Goal: Task Accomplishment & Management: Use online tool/utility

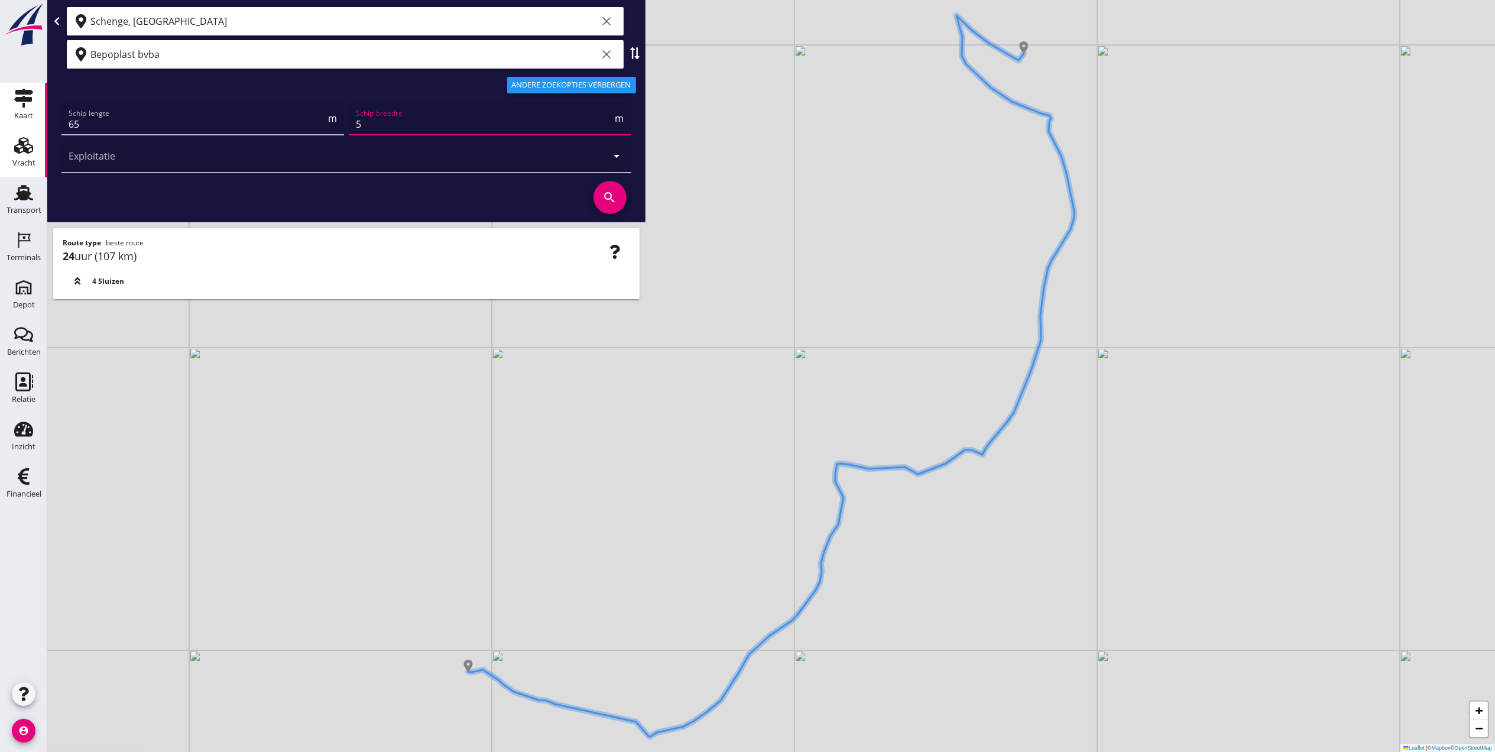
click at [22, 150] on icon "Vracht" at bounding box center [23, 145] width 19 height 19
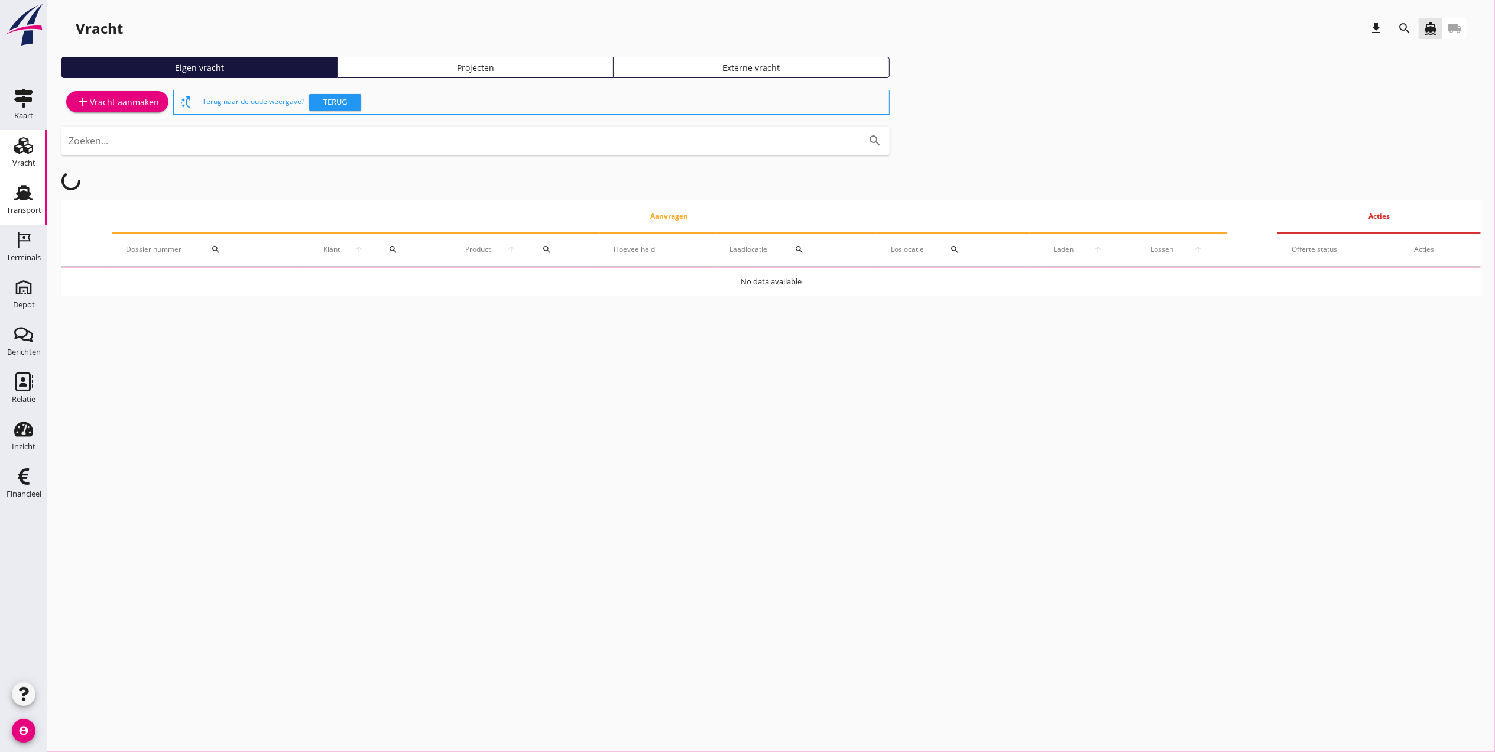
click at [14, 203] on div "Transport" at bounding box center [24, 210] width 35 height 17
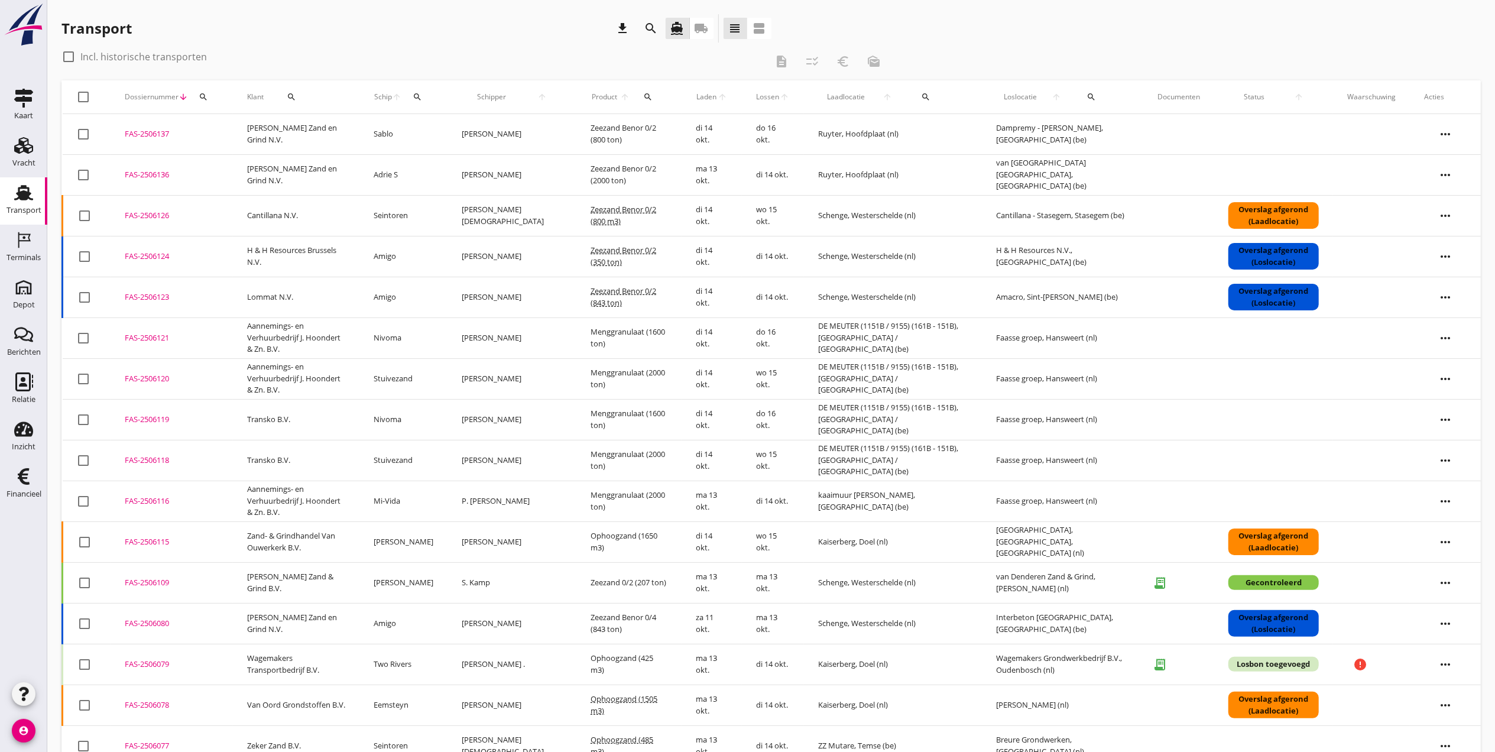
click at [204, 100] on icon "search" at bounding box center [203, 96] width 9 height 9
click at [277, 129] on input "Zoeken op dossiernummer..." at bounding box center [258, 131] width 123 height 19
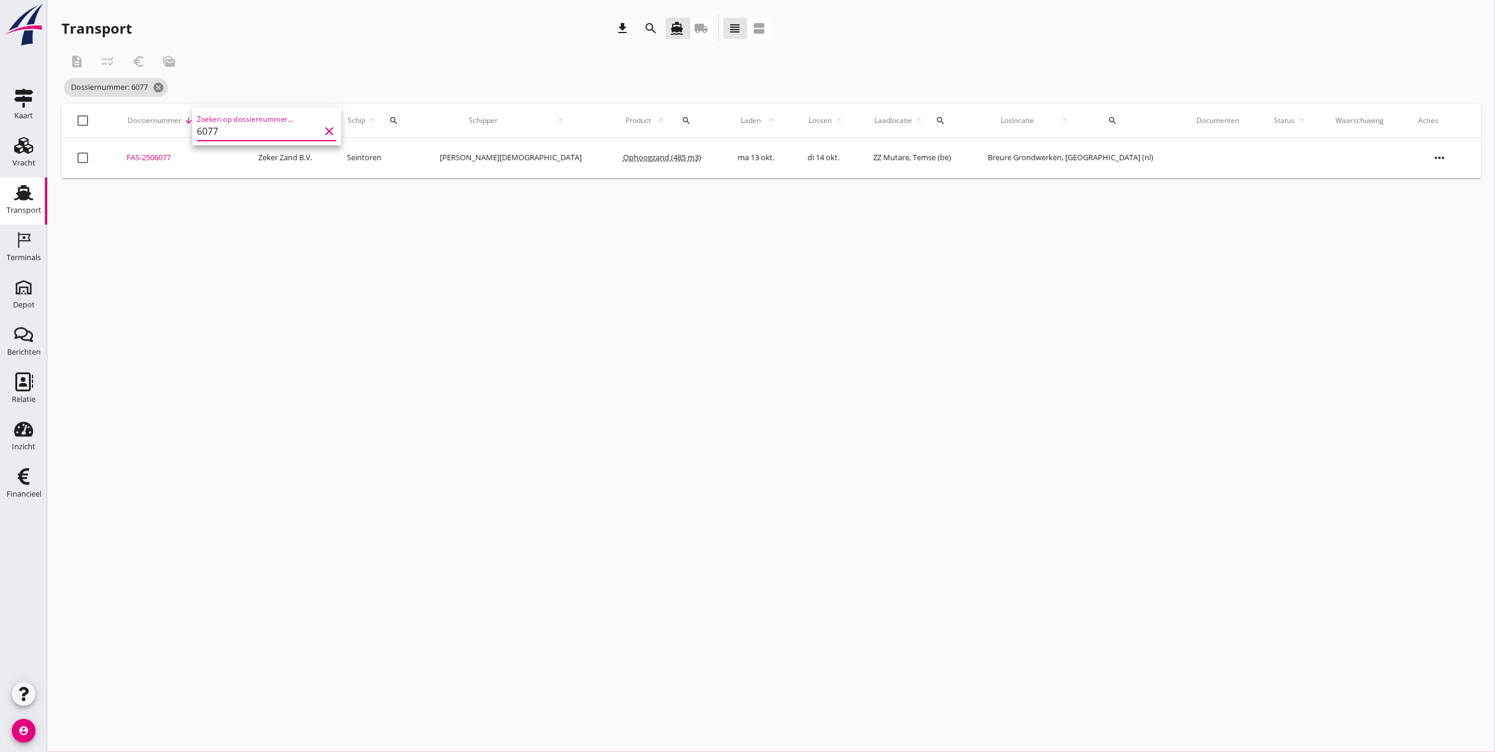
type input "6077"
click at [168, 158] on div "FAS-2506077" at bounding box center [177, 158] width 103 height 12
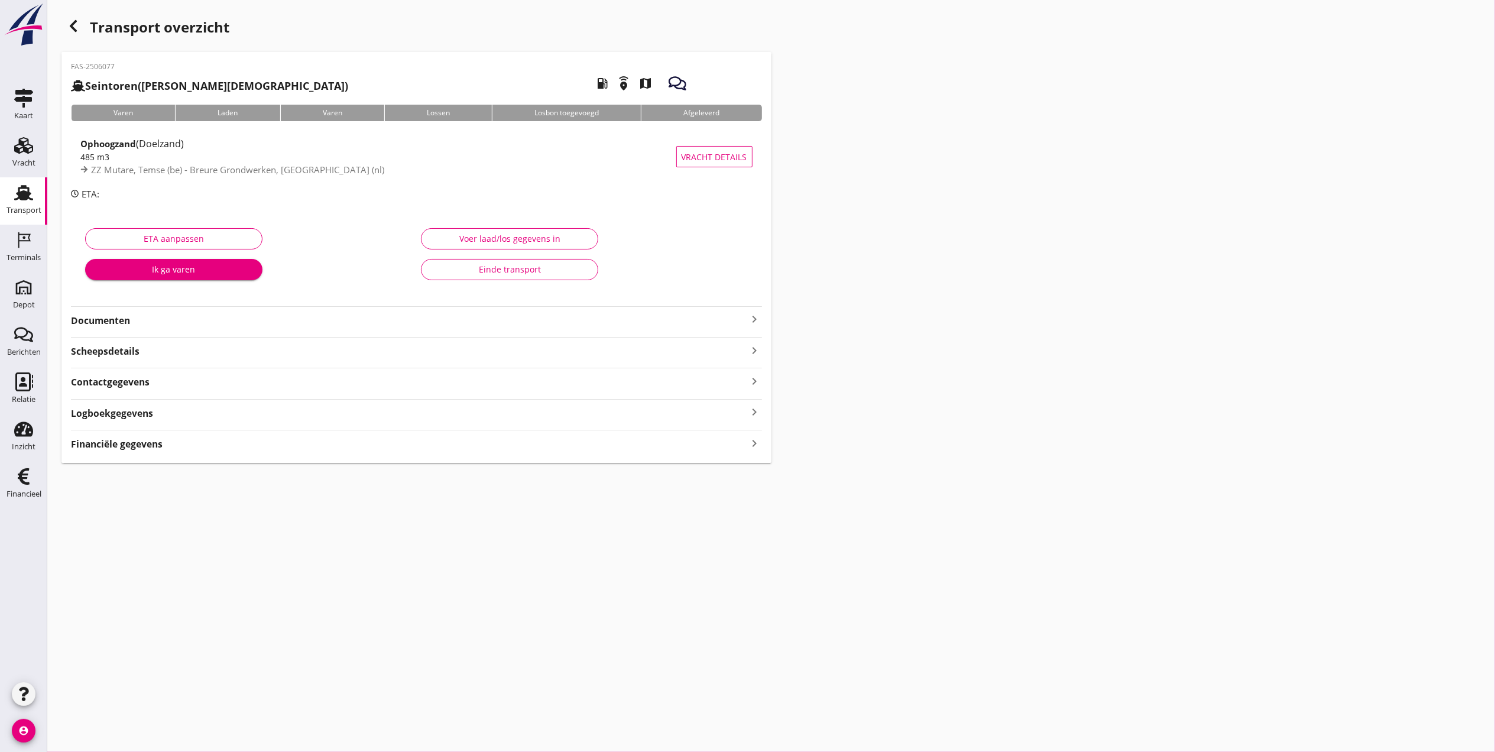
click at [187, 314] on strong "Documenten" at bounding box center [409, 321] width 677 height 14
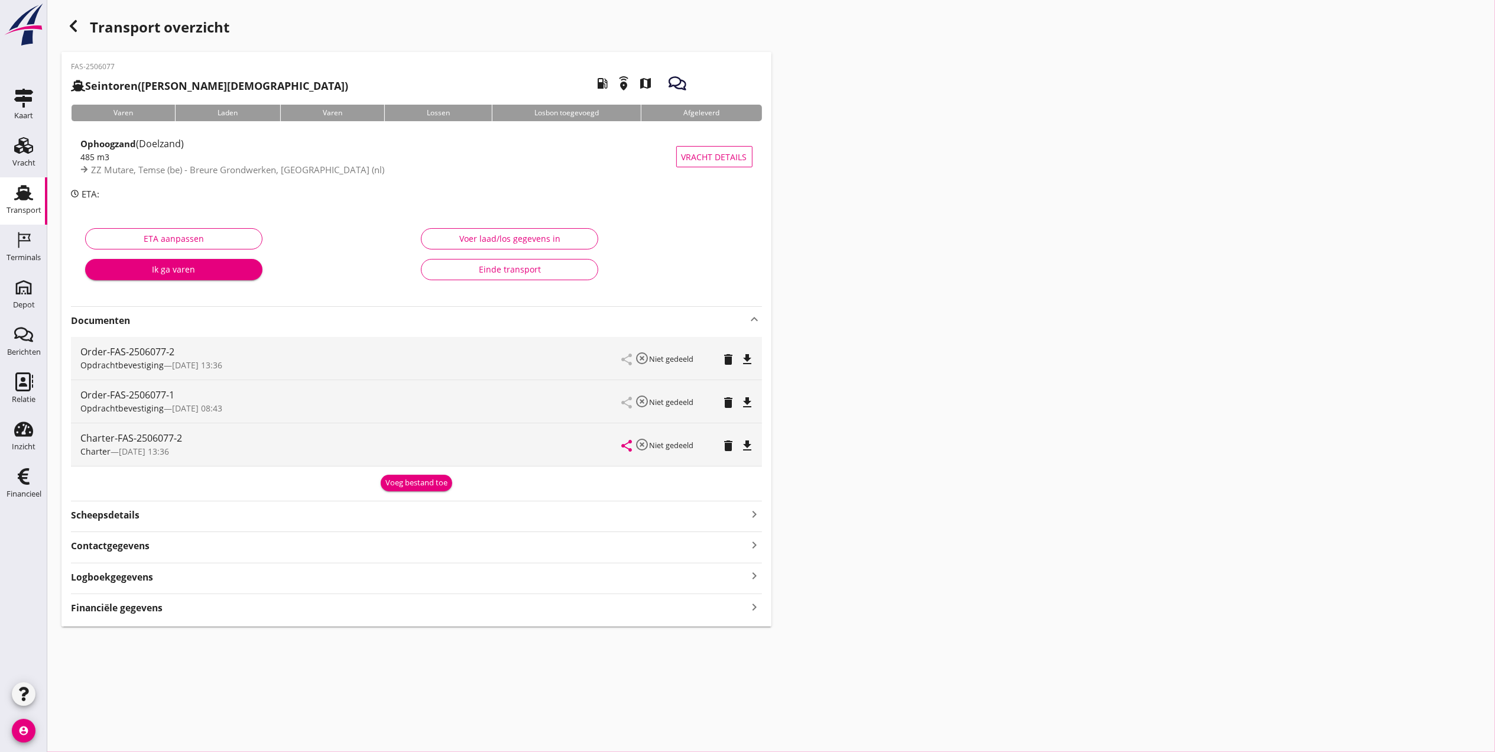
click at [187, 314] on strong "Documenten" at bounding box center [409, 321] width 677 height 14
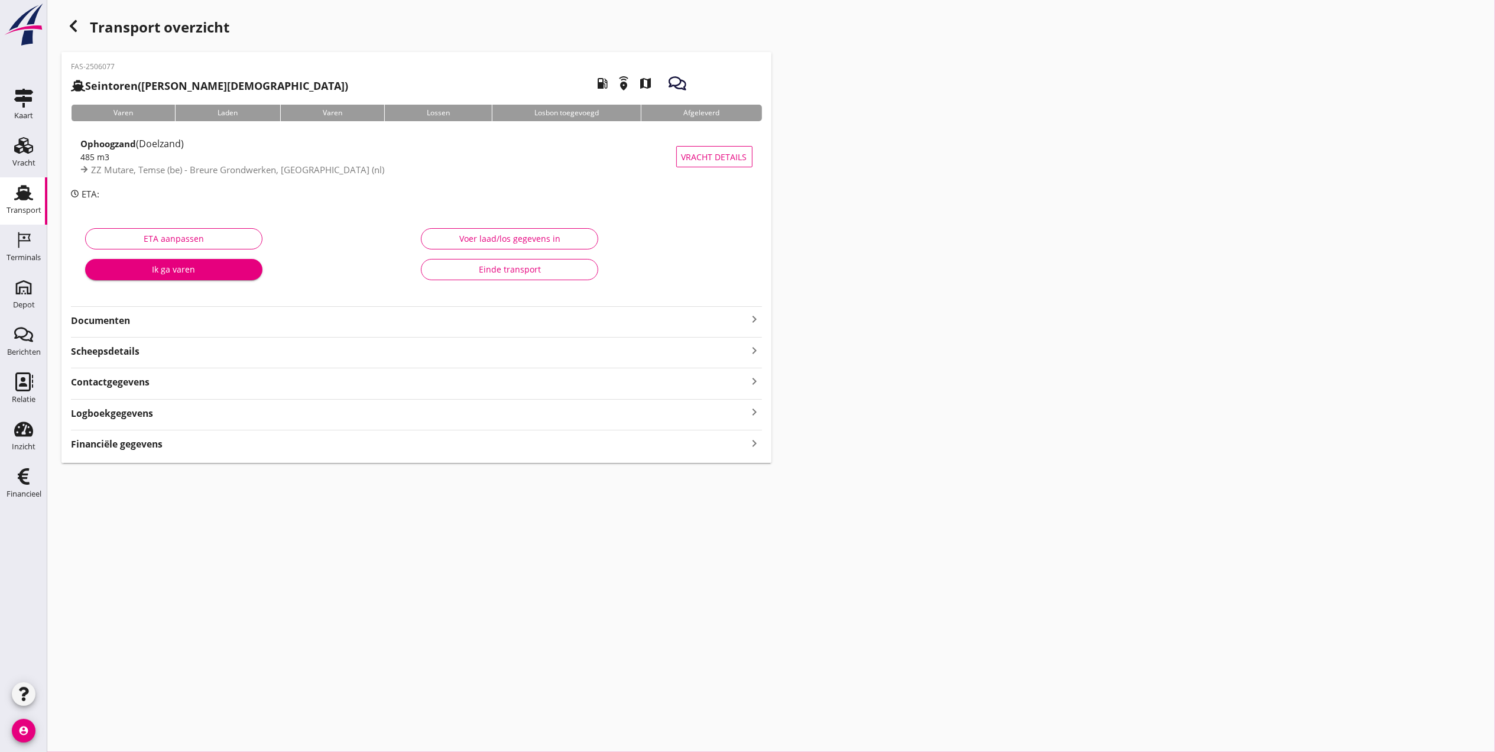
click at [187, 314] on strong "Documenten" at bounding box center [409, 321] width 677 height 14
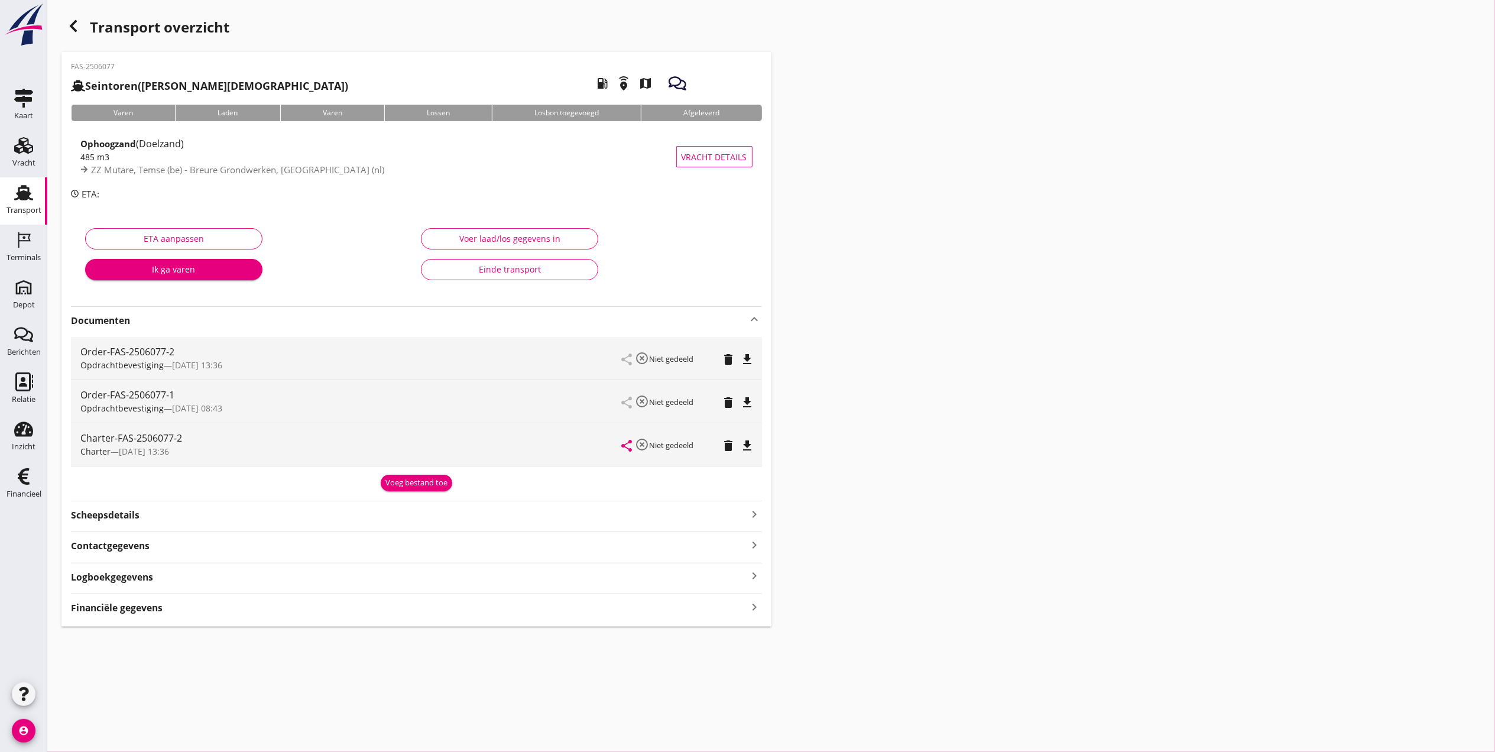
click at [416, 479] on div "Voeg bestand toe" at bounding box center [416, 483] width 62 height 12
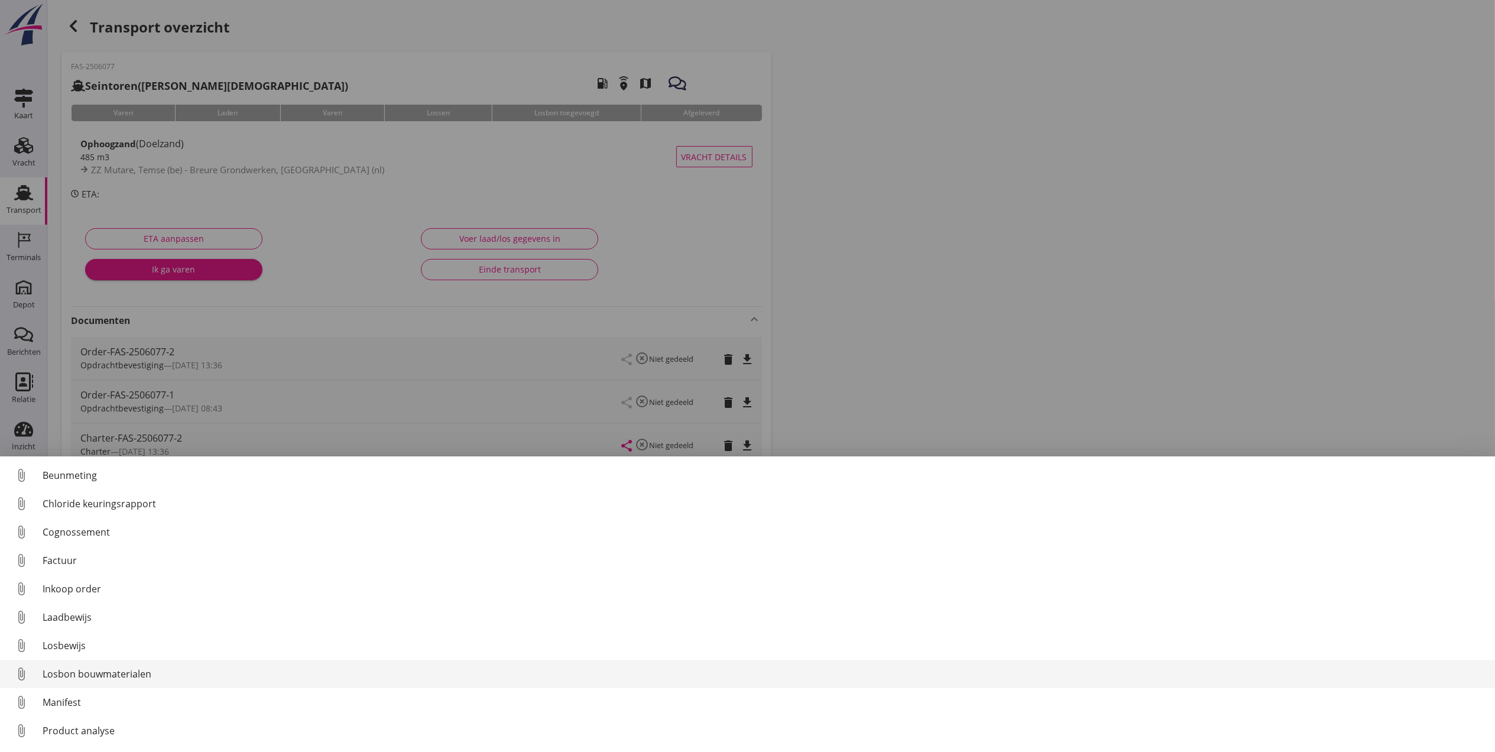
click at [117, 674] on div "Losbon bouwmaterialen" at bounding box center [764, 674] width 1443 height 14
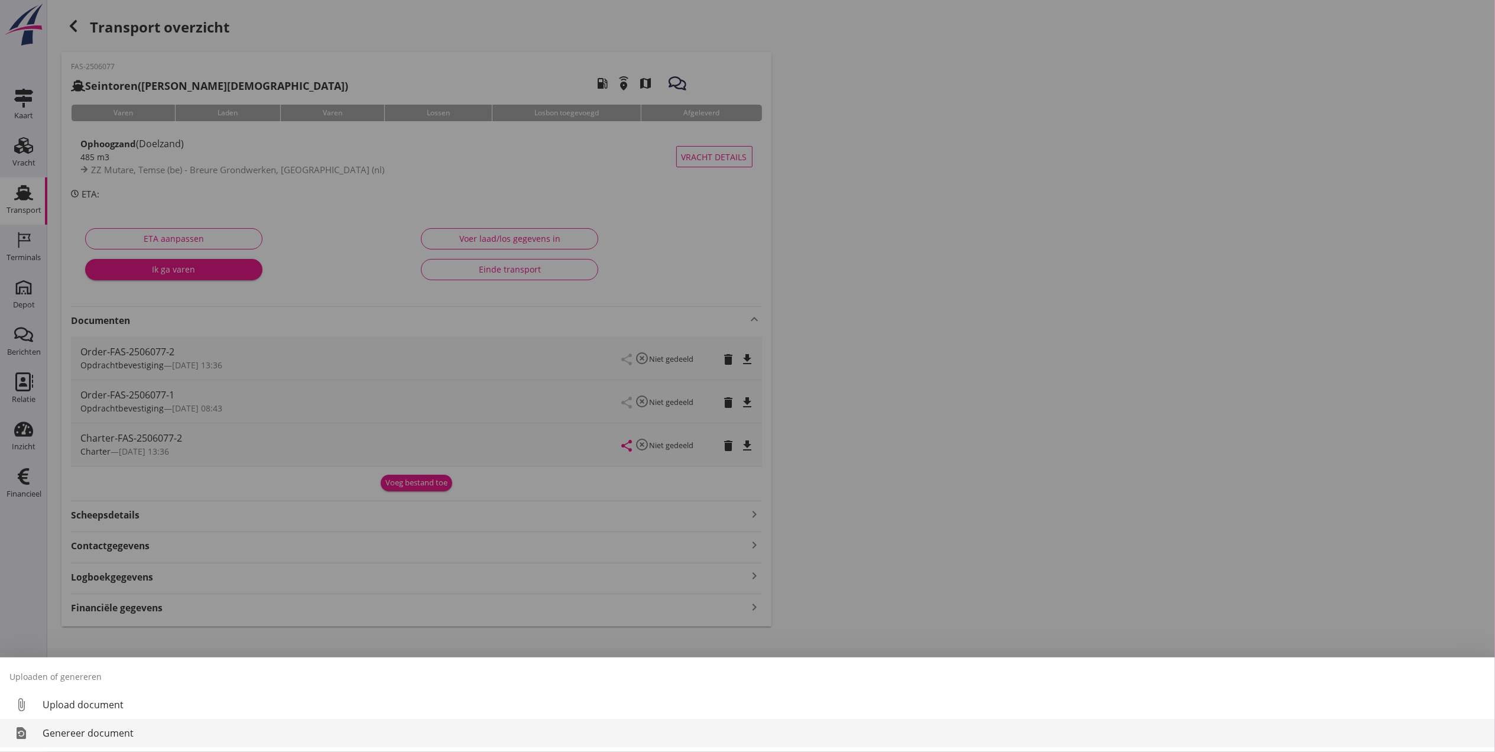
click at [155, 729] on div "Genereer document" at bounding box center [764, 733] width 1443 height 14
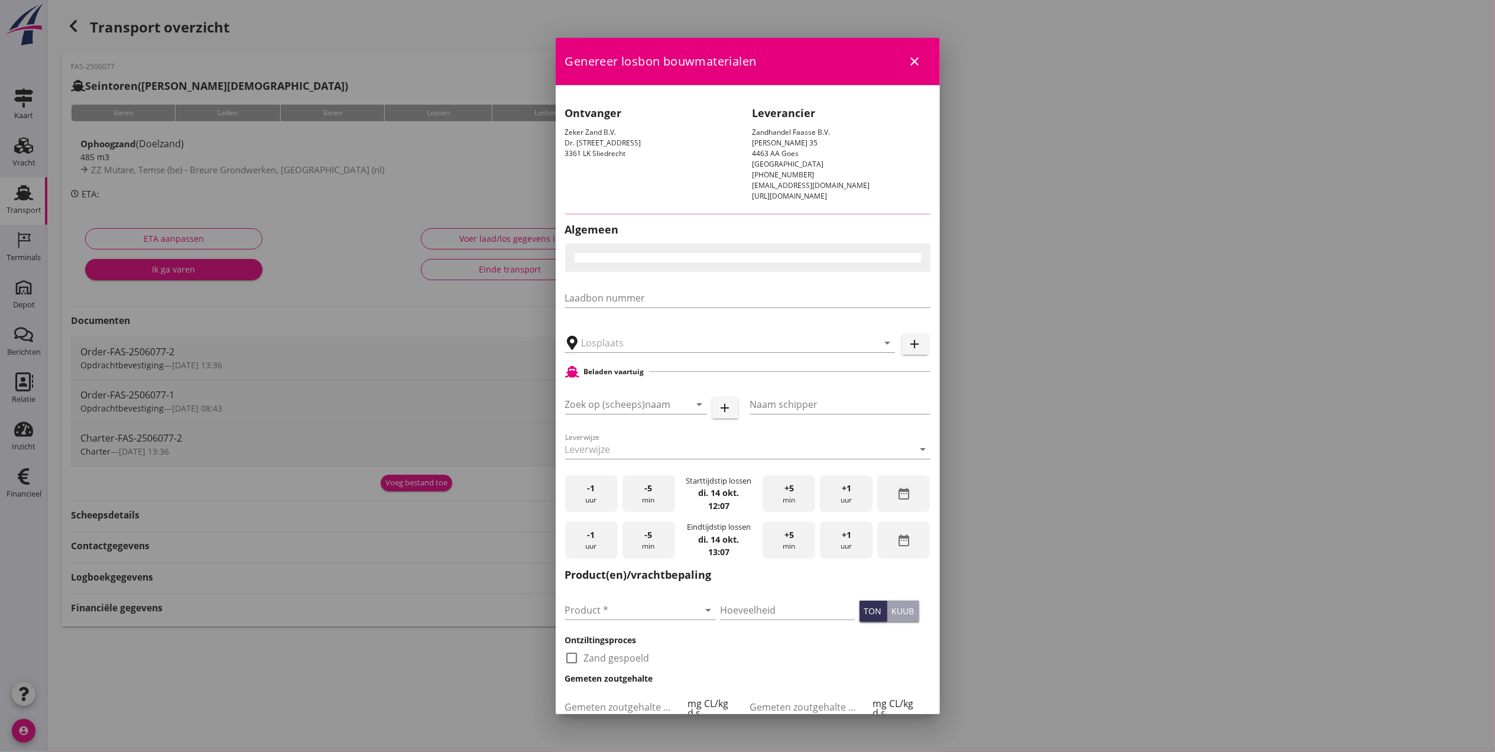
type input "Breure Grondwerken, [GEOGRAPHIC_DATA]"
checkbox input "true"
type input "Seintoren"
type input "Dieleman"
type input "Ophoogzand (6120)"
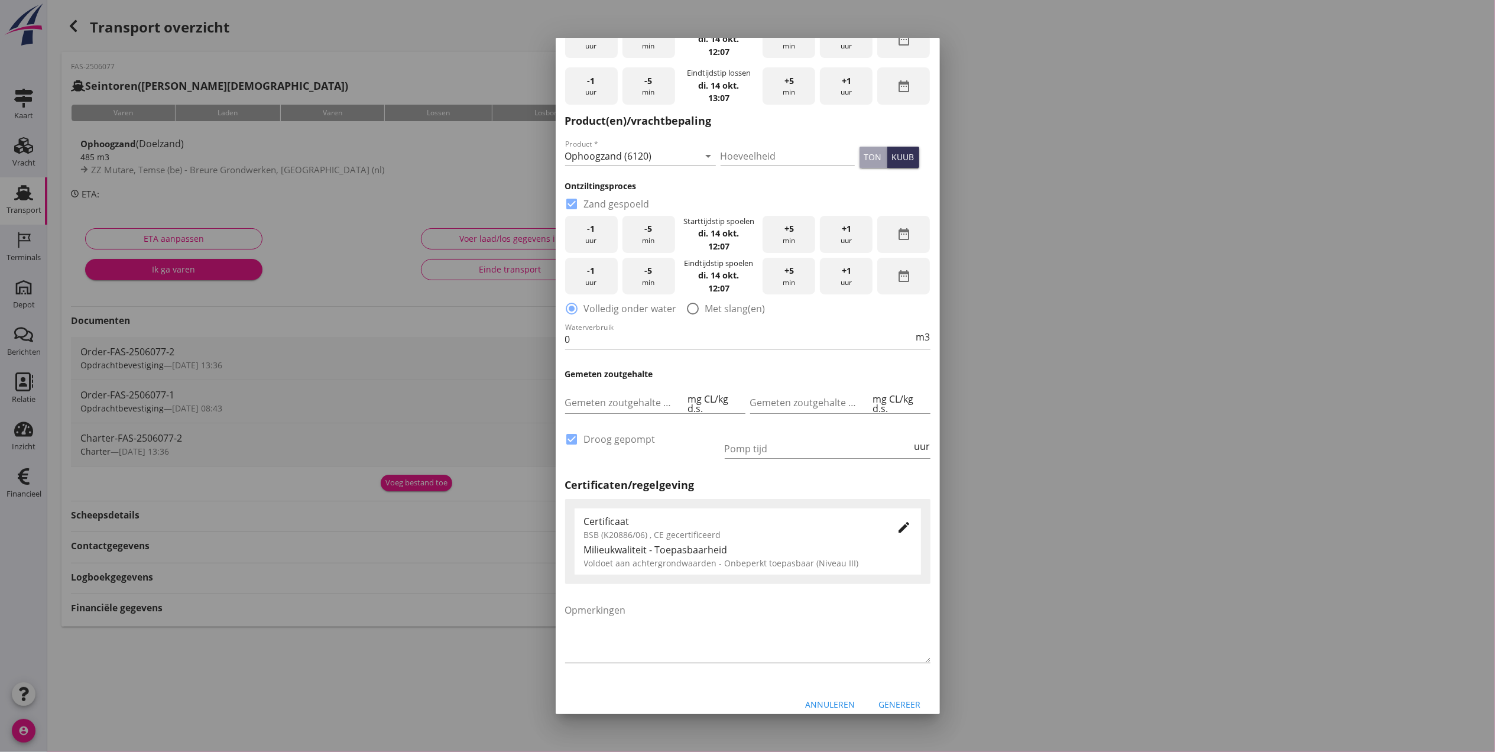
scroll to position [482, 0]
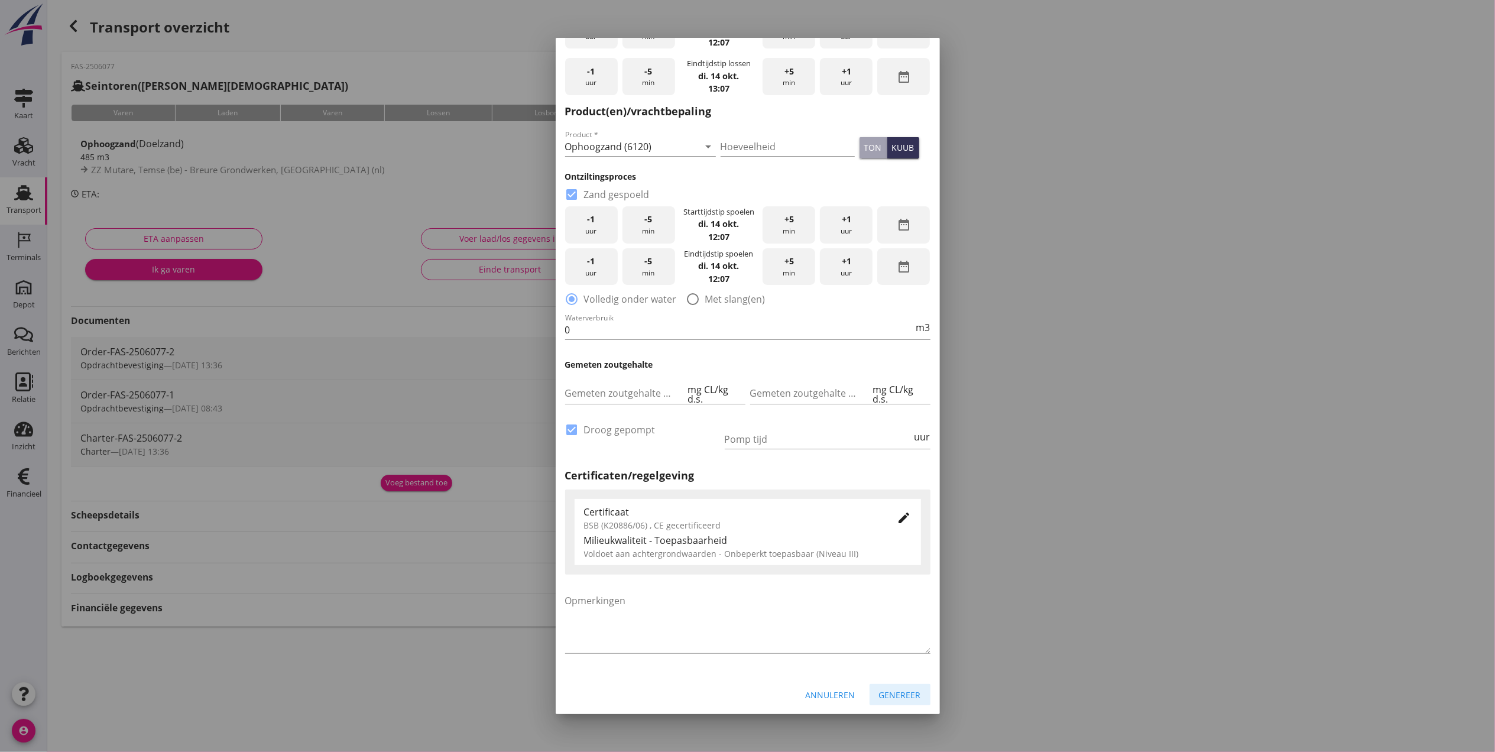
click at [899, 689] on div "Genereer" at bounding box center [900, 695] width 42 height 12
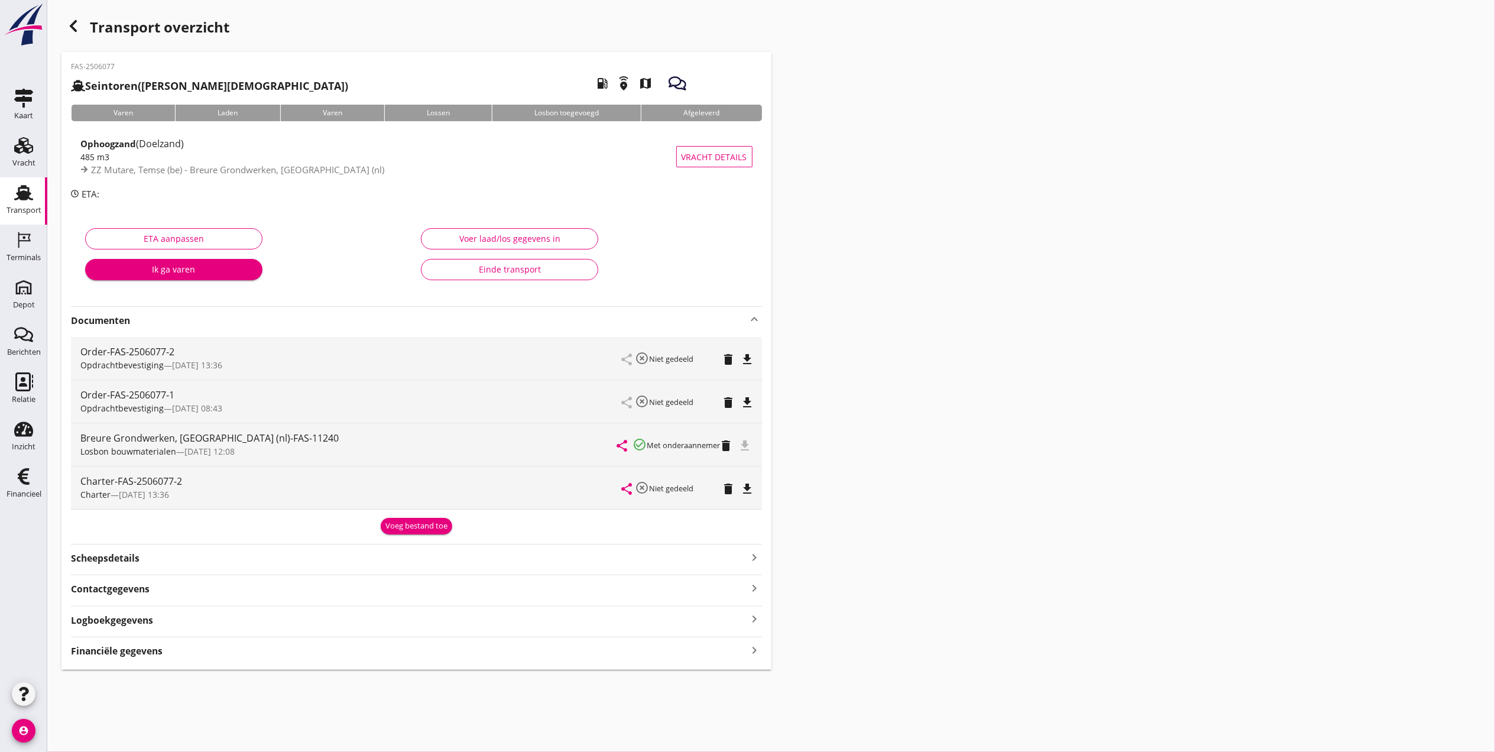
click at [868, 460] on div "Transport overzicht FAS-2506077 Seintoren (F Dieleman) local_gas_station emerge…" at bounding box center [771, 342] width 1448 height 684
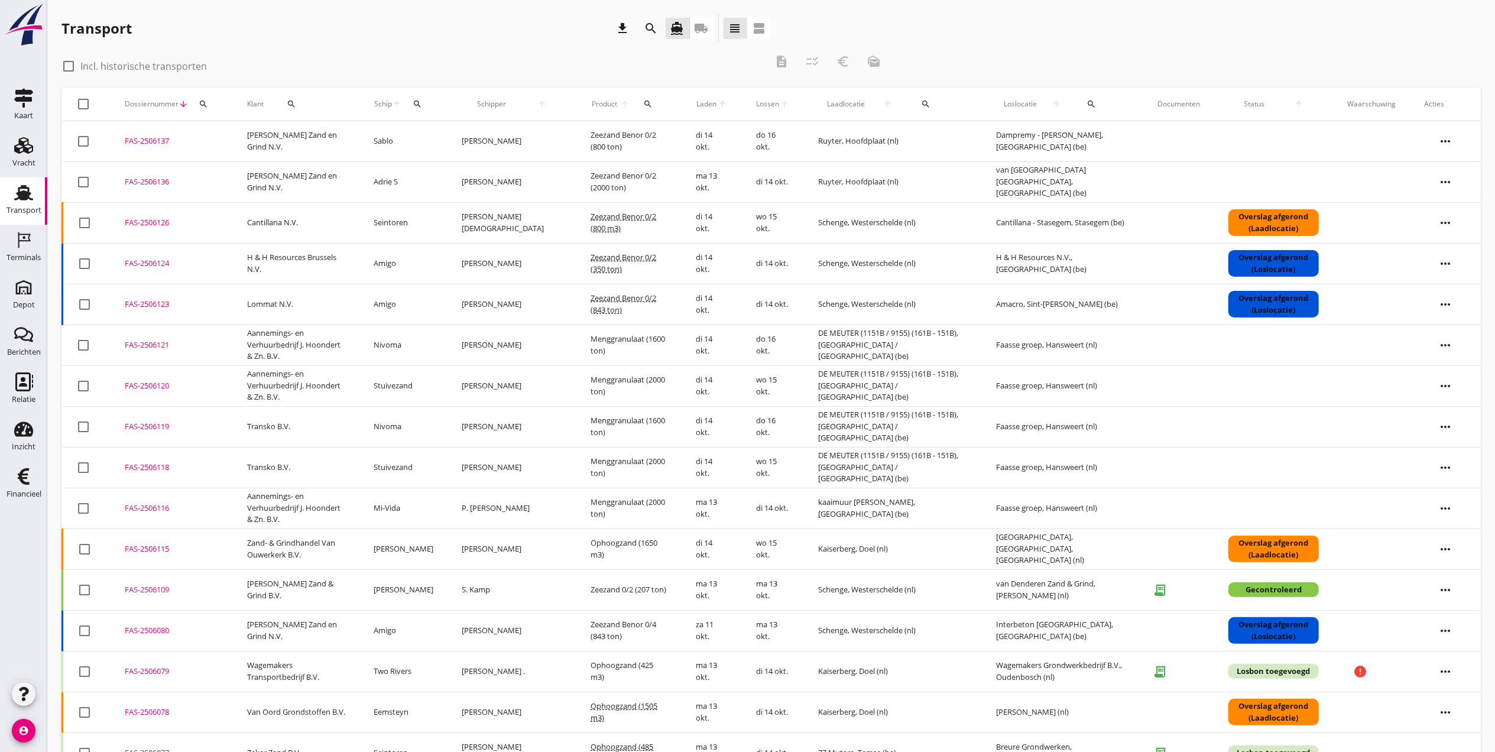
click at [205, 102] on icon "search" at bounding box center [203, 103] width 9 height 9
click at [258, 148] on div "Zoeken op dossiernummer..." at bounding box center [266, 138] width 139 height 19
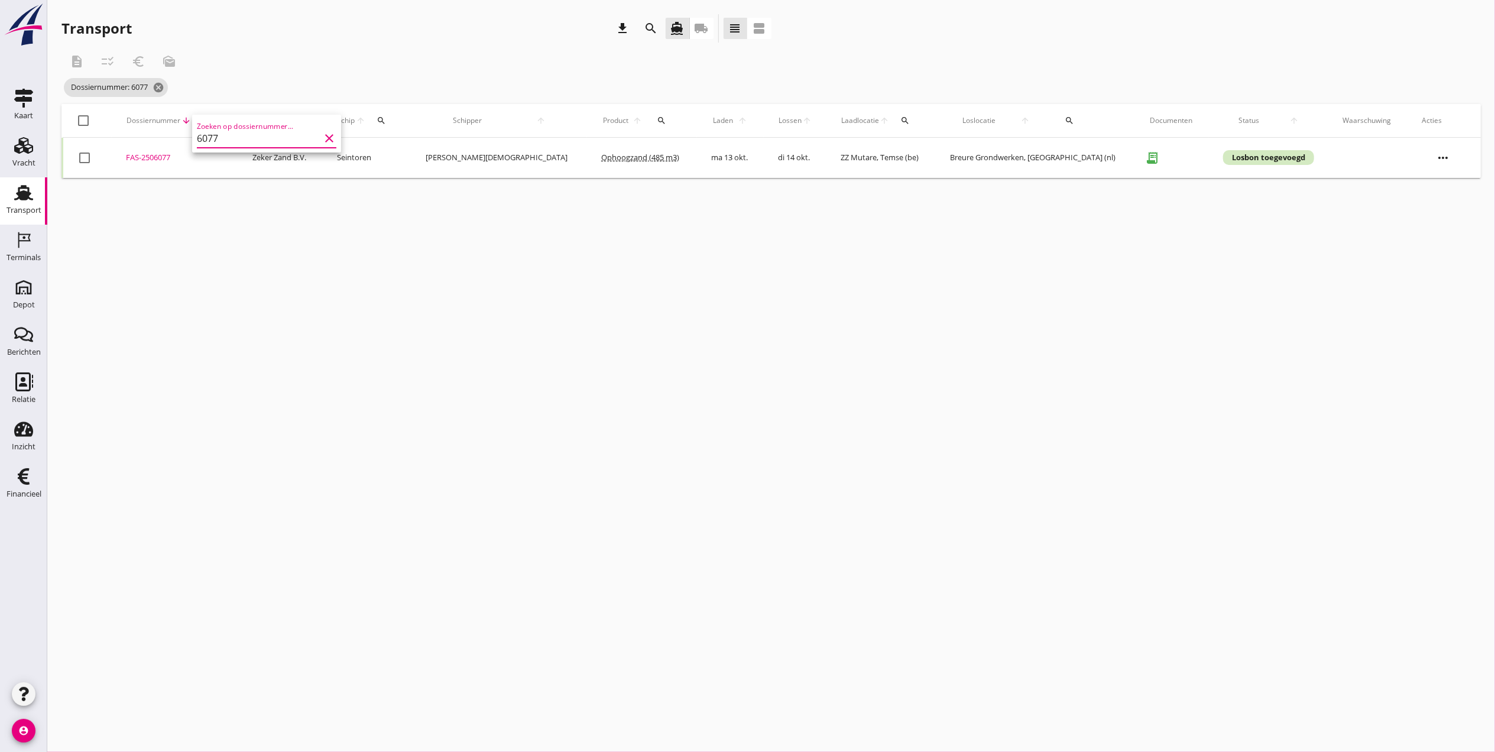
type input "6077"
click at [151, 159] on div "FAS-2506077" at bounding box center [175, 158] width 98 height 12
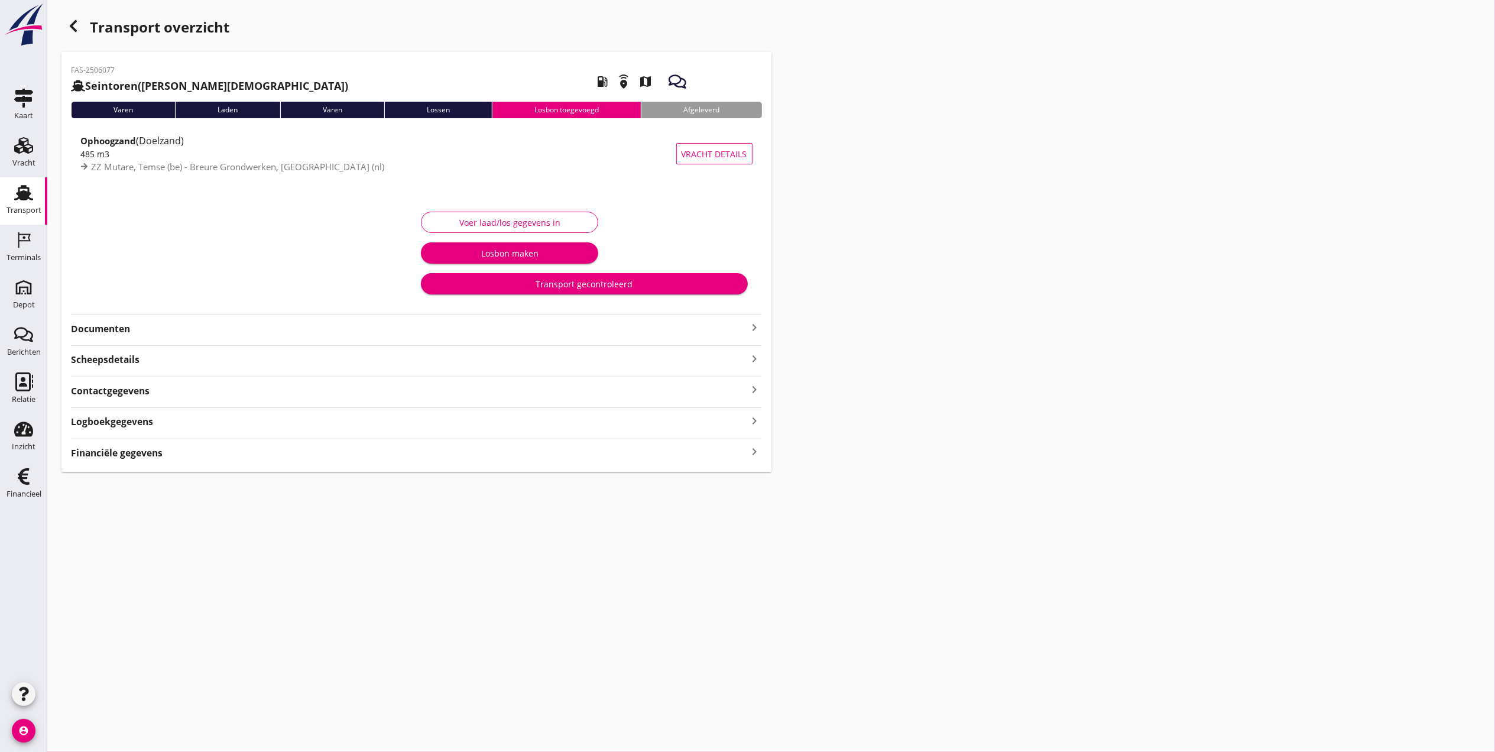
click at [114, 332] on strong "Documenten" at bounding box center [409, 329] width 677 height 14
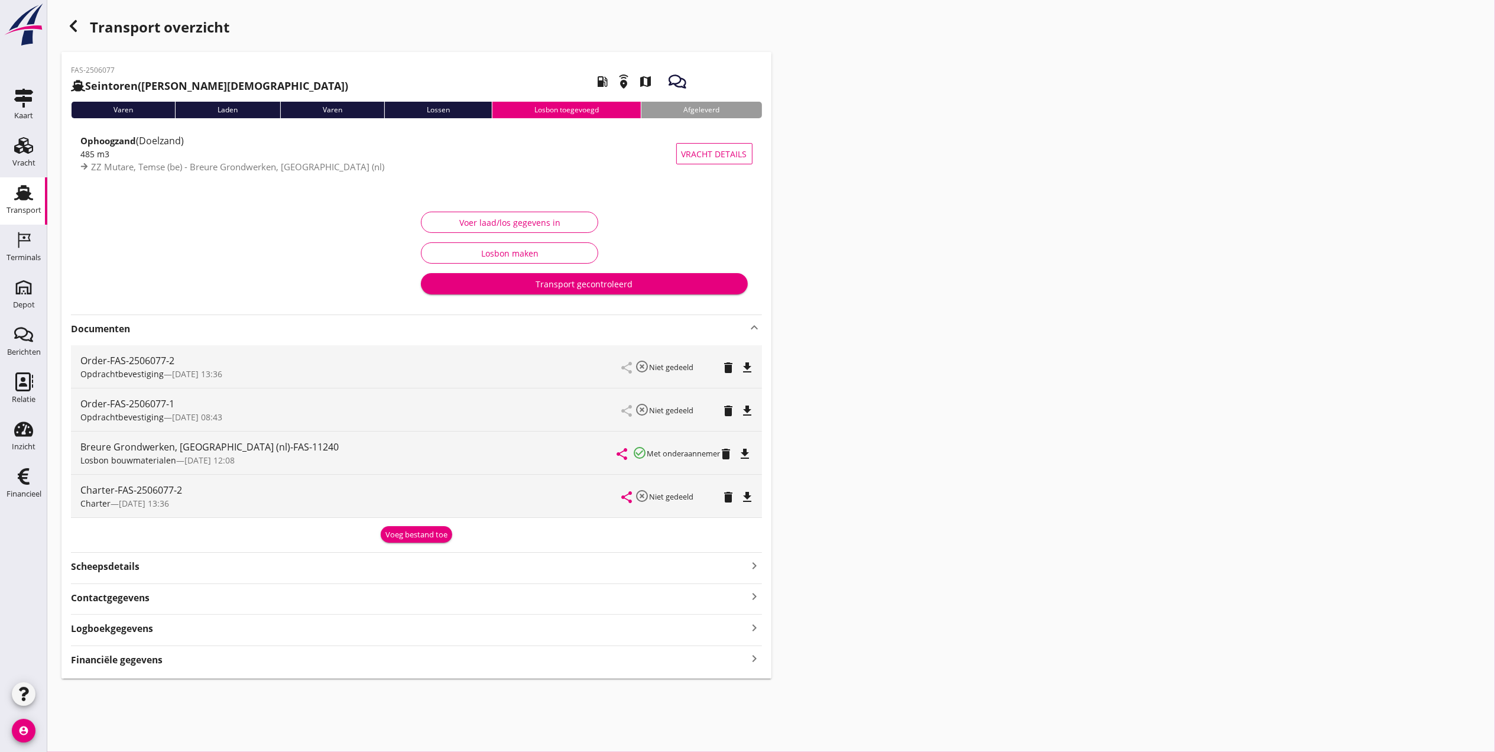
click at [1295, 453] on div "Transport overzicht FAS-2506077 Seintoren (F Dieleman) local_gas_station emerge…" at bounding box center [771, 346] width 1448 height 693
click at [27, 209] on div "Transport" at bounding box center [24, 210] width 35 height 8
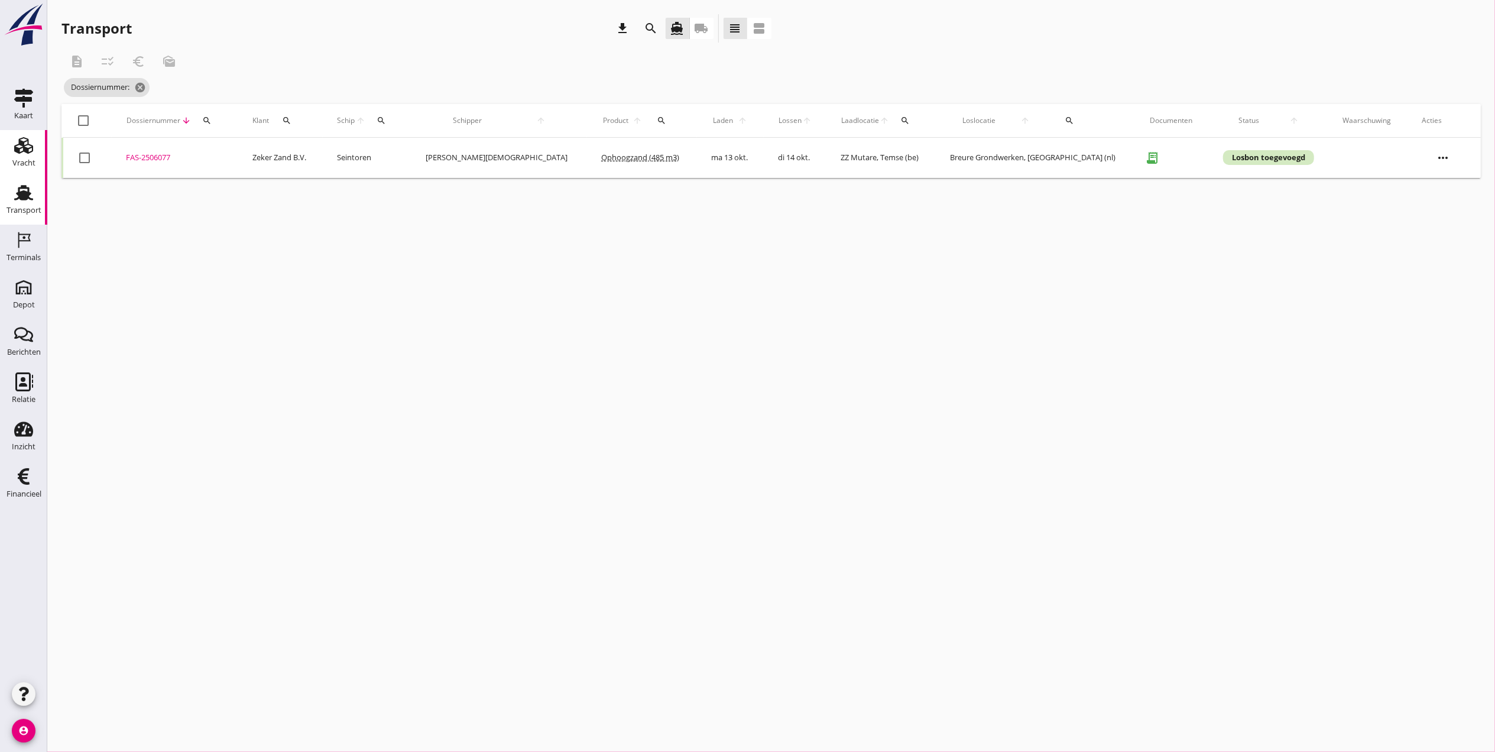
click at [20, 149] on use at bounding box center [23, 145] width 19 height 17
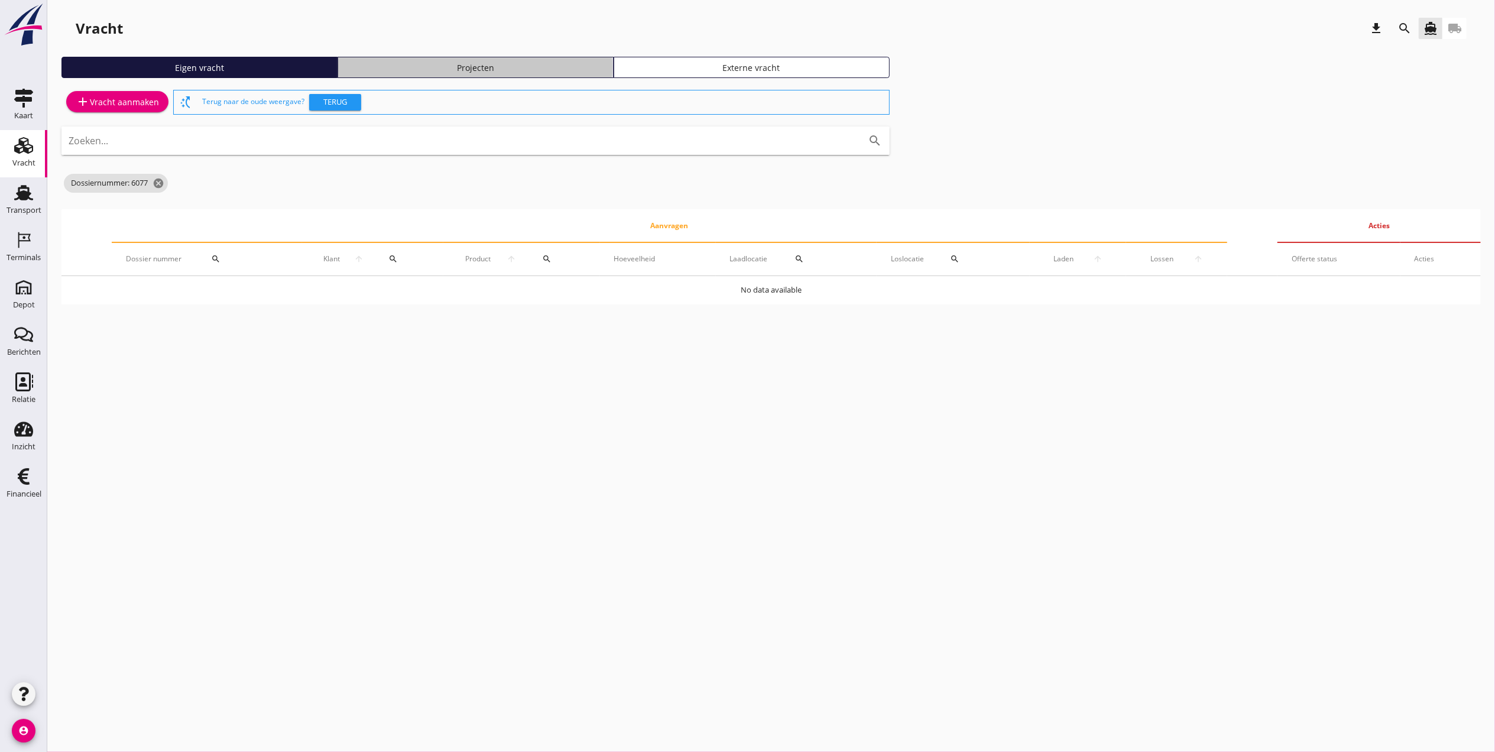
click at [440, 64] on div "Projecten" at bounding box center [475, 67] width 265 height 12
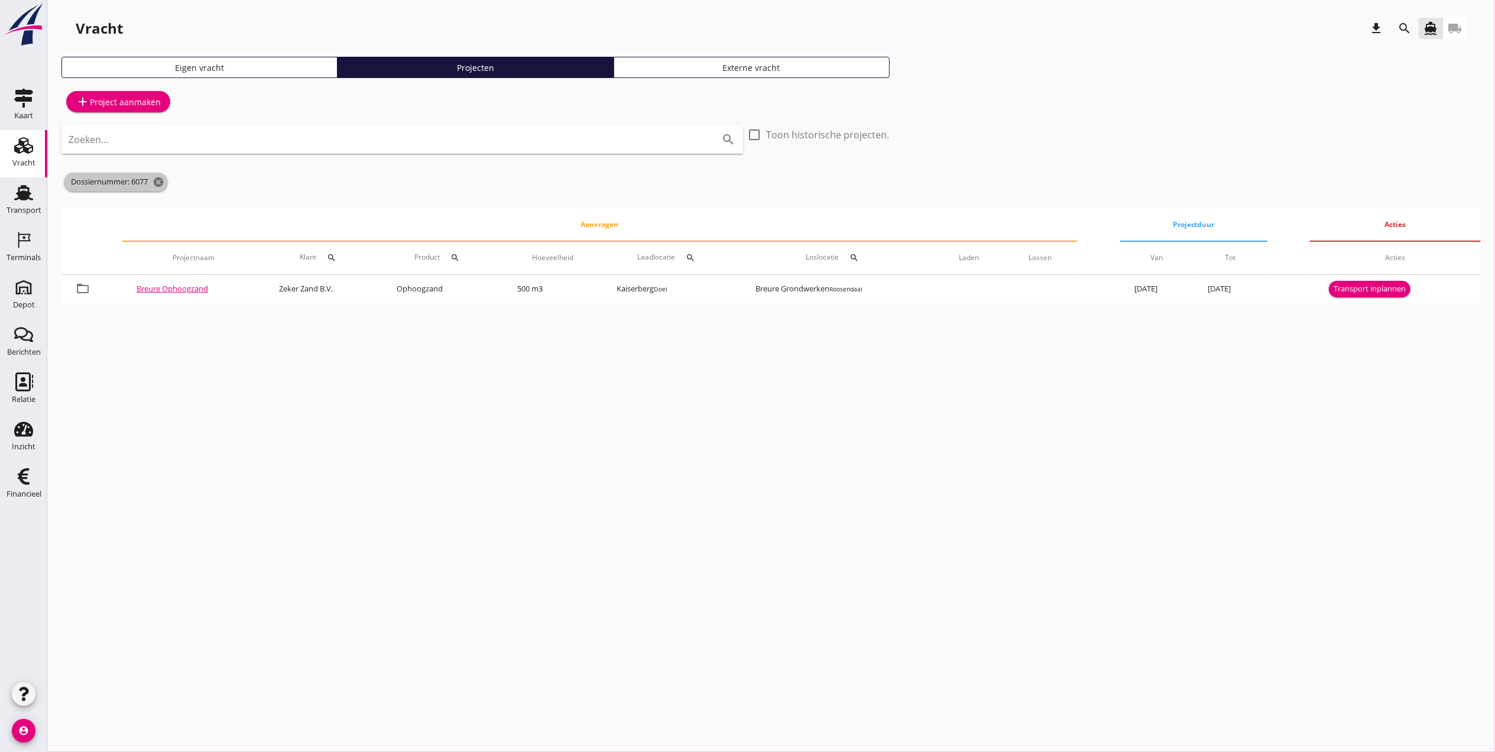
drag, startPoint x: 161, startPoint y: 182, endPoint x: 320, endPoint y: 194, distance: 158.9
click at [320, 194] on div "Zoeken... search check_box_outline_blank Toon historische projecten. Dossiernum…" at bounding box center [475, 161] width 828 height 73
click at [170, 184] on div "Dossiernummer: 6077 cancel" at bounding box center [475, 182] width 828 height 24
click at [163, 185] on icon "cancel" at bounding box center [159, 182] width 12 height 12
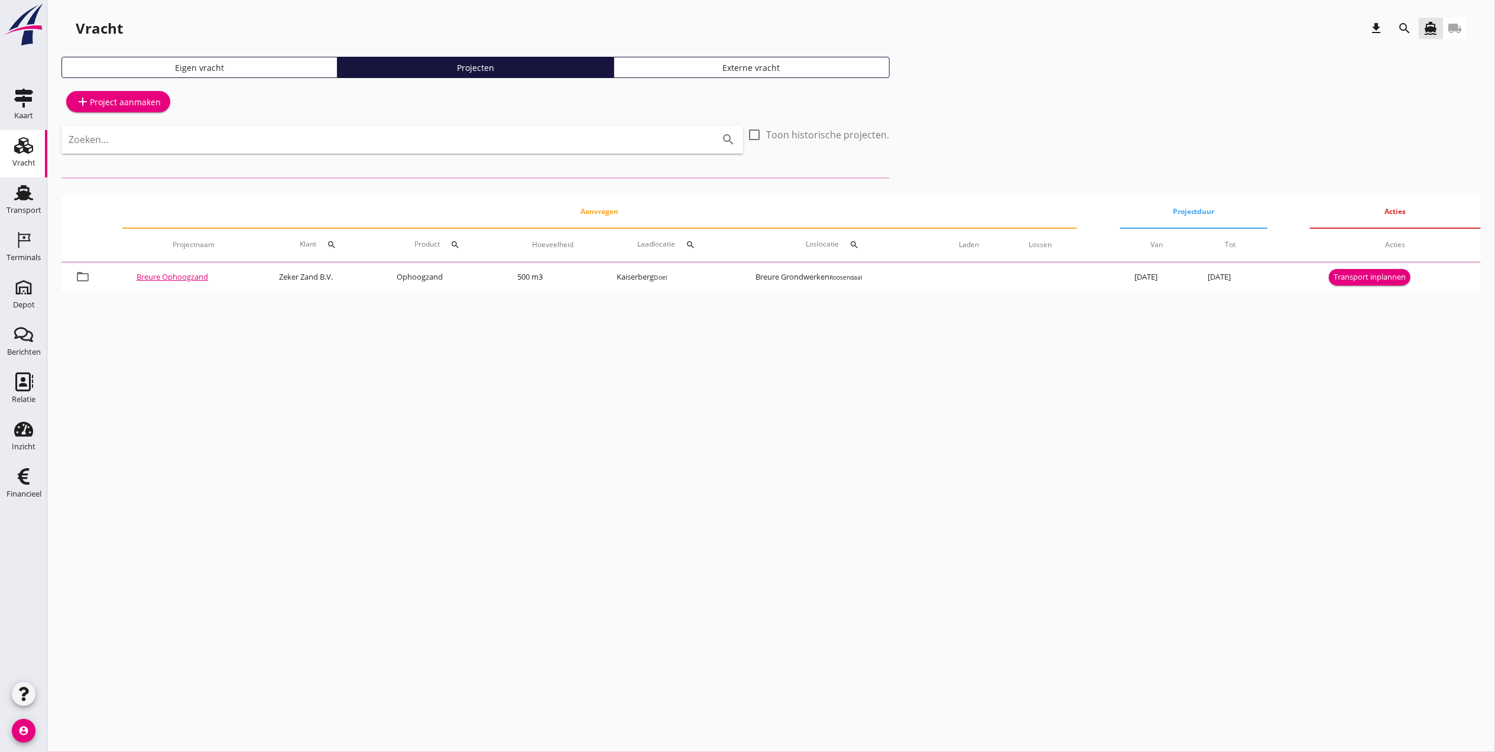
click at [1399, 27] on icon "search" at bounding box center [1404, 28] width 14 height 14
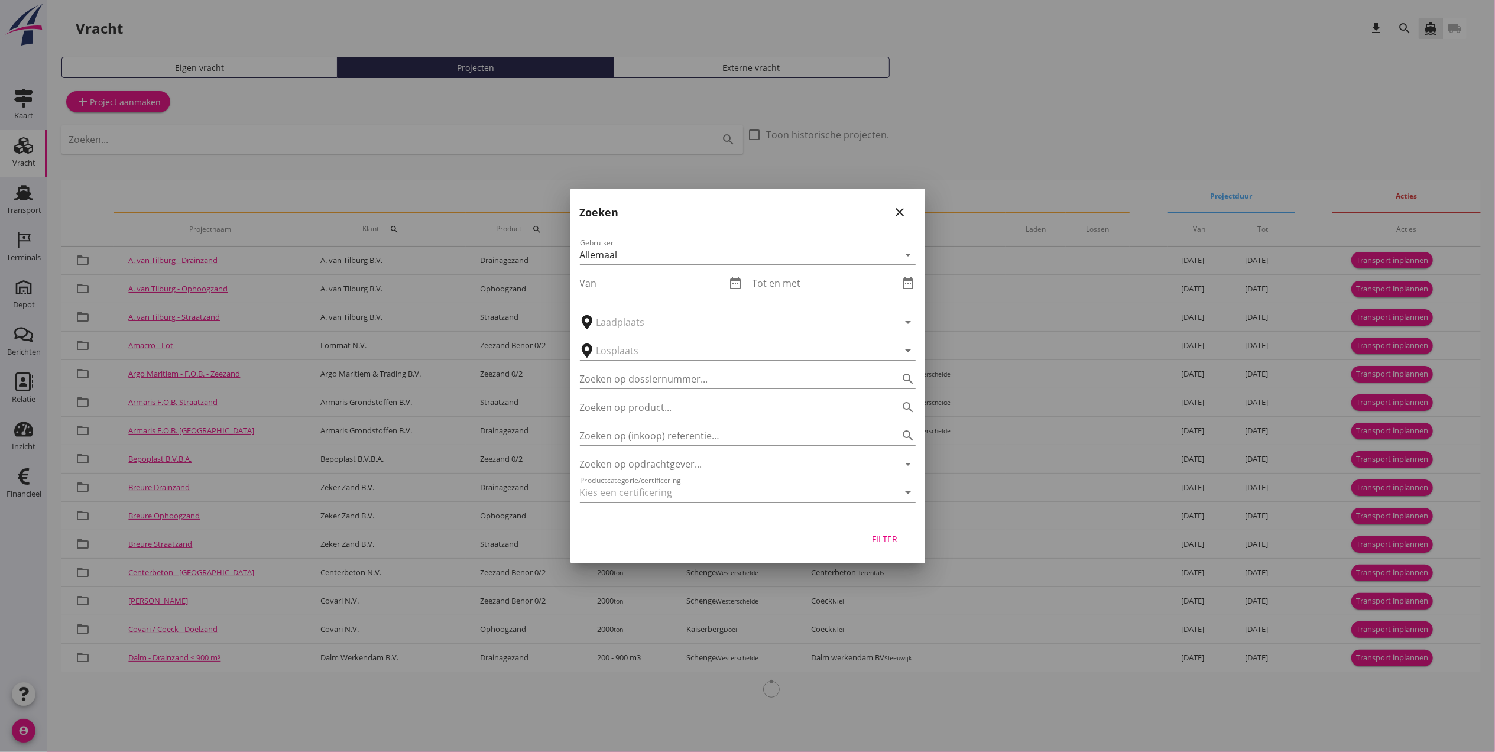
click at [697, 463] on input "Zoeken op opdrachtgever..." at bounding box center [731, 464] width 303 height 19
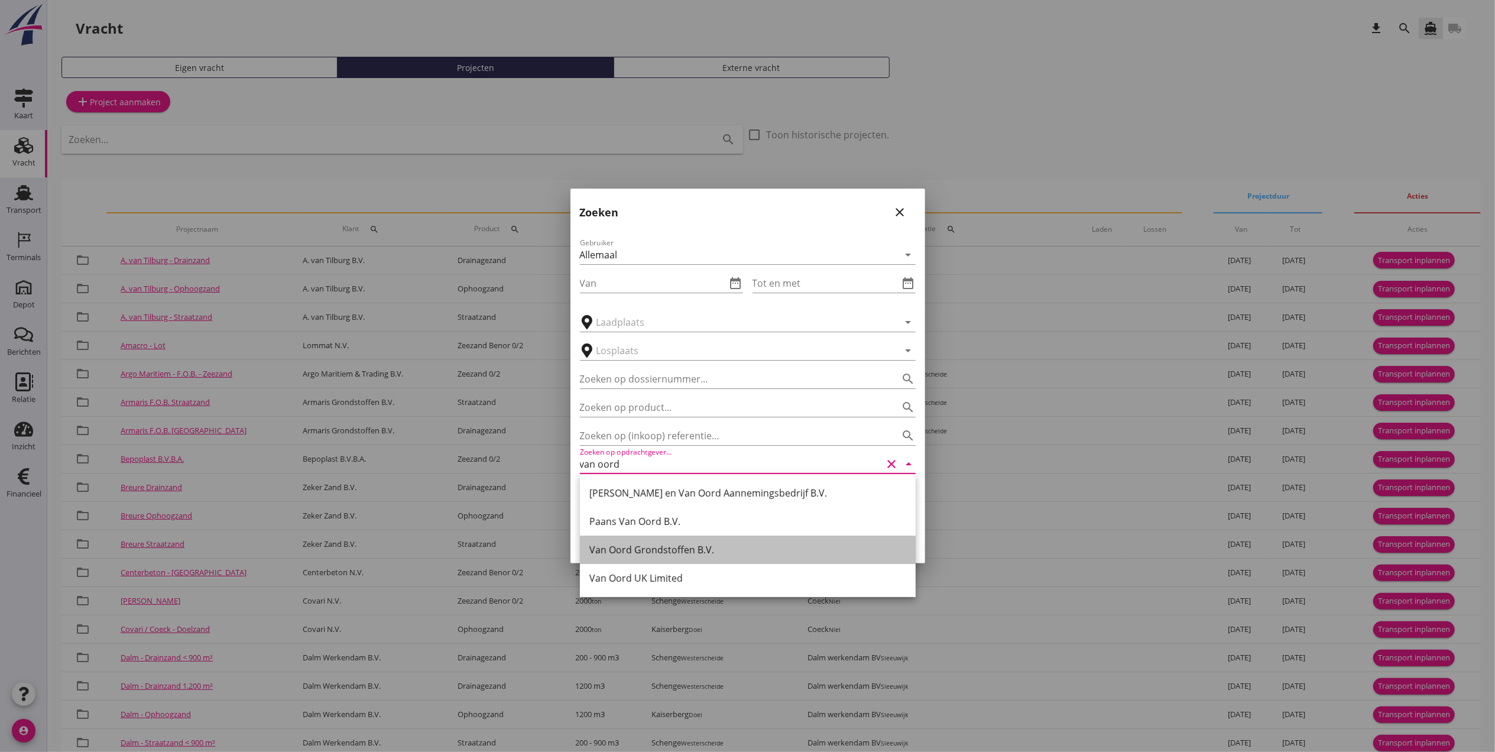
click at [750, 545] on div "Van Oord Grondstoffen B.V." at bounding box center [747, 550] width 317 height 14
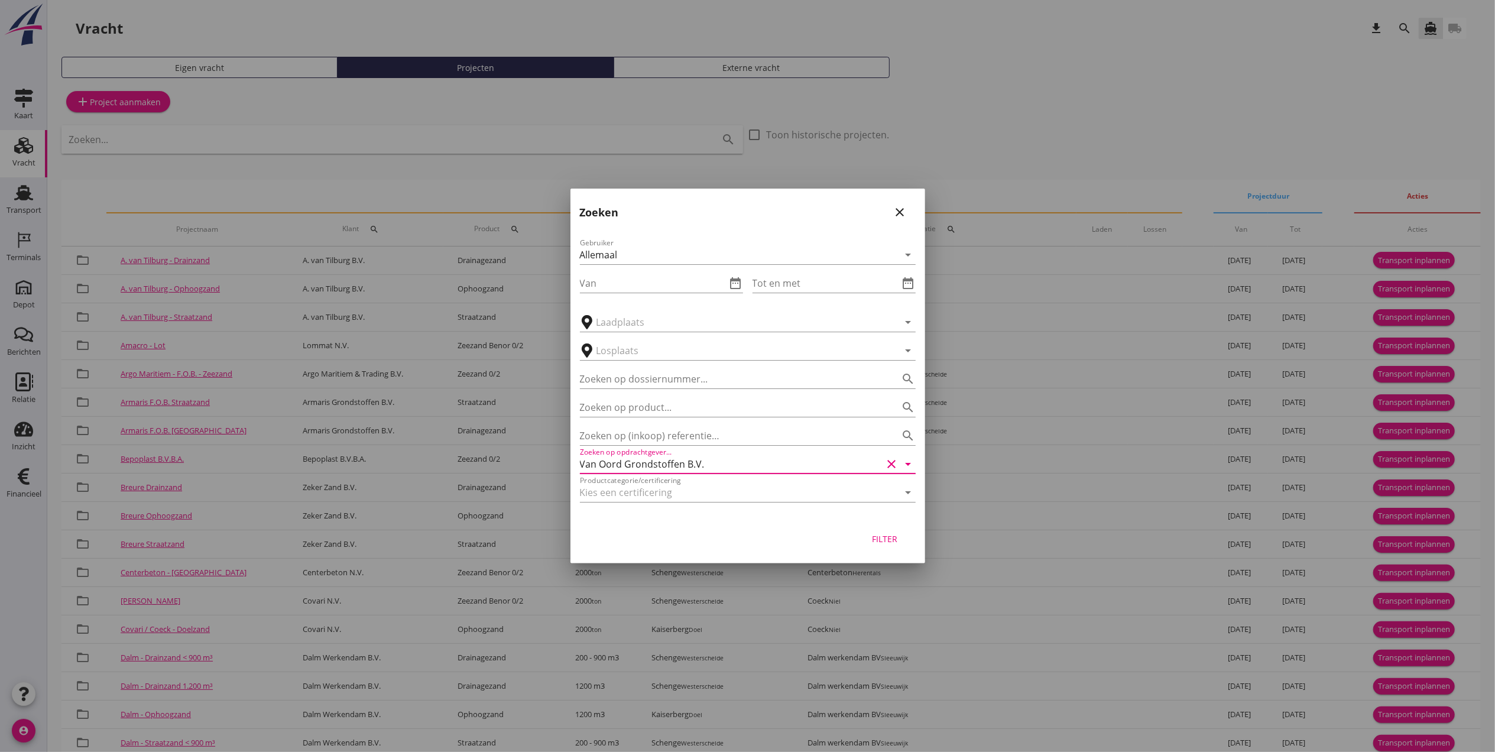
type input "Van Oord Grondstoffen B.V."
click at [887, 533] on div "Filter" at bounding box center [884, 539] width 33 height 12
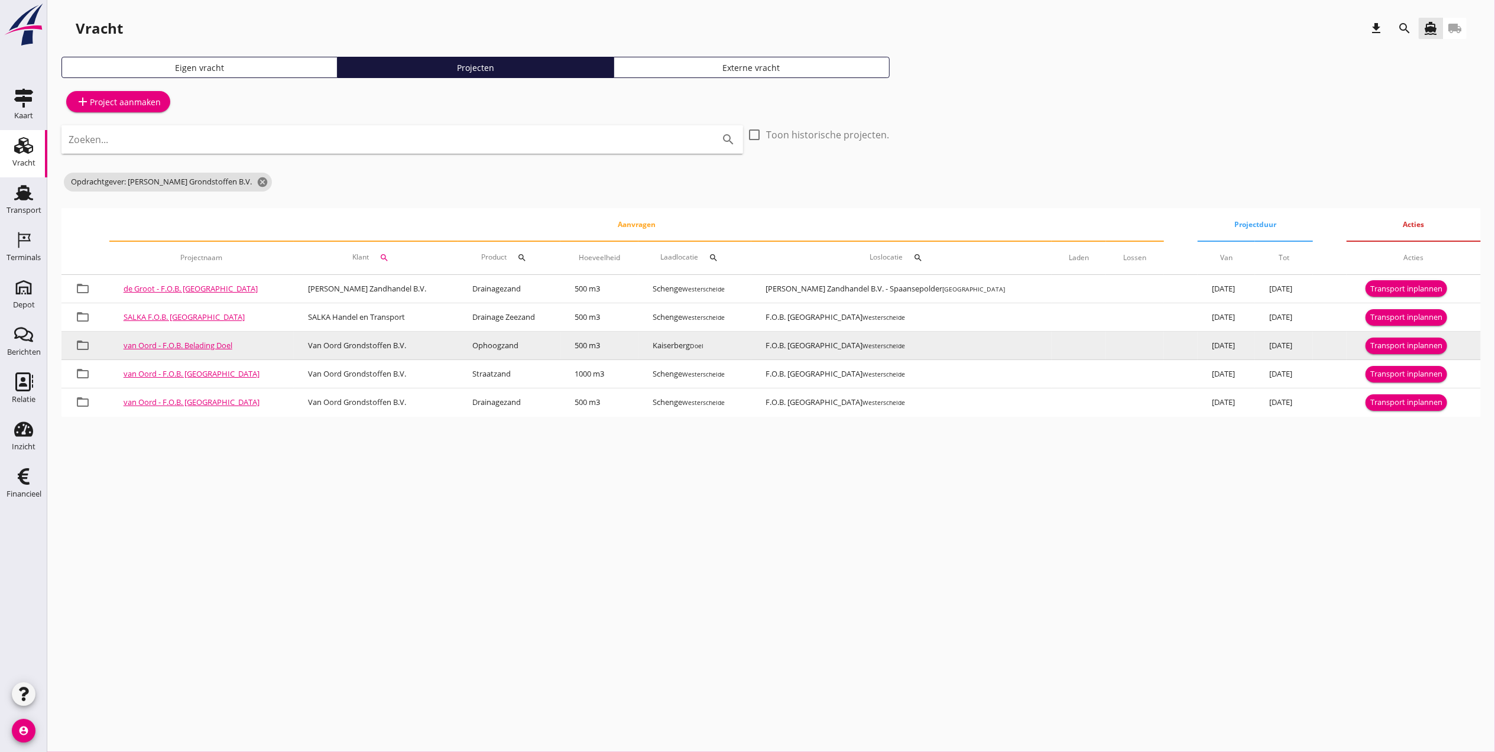
click at [1396, 348] on div "Transport inplannen" at bounding box center [1406, 346] width 72 height 12
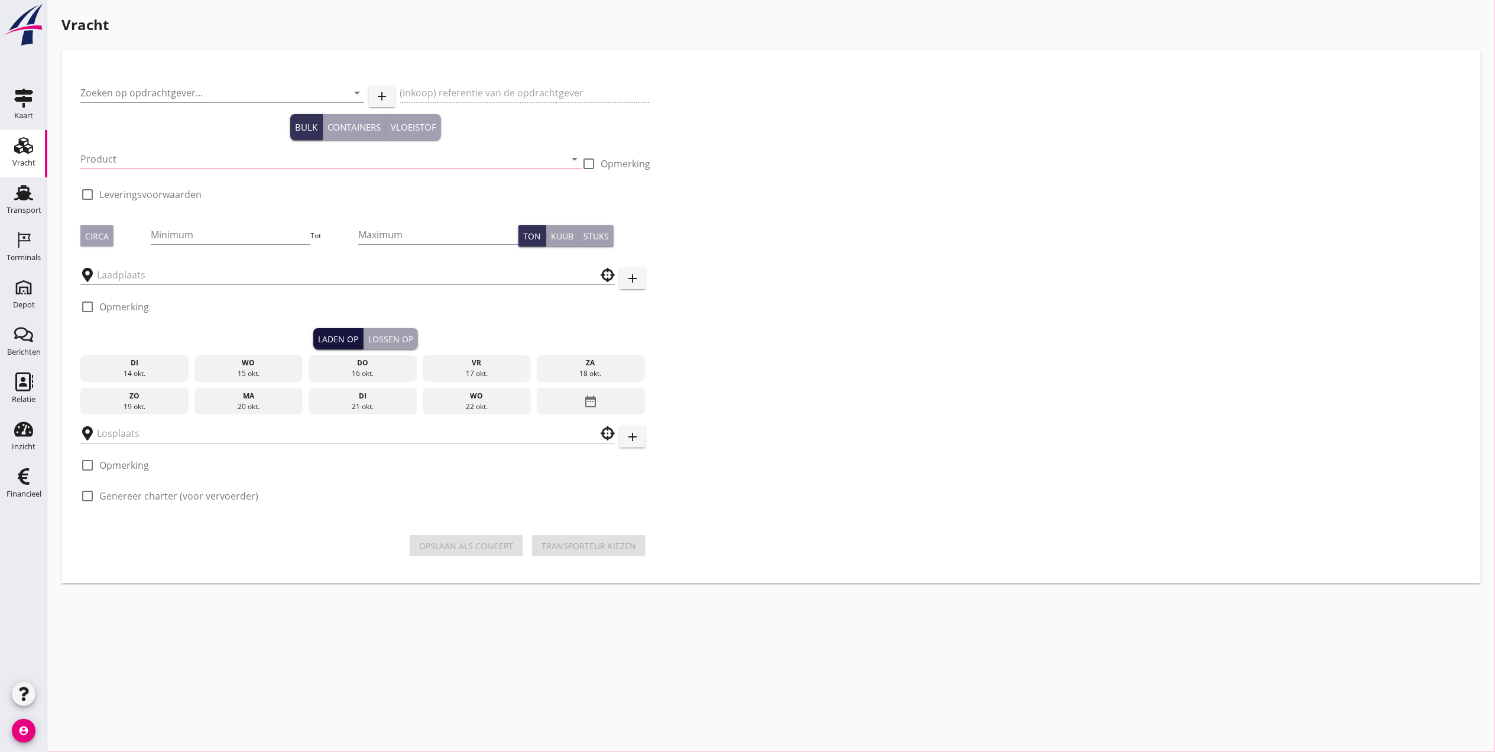
type input "Van Oord Grondstoffen B.V."
type input "F.O.B. belading Doelzand"
type input "Ophoogzand (6120)"
checkbox input "true"
type input "500"
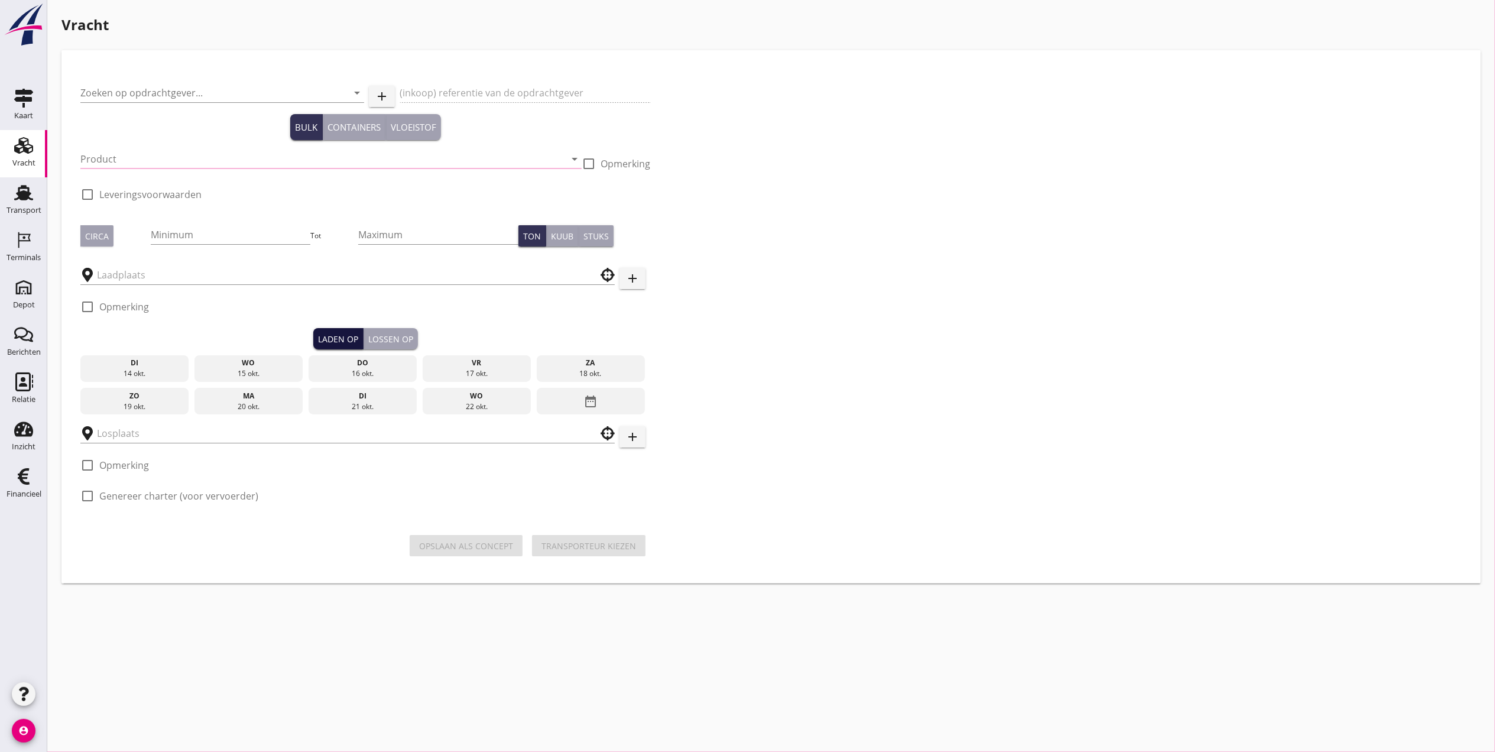
checkbox input "true"
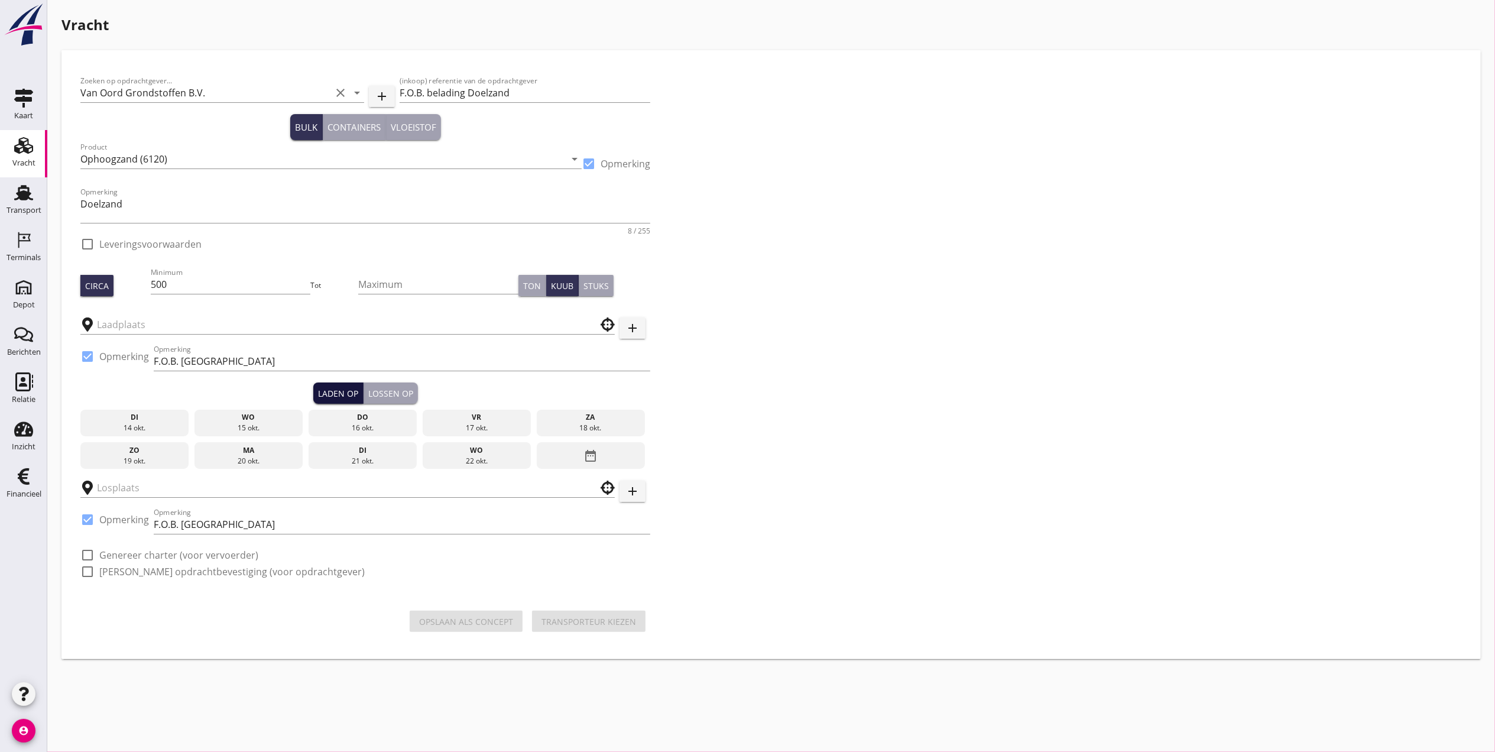
checkbox input "true"
type input "Kaiserberg"
type input "F.O.B. Beladen"
checkbox input "true"
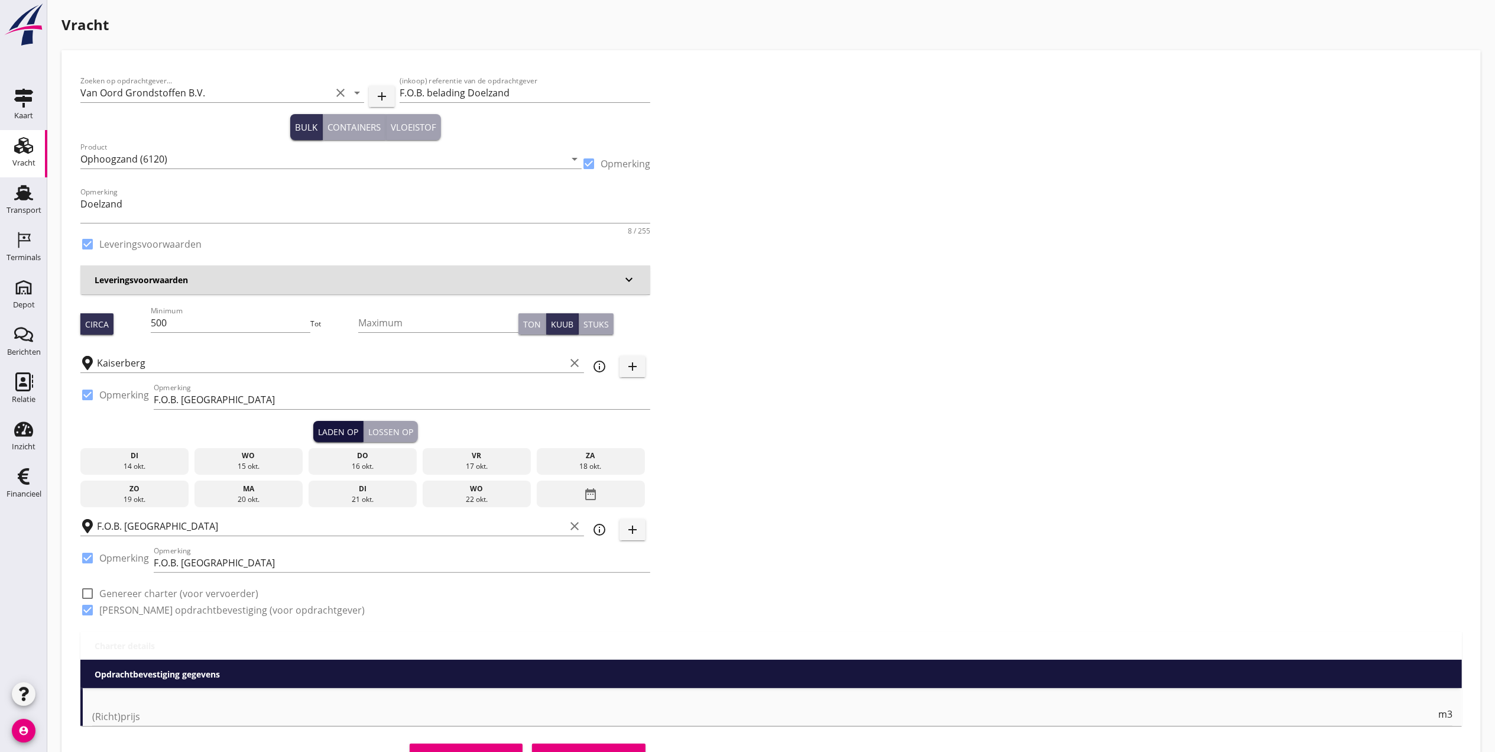
type input "2.35"
checkbox input "false"
radio input "false"
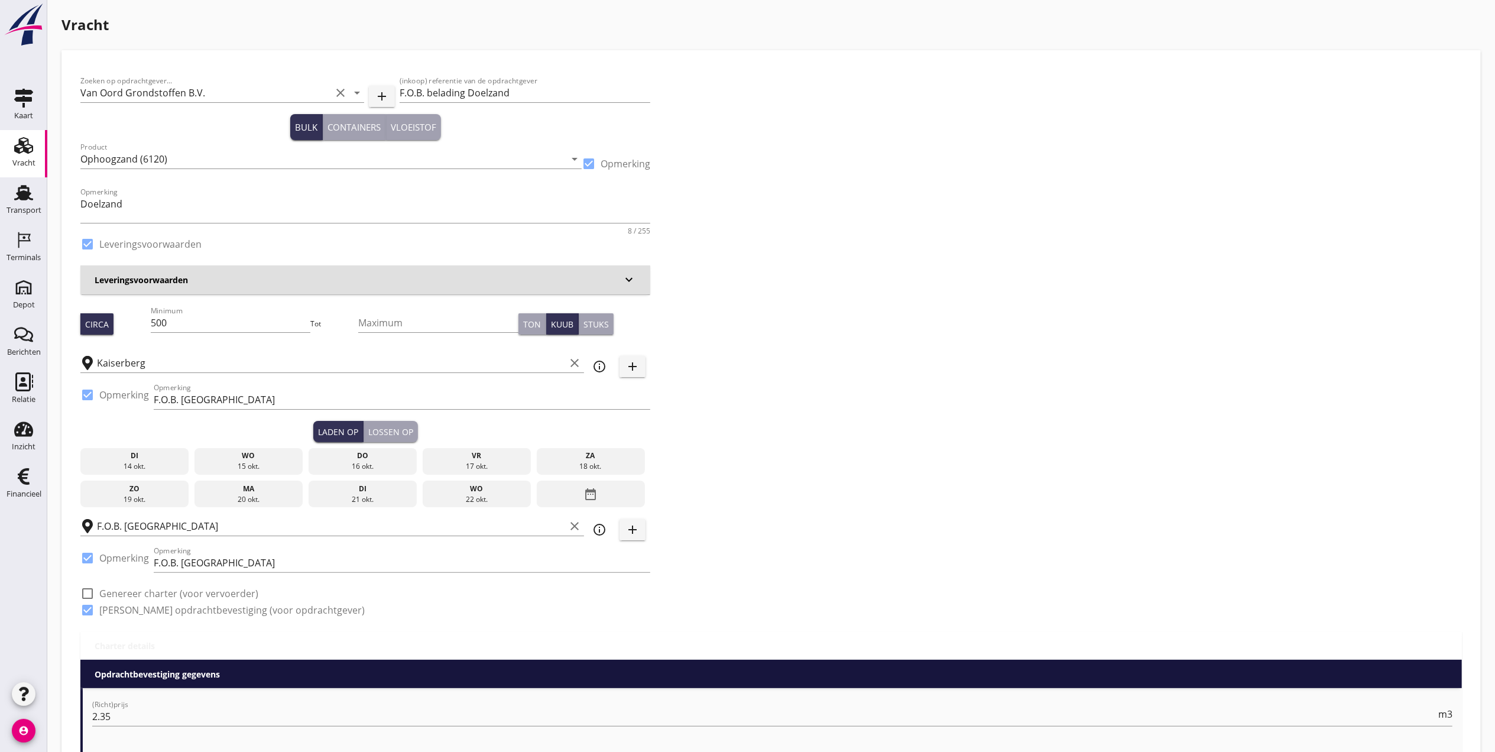
drag, startPoint x: 235, startPoint y: 459, endPoint x: 298, endPoint y: 448, distance: 63.6
click at [236, 459] on div "wo" at bounding box center [248, 455] width 103 height 11
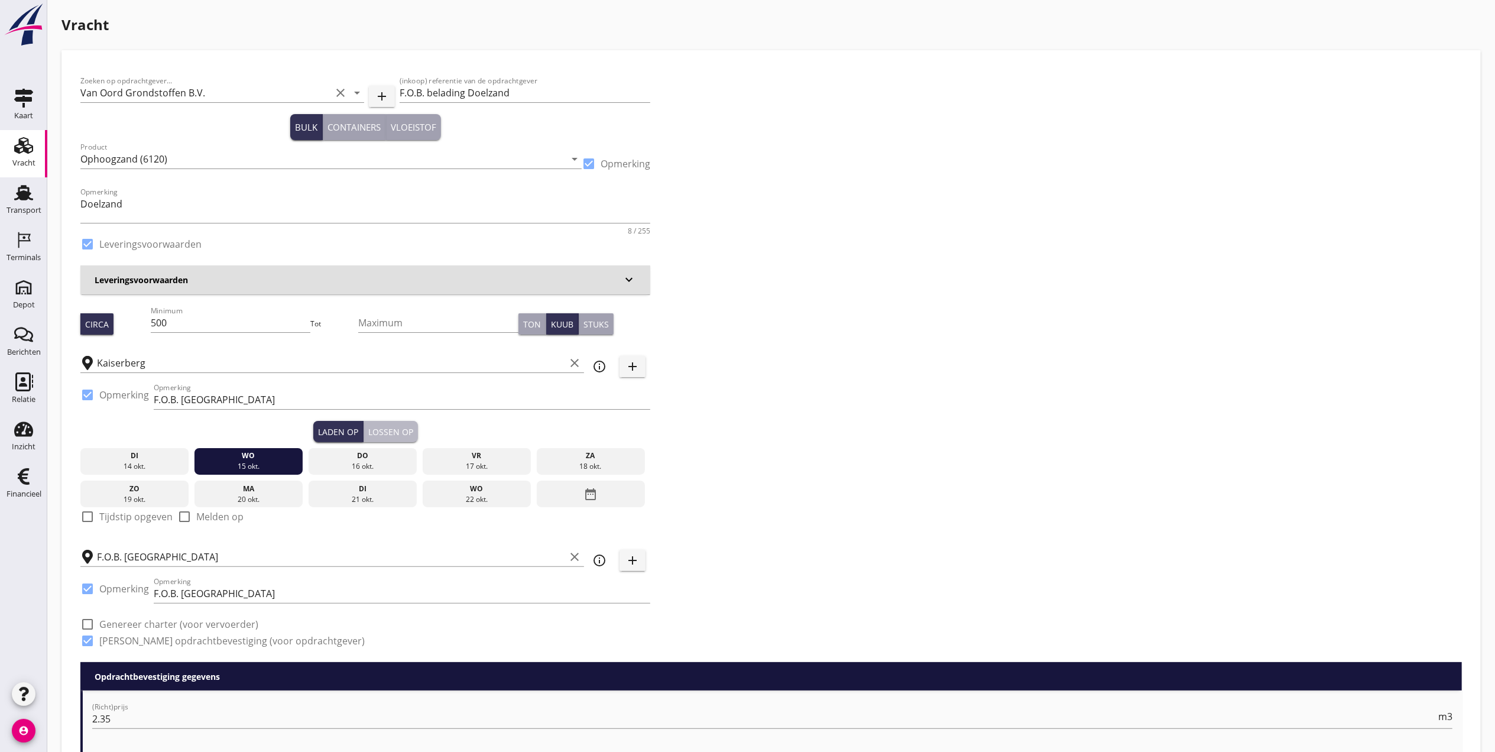
click at [395, 421] on button "Lossen op" at bounding box center [391, 431] width 54 height 21
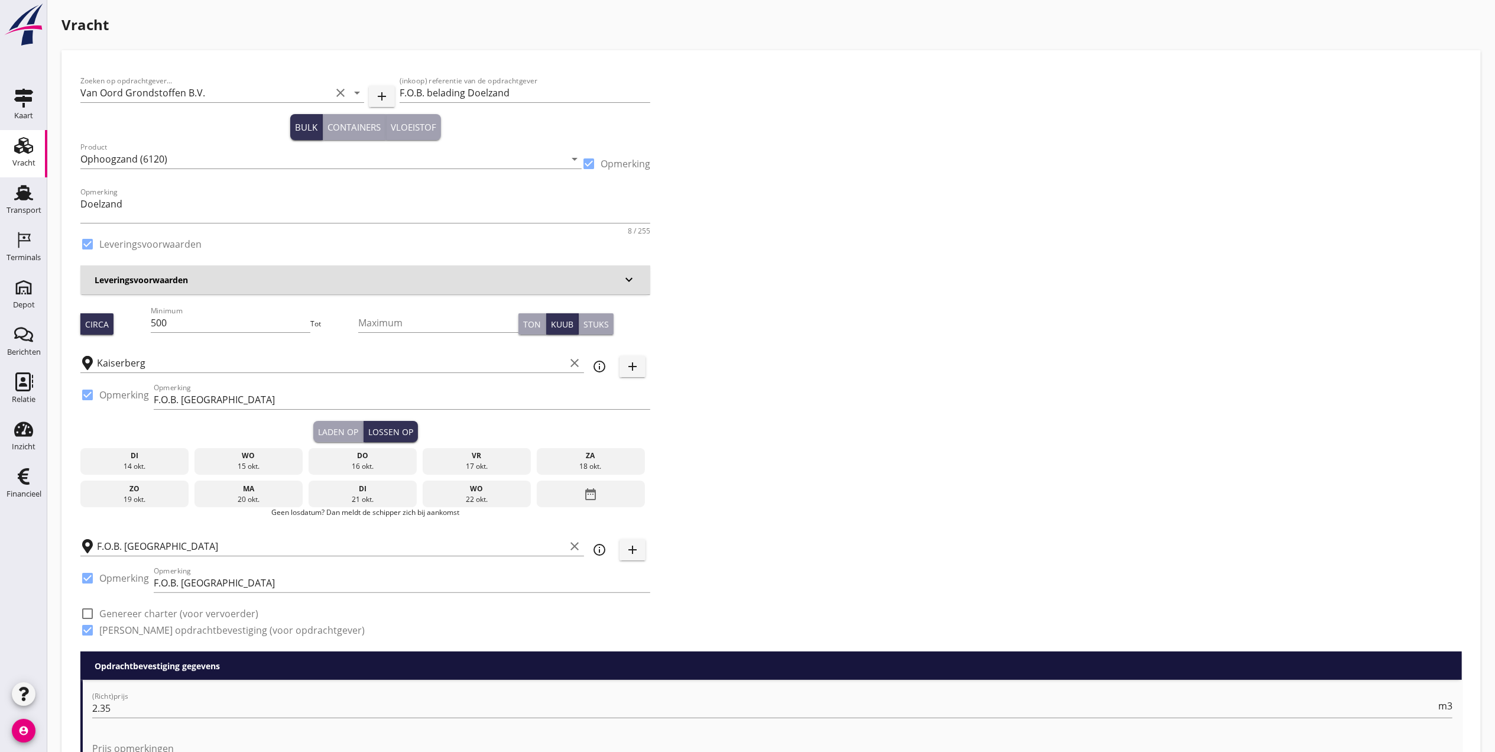
click at [384, 460] on div "do" at bounding box center [363, 455] width 103 height 11
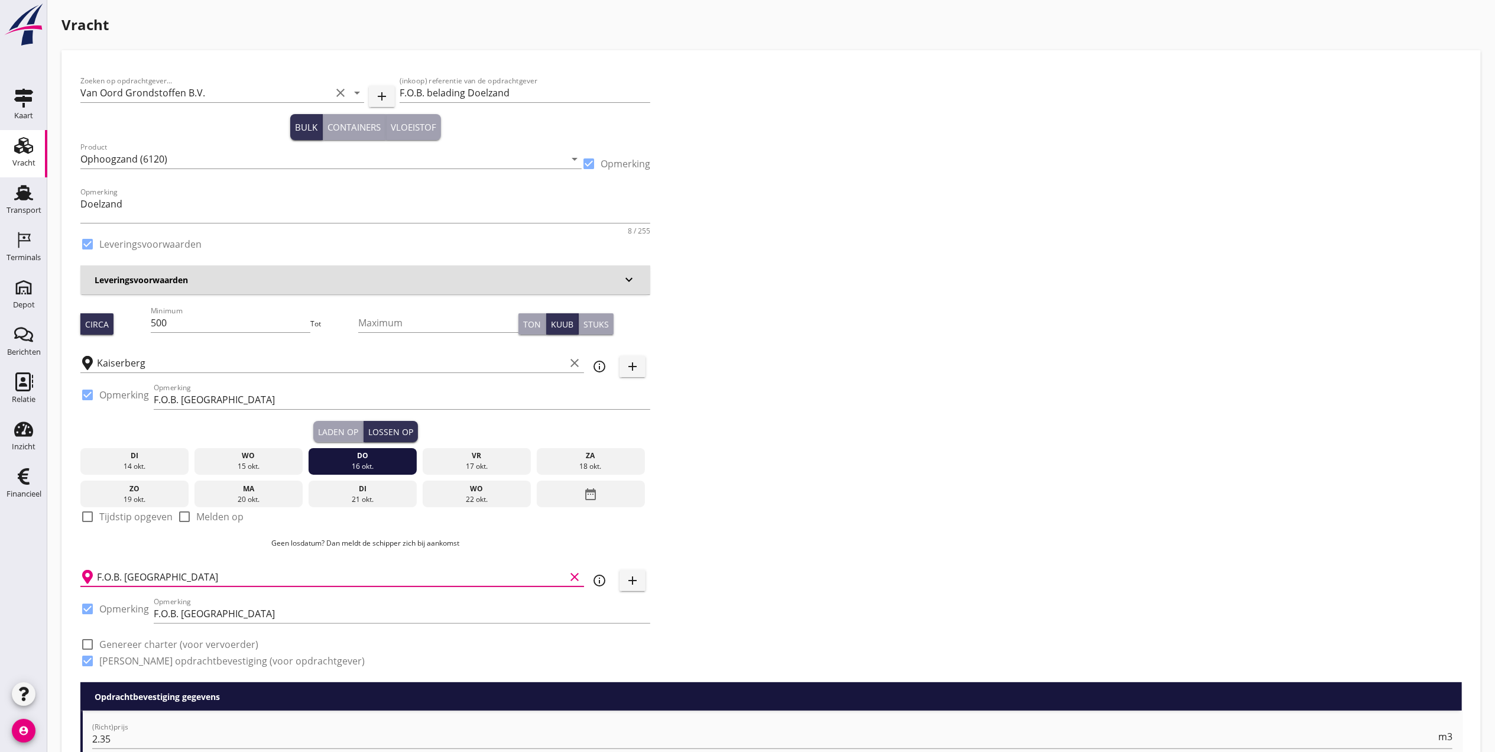
click at [196, 570] on input "F.O.B. Beladen" at bounding box center [331, 576] width 468 height 19
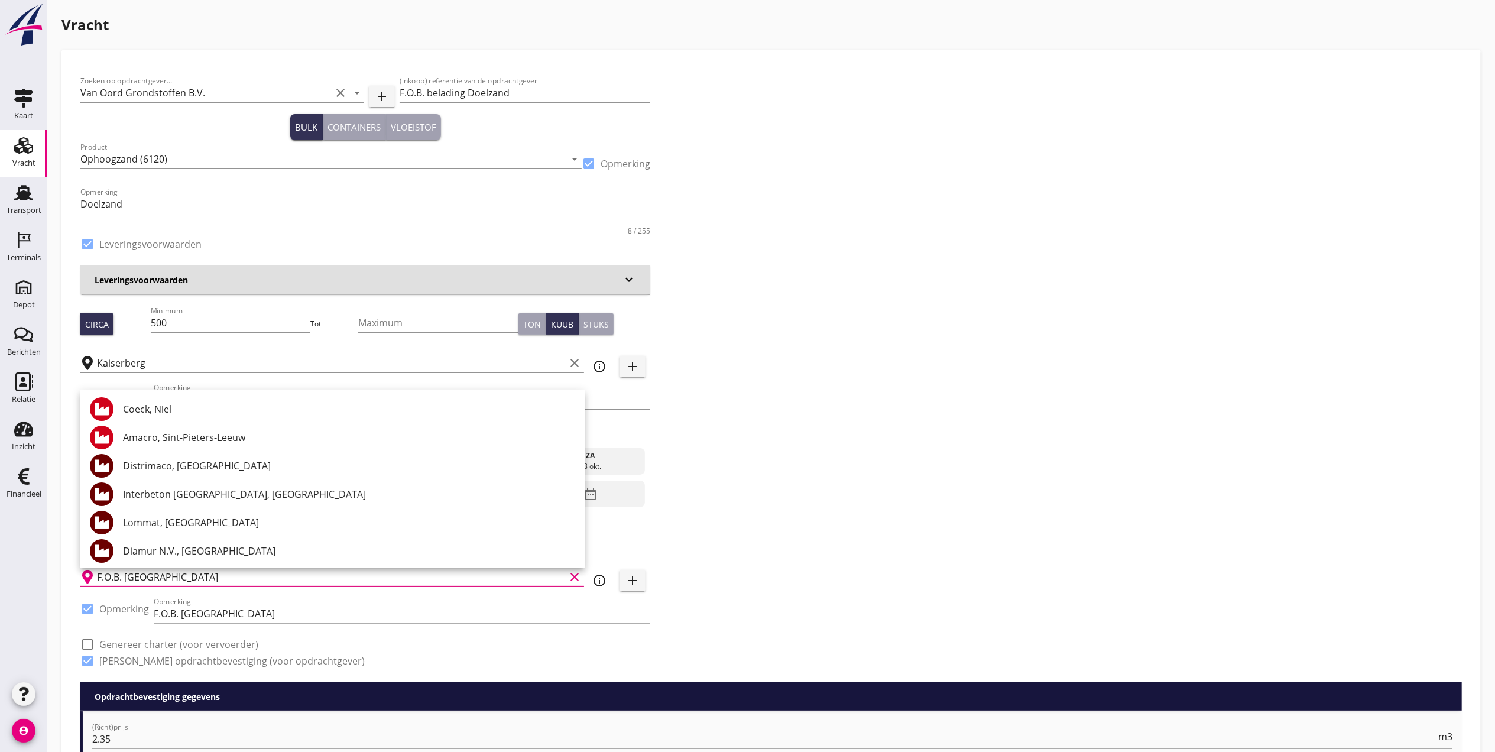
click at [79, 614] on div at bounding box center [87, 609] width 20 height 20
checkbox input "false"
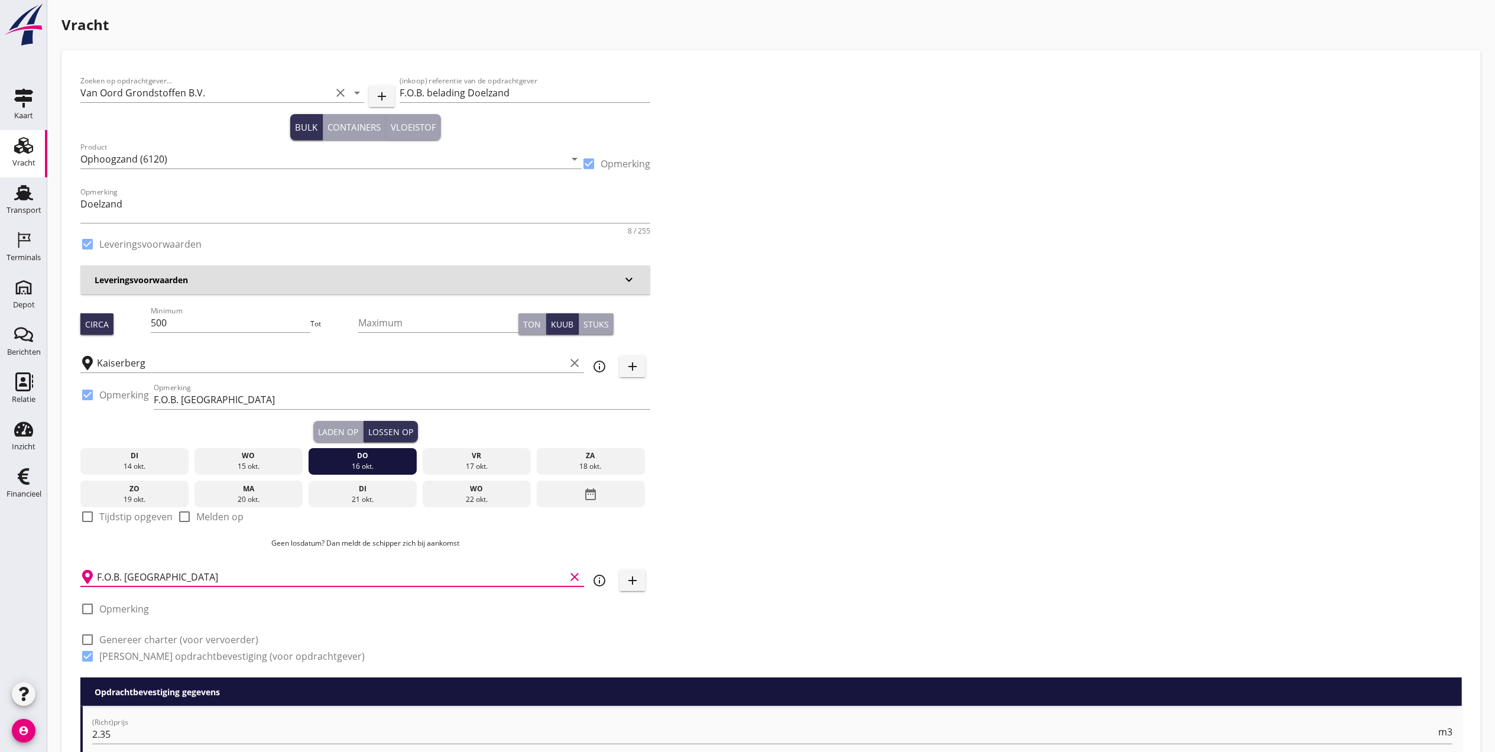
click at [171, 569] on input "F.O.B. Beladen" at bounding box center [331, 576] width 468 height 19
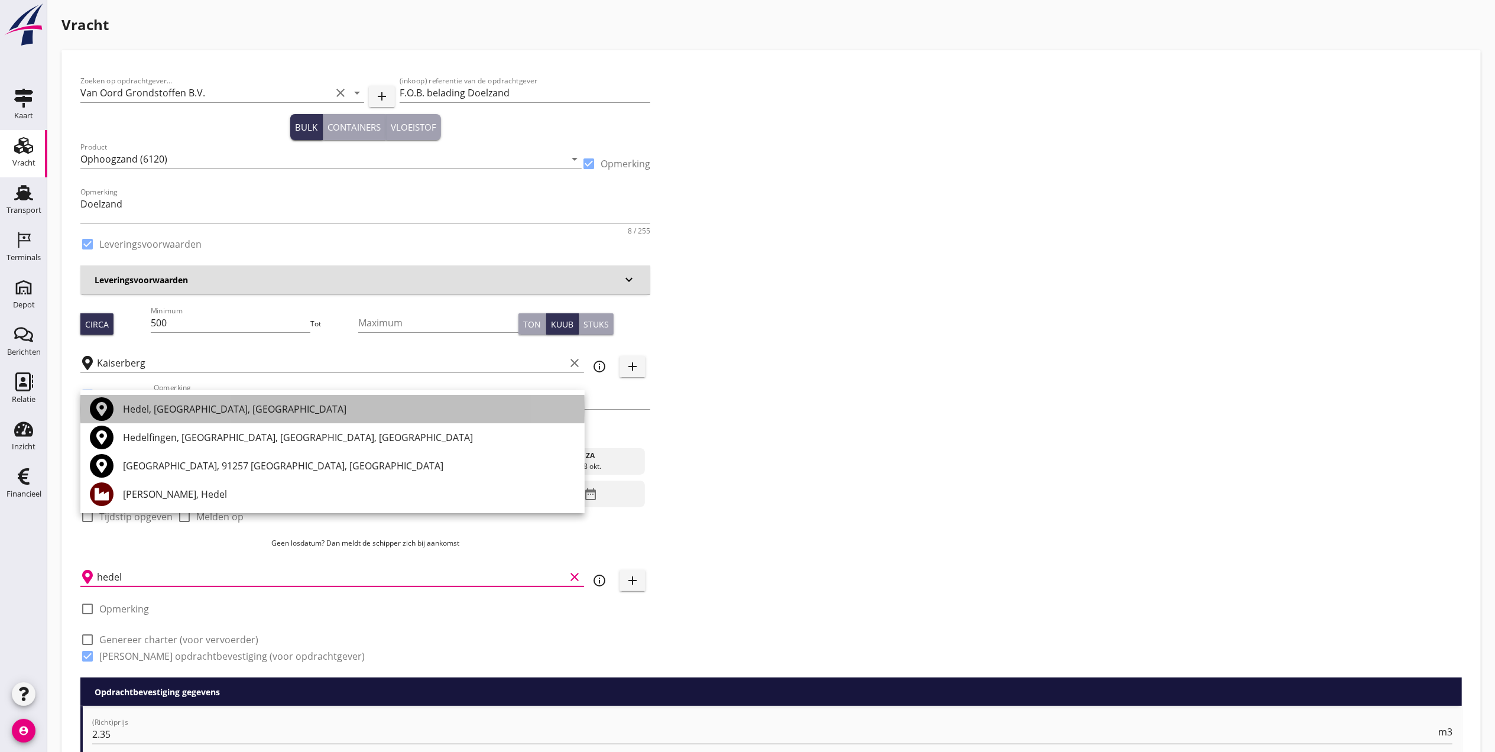
click at [207, 409] on div "Hedel, Gelderland, Netherlands" at bounding box center [349, 409] width 452 height 14
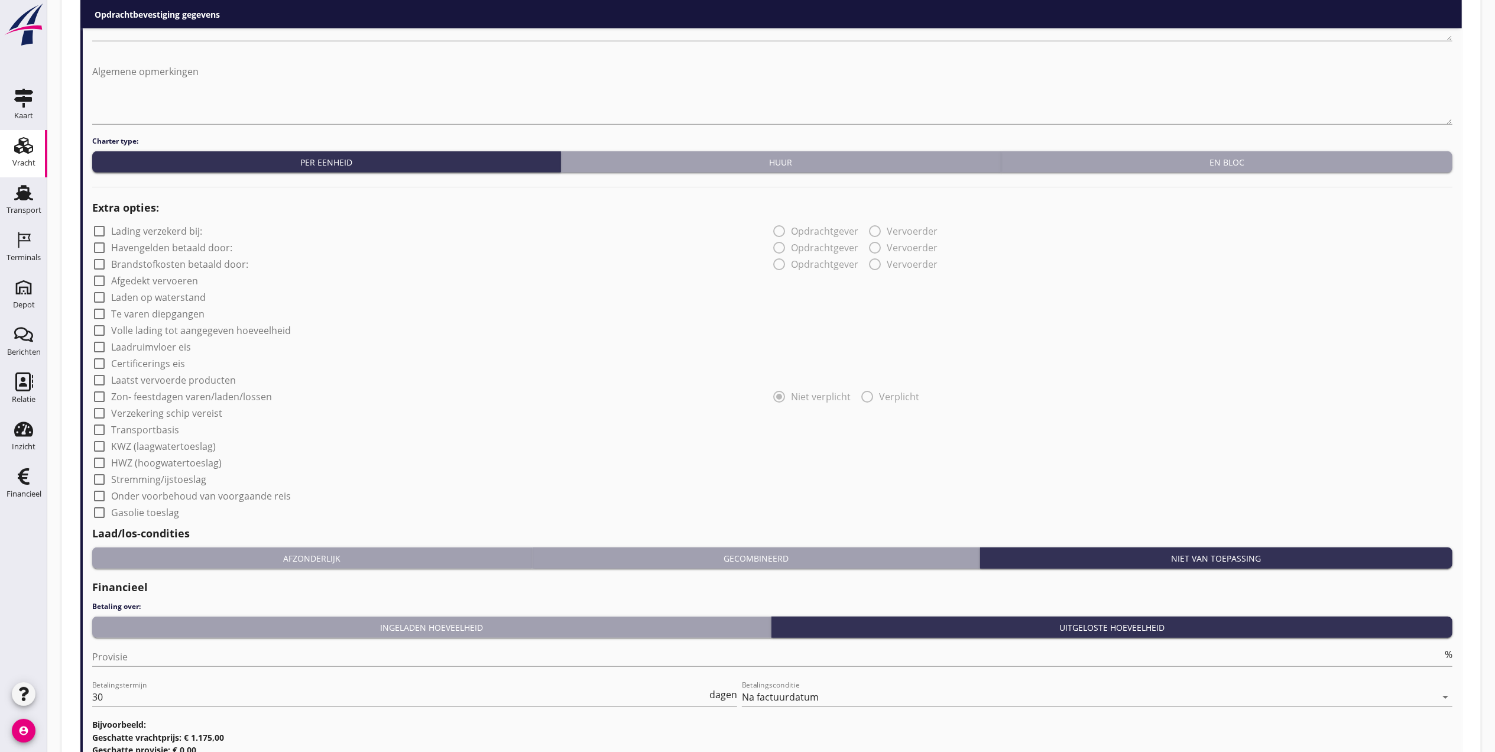
scroll to position [893, 0]
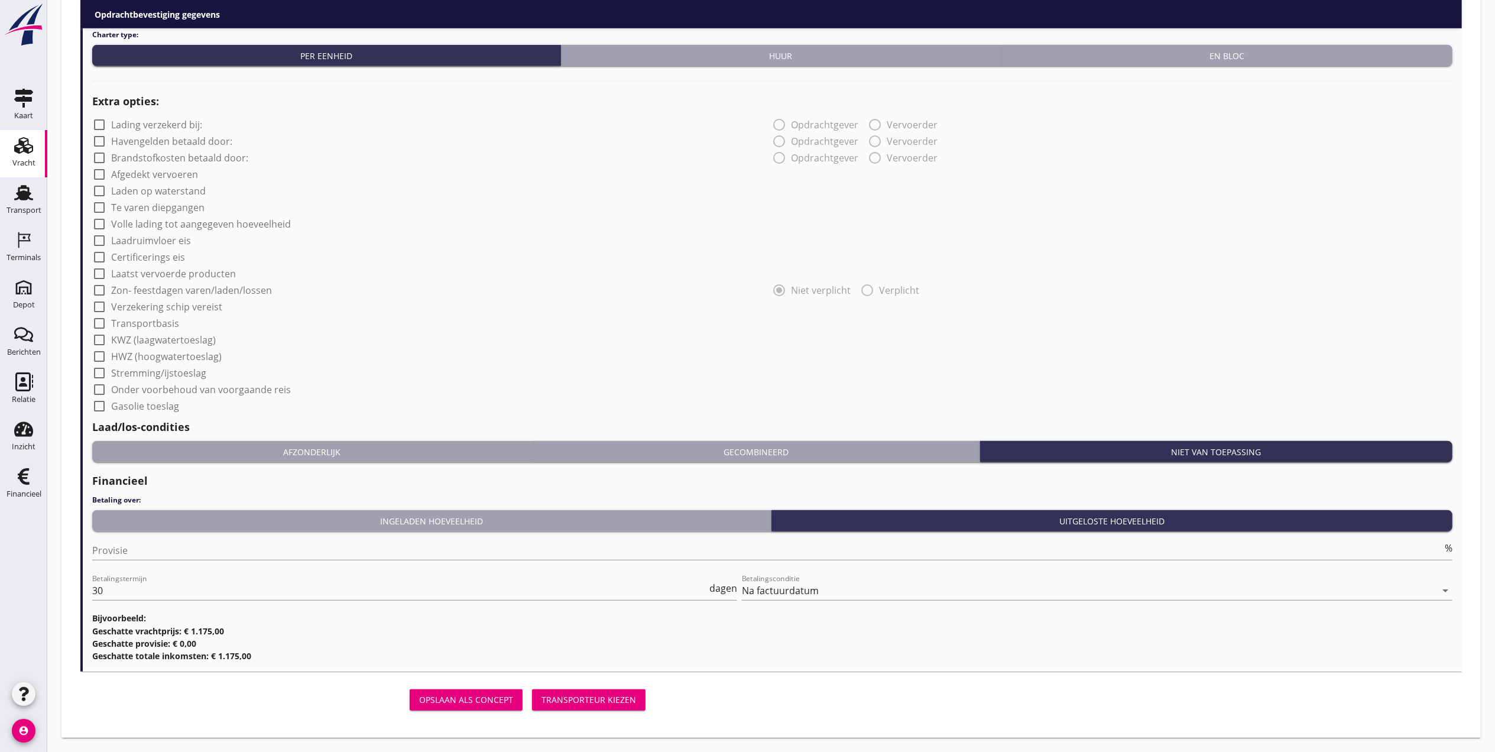
type input "Hedel, Gelderland, Netherlands"
click at [620, 705] on div "Transporteur kiezen" at bounding box center [588, 699] width 95 height 12
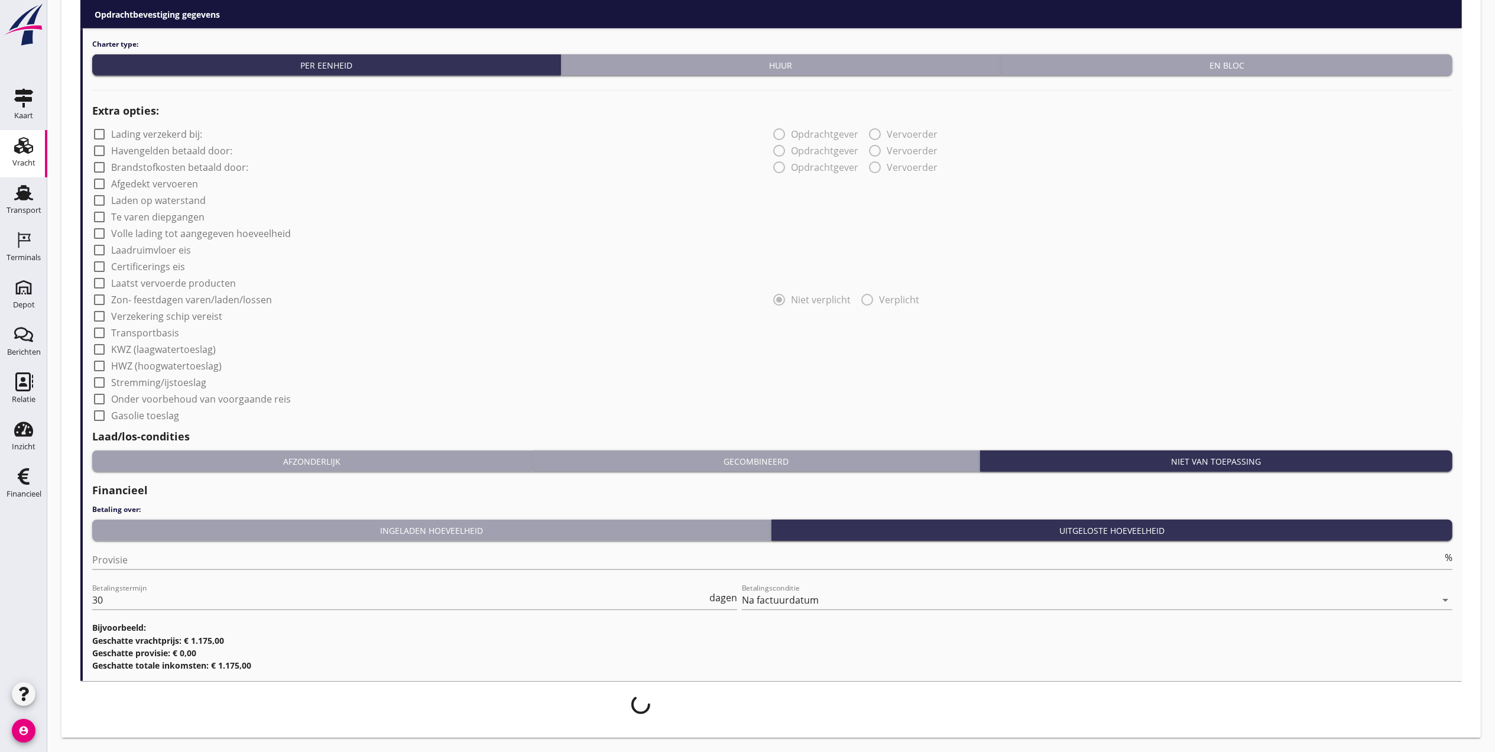
scroll to position [883, 0]
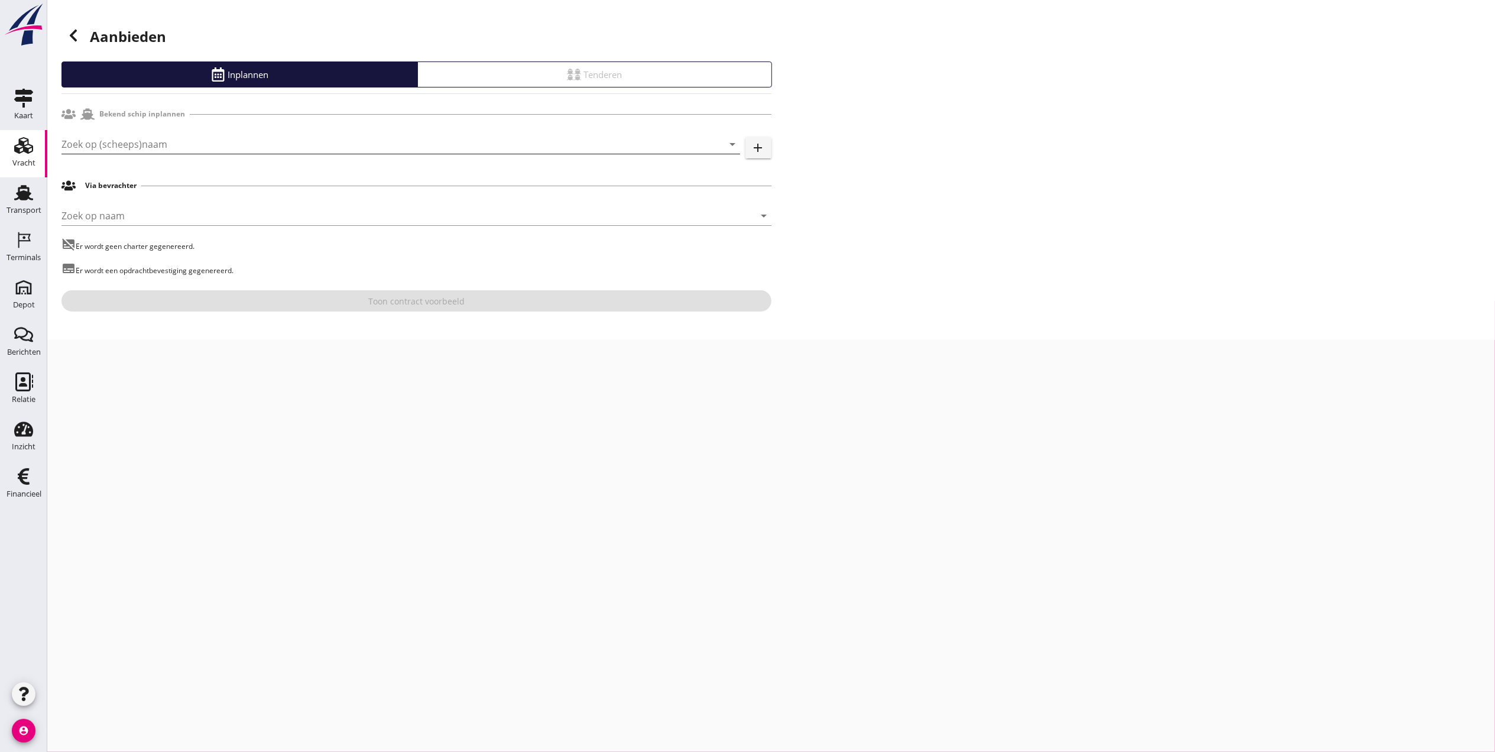
click at [164, 149] on input "Zoek op (scheeps)naam" at bounding box center [383, 144] width 645 height 19
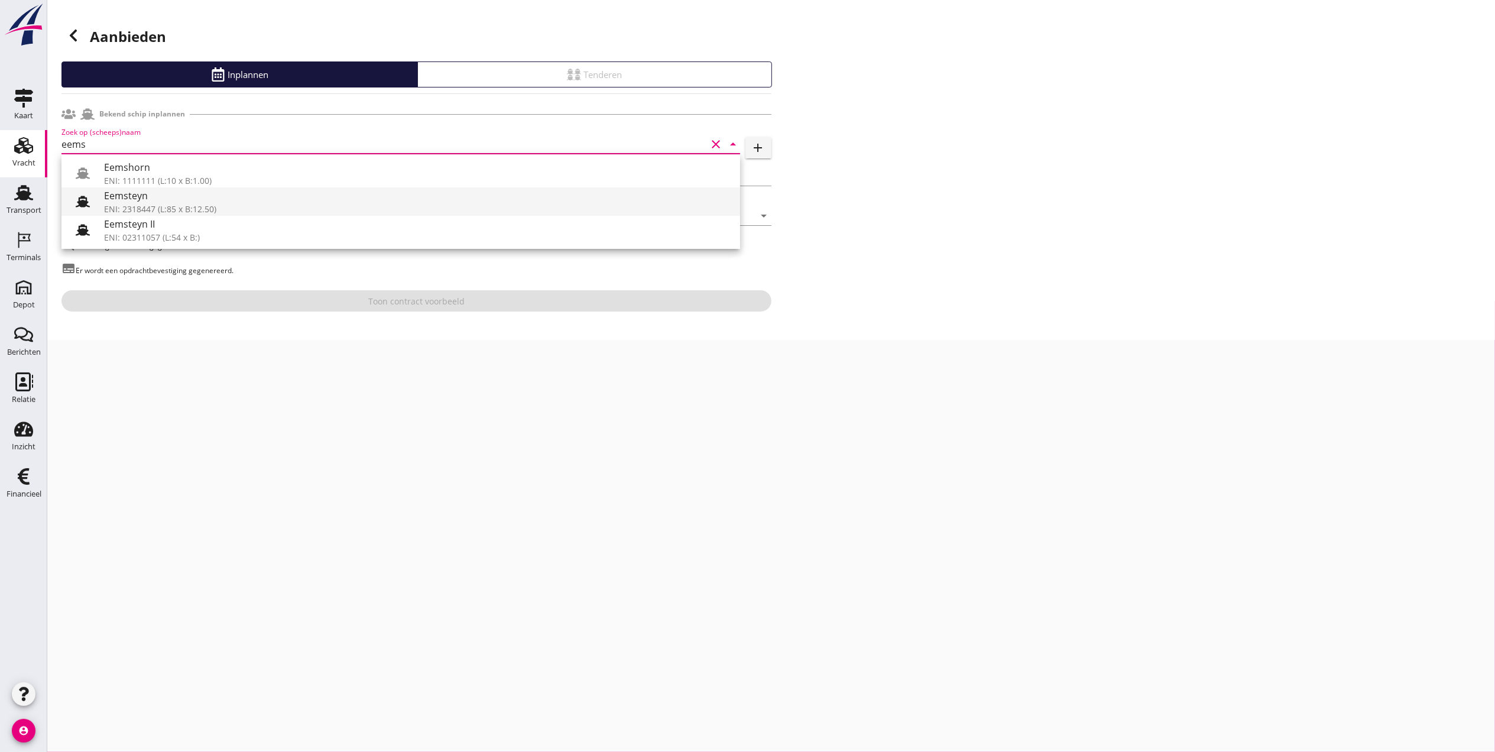
click at [255, 193] on div "Eemsteyn" at bounding box center [417, 196] width 627 height 14
type input "Eemsteyn"
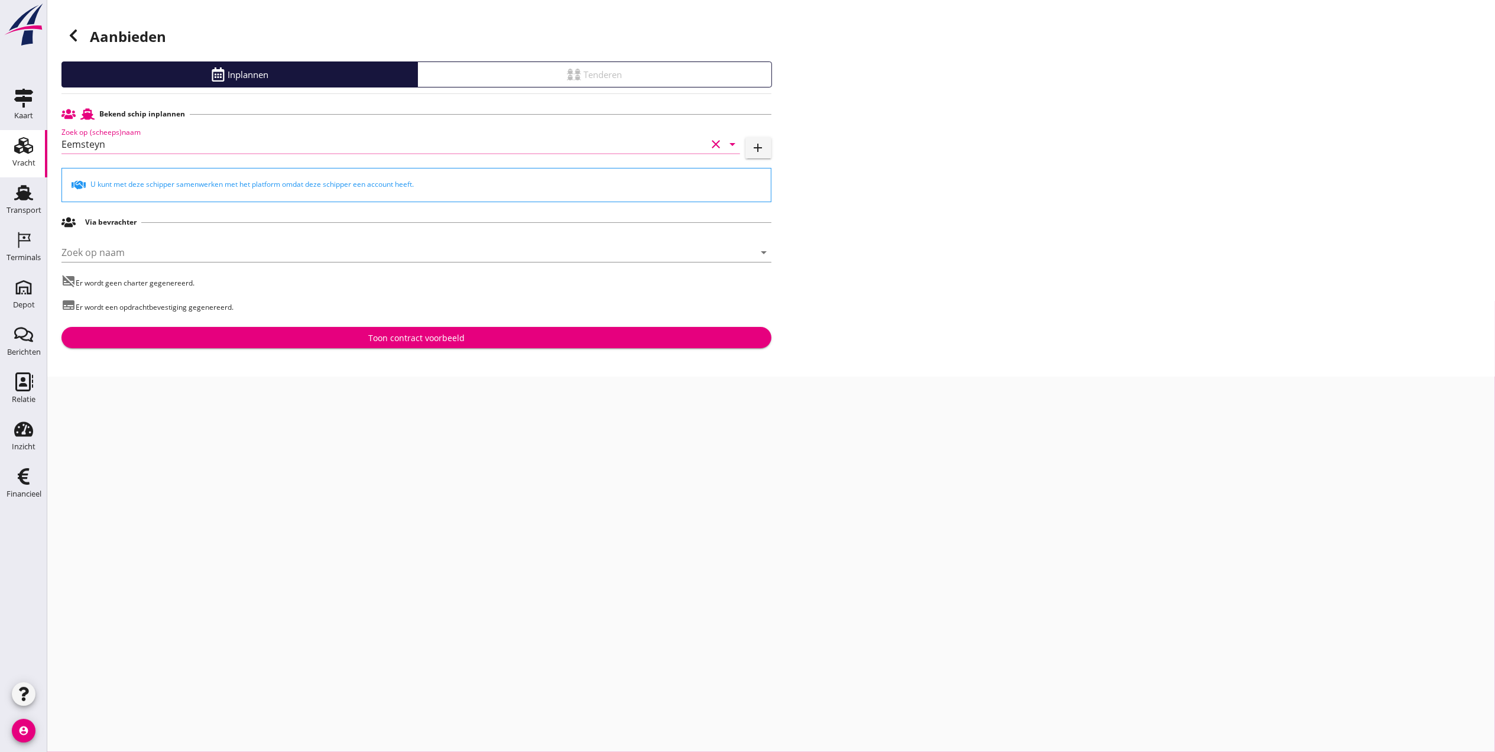
click at [494, 334] on div "Toon contract voorbeeld" at bounding box center [416, 338] width 691 height 12
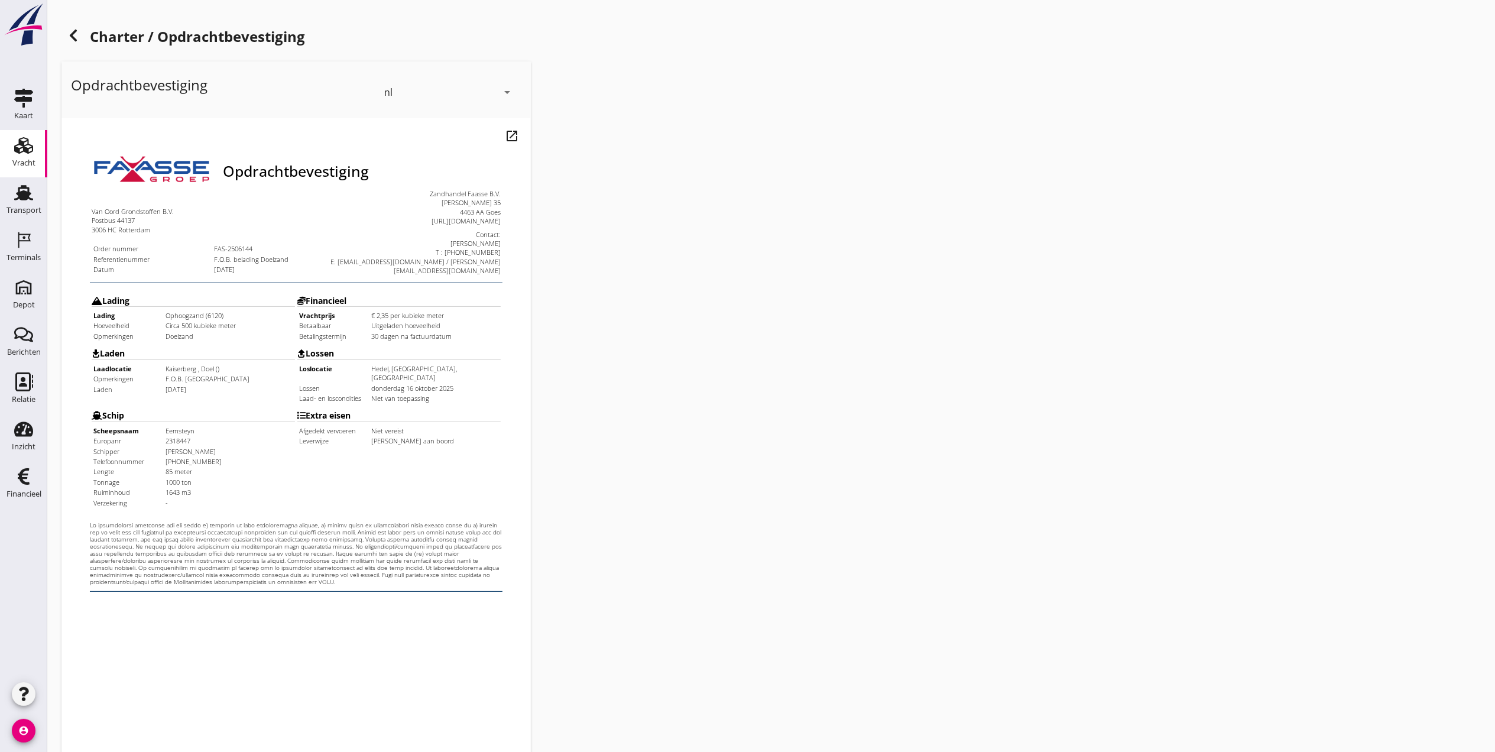
scroll to position [123, 0]
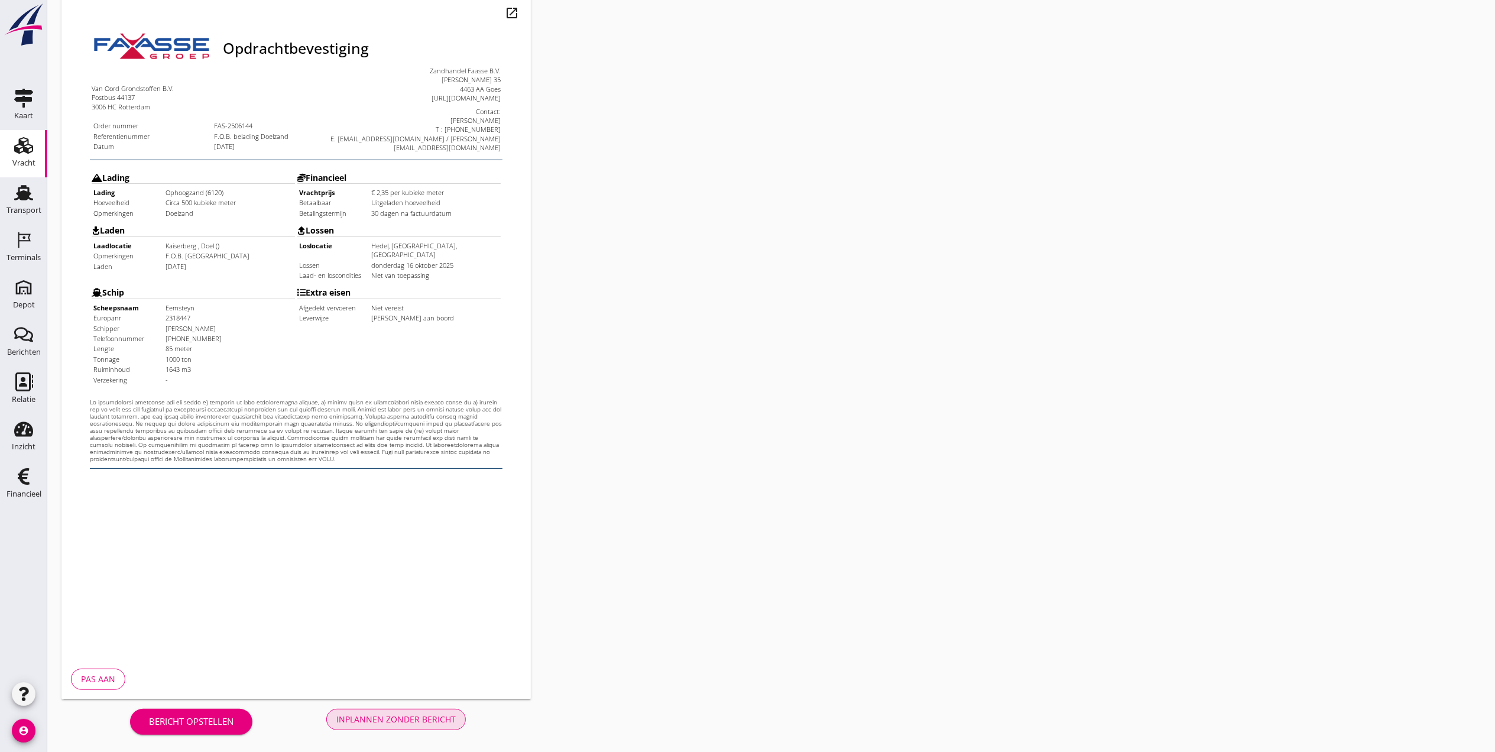
click at [423, 715] on div "Inplannen zonder bericht" at bounding box center [395, 719] width 119 height 12
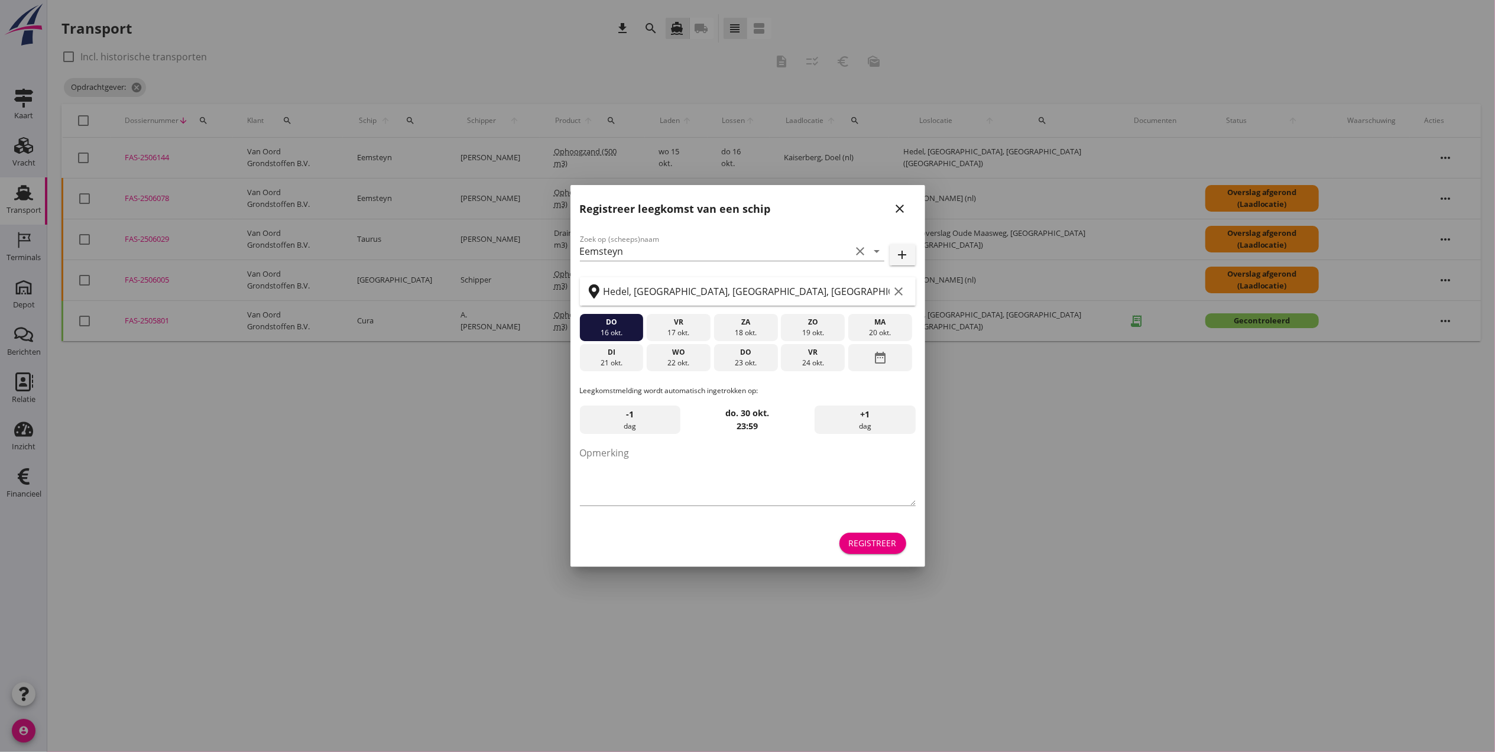
click at [897, 205] on icon "close" at bounding box center [900, 209] width 14 height 14
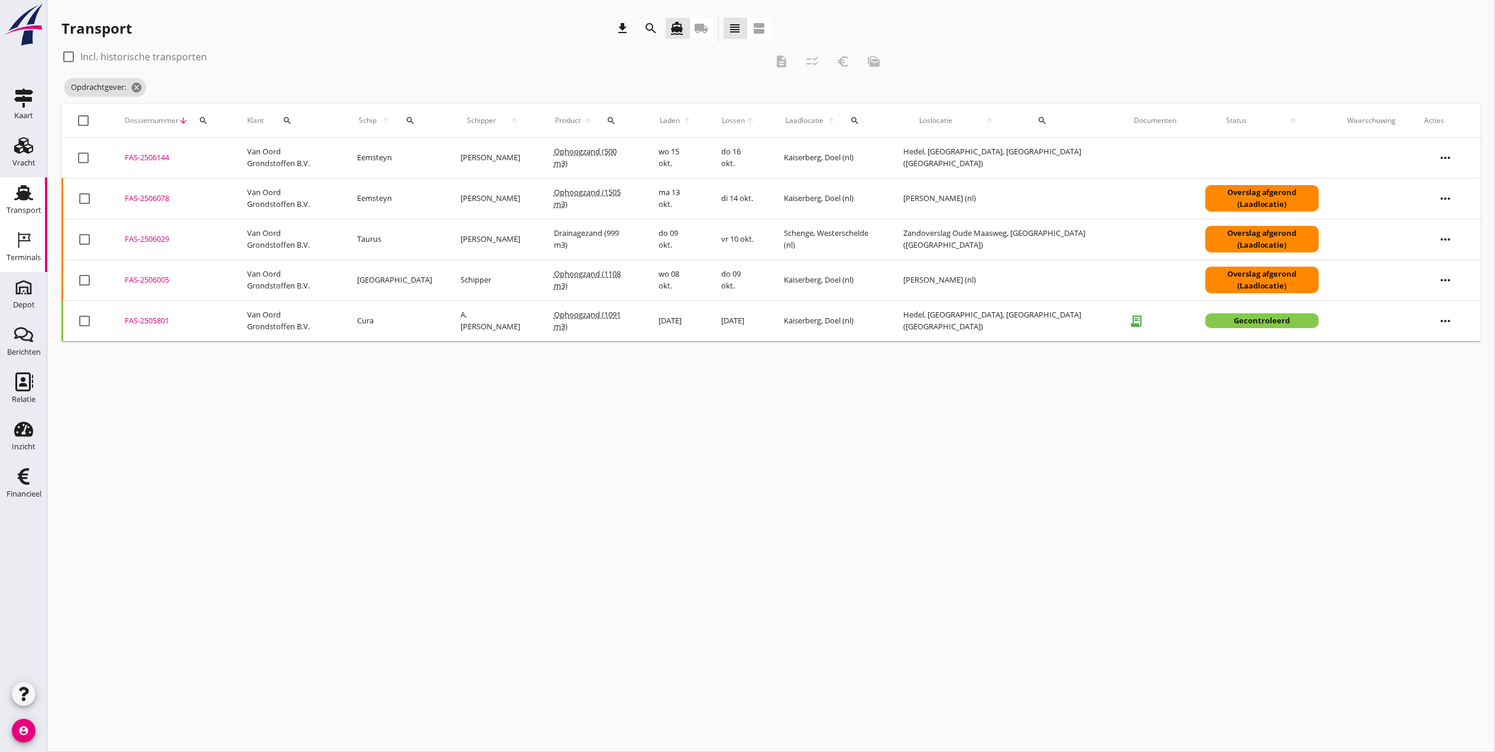
click at [15, 246] on icon "Terminals" at bounding box center [23, 240] width 19 height 19
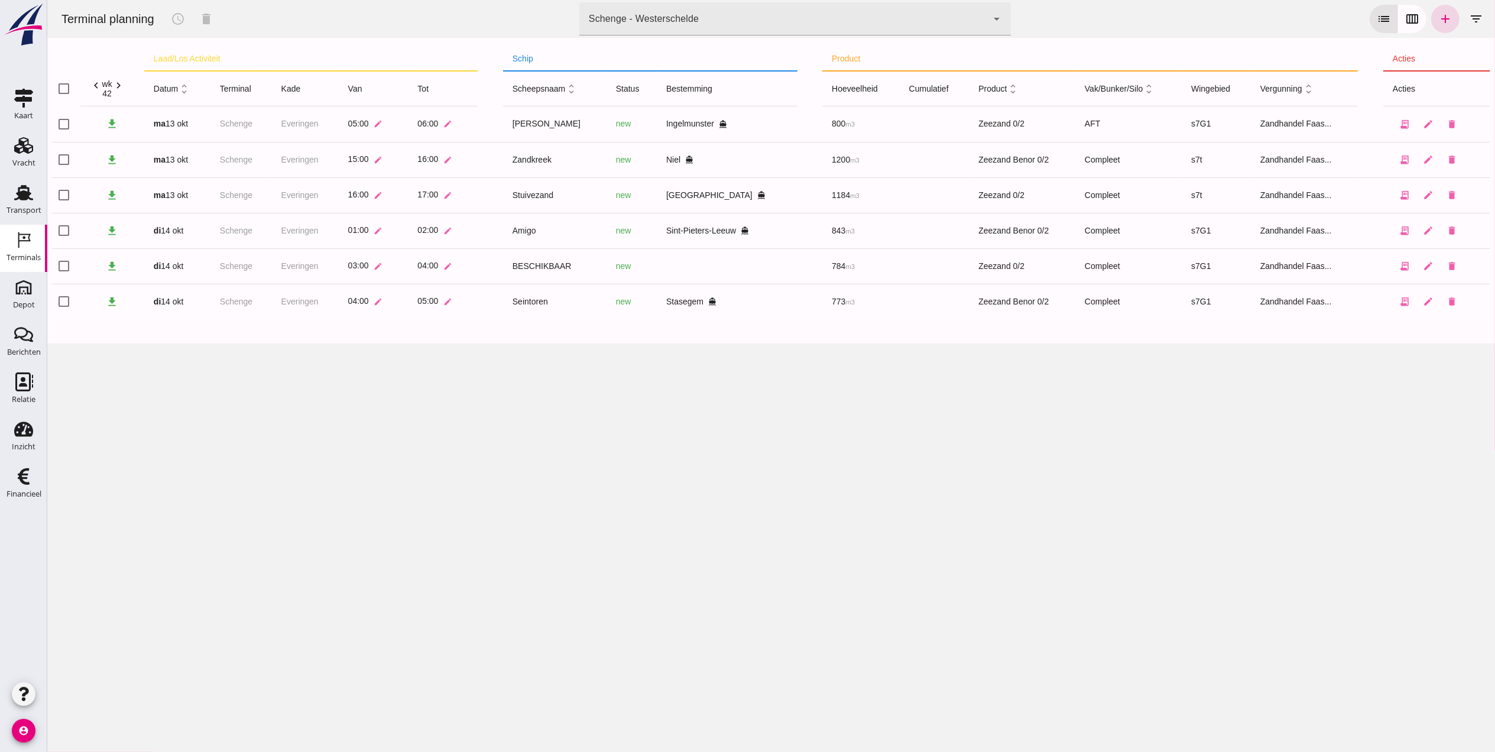
click at [662, 31] on div "Schenge - Westerschelde 9c876888-926f-4f5f-969d-c779b766b815" at bounding box center [783, 18] width 408 height 33
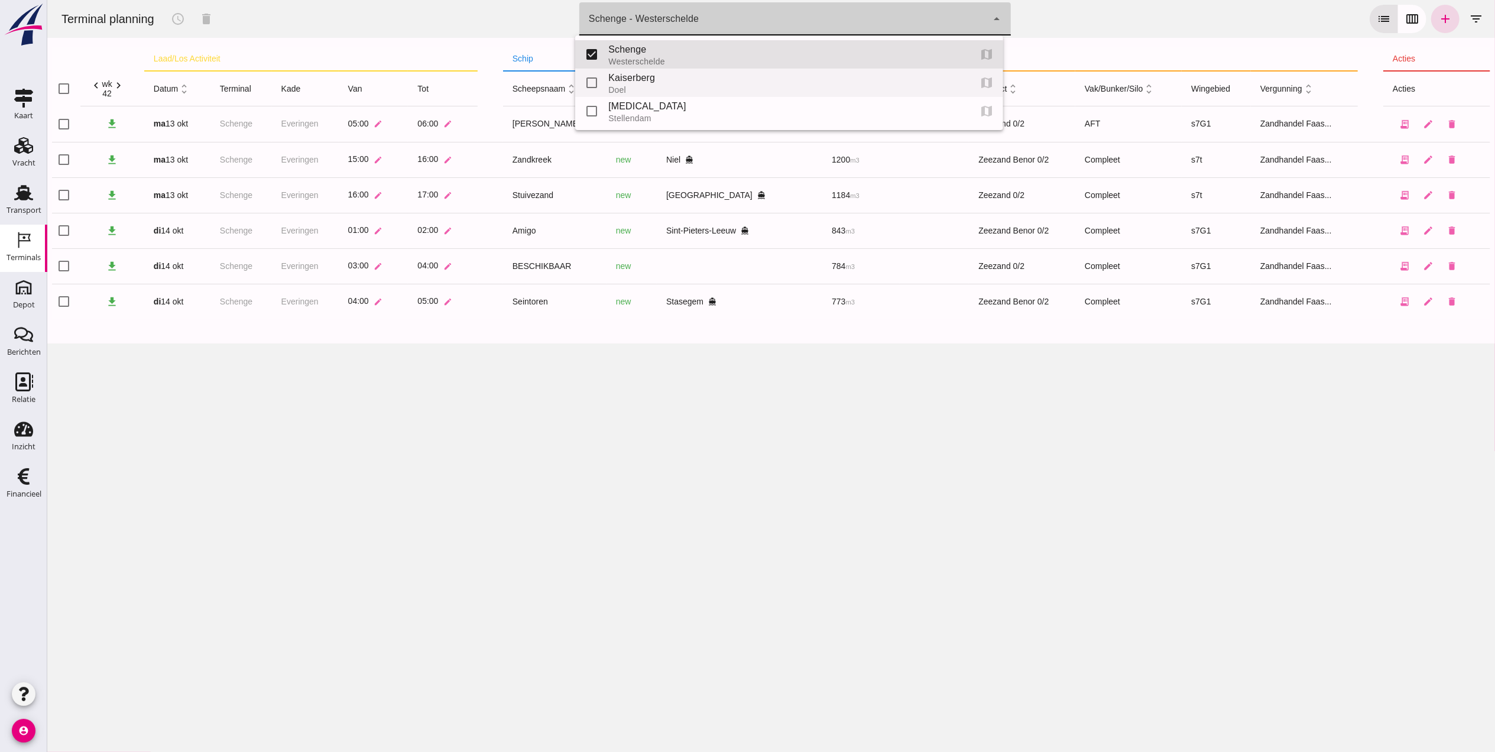
click at [659, 81] on div "Kaiserberg" at bounding box center [784, 78] width 352 height 14
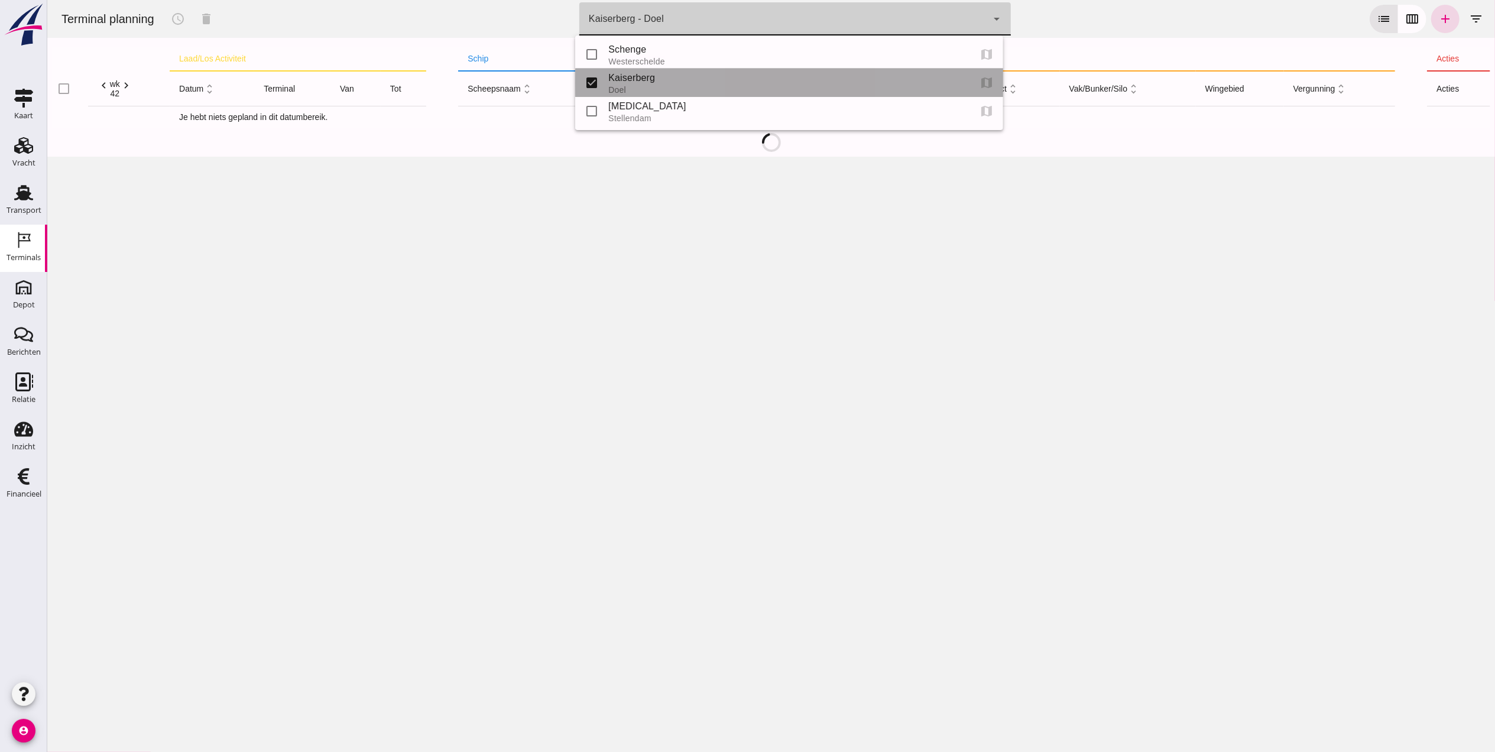
type input "7f603609-51ae-4e75-986b-c9057e559465"
checkbox input "false"
checkbox input "true"
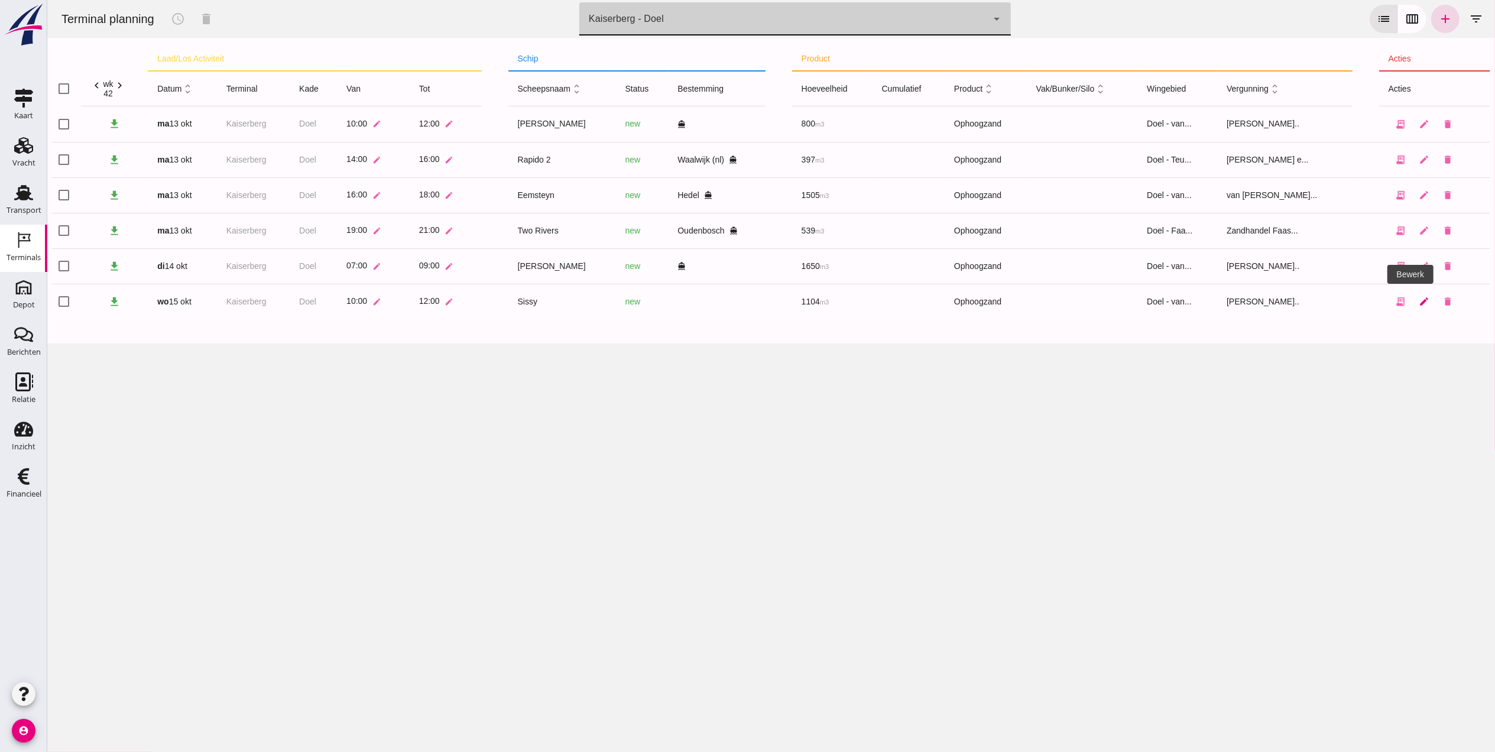
click at [1418, 298] on icon "edit" at bounding box center [1423, 301] width 11 height 11
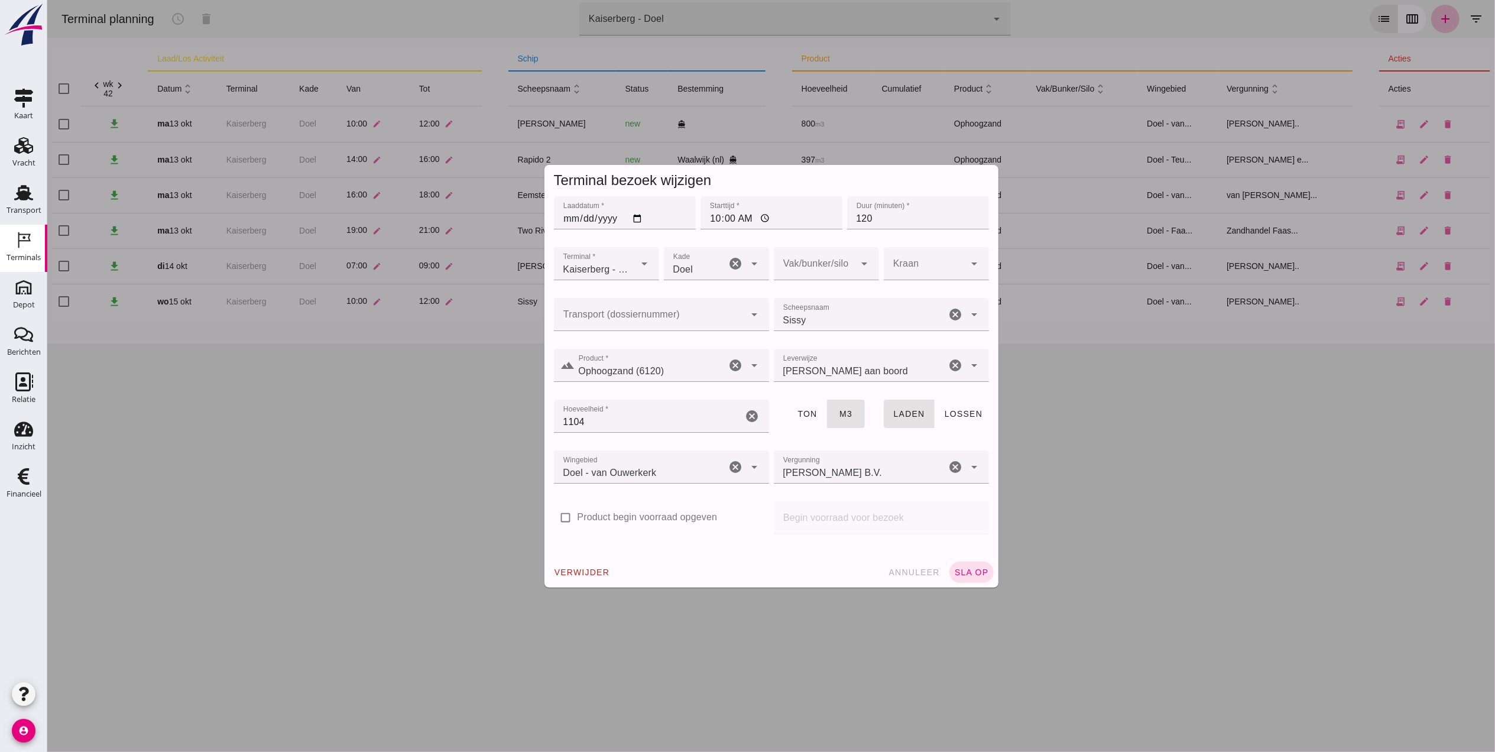
click at [670, 320] on input "Transport (dossiernummer)" at bounding box center [649, 320] width 192 height 14
click at [656, 346] on div "FAS-2506143" at bounding box center [655, 345] width 196 height 14
type input "FAS-2506143"
click at [959, 571] on span "sla op" at bounding box center [970, 571] width 35 height 9
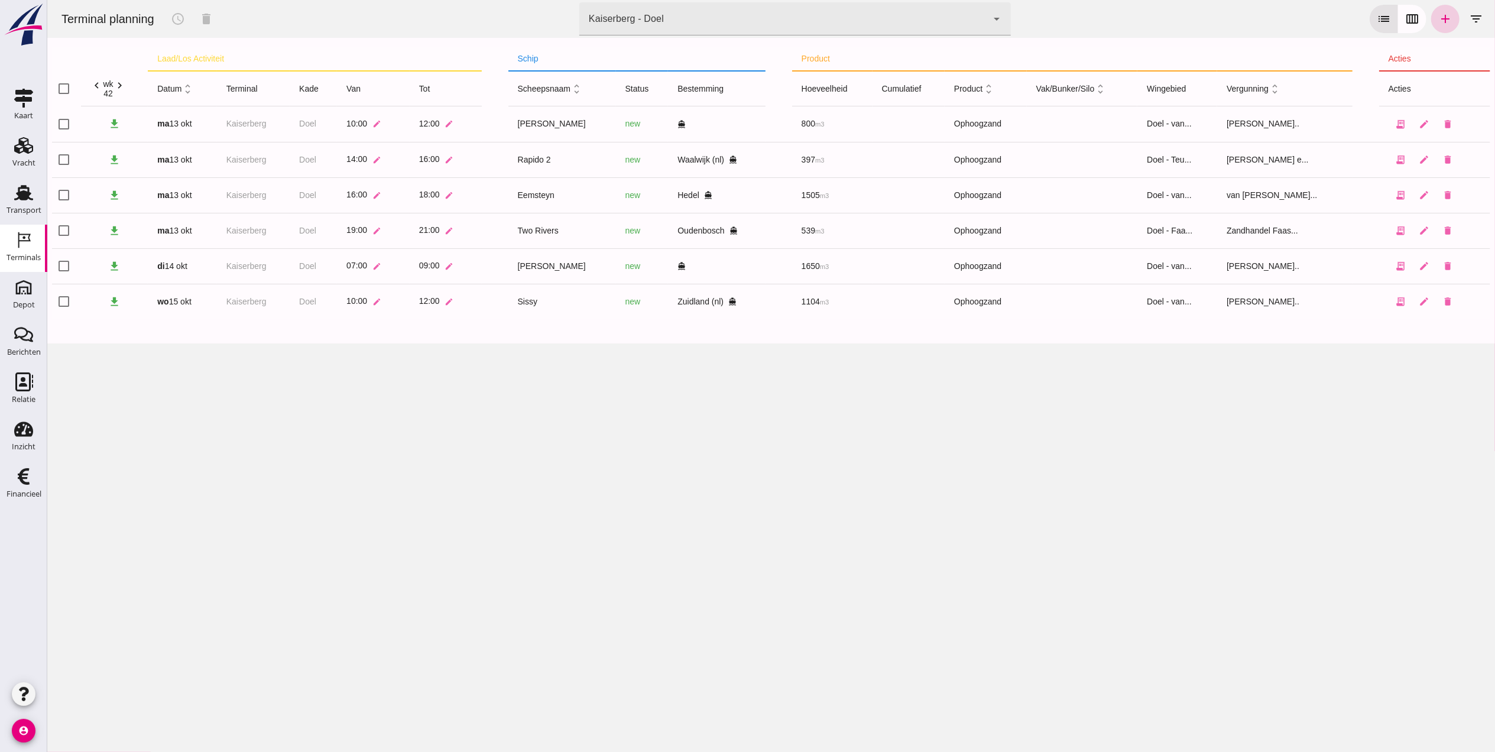
click at [1442, 24] on link "add" at bounding box center [1444, 19] width 28 height 28
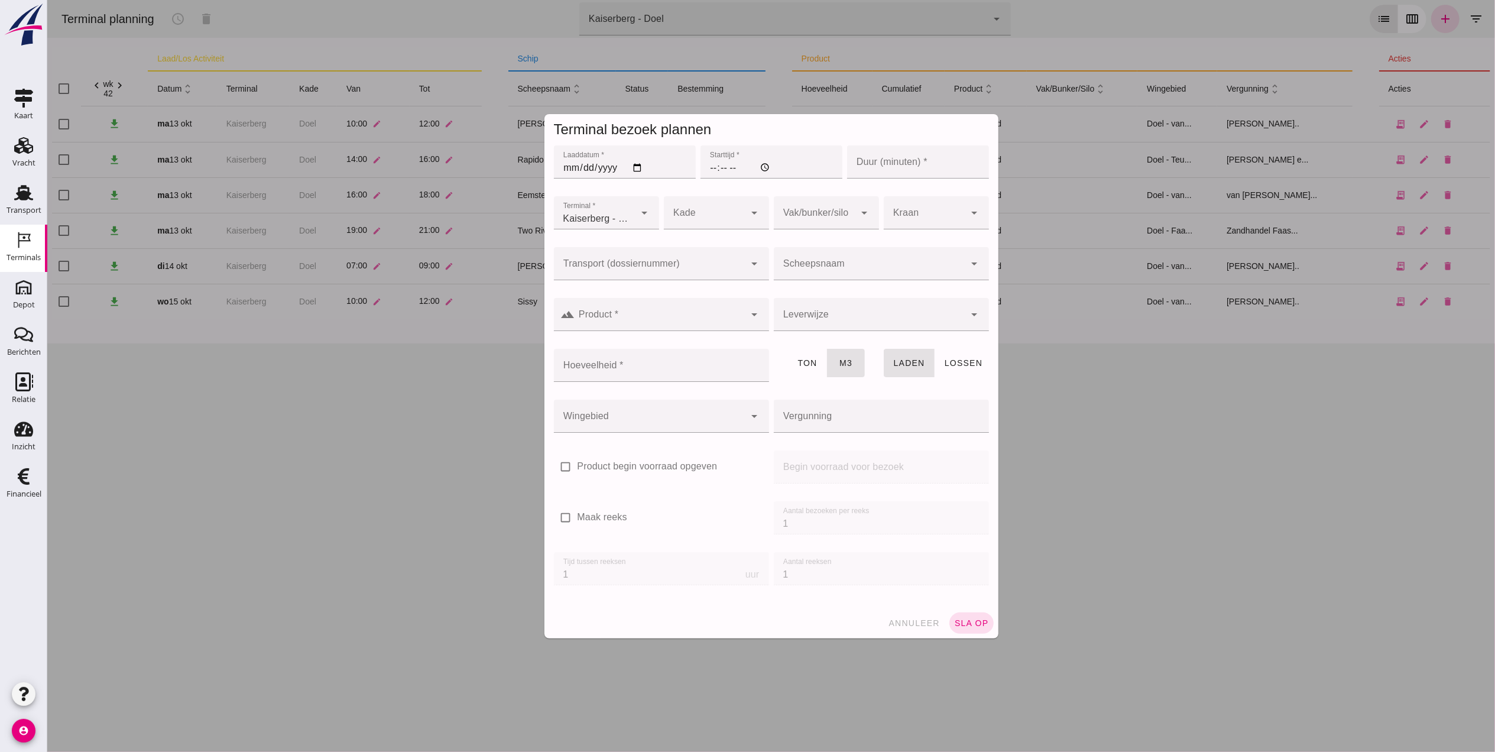
type input "Zandhandel Faasse B.V."
click at [560, 169] on input "Laaddatum *" at bounding box center [624, 161] width 142 height 33
type input "2025-10-15"
click at [705, 166] on input "Starttijd *" at bounding box center [771, 161] width 142 height 33
type input "18:00"
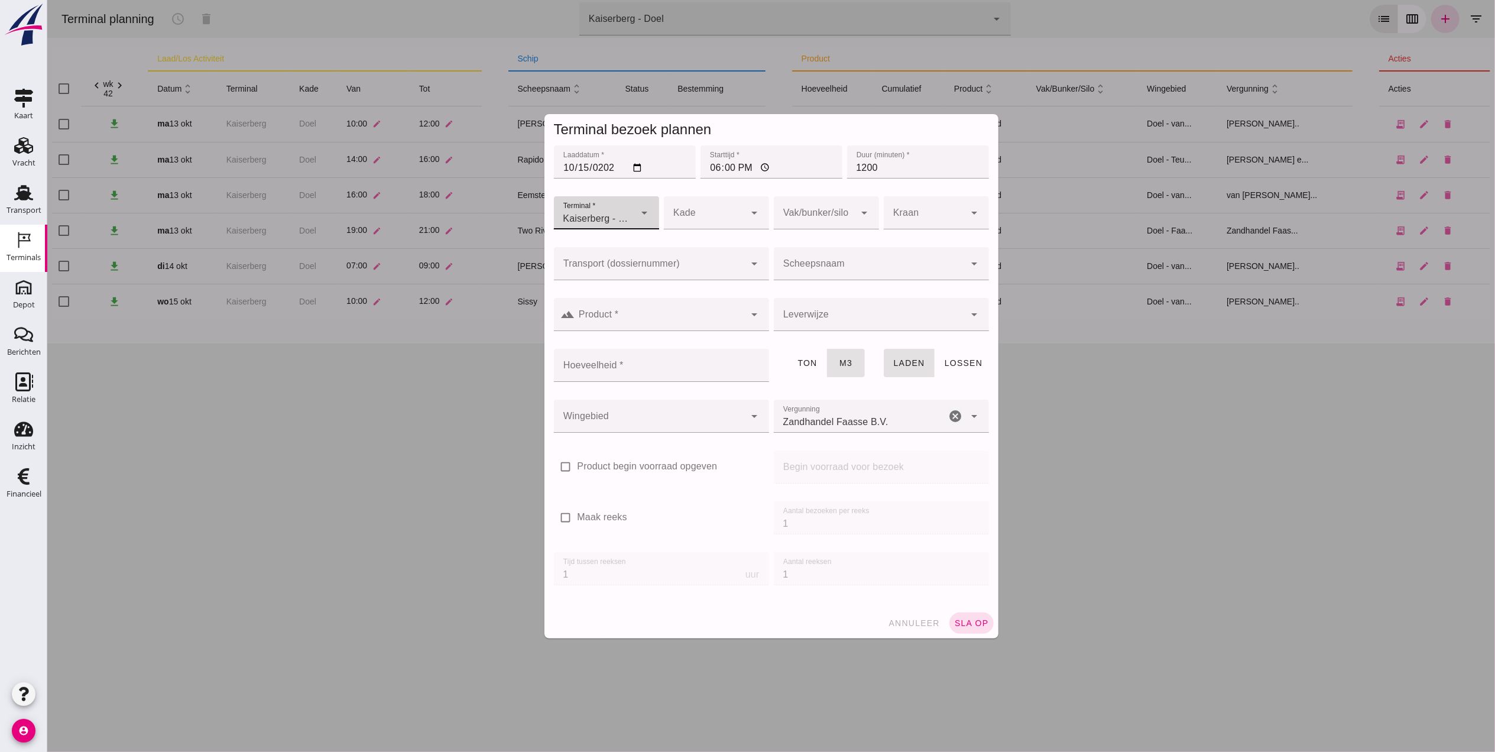
click at [918, 164] on input "1200" at bounding box center [917, 161] width 142 height 33
type input "120"
click at [655, 264] on input "Transport (dossiernummer)" at bounding box center [649, 269] width 192 height 14
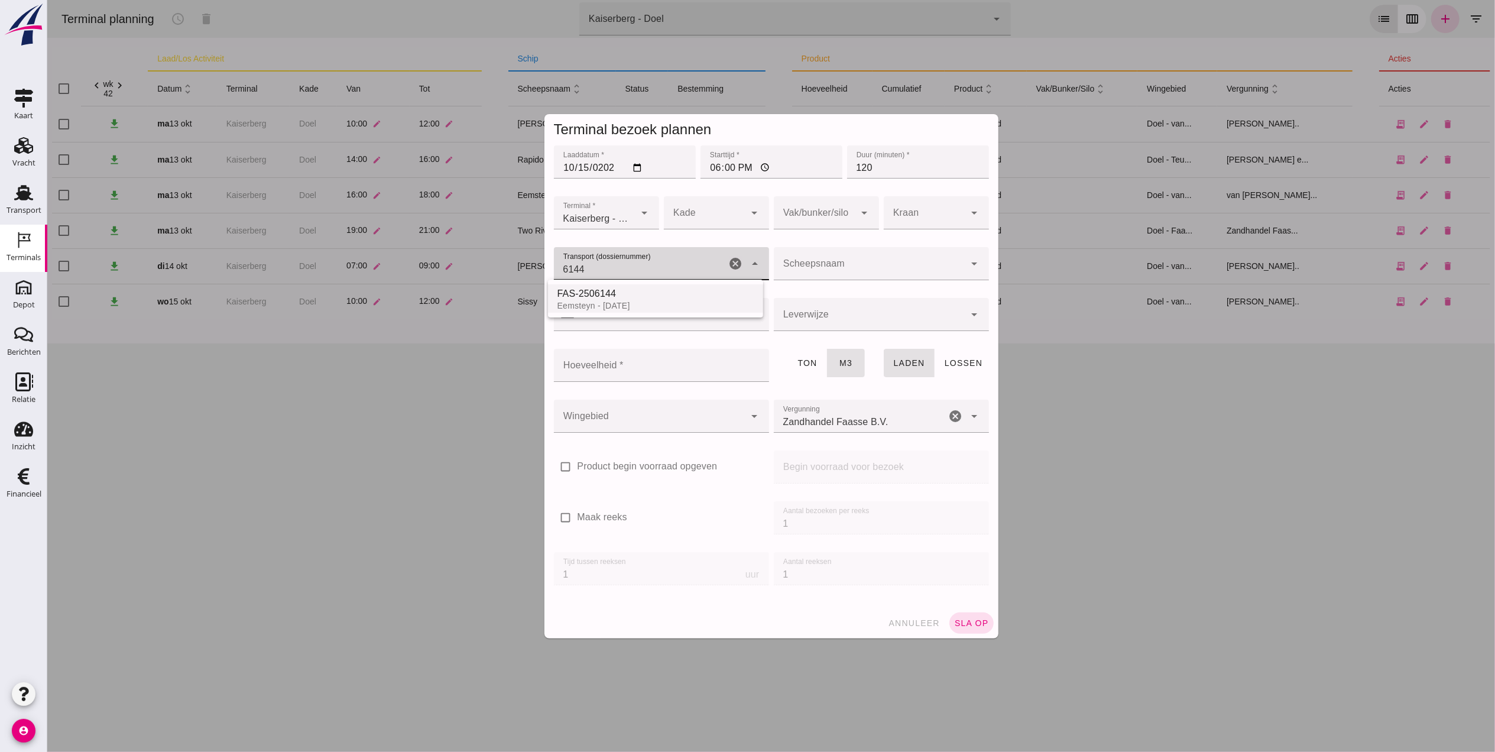
click at [606, 308] on div "Eemsteyn - 15-10-2025" at bounding box center [655, 305] width 196 height 9
type input "FAS-2506144"
type input "franco_on_board"
type input "1643"
type input "FAS-2506144"
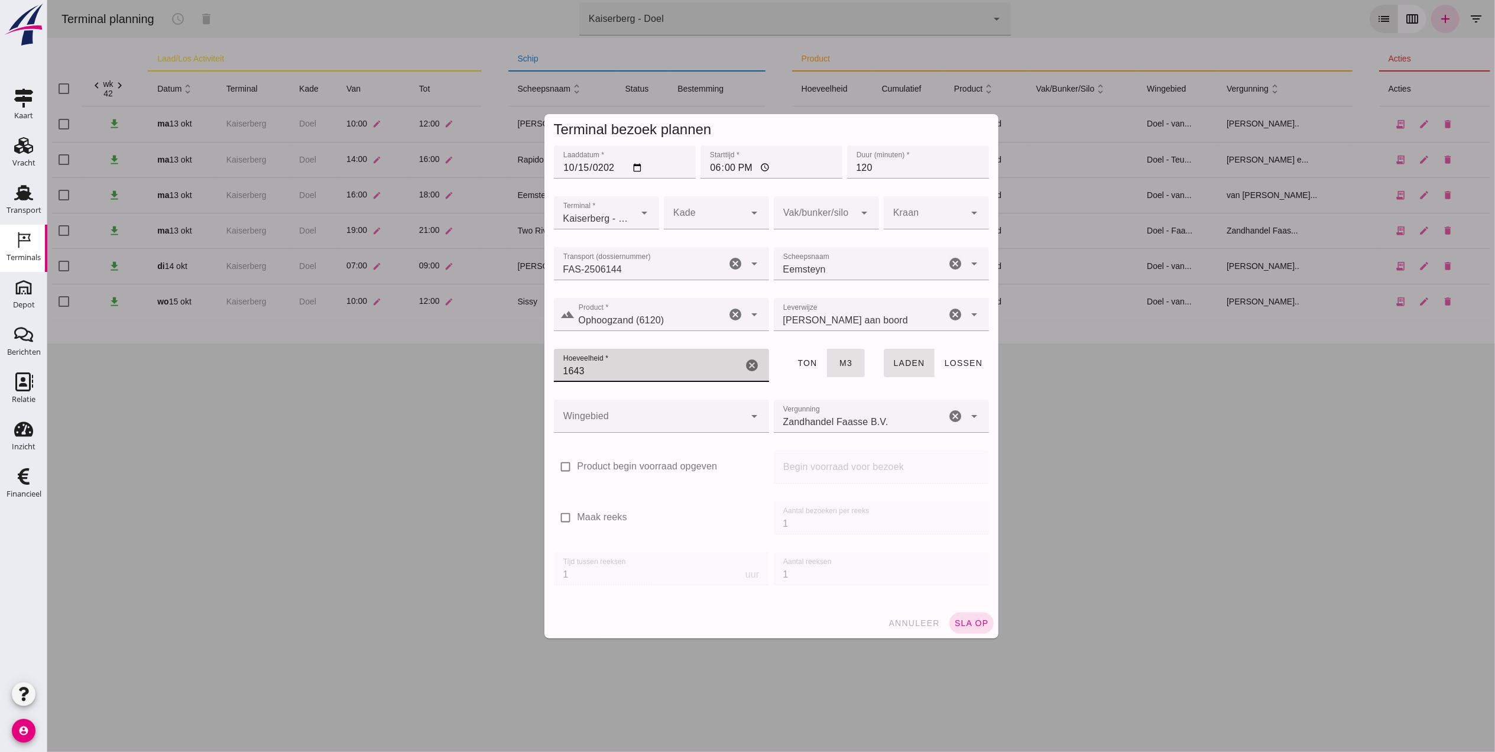
click at [638, 367] on input "1643" at bounding box center [647, 365] width 189 height 33
drag, startPoint x: 638, startPoint y: 367, endPoint x: 391, endPoint y: 395, distance: 248.7
click at [391, 395] on div "Terminal bezoek plannen Laaddatum * Laaddatum * 2025-10-15 Starttijd * Starttij…" at bounding box center [771, 376] width 1448 height 752
type input "1505"
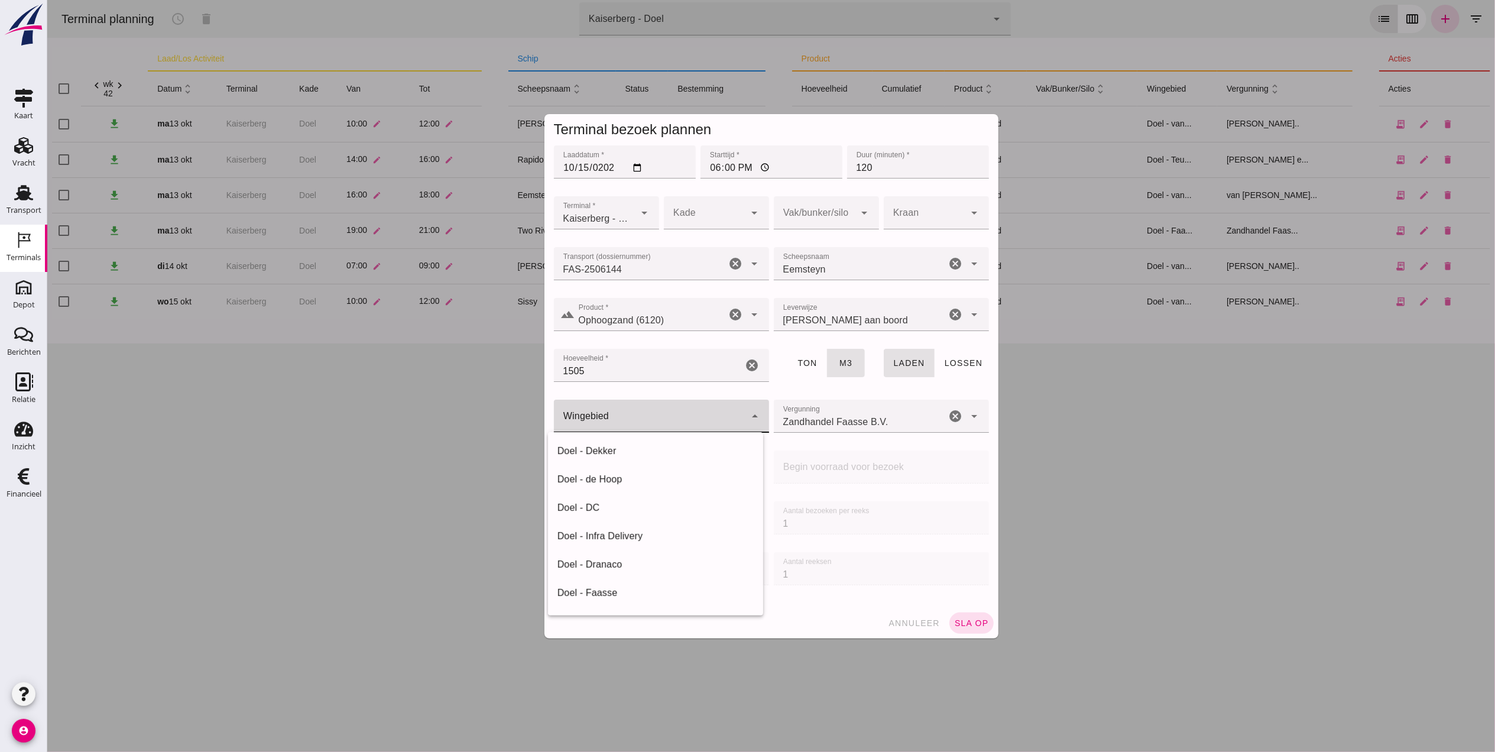
click at [687, 409] on div at bounding box center [649, 416] width 192 height 33
click at [615, 539] on div "Doel - van Oord" at bounding box center [655, 540] width 196 height 14
type input "203"
click at [866, 420] on input "Zandhandel Faasse B.V." at bounding box center [859, 422] width 173 height 14
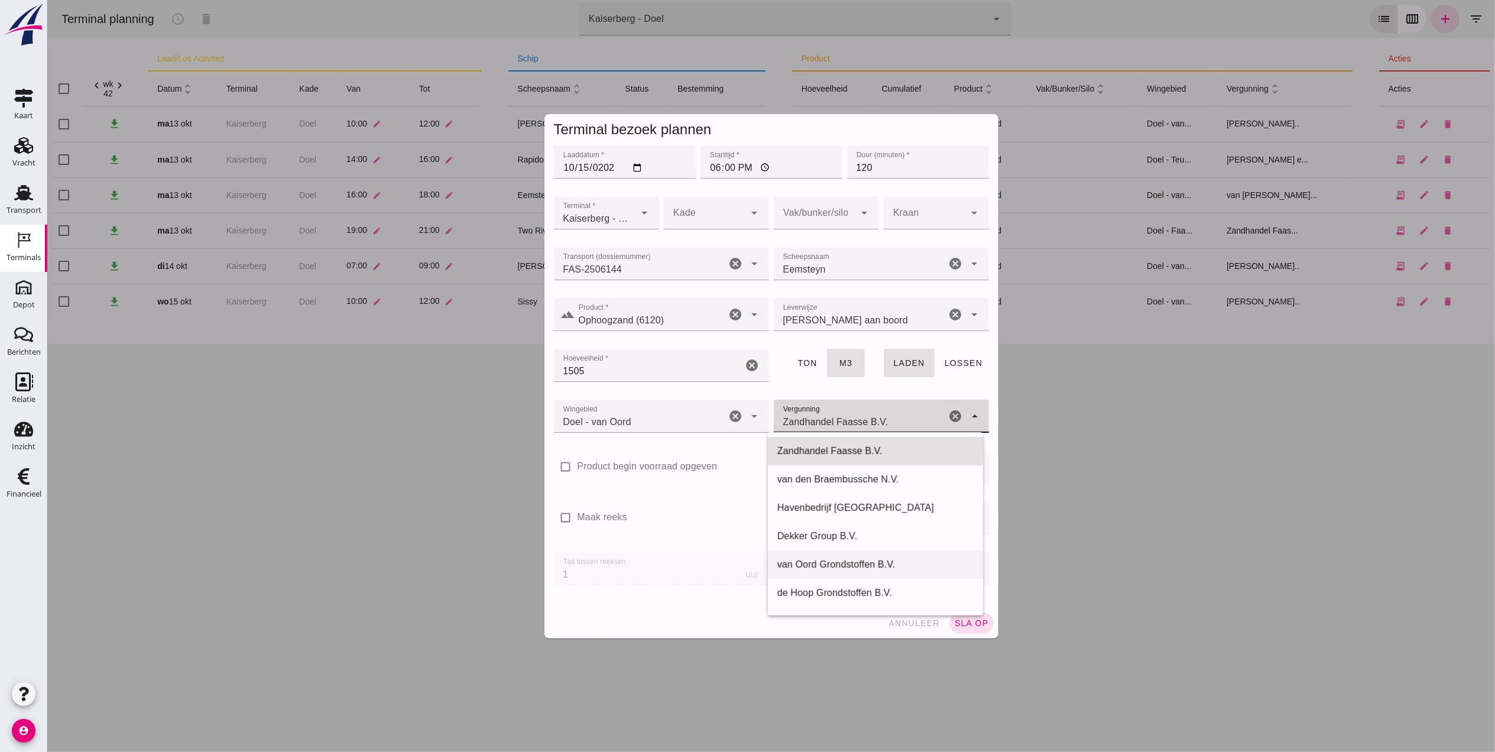
click at [839, 564] on div "van Oord Grondstoffen B.V." at bounding box center [875, 564] width 196 height 14
type input "van Oord Grondstoffen B.V."
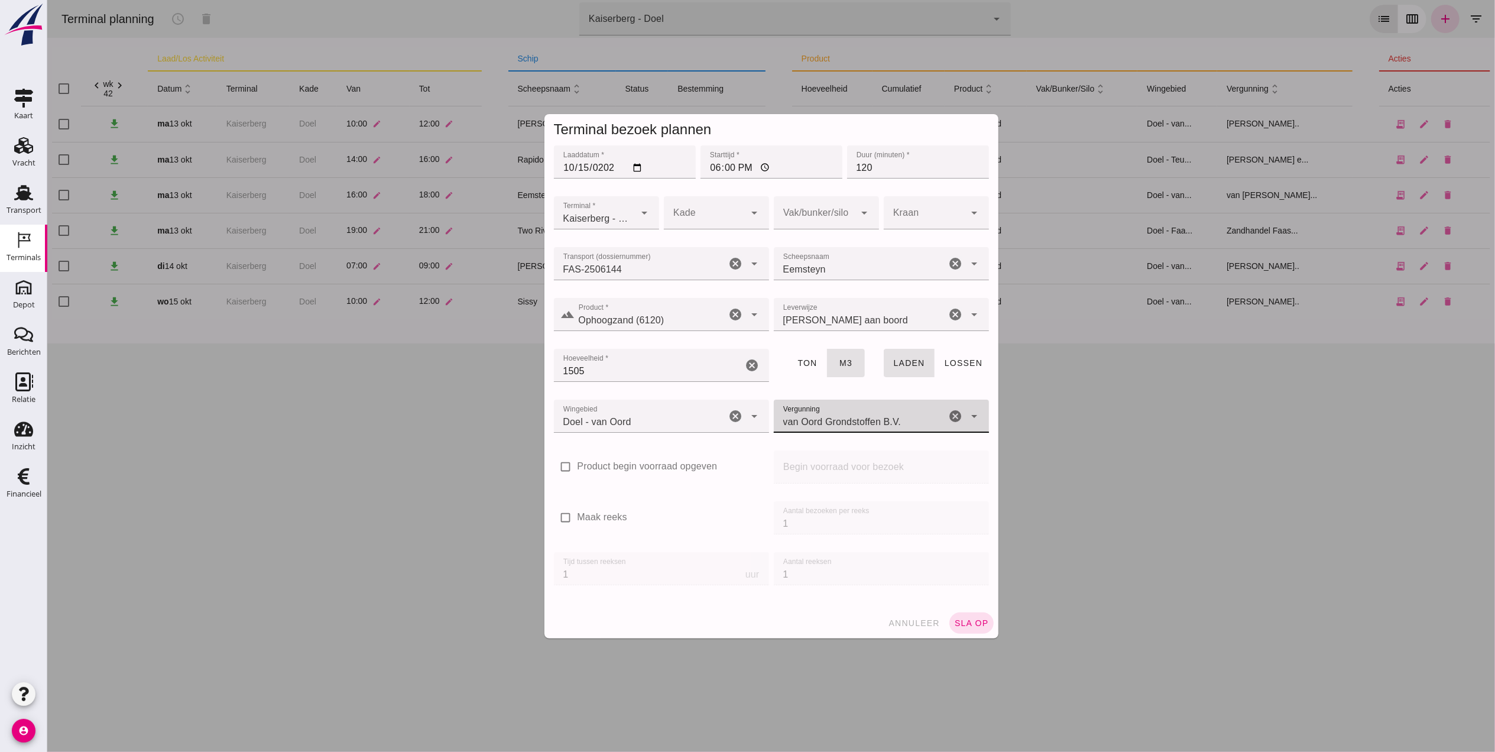
click at [732, 212] on div at bounding box center [704, 212] width 82 height 33
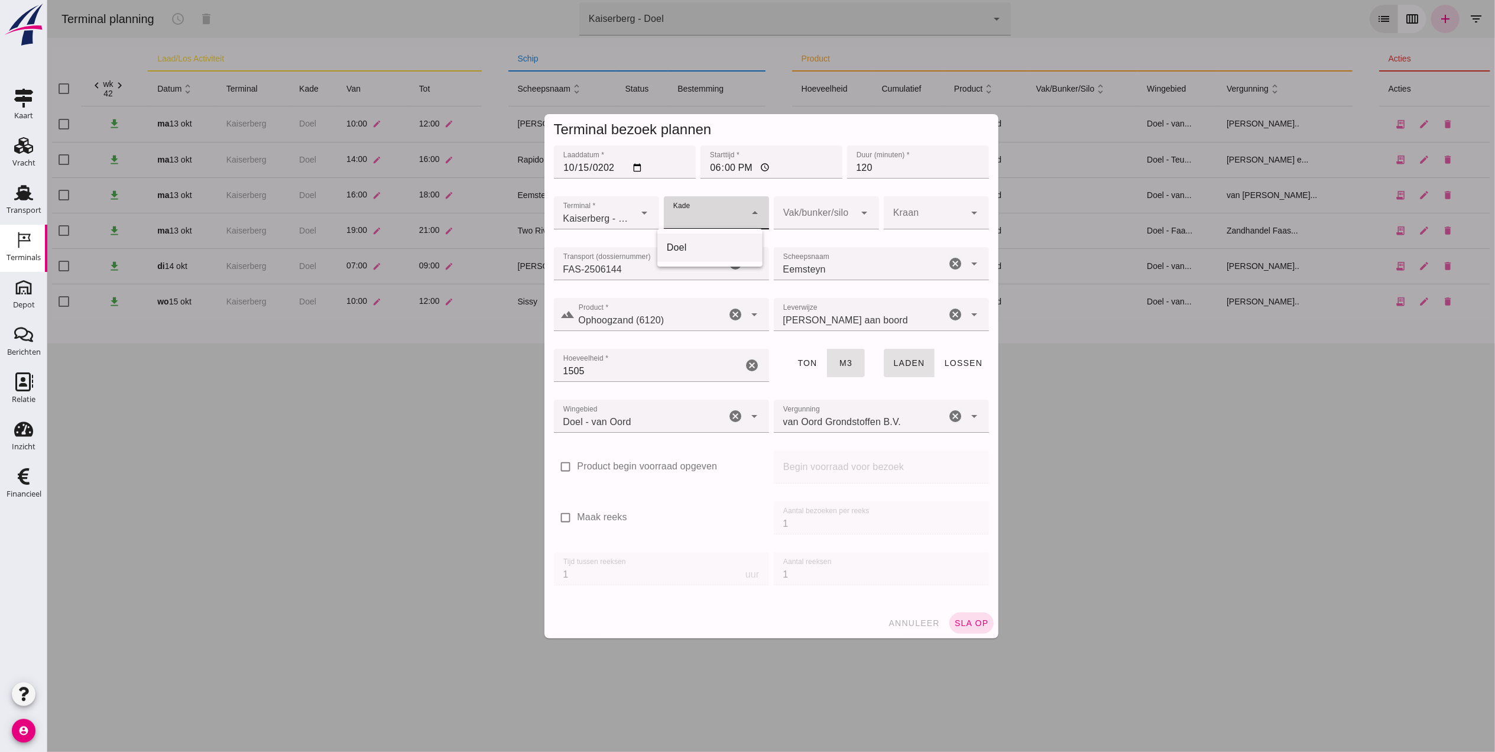
click at [724, 246] on div "Doel" at bounding box center [709, 248] width 86 height 14
type input "11"
click at [816, 211] on div at bounding box center [814, 212] width 82 height 33
click at [910, 202] on div at bounding box center [924, 212] width 82 height 33
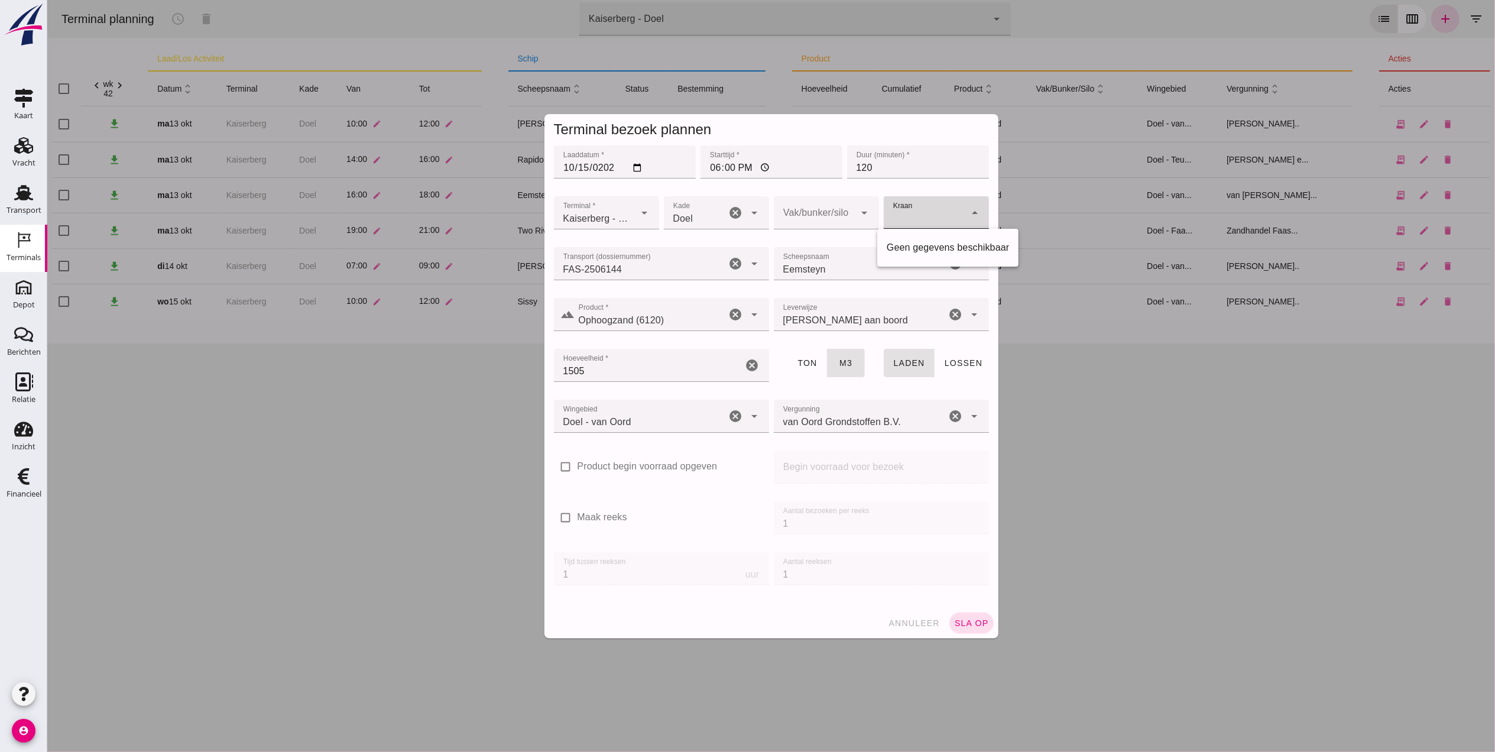
click at [910, 202] on div at bounding box center [924, 212] width 82 height 33
click at [970, 625] on span "sla op" at bounding box center [970, 622] width 35 height 9
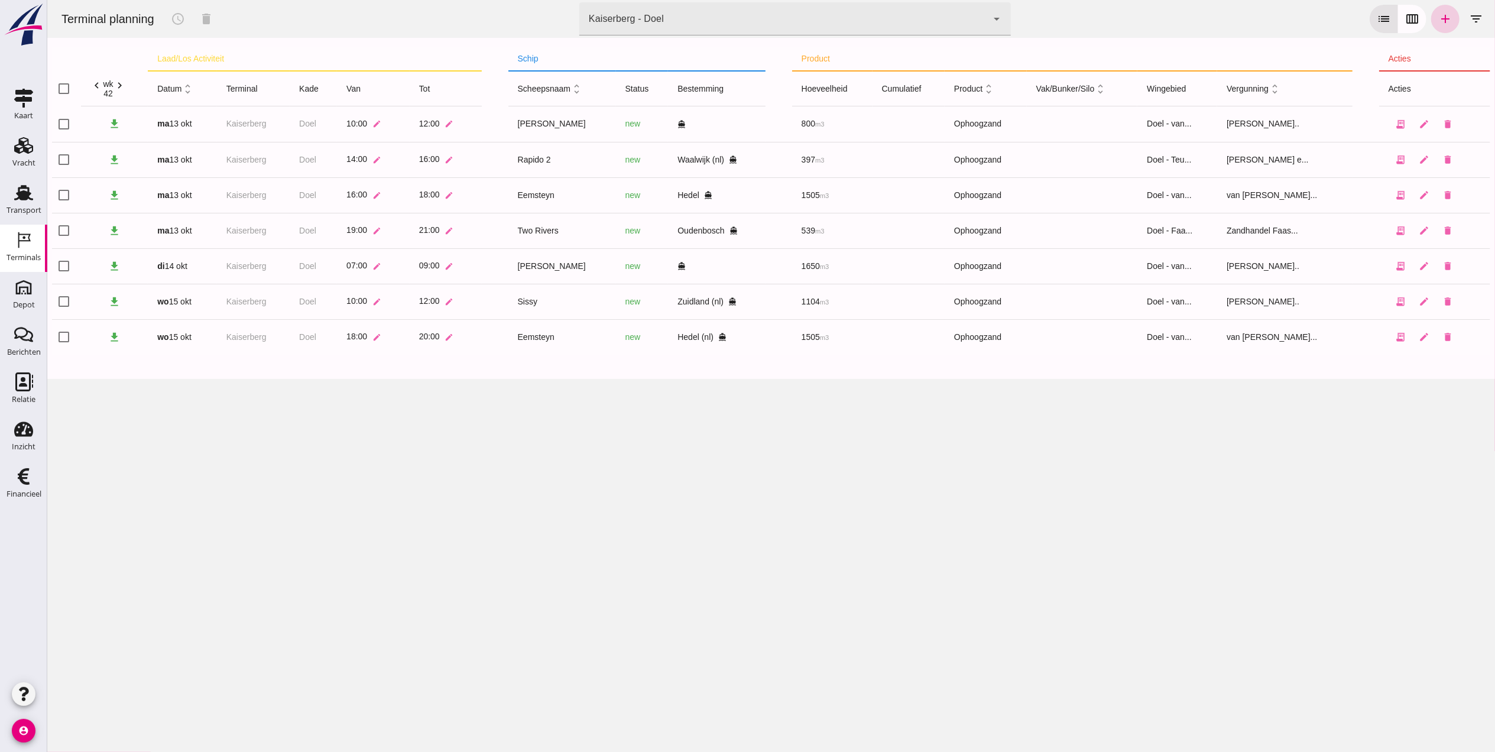
click at [1438, 20] on icon "add" at bounding box center [1445, 19] width 14 height 14
type input "Zandhandel Faasse B.V."
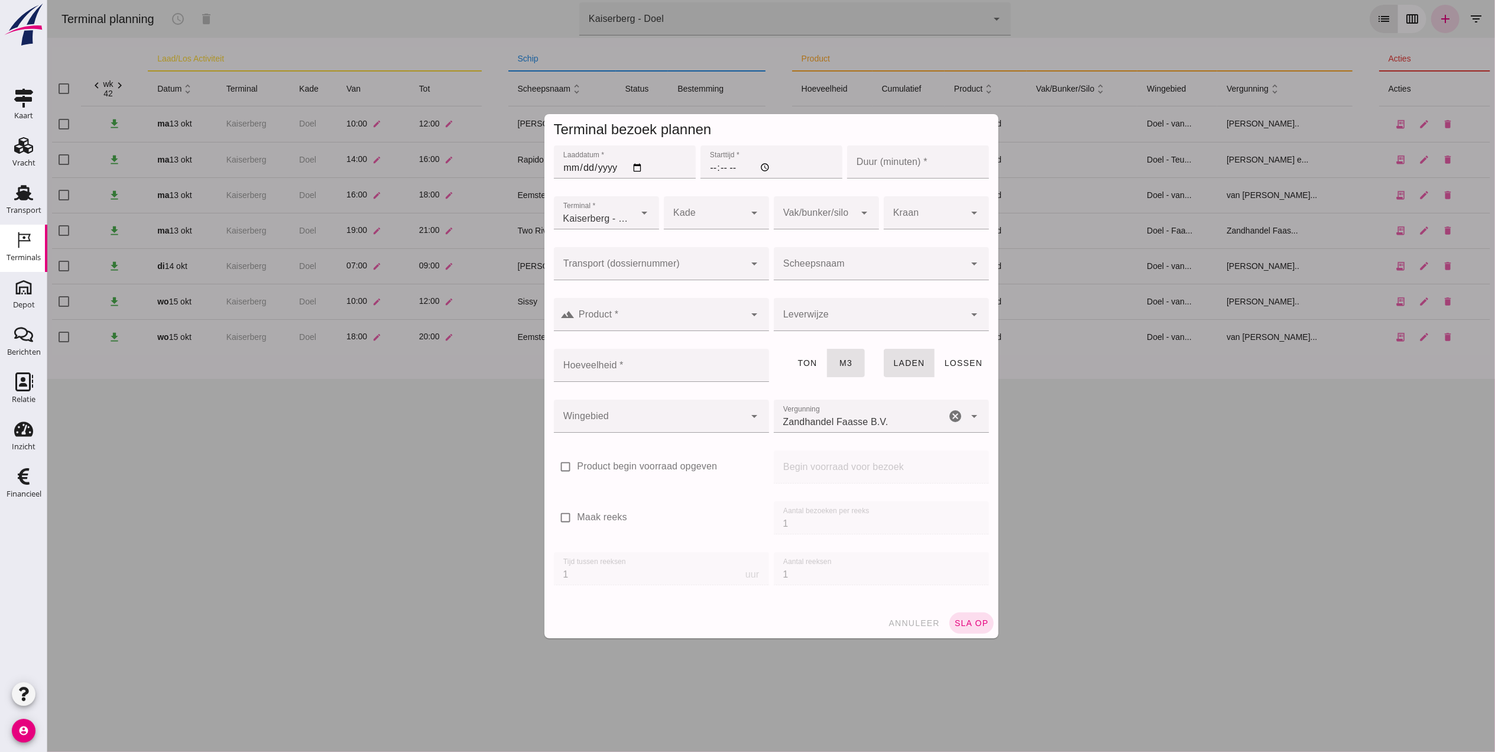
click at [562, 164] on input "Laaddatum *" at bounding box center [624, 161] width 142 height 33
type input "2025-10-16"
type input "15:00"
type input "120"
click at [698, 207] on div at bounding box center [704, 212] width 82 height 33
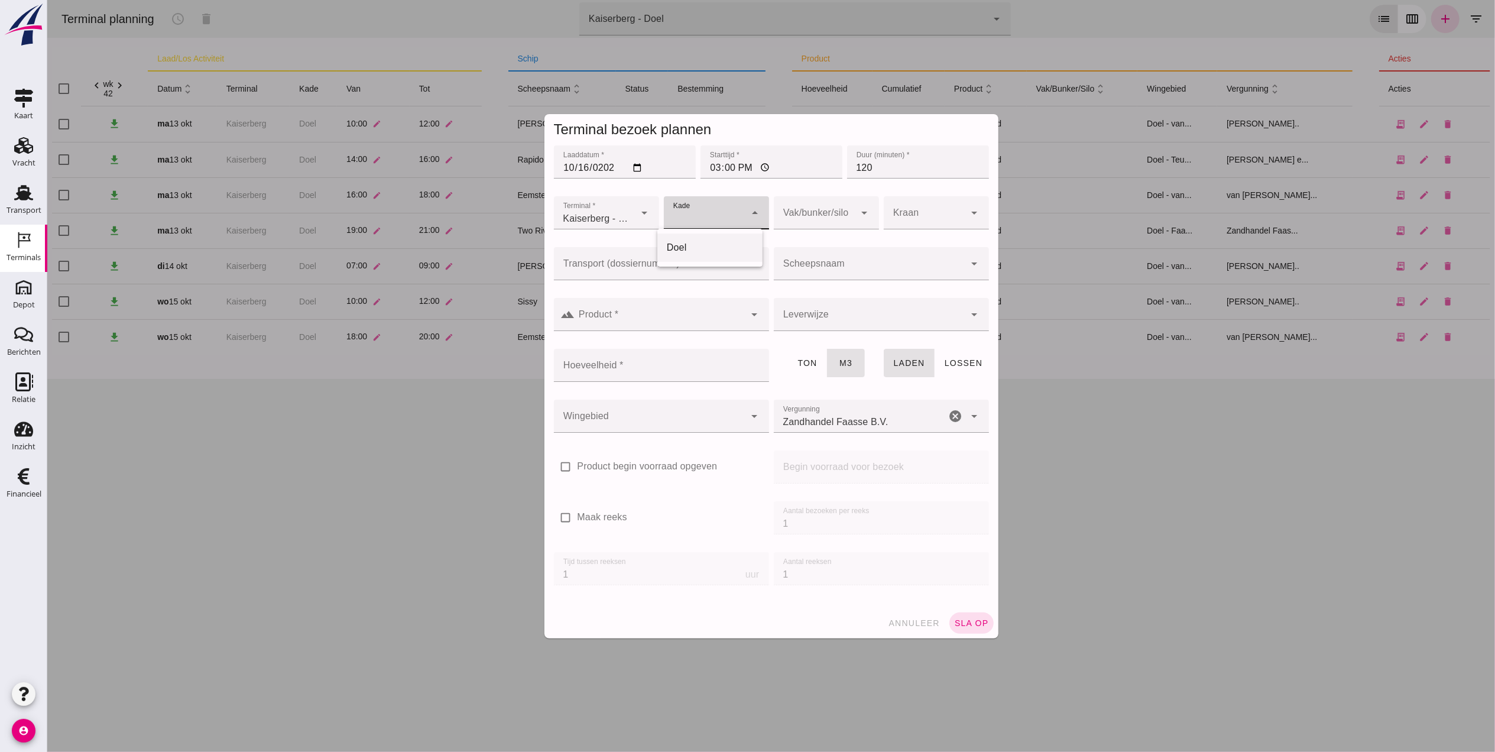
click at [716, 242] on div "Doel" at bounding box center [709, 248] width 86 height 14
type input "11"
click at [820, 216] on div at bounding box center [814, 212] width 82 height 33
click at [884, 214] on div at bounding box center [924, 212] width 82 height 33
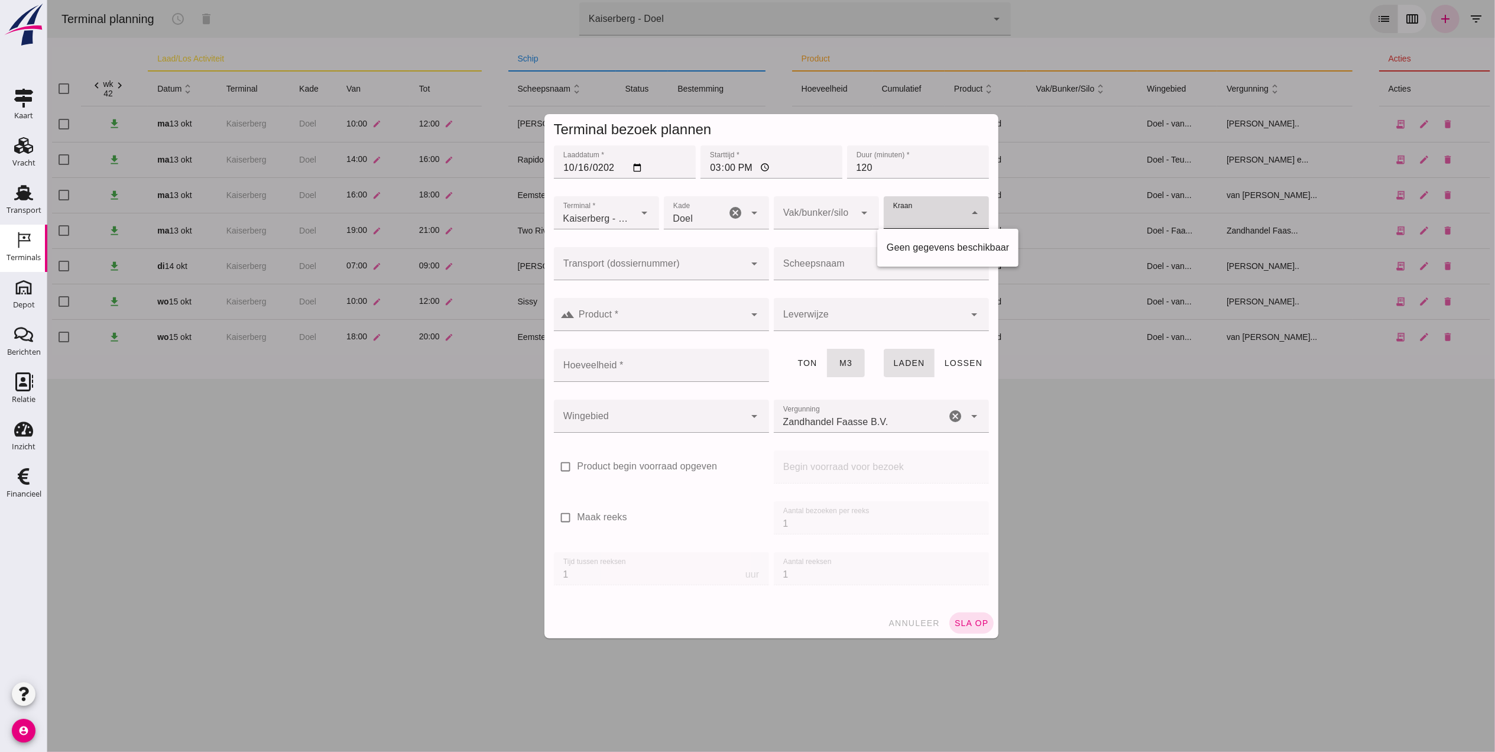
click at [884, 214] on div at bounding box center [924, 212] width 82 height 33
click at [625, 261] on div at bounding box center [649, 263] width 192 height 33
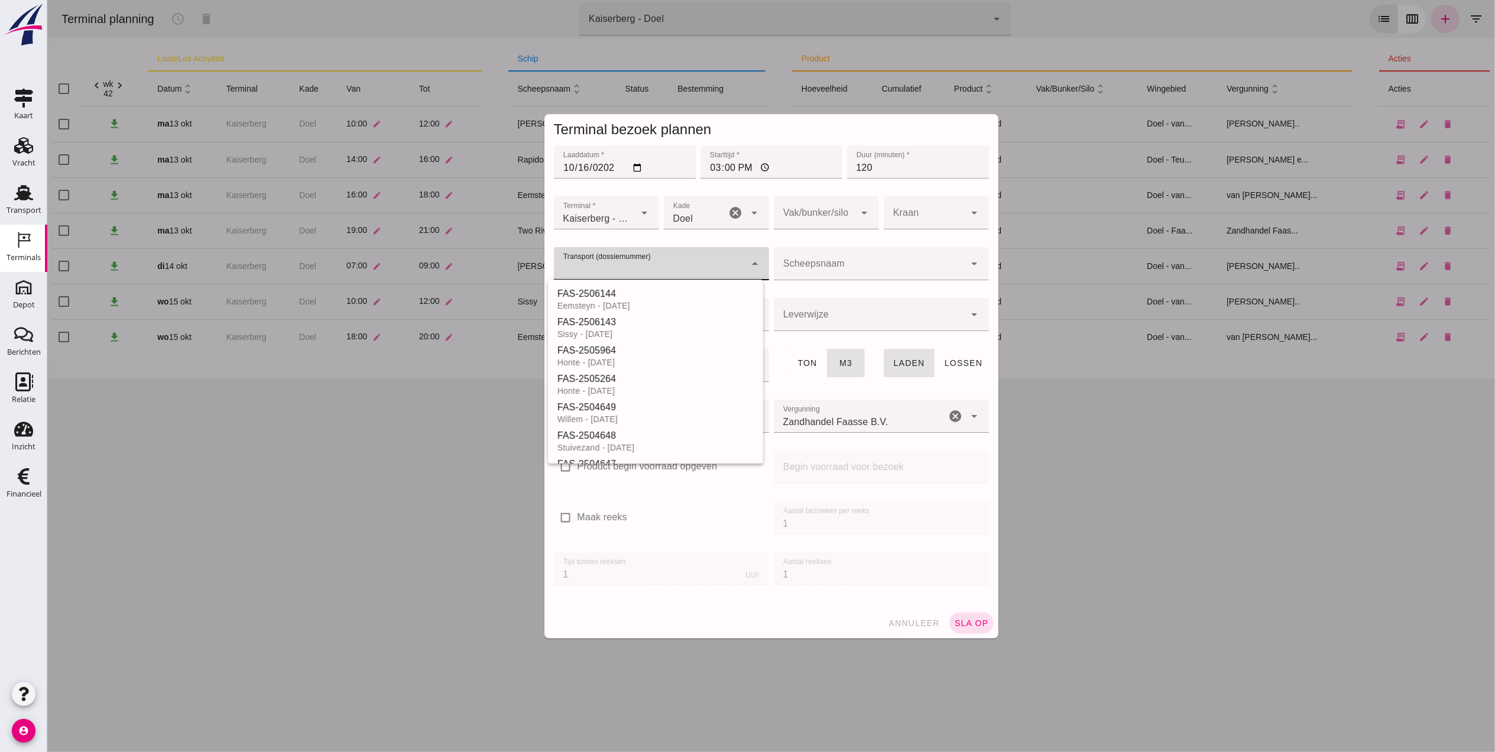
click at [625, 261] on div at bounding box center [649, 263] width 192 height 33
click at [830, 262] on input "Scheepsnaam" at bounding box center [869, 269] width 192 height 14
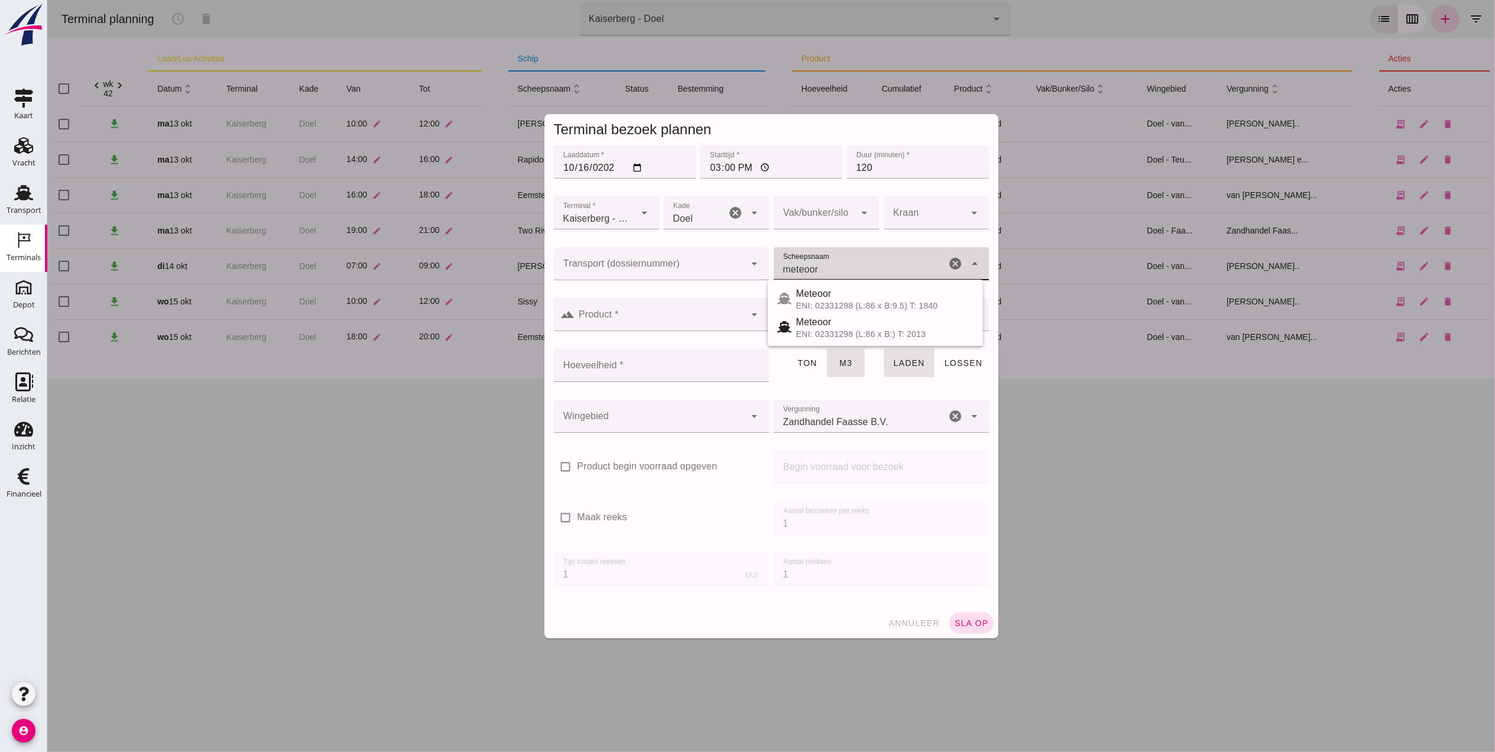
type input "meteoor"
click at [670, 255] on div at bounding box center [649, 263] width 192 height 33
click at [848, 255] on div at bounding box center [869, 263] width 192 height 33
click at [858, 411] on div "Meteoor" at bounding box center [884, 411] width 177 height 14
type input "Meteoor"
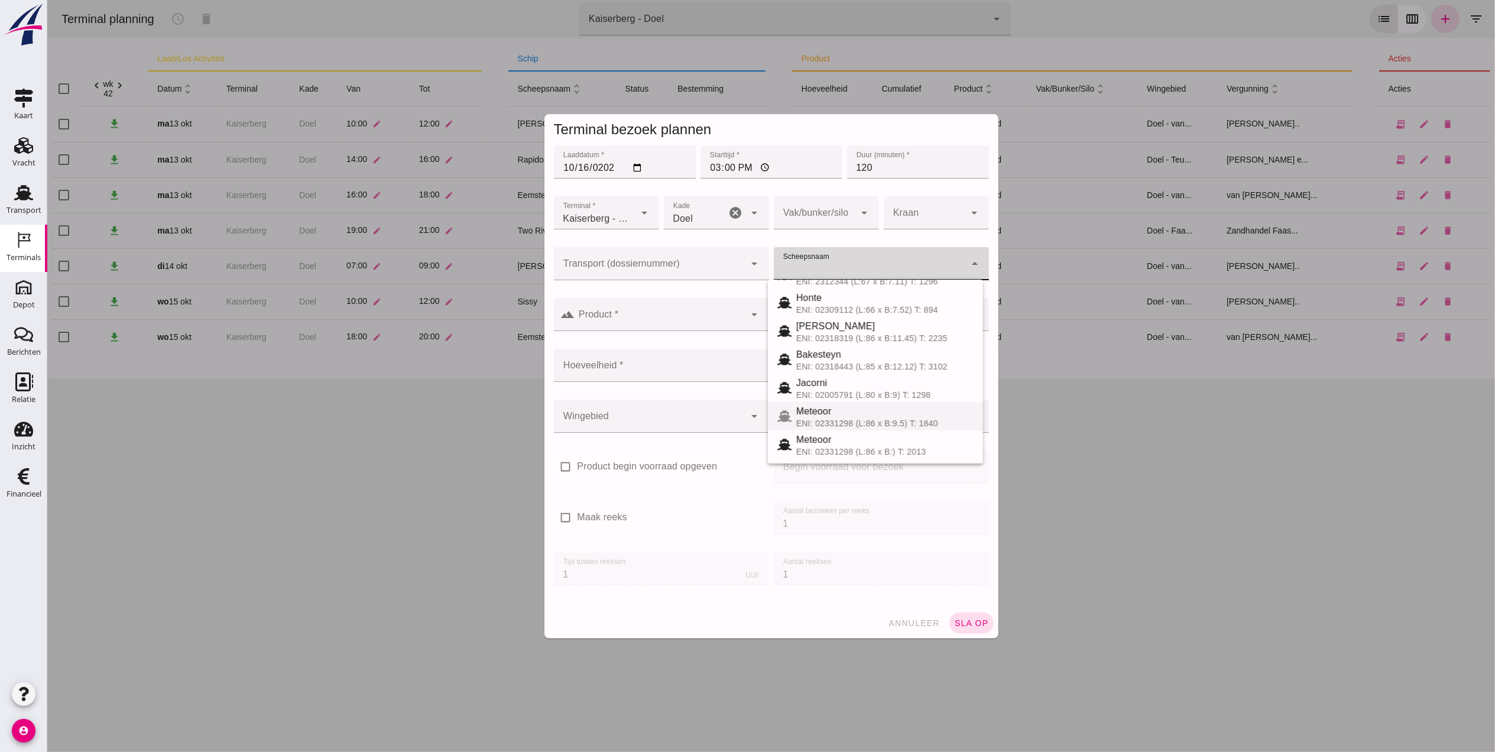
type input "1236"
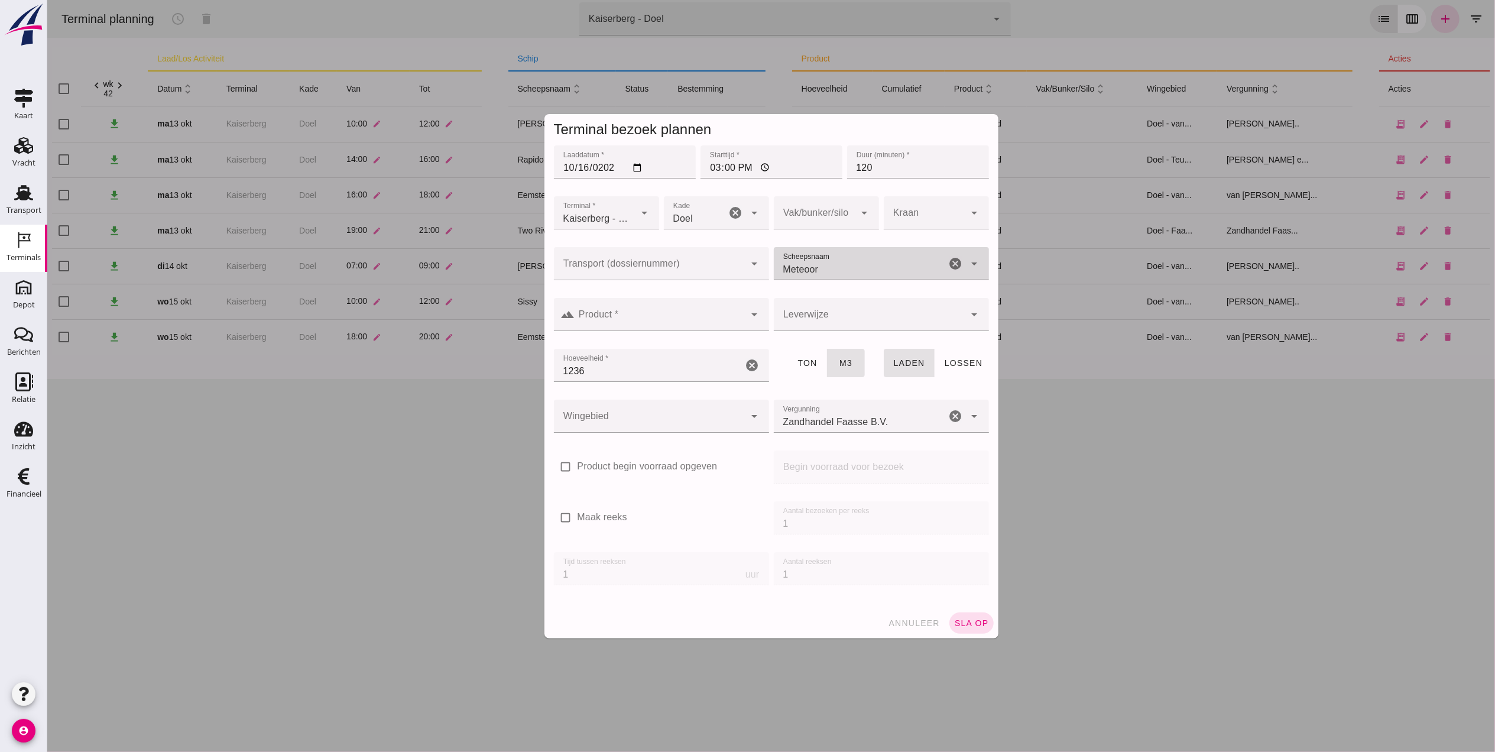
click at [638, 315] on input "Product *" at bounding box center [660, 320] width 170 height 14
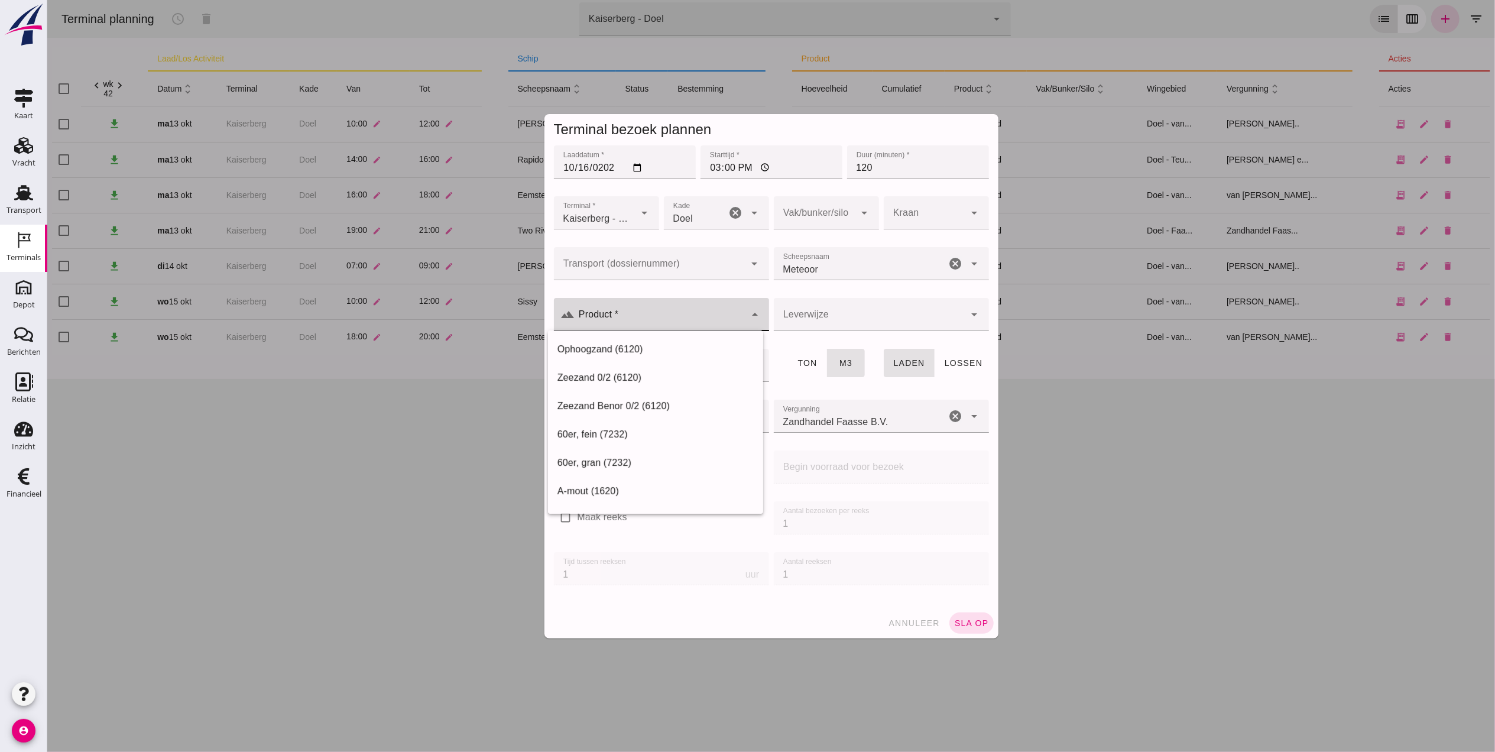
click at [747, 319] on icon "arrow_drop_down" at bounding box center [754, 314] width 14 height 14
click at [730, 340] on div "Ophoogzand (6120)" at bounding box center [654, 349] width 215 height 28
type input "Ophoogzand (6120)"
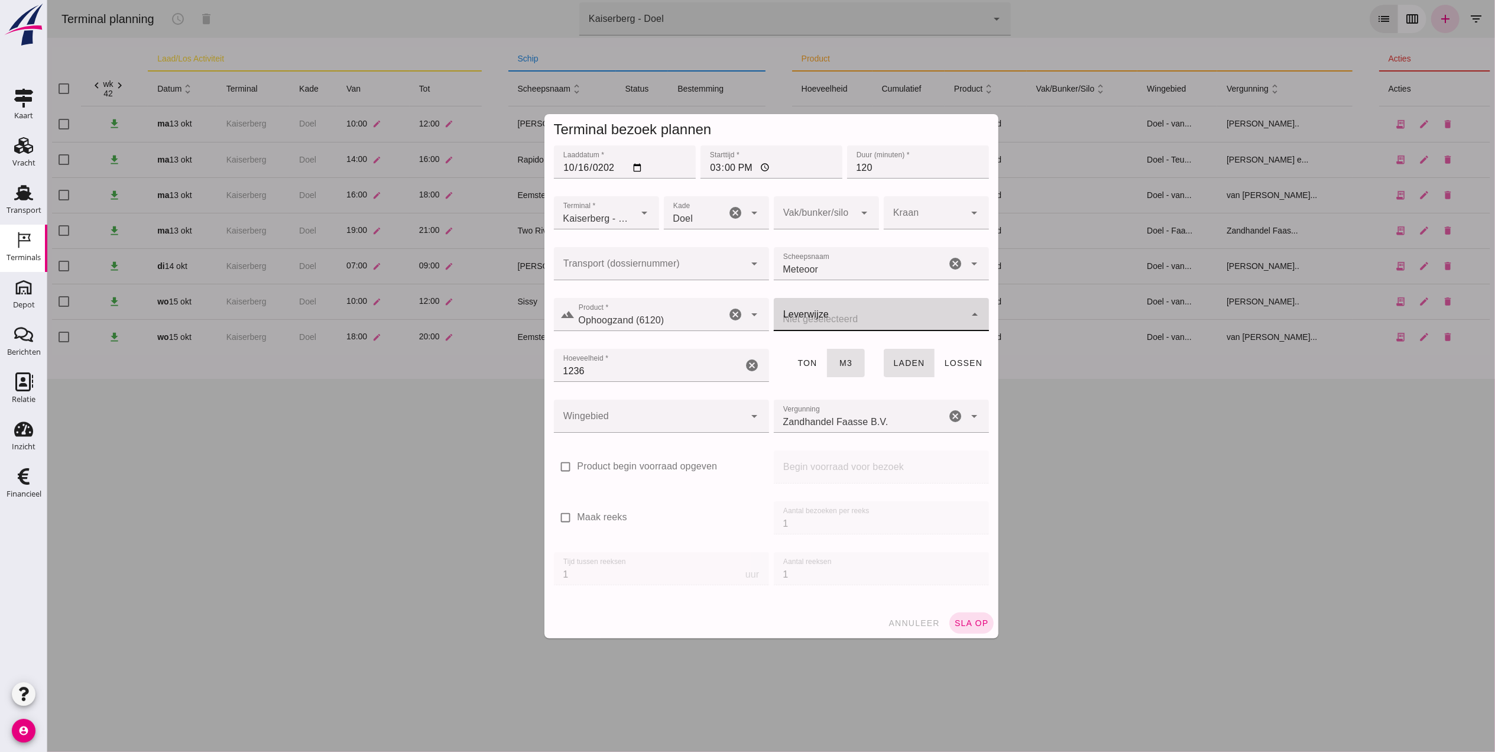
click at [852, 317] on div at bounding box center [869, 314] width 192 height 33
click at [858, 350] on div "[PERSON_NAME] aan boord" at bounding box center [875, 349] width 196 height 14
type input "franco_on_board"
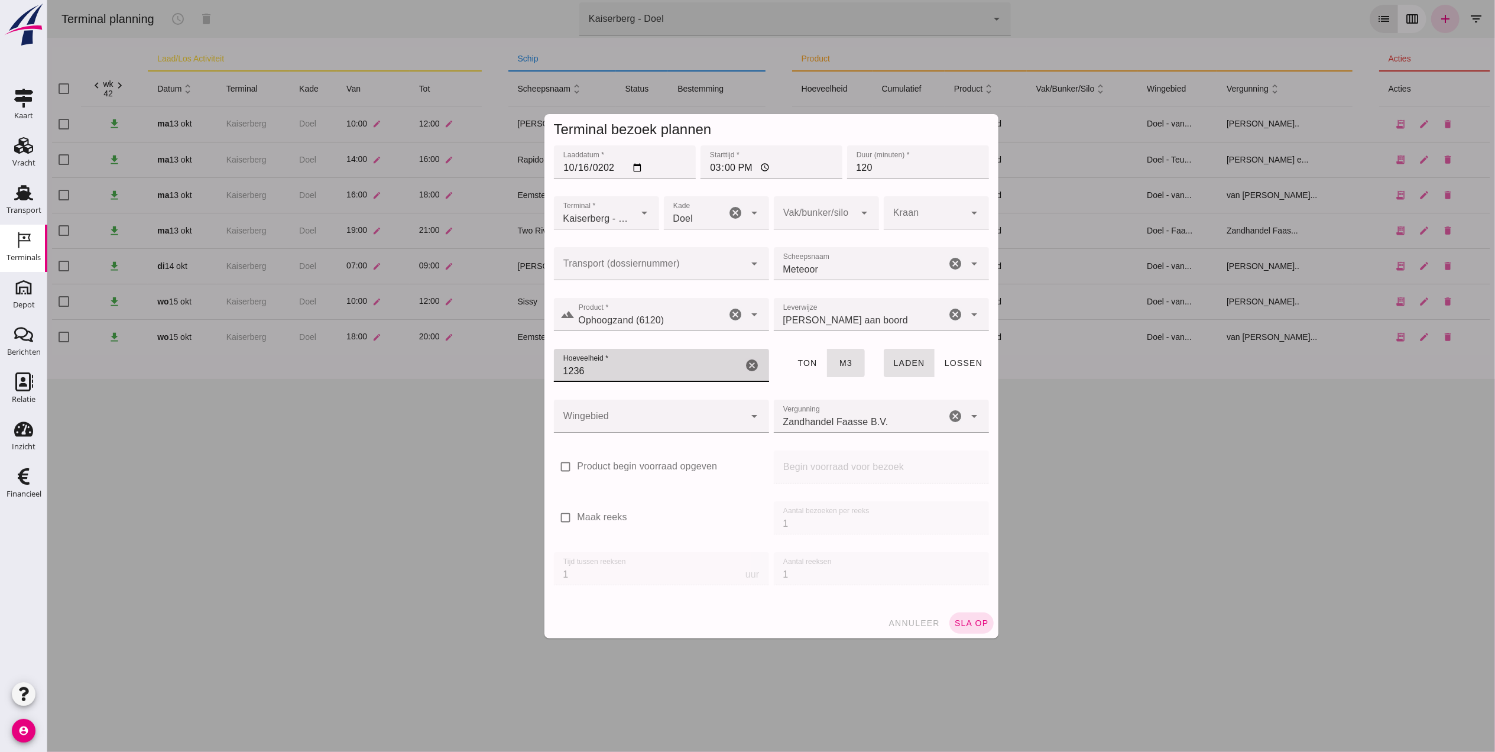
drag, startPoint x: 619, startPoint y: 364, endPoint x: 509, endPoint y: 377, distance: 111.3
click at [509, 377] on div "Terminal bezoek plannen Laaddatum * Laaddatum * 2025-10-16 Starttijd * Starttij…" at bounding box center [771, 376] width 1448 height 752
type input "950"
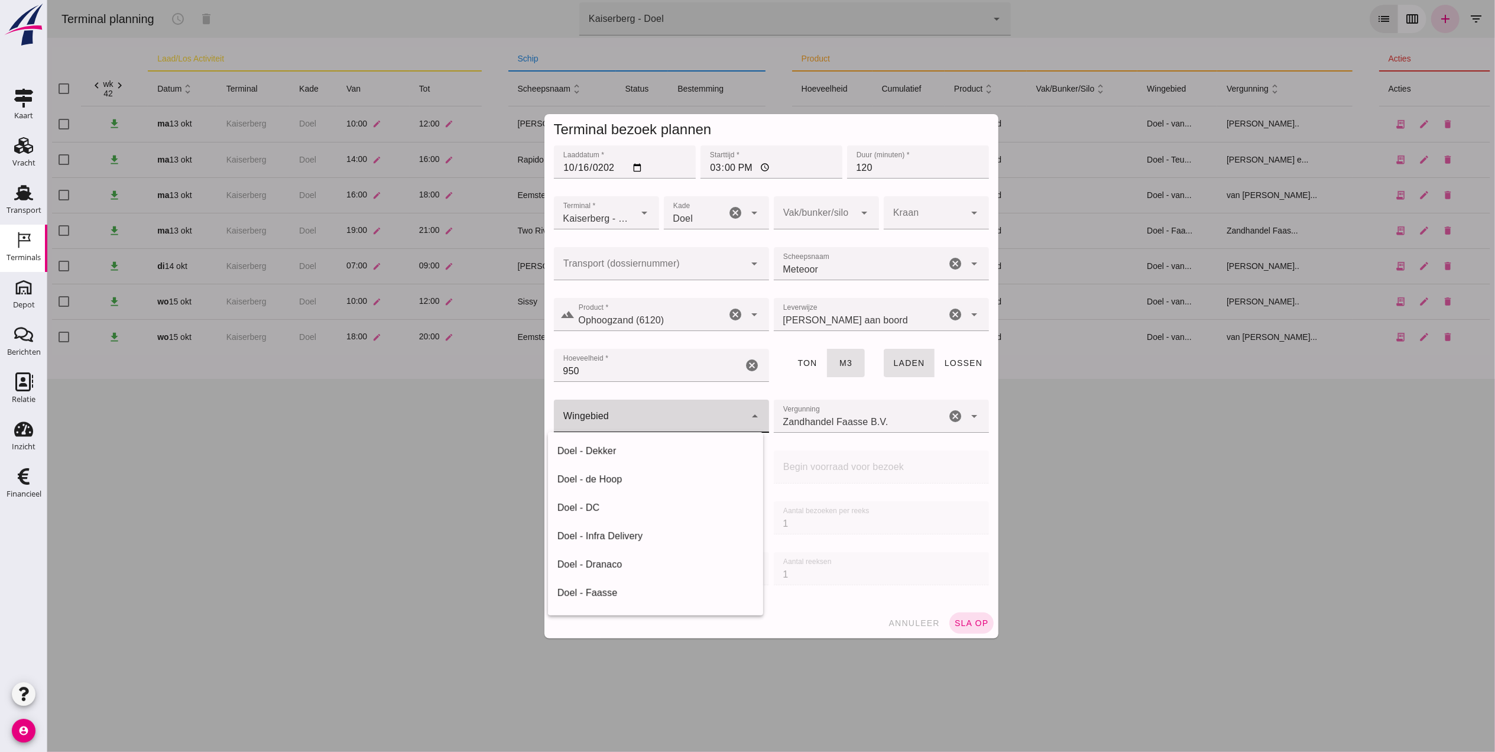
click at [663, 421] on div at bounding box center [649, 416] width 192 height 33
click at [617, 462] on div "Doel - de Hoop" at bounding box center [654, 471] width 215 height 28
type input "193"
click at [810, 411] on div "Zandhandel Faasse B.V. Zandhandel Faasse B.V." at bounding box center [859, 416] width 173 height 33
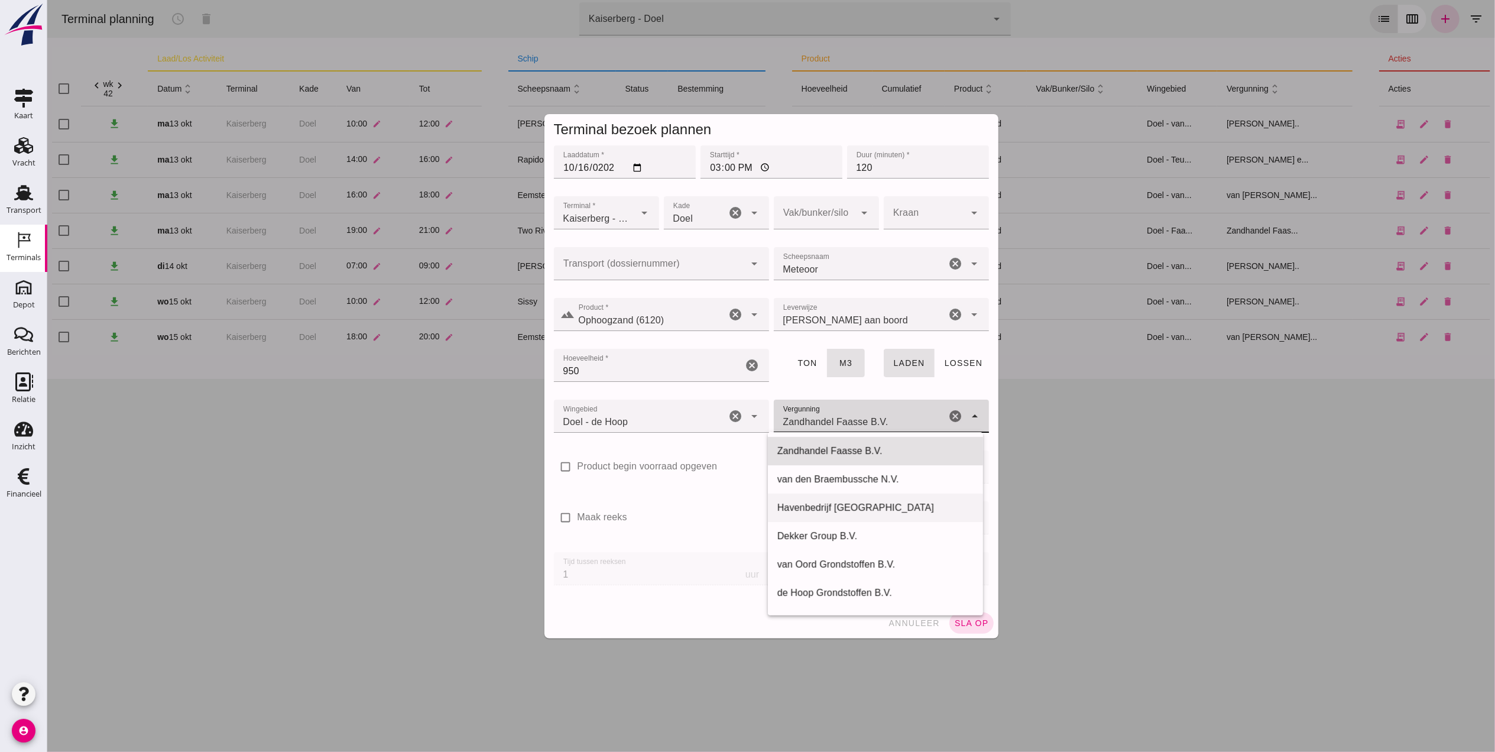
scroll to position [79, 0]
click at [862, 517] on div "de Hoop Grondstoffen B.V." at bounding box center [875, 514] width 196 height 14
type input "de Hoop Grondstoffen B.V."
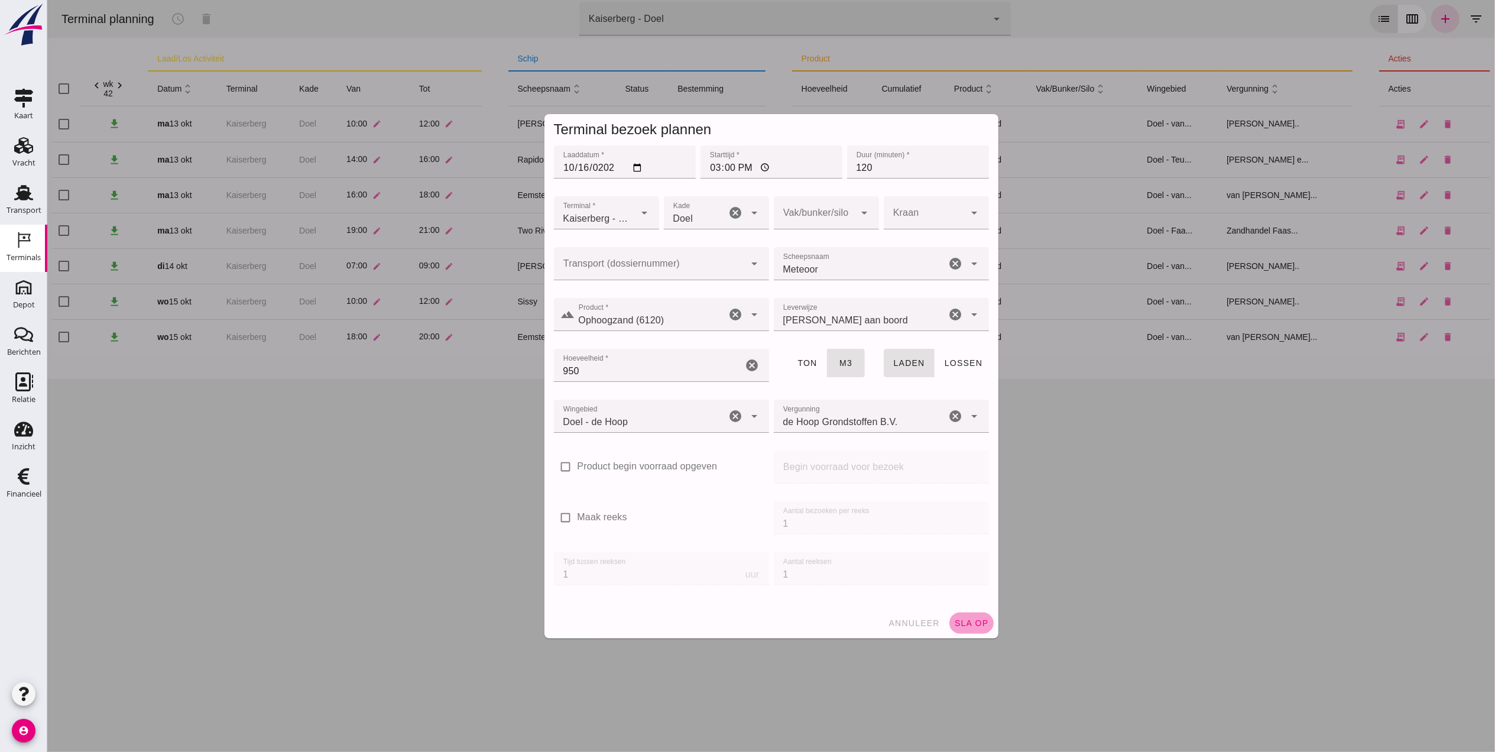
click at [961, 619] on span "sla op" at bounding box center [970, 622] width 35 height 9
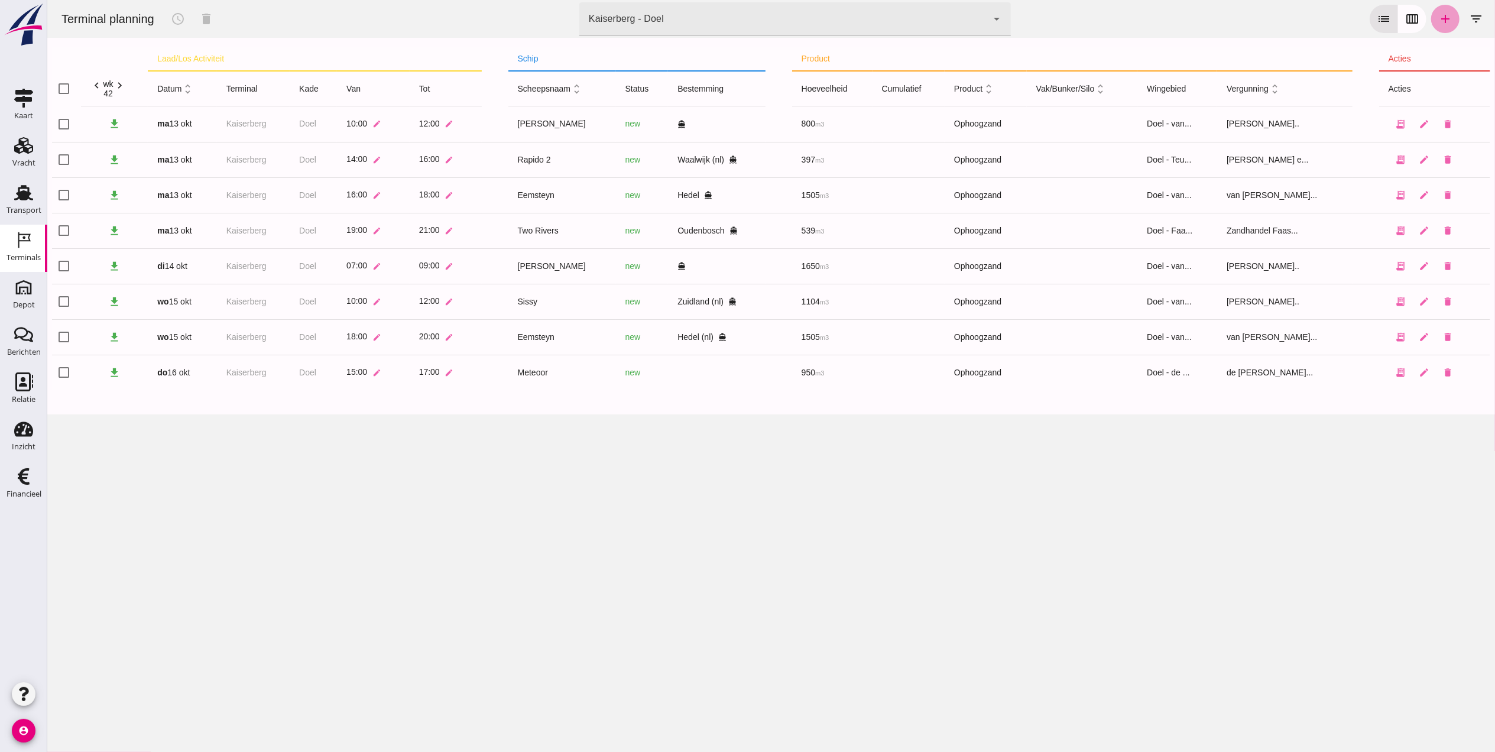
click at [1438, 18] on icon "add" at bounding box center [1445, 19] width 14 height 14
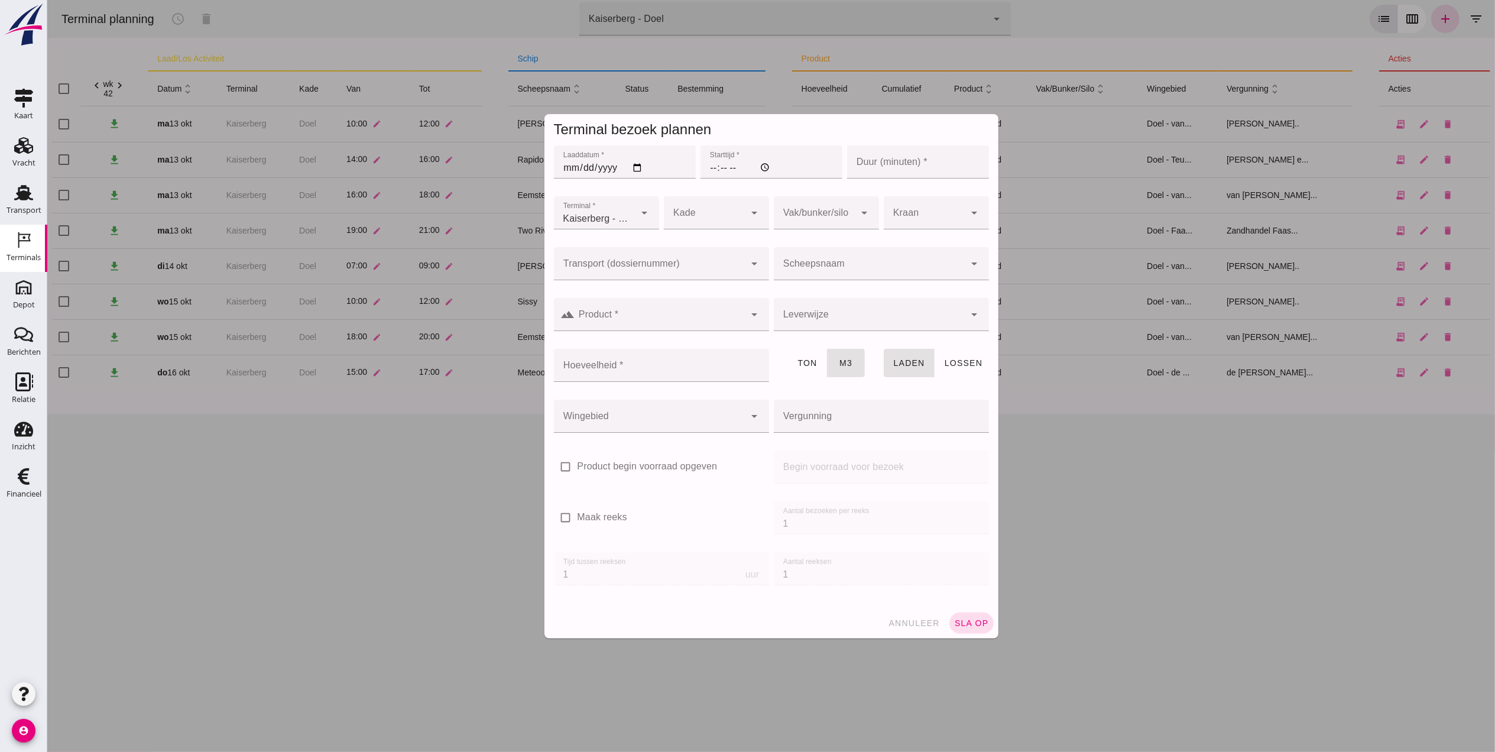
type input "Zandhandel Faasse B.V."
click at [568, 158] on input "Laaddatum *" at bounding box center [624, 161] width 142 height 33
type input "2025-10-16"
type input "17:00"
type input "120"
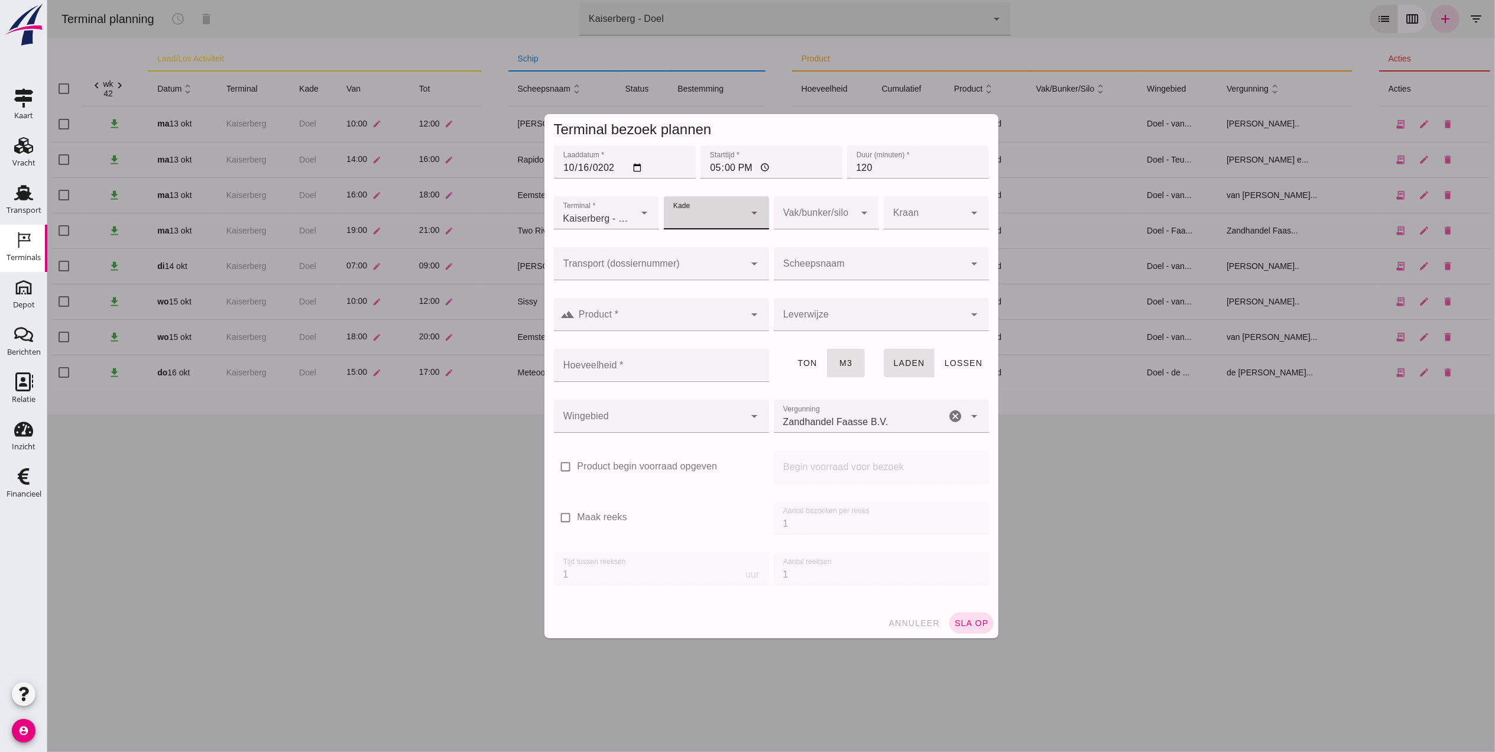
drag, startPoint x: 695, startPoint y: 208, endPoint x: 700, endPoint y: 203, distance: 7.1
click at [700, 203] on div at bounding box center [704, 212] width 82 height 33
drag, startPoint x: 698, startPoint y: 240, endPoint x: 768, endPoint y: 223, distance: 72.3
click at [698, 241] on div "Doel" at bounding box center [709, 248] width 86 height 14
type input "11"
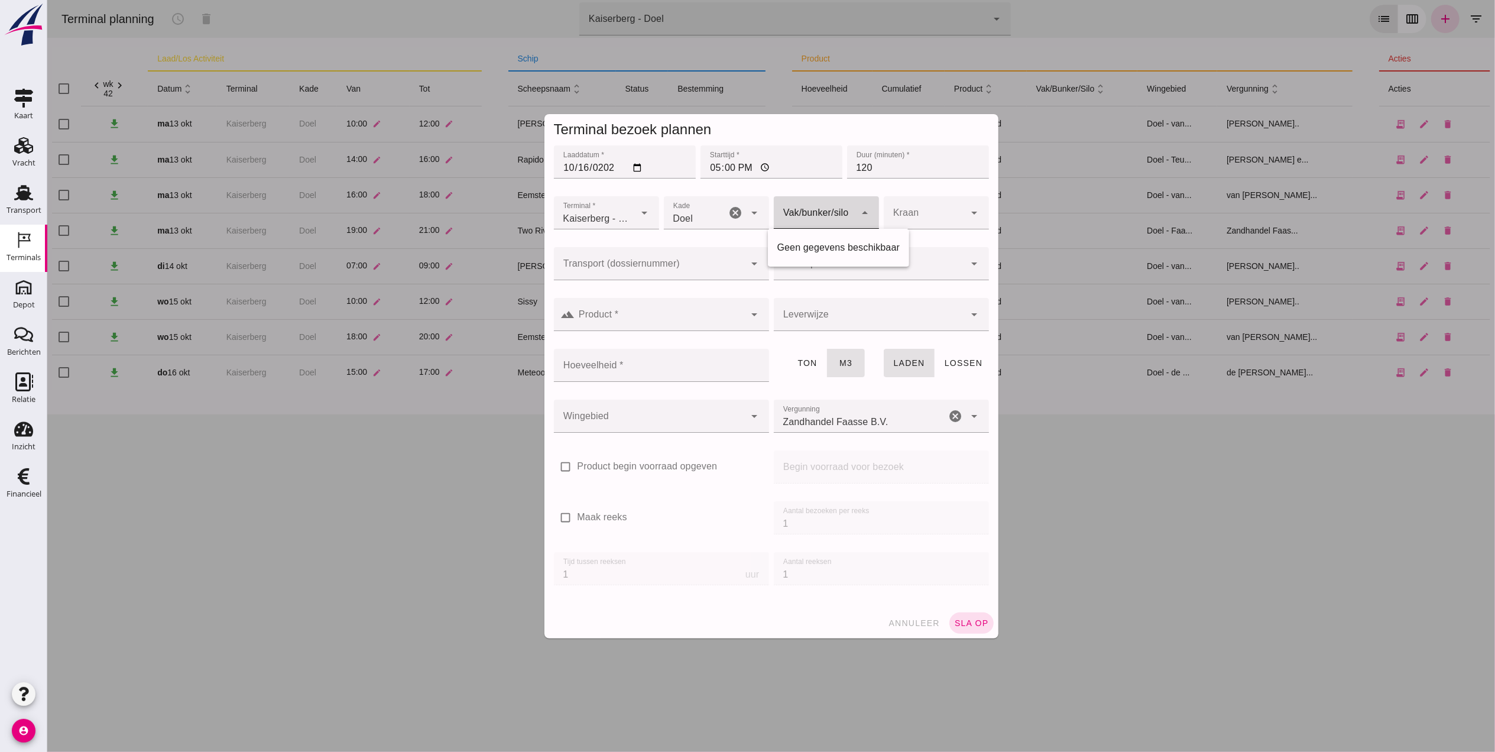
click at [782, 219] on div at bounding box center [814, 212] width 82 height 33
drag, startPoint x: 787, startPoint y: 220, endPoint x: 784, endPoint y: 226, distance: 6.4
click at [787, 220] on div at bounding box center [814, 212] width 82 height 33
click at [695, 307] on div at bounding box center [660, 314] width 170 height 33
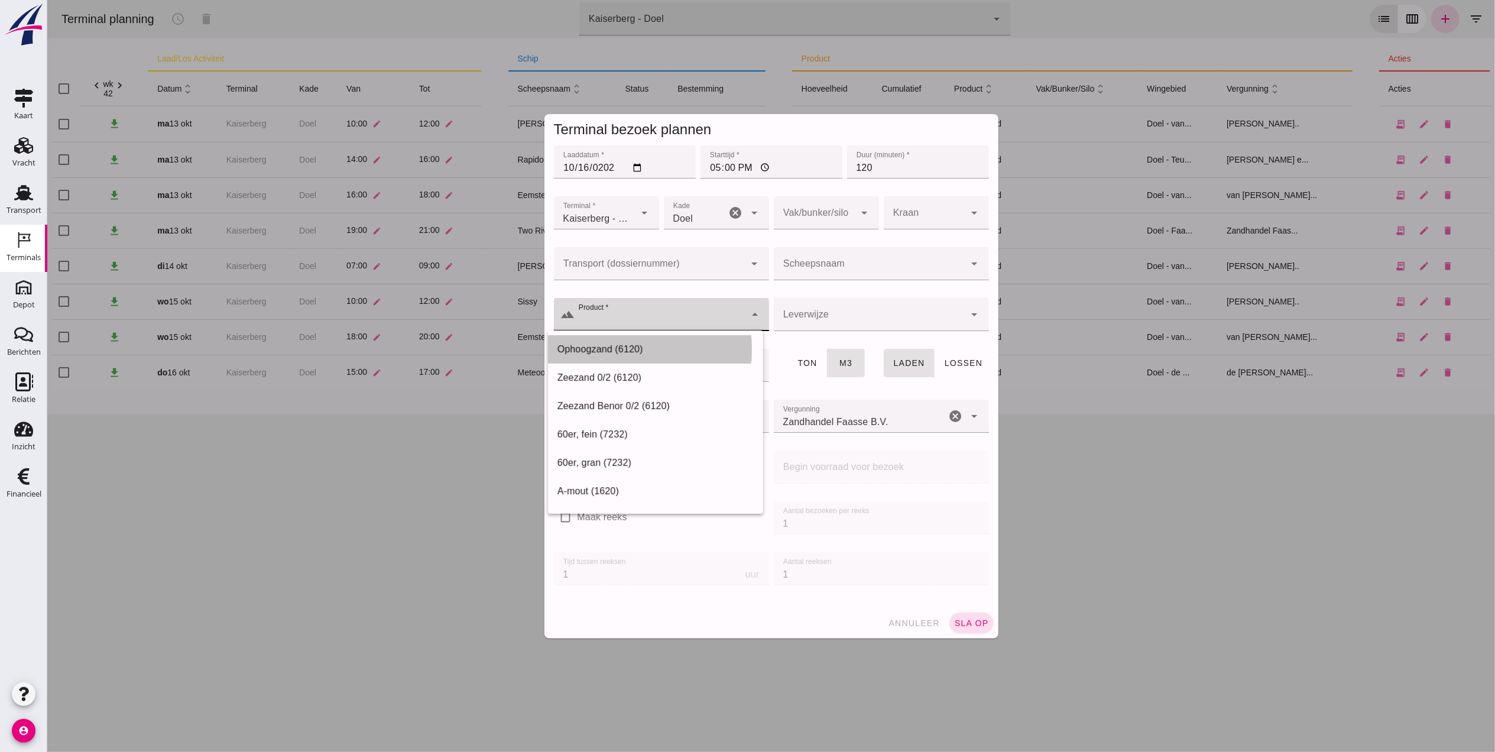
drag, startPoint x: 672, startPoint y: 346, endPoint x: 804, endPoint y: 316, distance: 135.2
click at [673, 346] on div "Ophoogzand (6120)" at bounding box center [655, 349] width 196 height 14
type input "Ophoogzand (6120)"
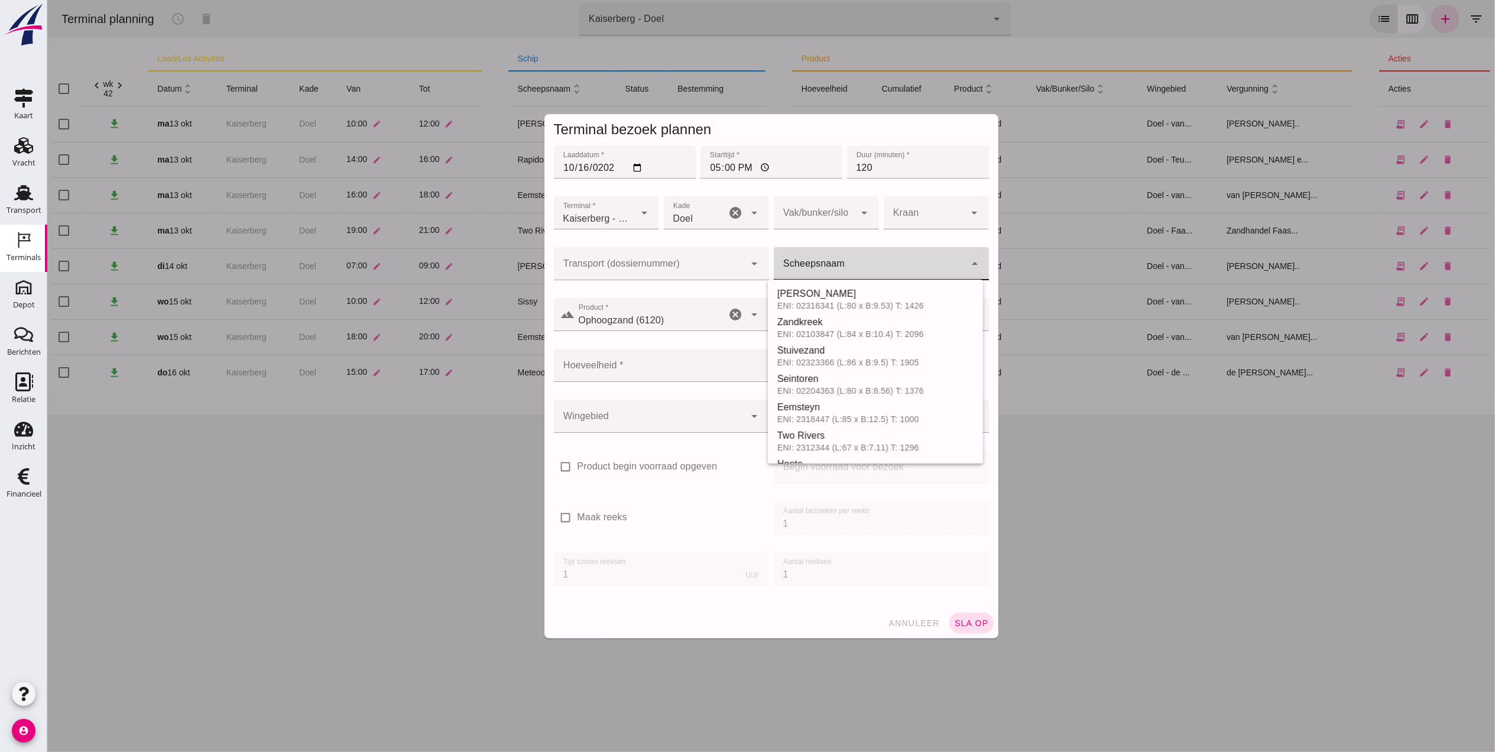
click at [823, 267] on input "Scheepsnaam" at bounding box center [869, 269] width 192 height 14
type input "qlimax"
click at [842, 270] on input "qlimax" at bounding box center [859, 269] width 173 height 14
drag, startPoint x: 842, startPoint y: 271, endPoint x: 738, endPoint y: 288, distance: 105.5
click at [738, 288] on div "Transport (dossiernummer) Transport (dossiernummer) cancel arrow_drop_down Sche…" at bounding box center [771, 270] width 440 height 51
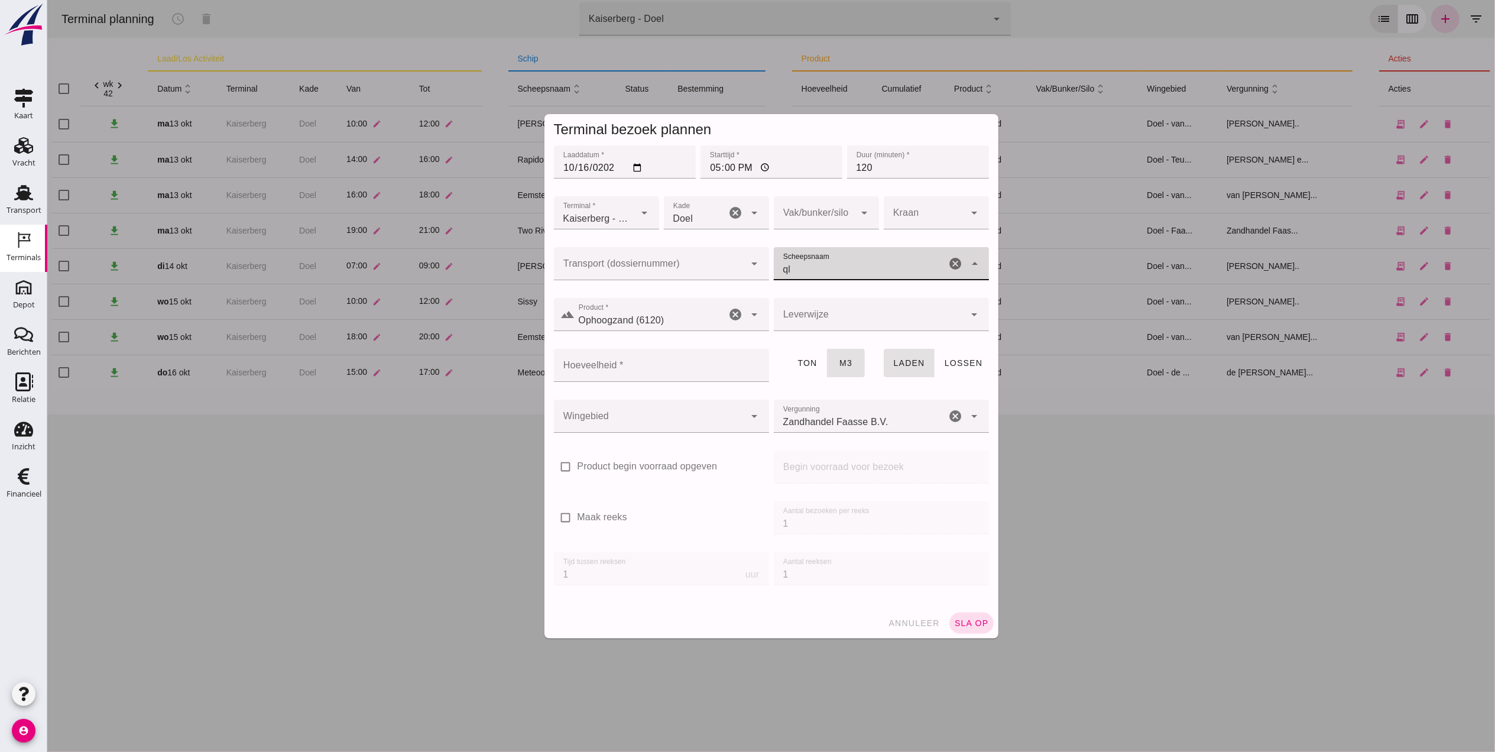
type input "q"
type input "k"
click at [860, 263] on input "qlimax" at bounding box center [859, 269] width 173 height 14
type input "qlima"
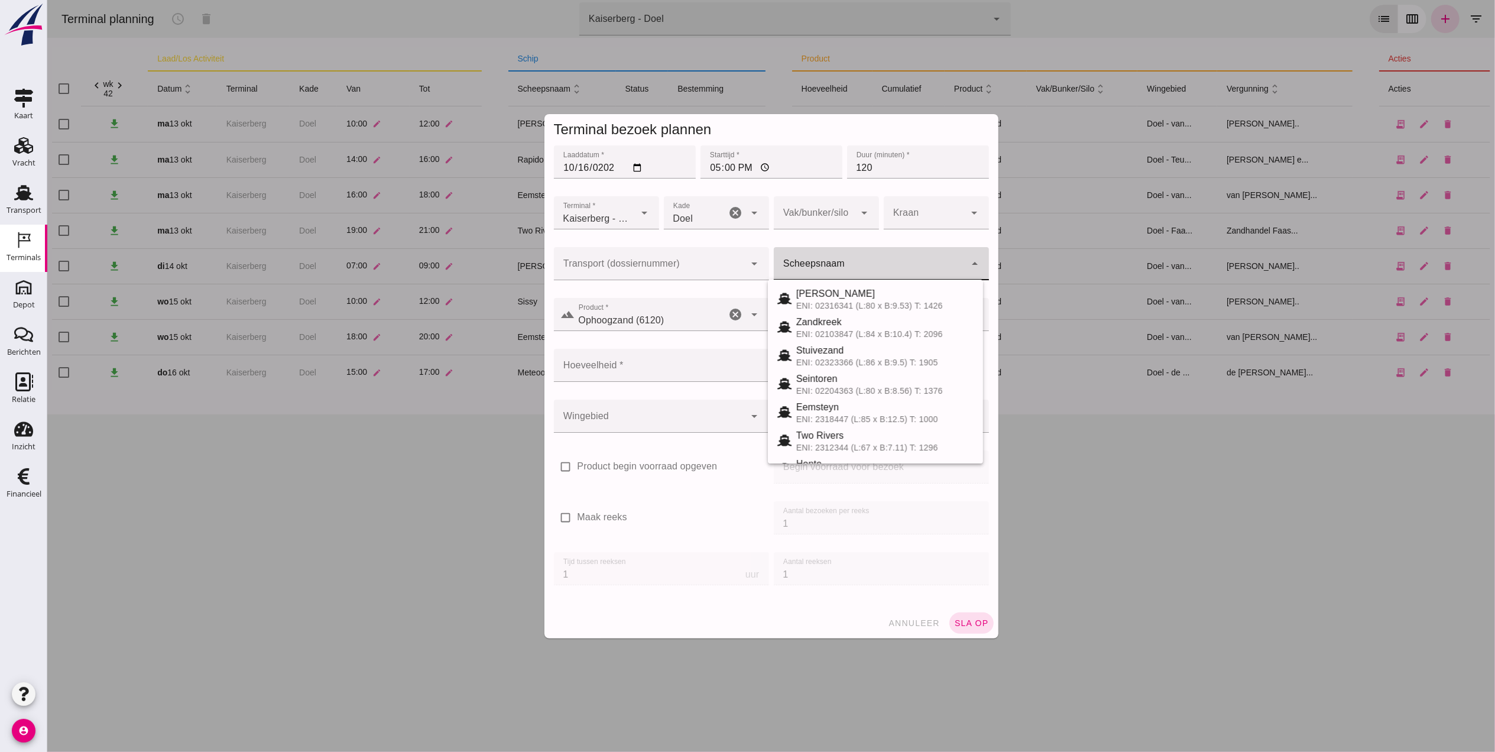
click at [835, 261] on div at bounding box center [869, 263] width 192 height 33
type input "climax"
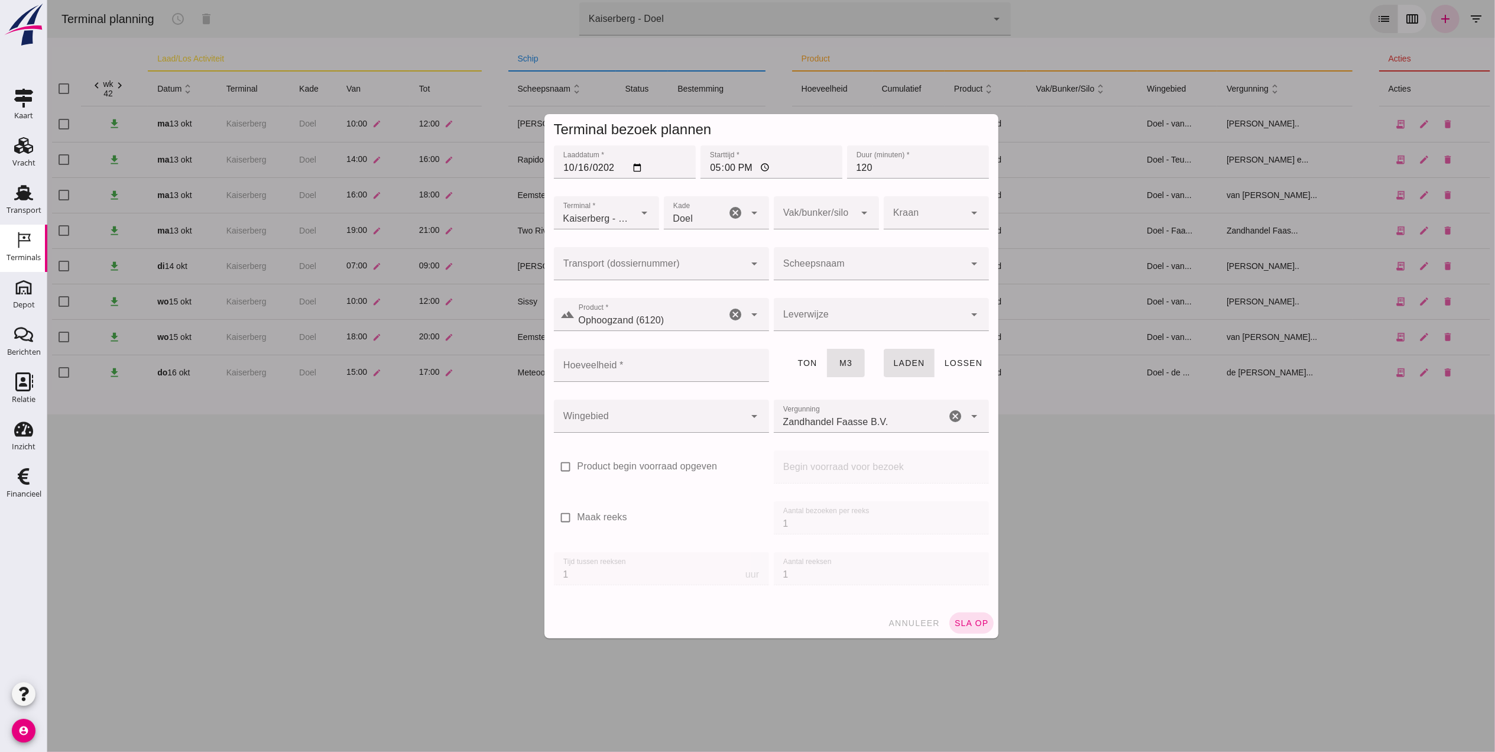
click at [852, 262] on input "Scheepsnaam" at bounding box center [869, 269] width 192 height 14
click at [820, 330] on div "ENI: 2312158 (L:64.48 x B:7.33) T: 845" at bounding box center [884, 333] width 177 height 9
type input "Climax"
type input "495"
type input "Climax"
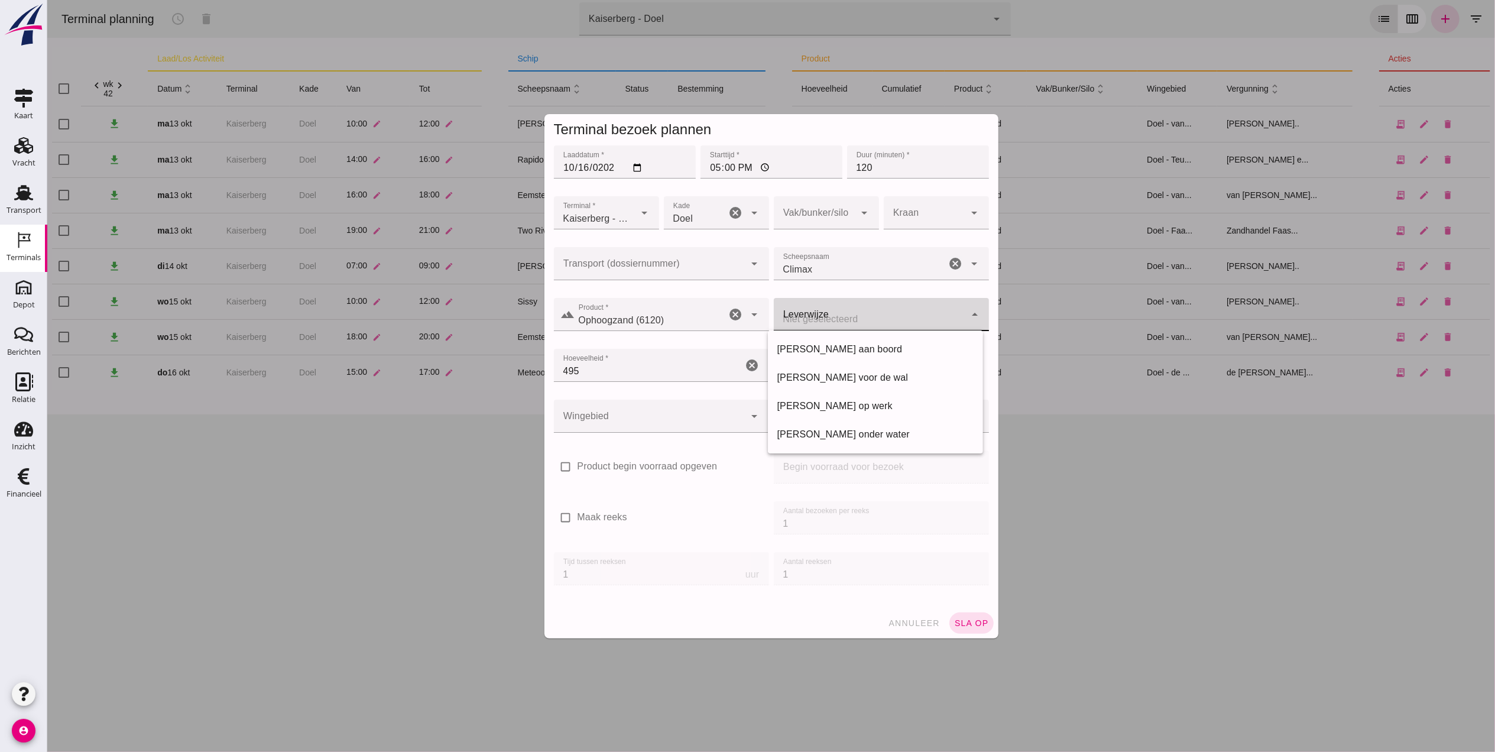
click at [822, 308] on div at bounding box center [869, 314] width 192 height 33
click at [830, 351] on div "[PERSON_NAME] aan boord" at bounding box center [875, 349] width 196 height 14
type input "franco_on_board"
click at [686, 410] on div at bounding box center [649, 416] width 192 height 33
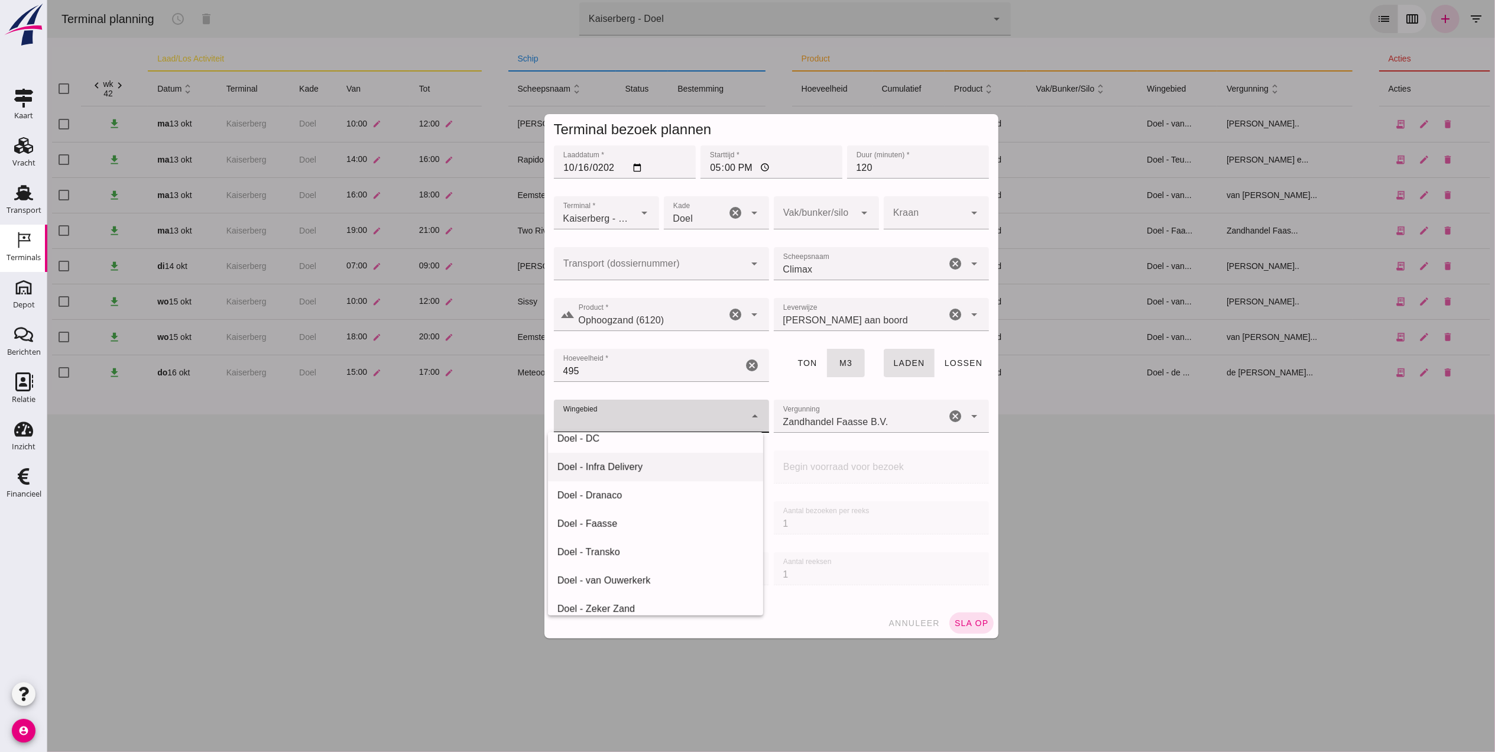
scroll to position [157, 0]
click at [641, 488] on div "Doel - van Ouwerkerk" at bounding box center [655, 492] width 196 height 14
type input "199"
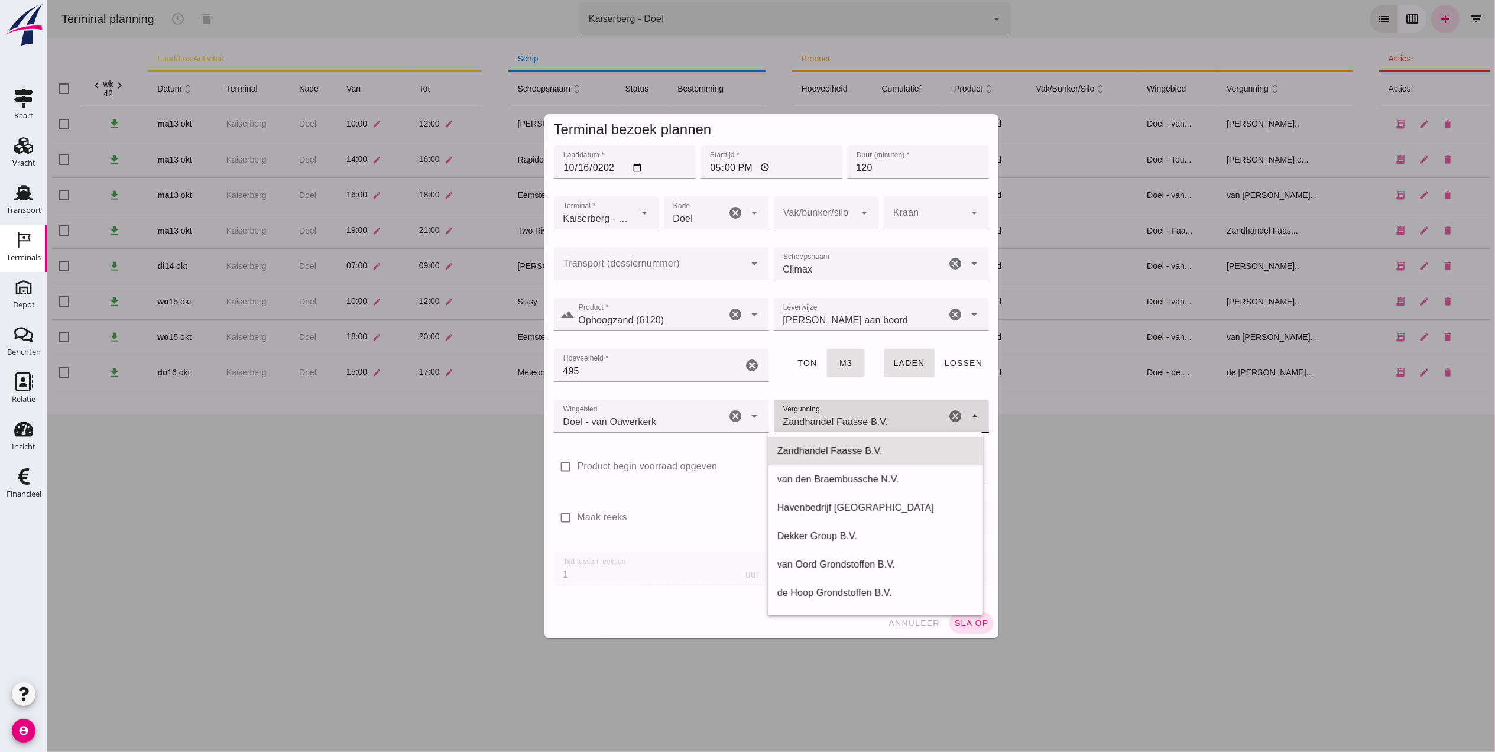
click at [823, 403] on div "Zandhandel Faasse B.V. Zandhandel Faasse B.V." at bounding box center [859, 416] width 173 height 33
click at [868, 569] on div "Van Ouwerkerk B.V." at bounding box center [875, 571] width 196 height 14
type input "Van Ouwerkerk B.V."
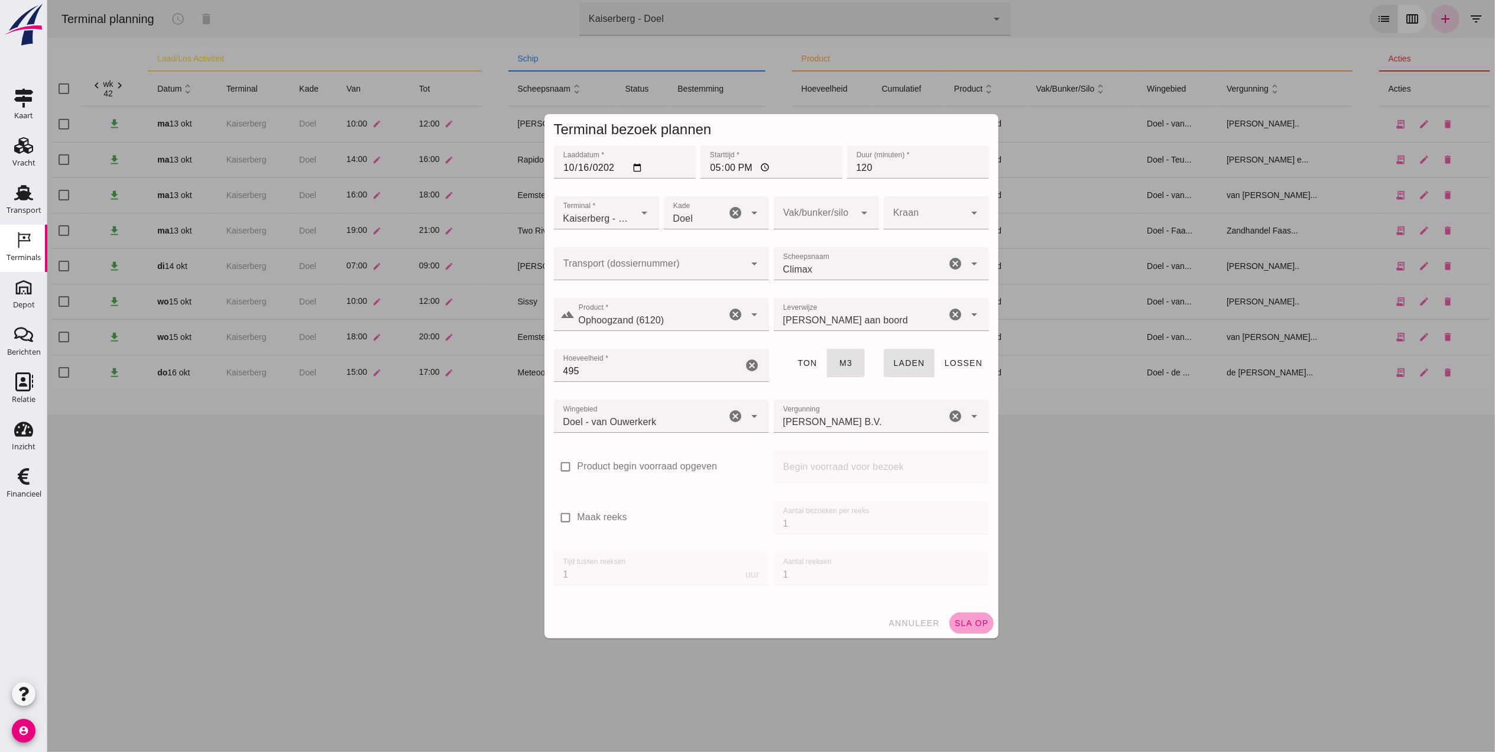
click at [967, 618] on span "sla op" at bounding box center [970, 622] width 35 height 9
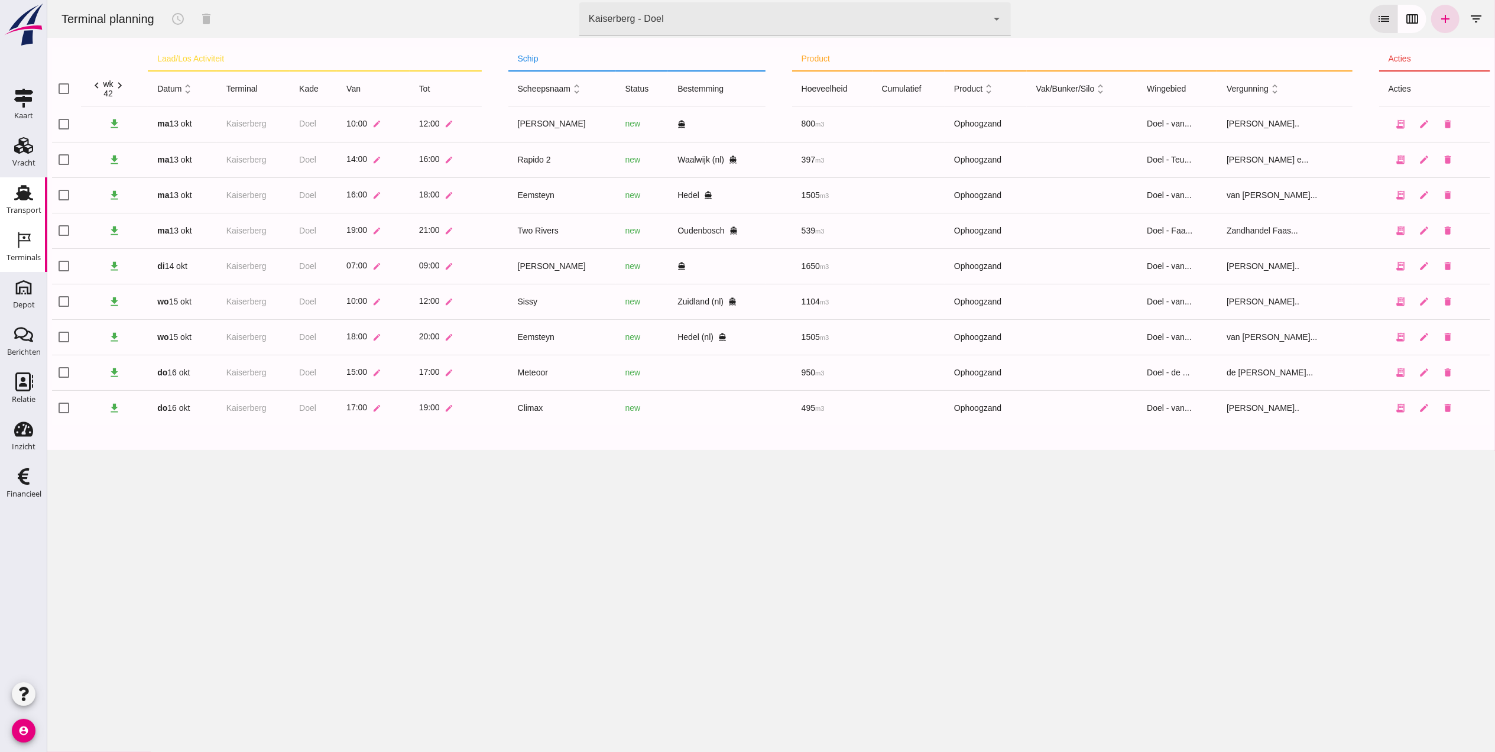
click at [20, 195] on use at bounding box center [23, 192] width 19 height 15
drag, startPoint x: 30, startPoint y: 392, endPoint x: 30, endPoint y: 385, distance: 7.1
click at [30, 391] on div "Relatie" at bounding box center [24, 399] width 24 height 17
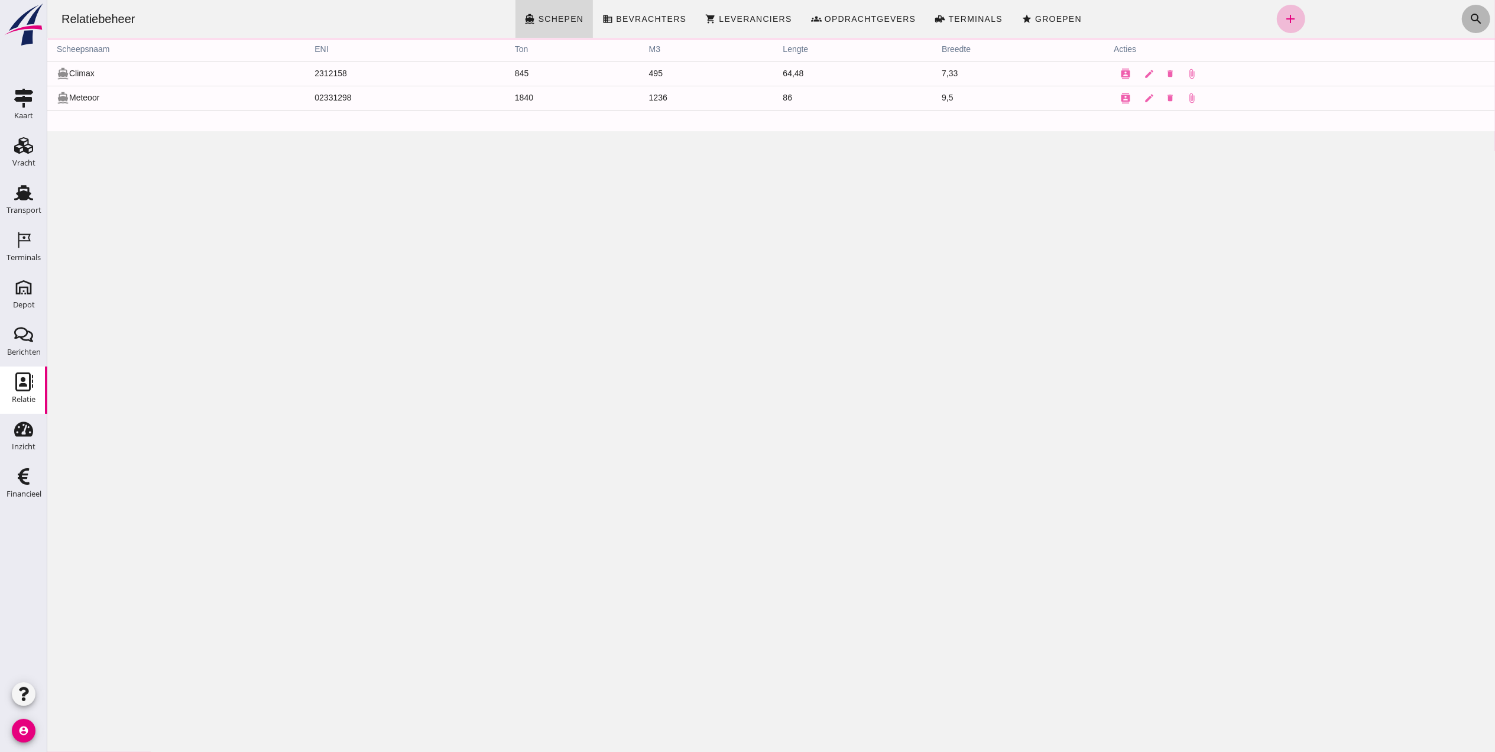
click at [1468, 24] on icon "search" at bounding box center [1475, 19] width 14 height 14
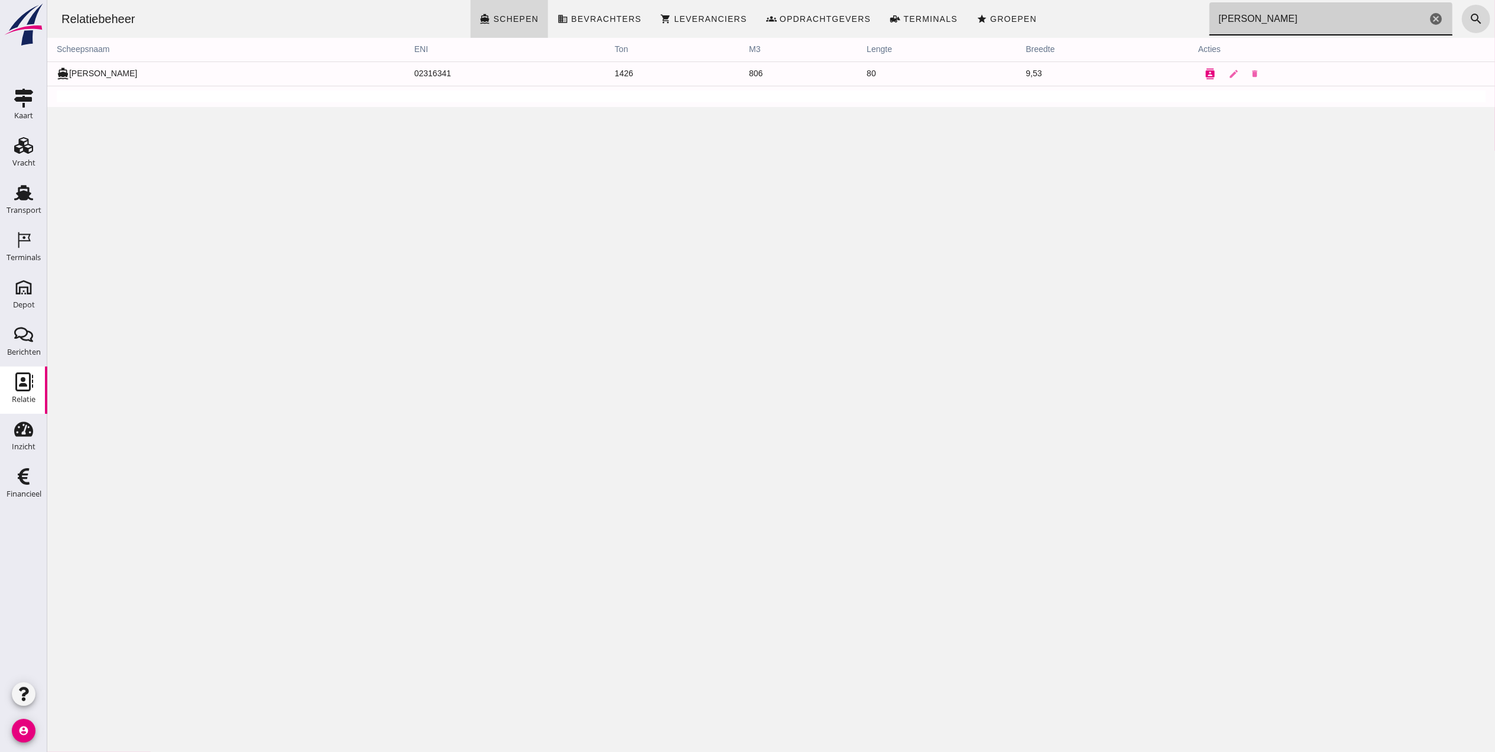
type input "clasina"
click at [1198, 69] on button "contacts" at bounding box center [1210, 74] width 24 height 24
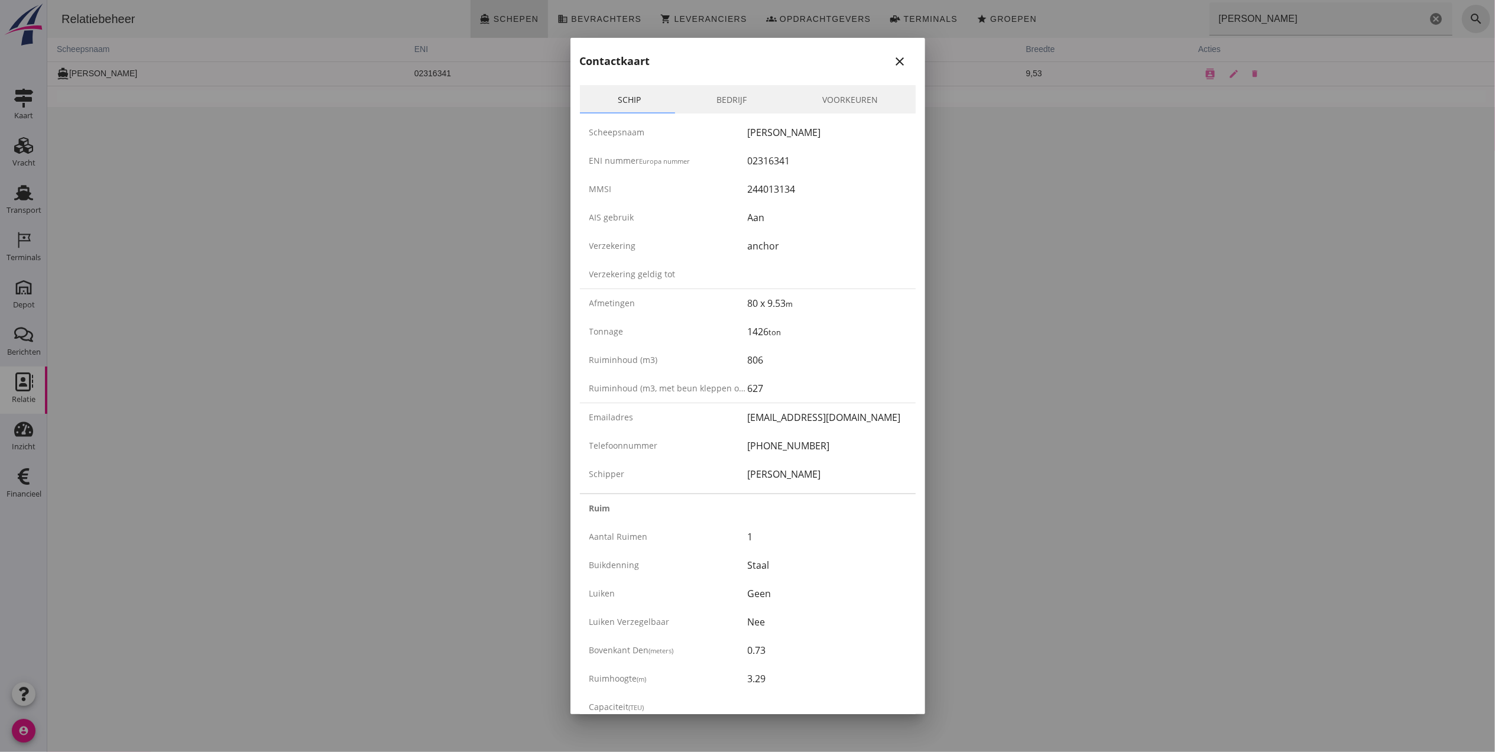
click at [893, 63] on icon "close" at bounding box center [900, 61] width 14 height 14
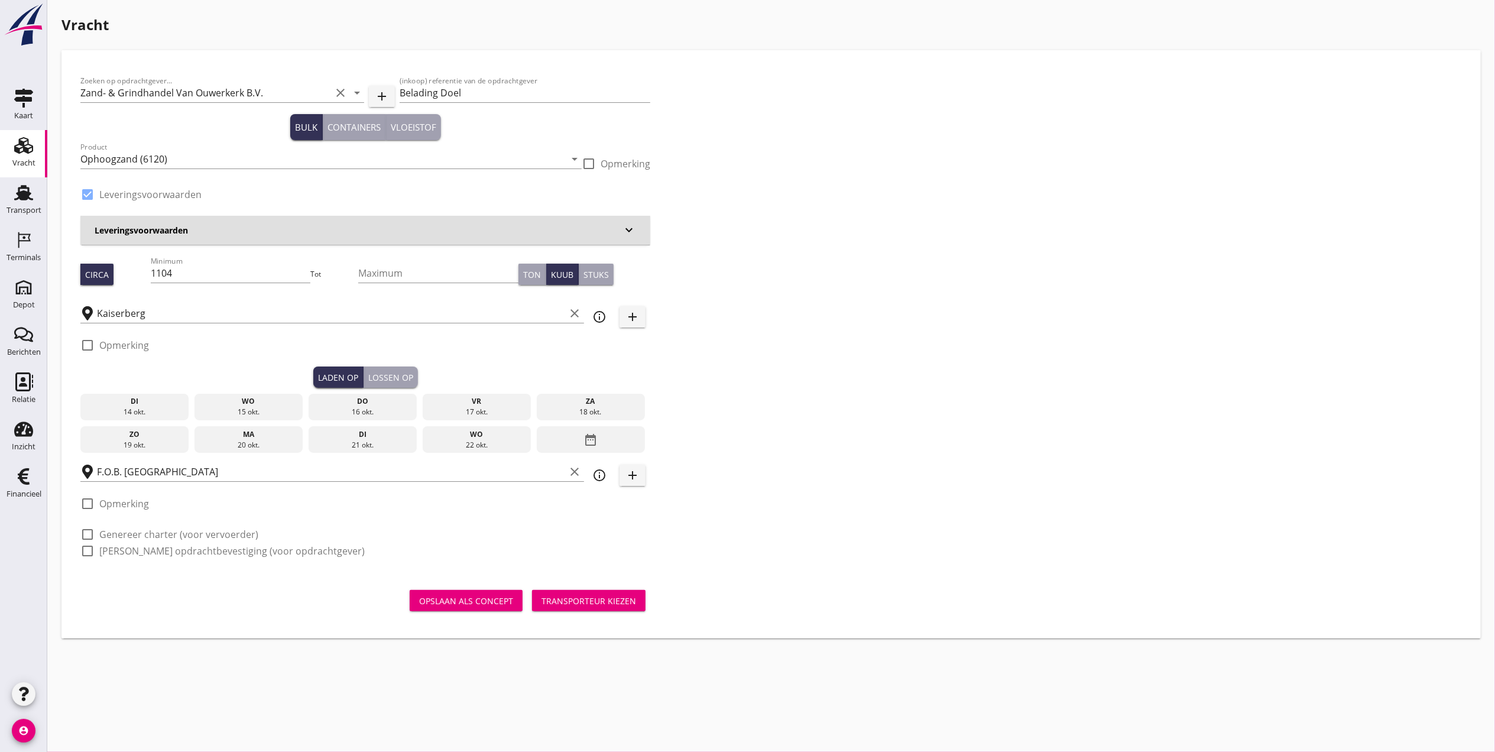
drag, startPoint x: 256, startPoint y: 401, endPoint x: 309, endPoint y: 394, distance: 53.1
click at [258, 401] on div "wo" at bounding box center [248, 401] width 103 height 11
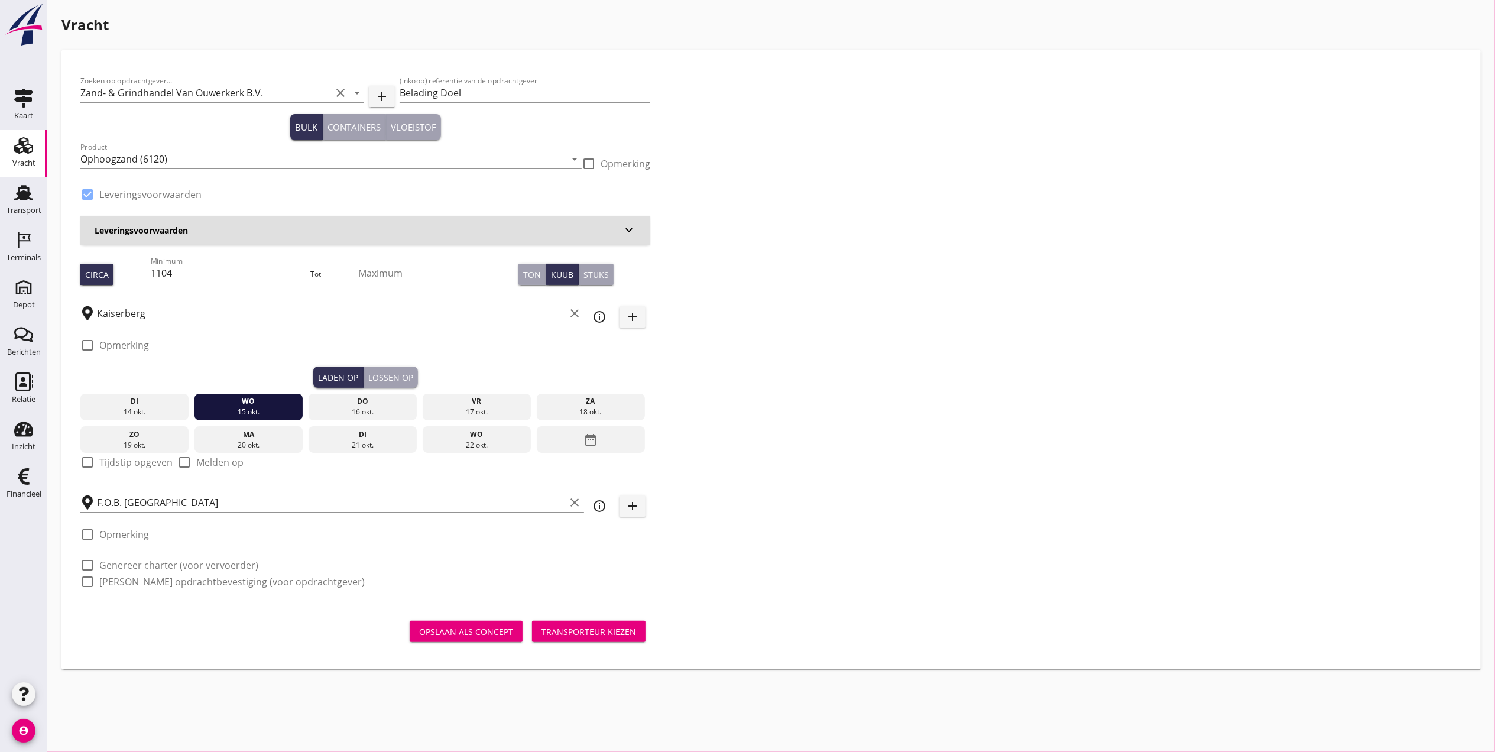
click at [389, 374] on div "Lossen op" at bounding box center [390, 377] width 45 height 12
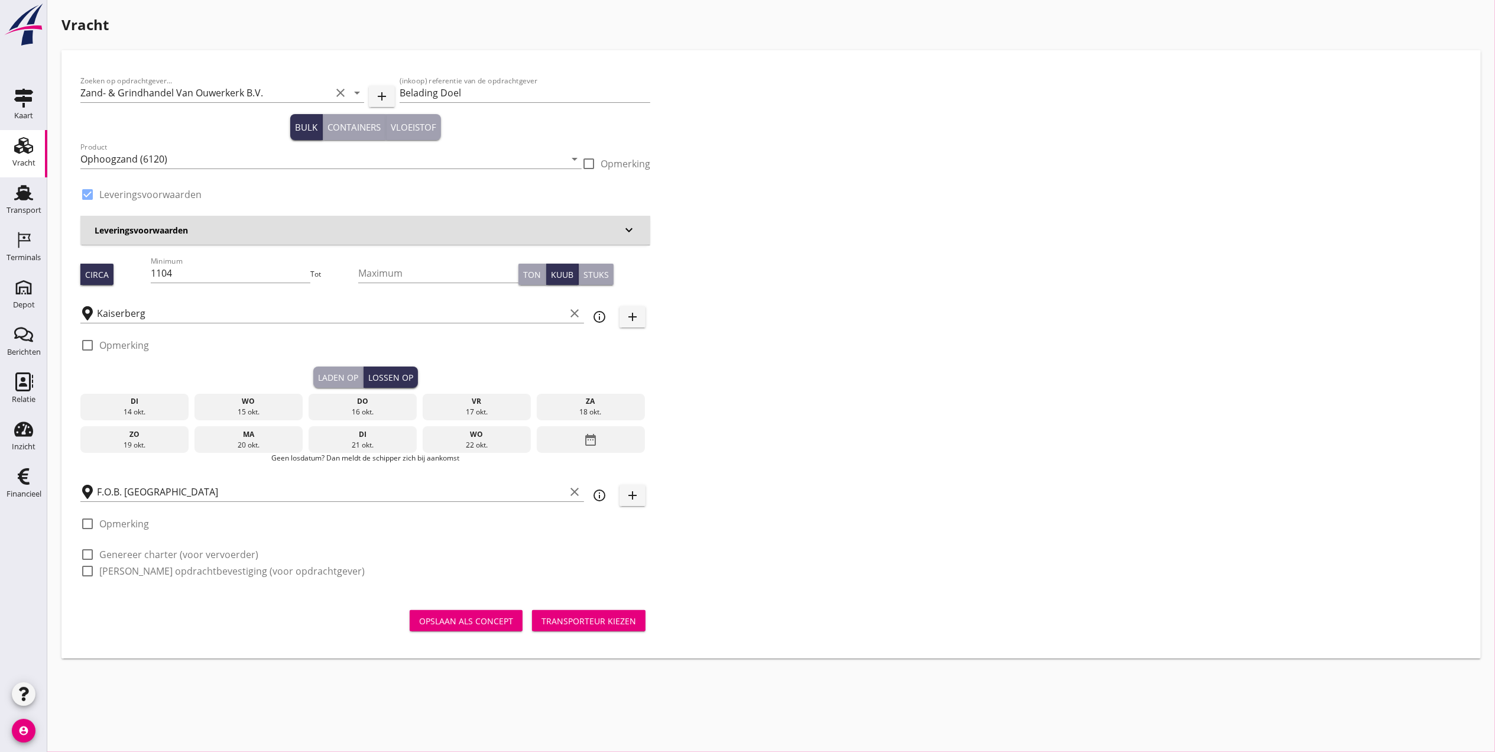
click at [384, 400] on div "do" at bounding box center [363, 401] width 103 height 11
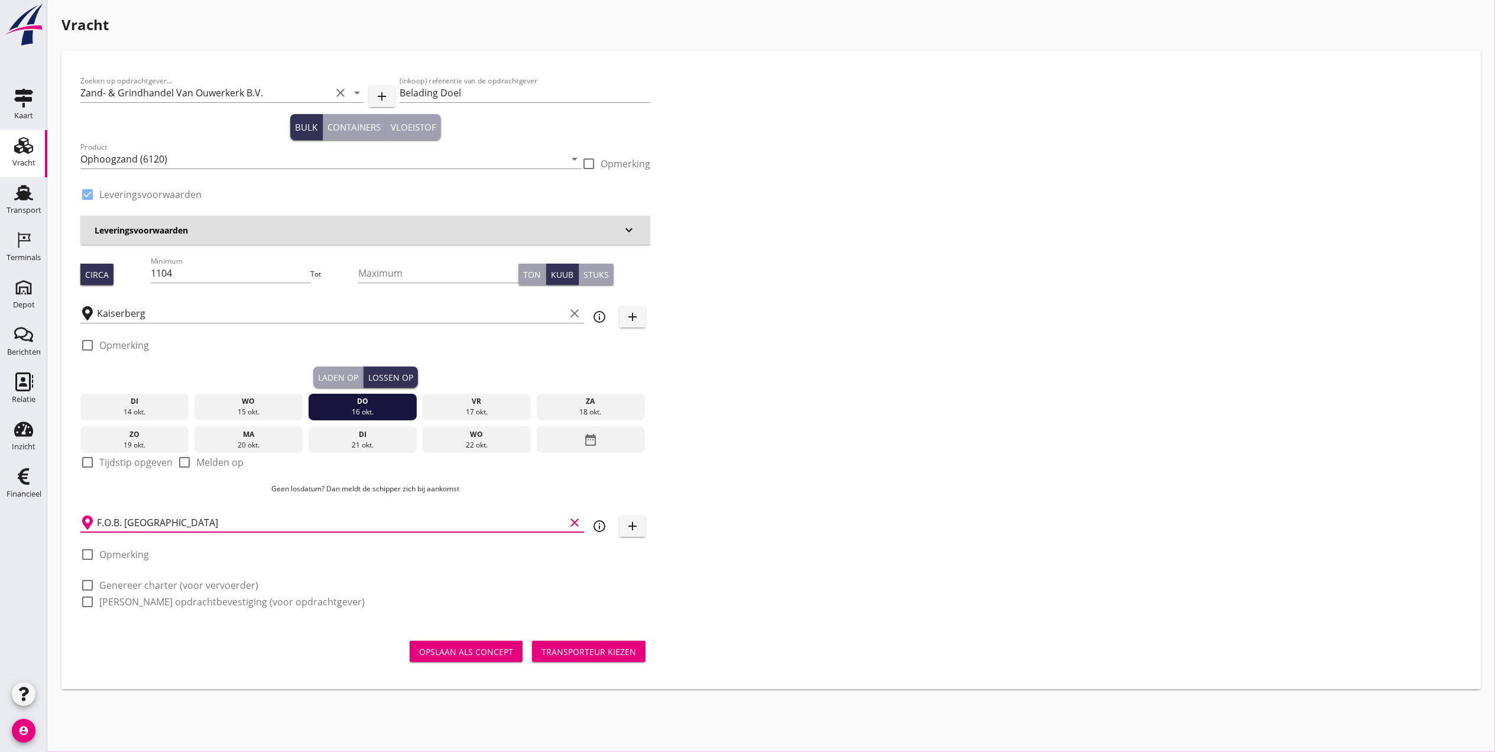
click at [300, 520] on input "F.O.B. [GEOGRAPHIC_DATA]" at bounding box center [331, 522] width 468 height 19
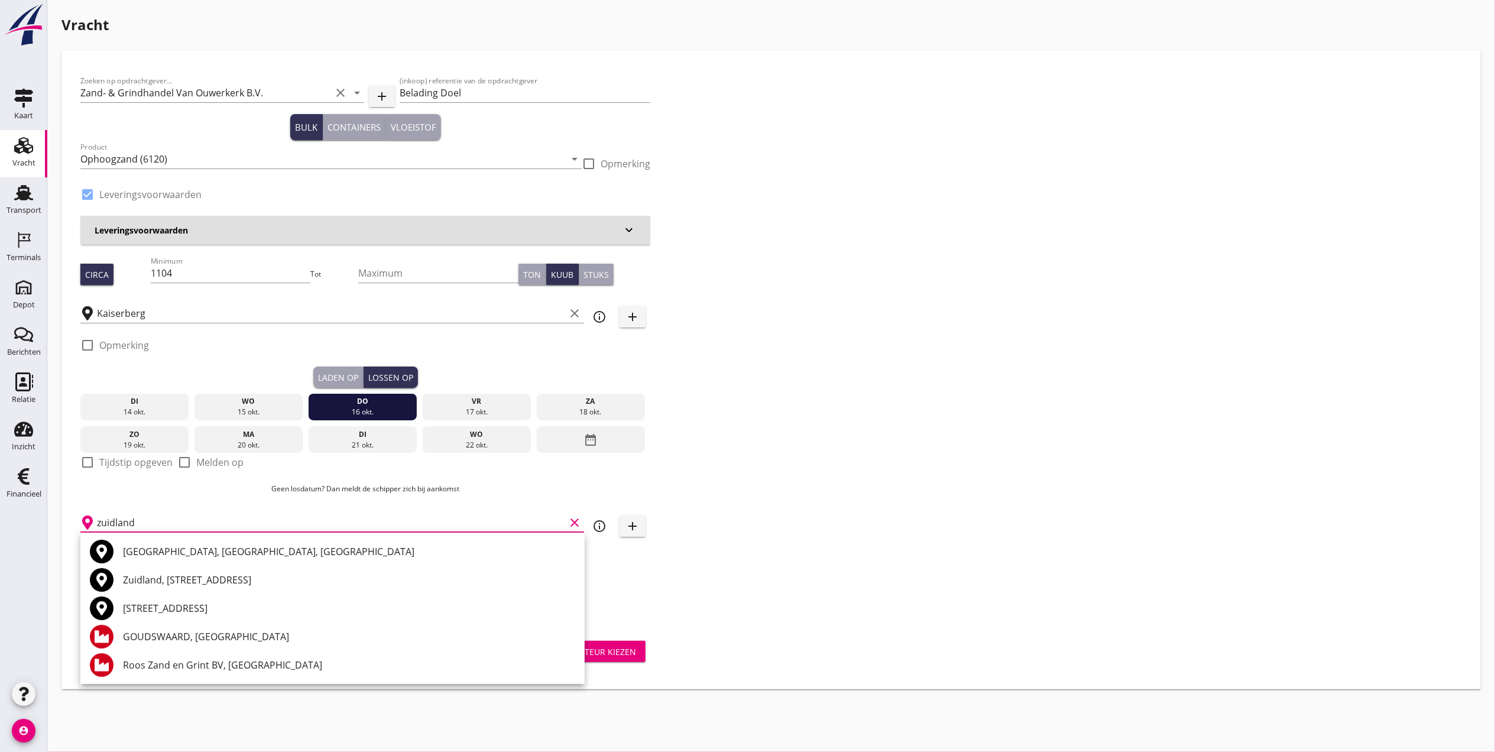
click at [254, 556] on div "[GEOGRAPHIC_DATA], [GEOGRAPHIC_DATA], [GEOGRAPHIC_DATA]" at bounding box center [349, 551] width 452 height 14
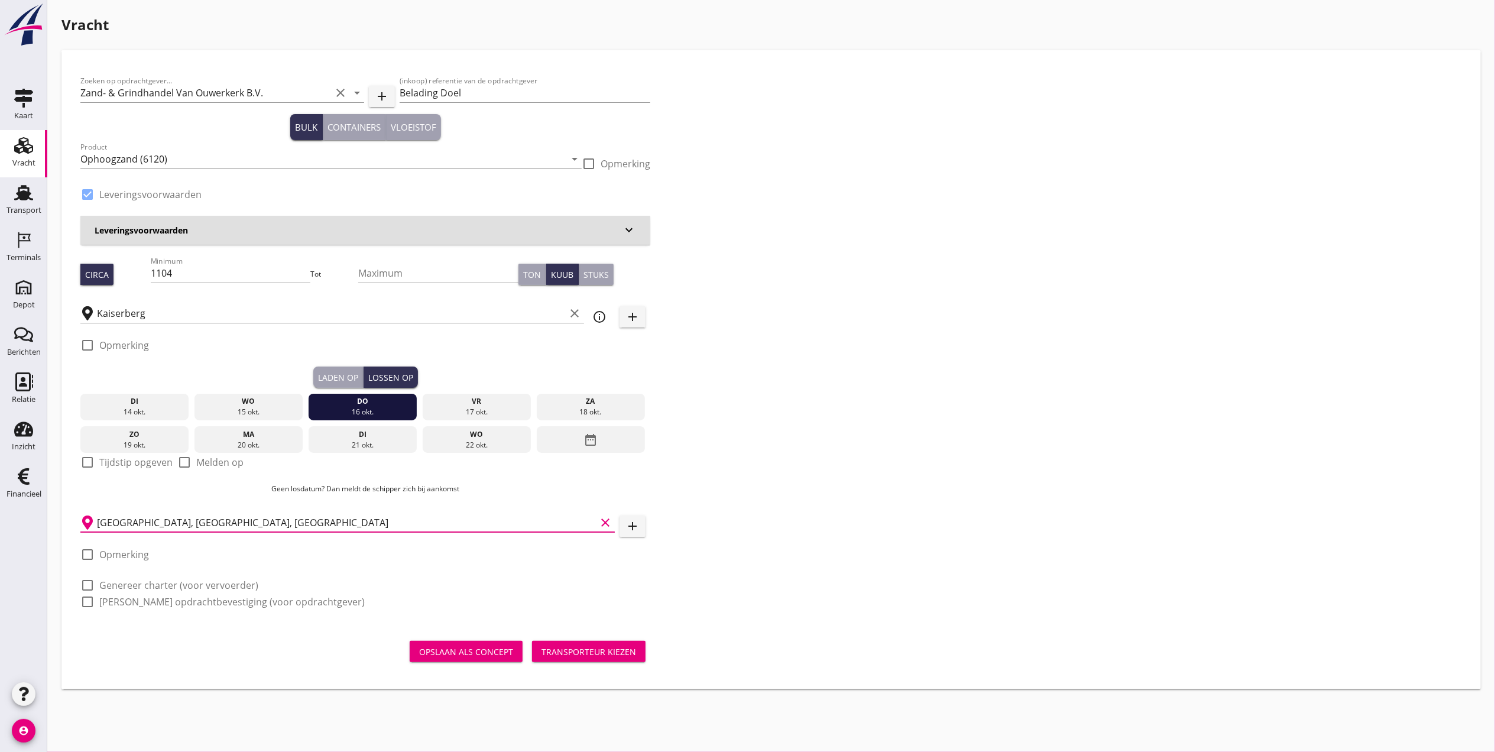
type input "Zuidland, South Holland, Netherlands"
click at [579, 647] on div "Transporteur kiezen" at bounding box center [588, 651] width 95 height 12
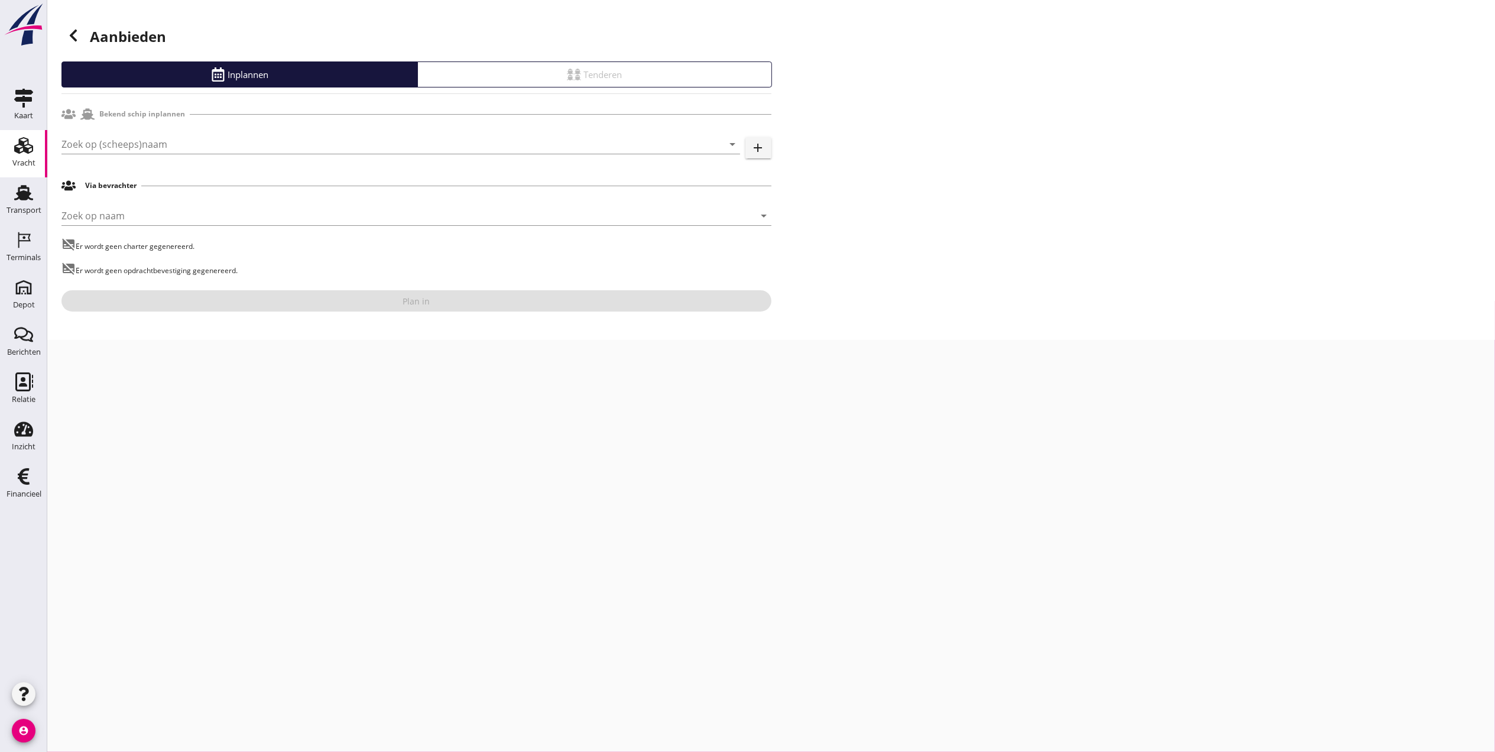
click at [150, 134] on div "Zoek op (scheeps)naam arrow_drop_down add" at bounding box center [416, 147] width 710 height 38
click at [150, 143] on input "Zoek op (scheeps)naam" at bounding box center [383, 144] width 645 height 19
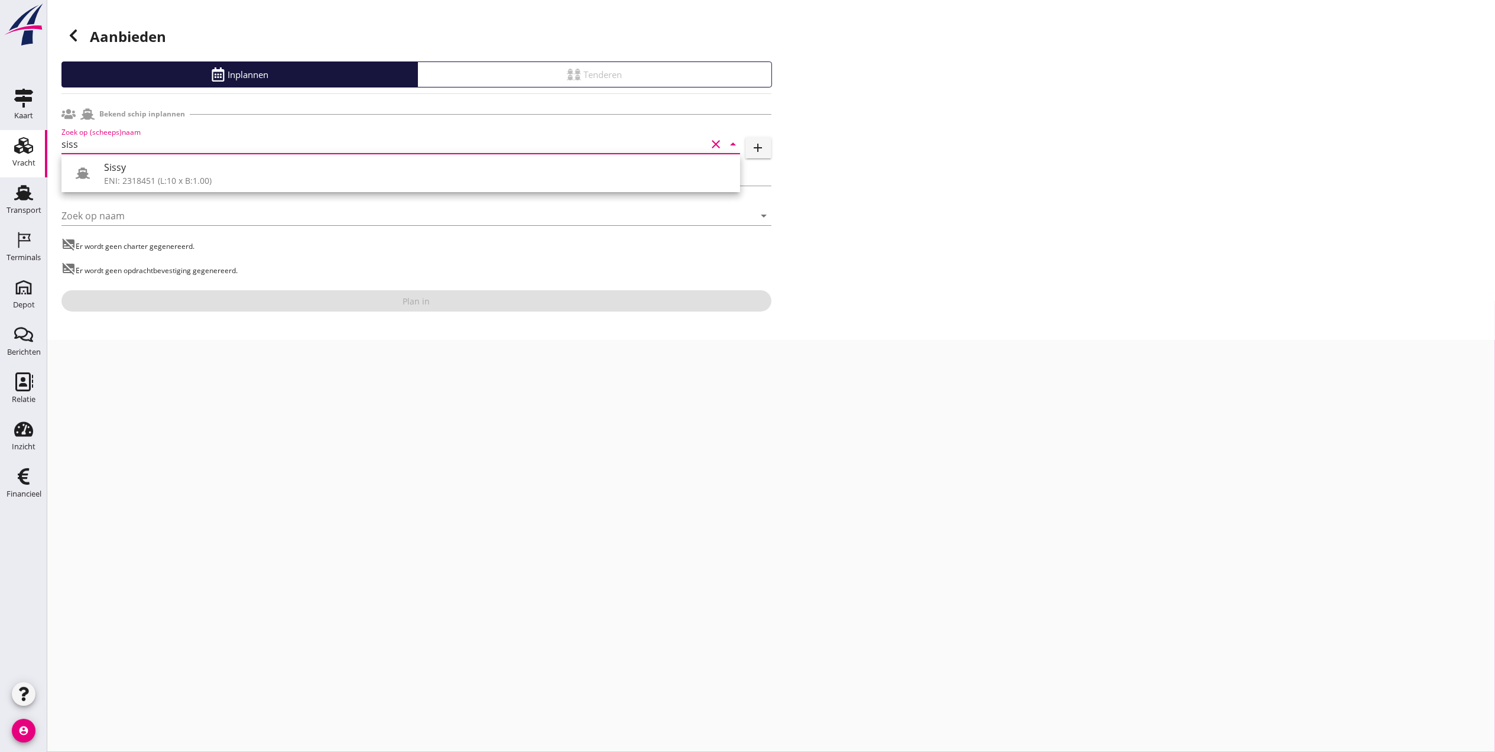
click at [176, 173] on div "Sissy" at bounding box center [417, 167] width 627 height 14
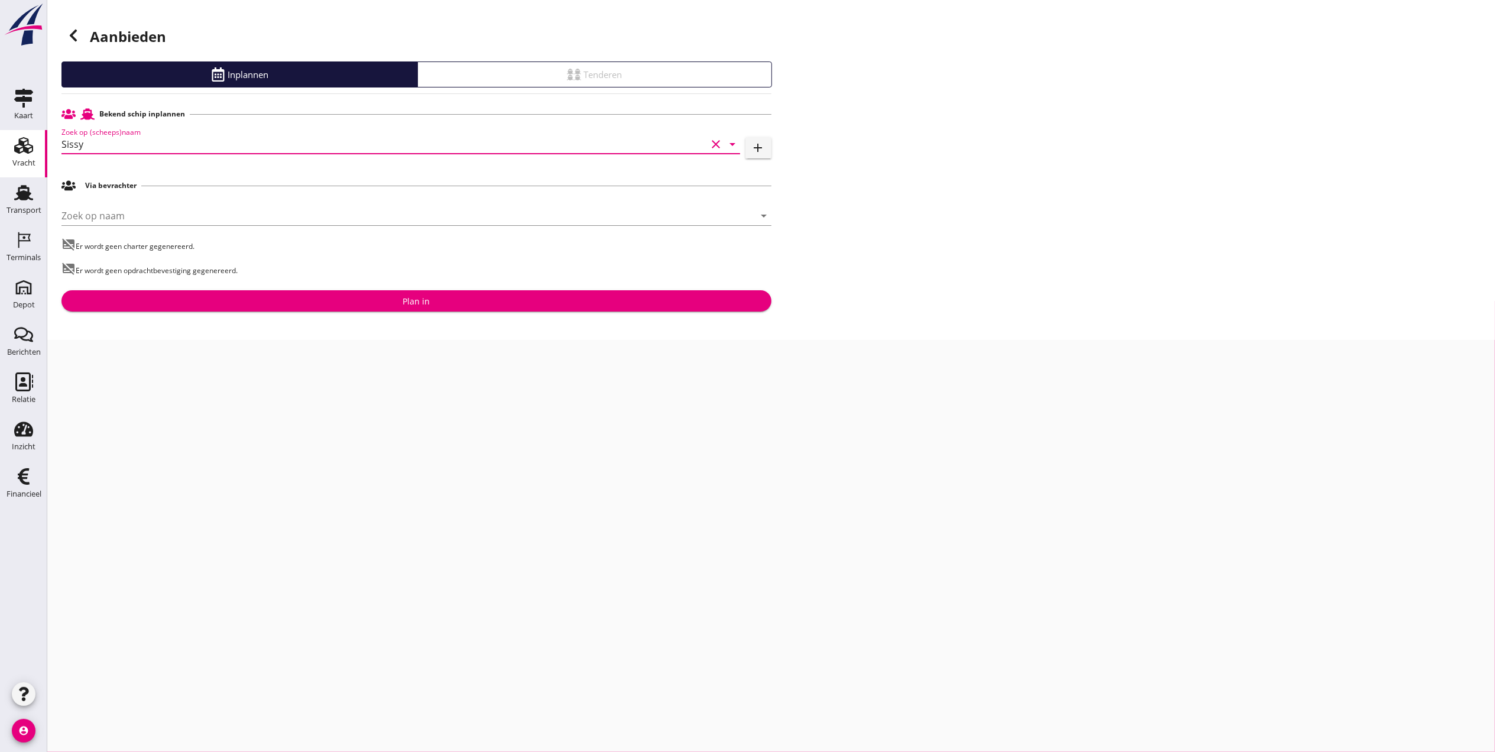
type input "Sissy"
click at [357, 300] on div "Plan in" at bounding box center [416, 301] width 691 height 12
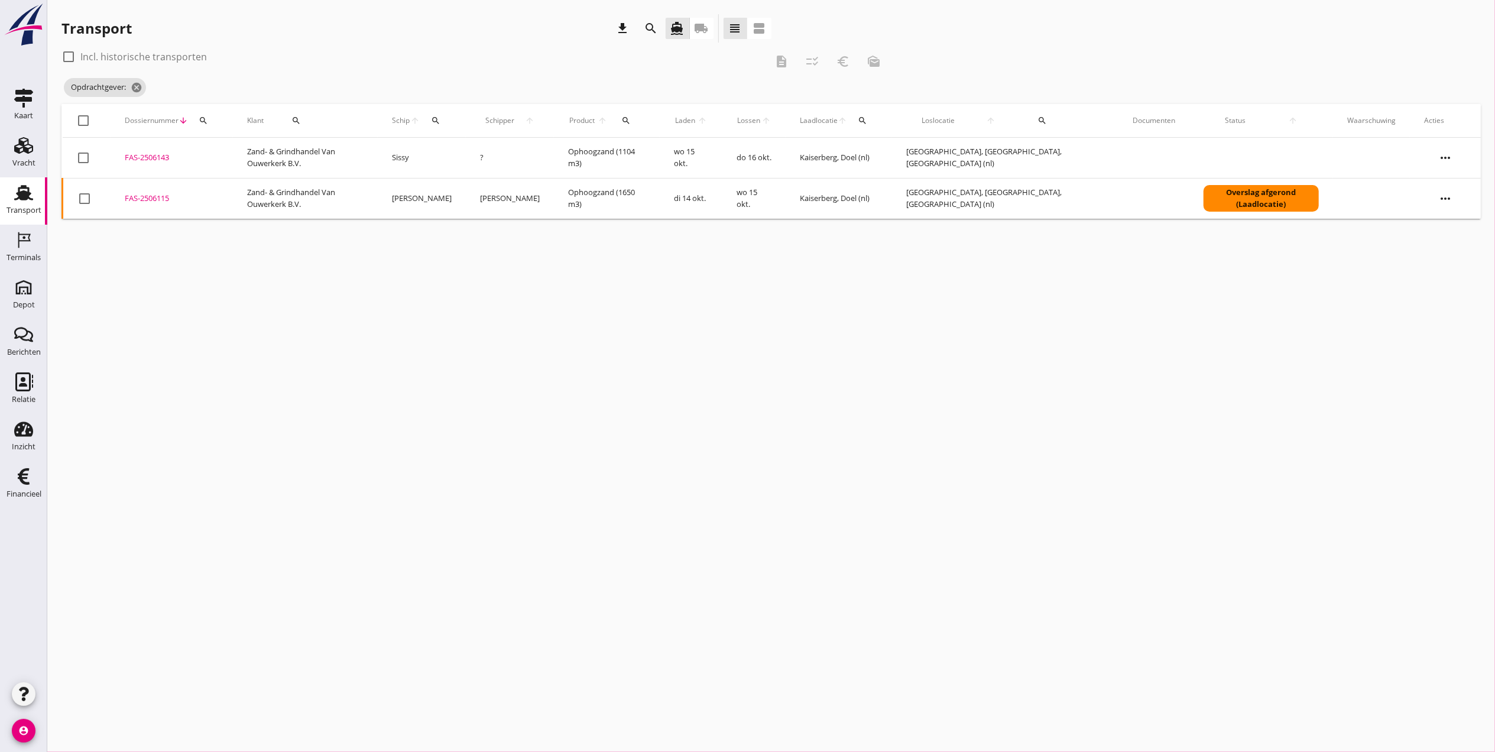
click at [5, 197] on link "Transport Transport" at bounding box center [23, 200] width 47 height 47
click at [17, 161] on div "Vracht" at bounding box center [23, 163] width 23 height 8
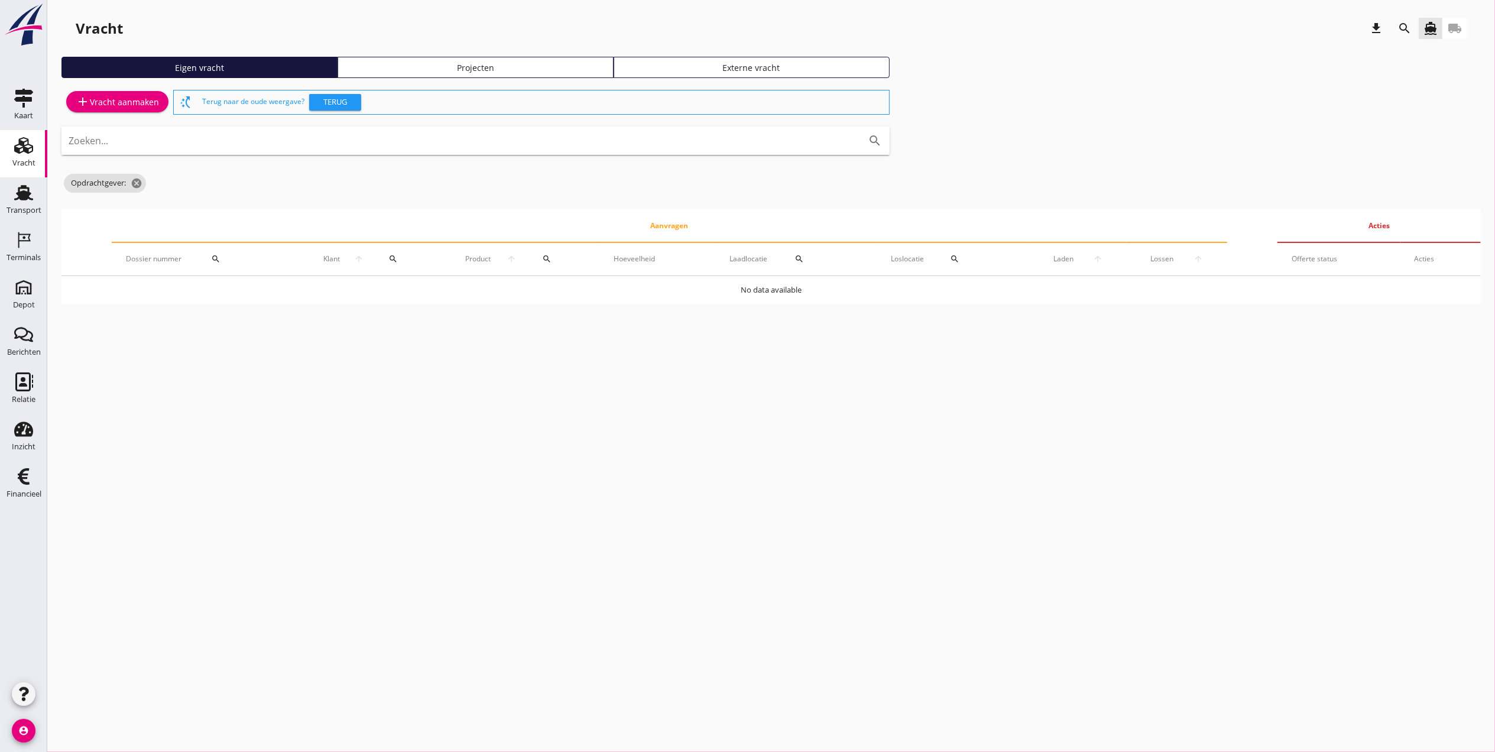
click at [456, 62] on div "Projecten" at bounding box center [475, 67] width 265 height 12
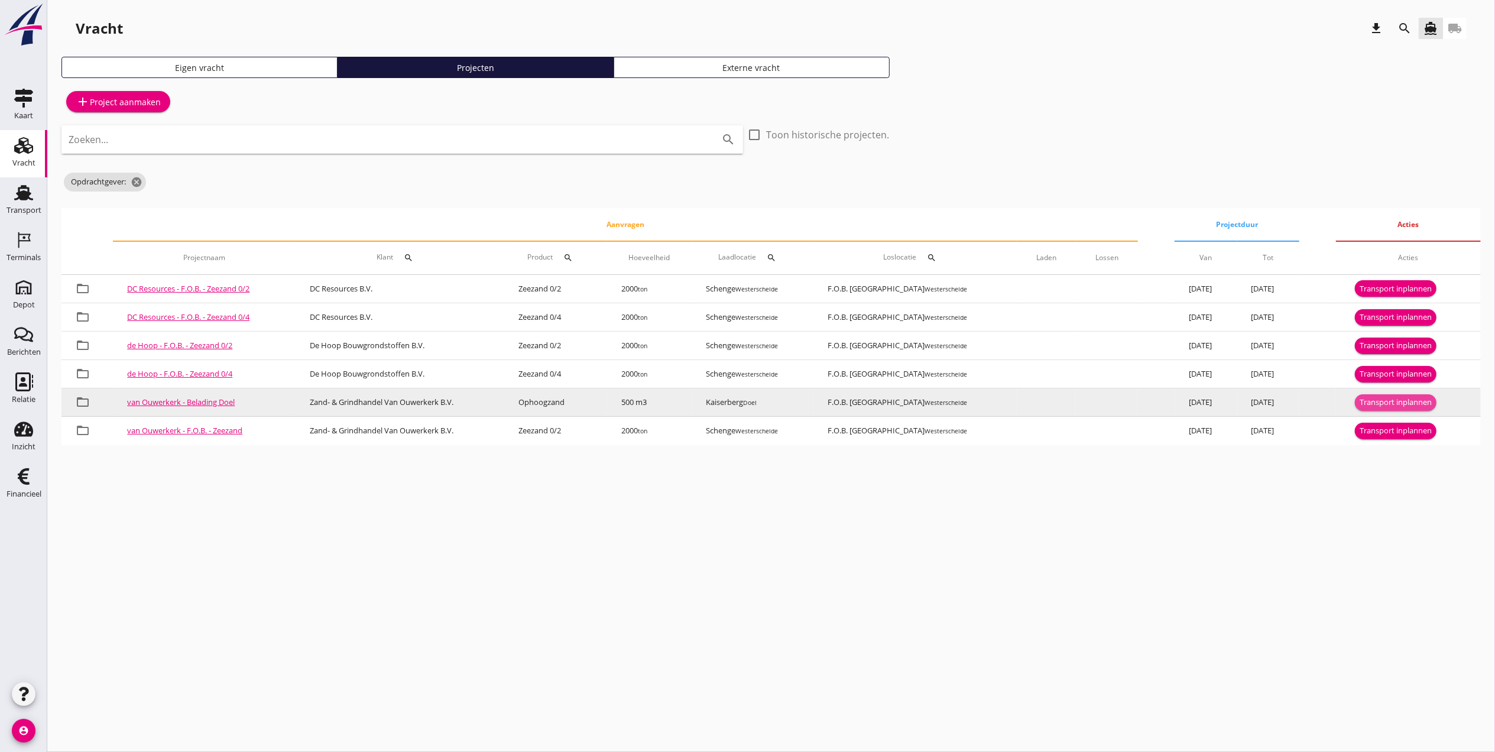
click at [1369, 401] on div "Transport inplannen" at bounding box center [1396, 403] width 72 height 12
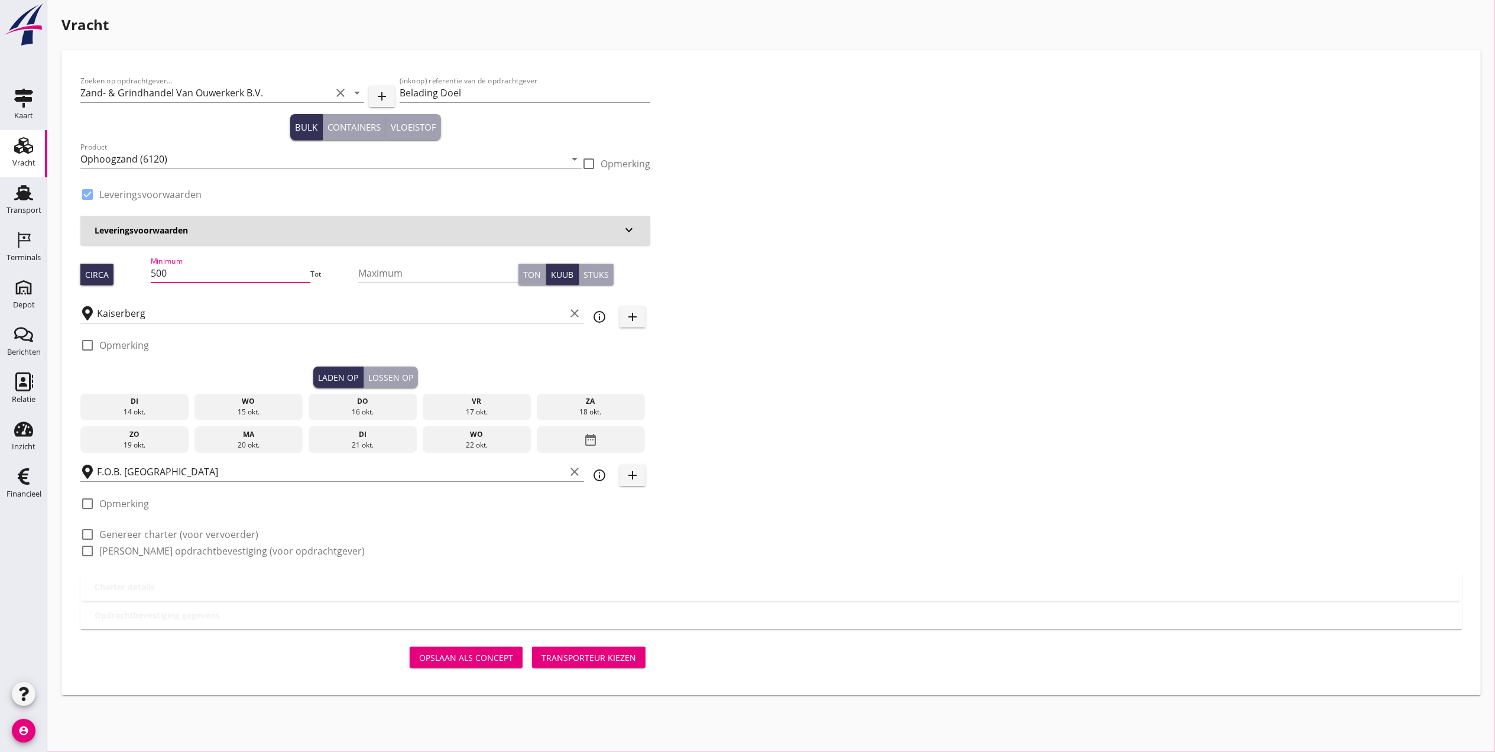
click at [218, 275] on input "500" at bounding box center [231, 273] width 160 height 19
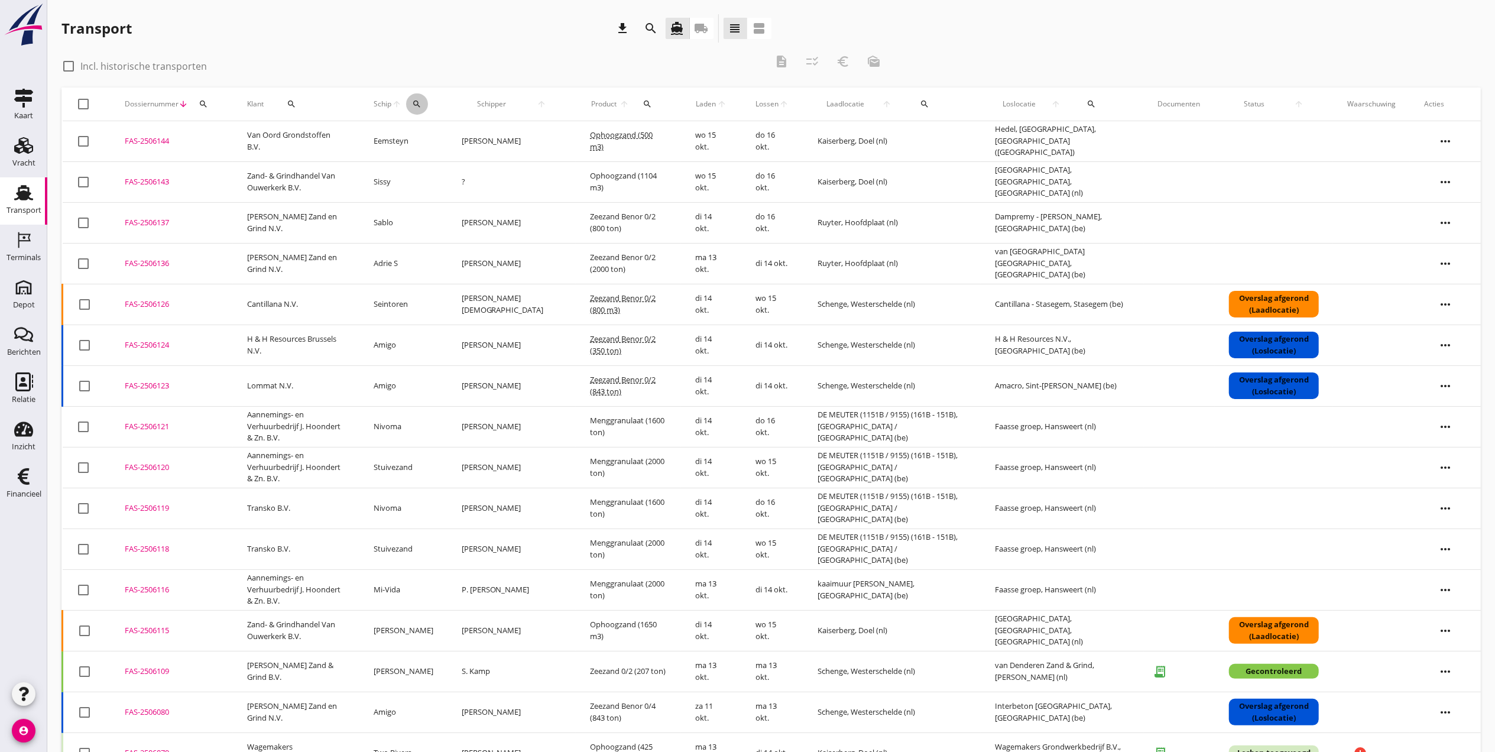
click at [428, 100] on button "search" at bounding box center [417, 103] width 22 height 21
click at [454, 140] on input "Zoek op (scheeps)naam" at bounding box center [488, 138] width 123 height 19
click at [501, 173] on div "ENI: 02318657 (L:63 x B:7.25)" at bounding box center [525, 174] width 112 height 12
click at [588, 138] on icon "check" at bounding box center [595, 137] width 14 height 14
type input "Mutare"
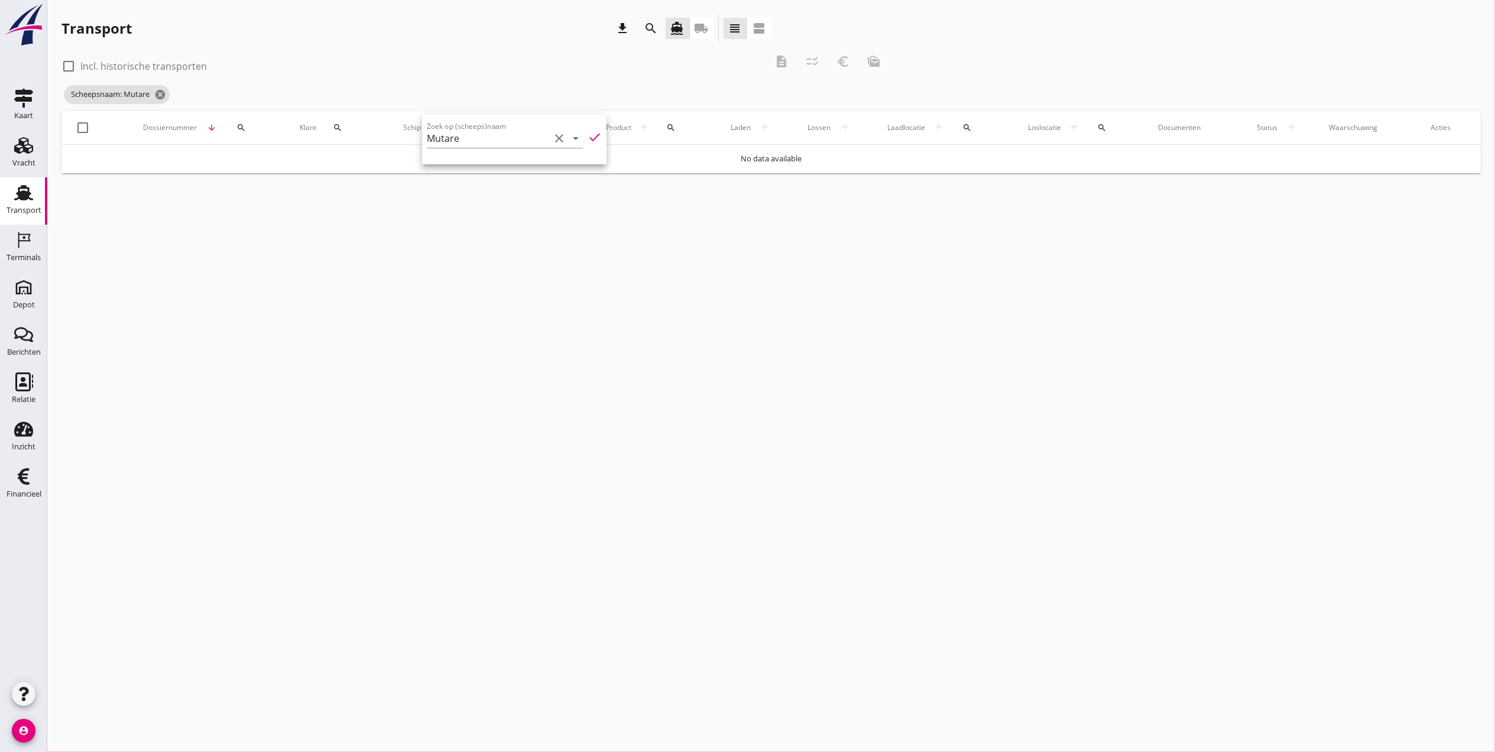
click at [279, 235] on div "cancel You are impersonating another user. Transport download search directions…" at bounding box center [771, 376] width 1448 height 752
click at [57, 202] on div "cancel You are impersonating another user. Transport download search directions…" at bounding box center [771, 376] width 1448 height 752
click at [33, 203] on div "Transport" at bounding box center [24, 210] width 35 height 17
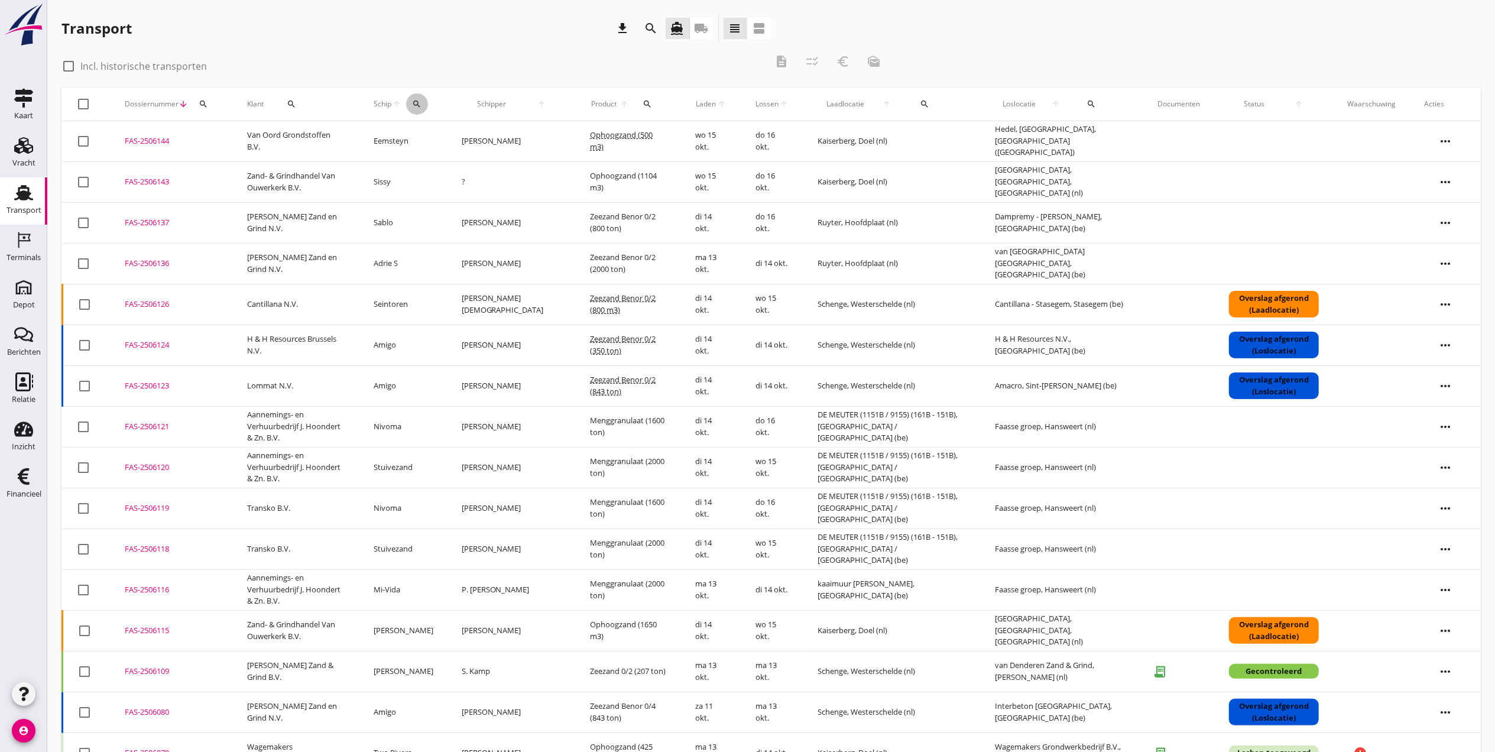
click at [421, 102] on icon "search" at bounding box center [416, 103] width 9 height 9
click at [530, 138] on input "Zoek op (scheeps)naam" at bounding box center [488, 138] width 123 height 19
click at [505, 174] on div "ENI: 02318657 (L:63 x B:7.25)" at bounding box center [525, 174] width 112 height 12
click at [588, 141] on icon "check" at bounding box center [595, 137] width 14 height 14
type input "Mutare"
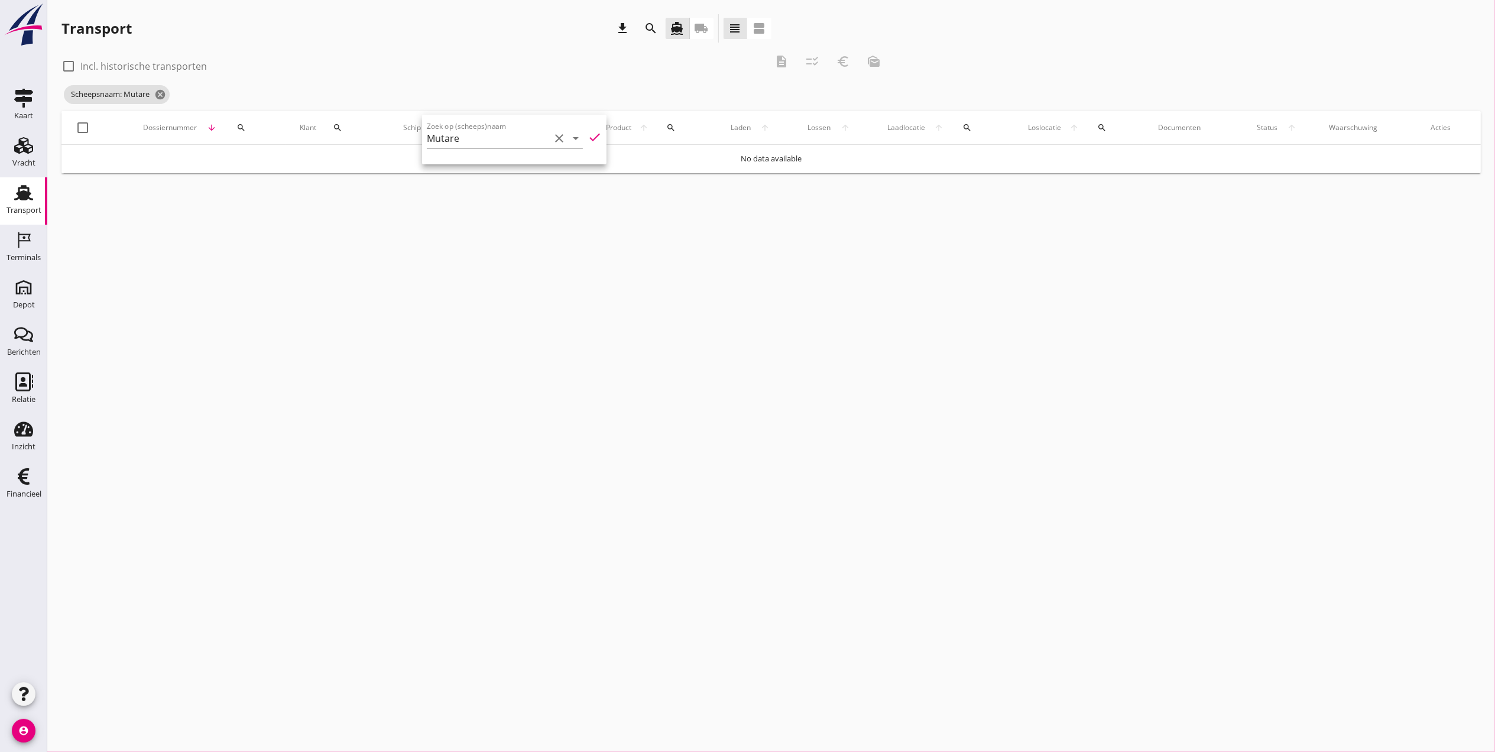
click at [552, 136] on icon "clear" at bounding box center [559, 138] width 14 height 14
drag, startPoint x: 549, startPoint y: 261, endPoint x: 533, endPoint y: 251, distance: 18.0
click at [549, 261] on div "cancel You are impersonating another user. Transport download search directions…" at bounding box center [771, 376] width 1448 height 752
click at [168, 93] on span "Scheepsnaam: Mutare cancel" at bounding box center [117, 94] width 106 height 19
click at [166, 93] on icon "cancel" at bounding box center [160, 95] width 12 height 12
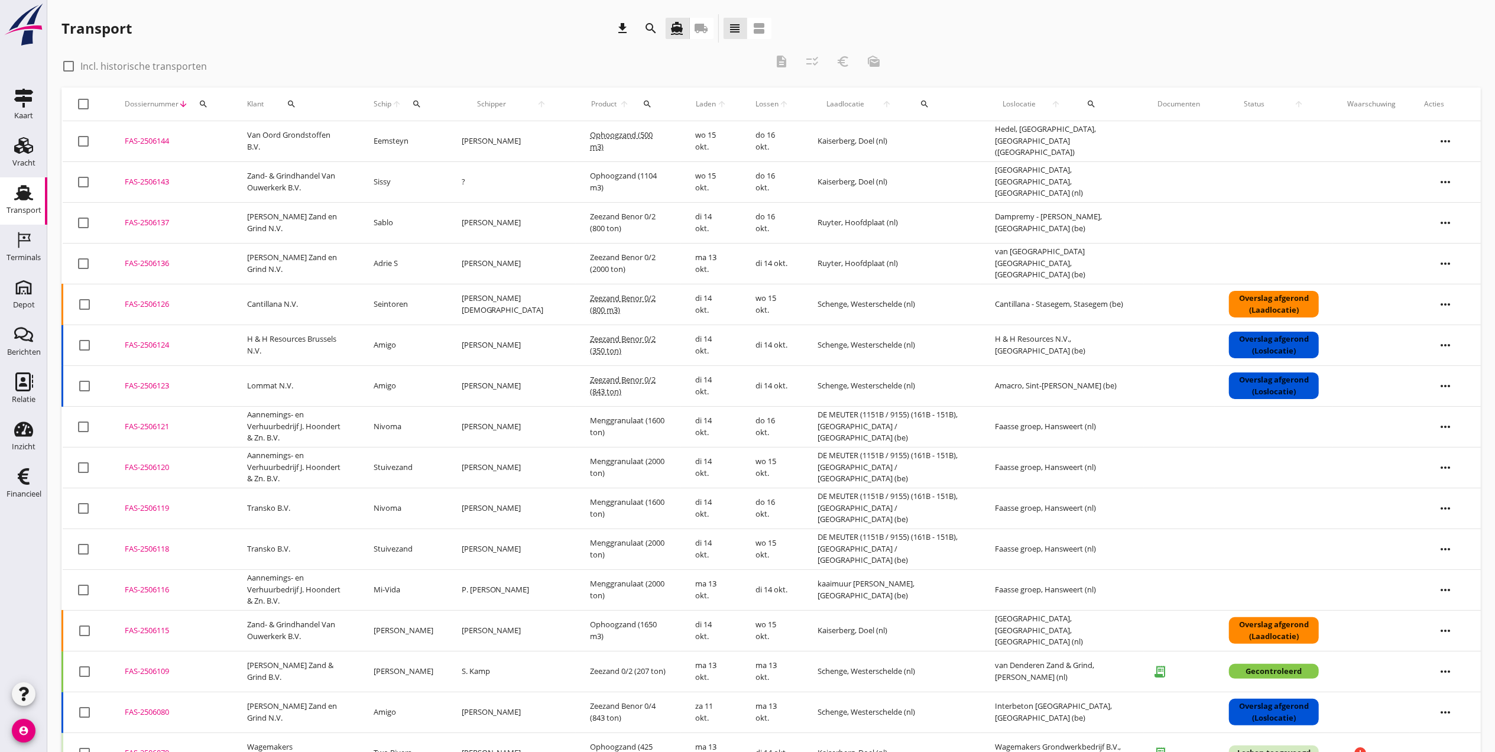
click at [213, 104] on div "search" at bounding box center [203, 103] width 21 height 9
click at [252, 155] on td "Van Oord Grondstoffen B.V." at bounding box center [296, 141] width 126 height 41
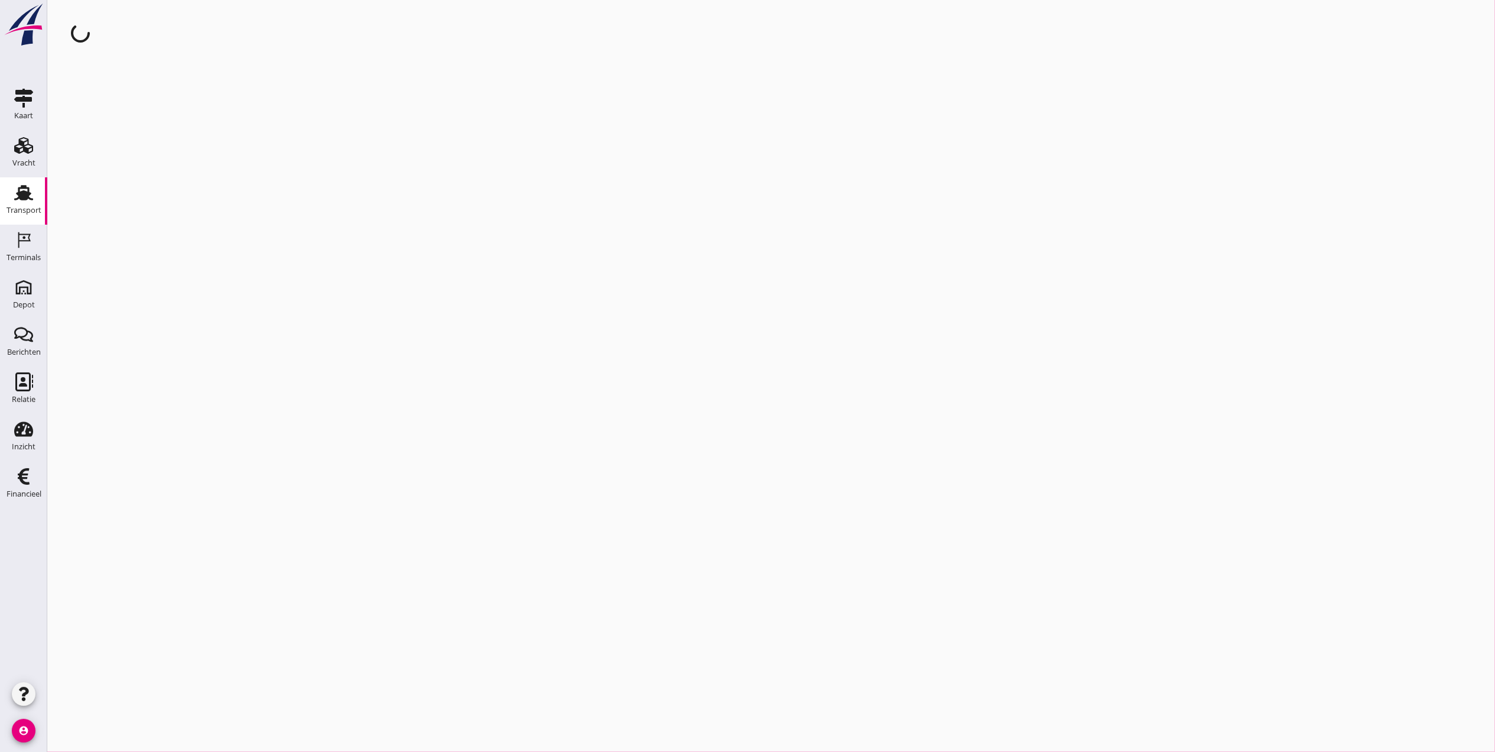
click at [4, 197] on link "Transport Transport" at bounding box center [23, 200] width 47 height 47
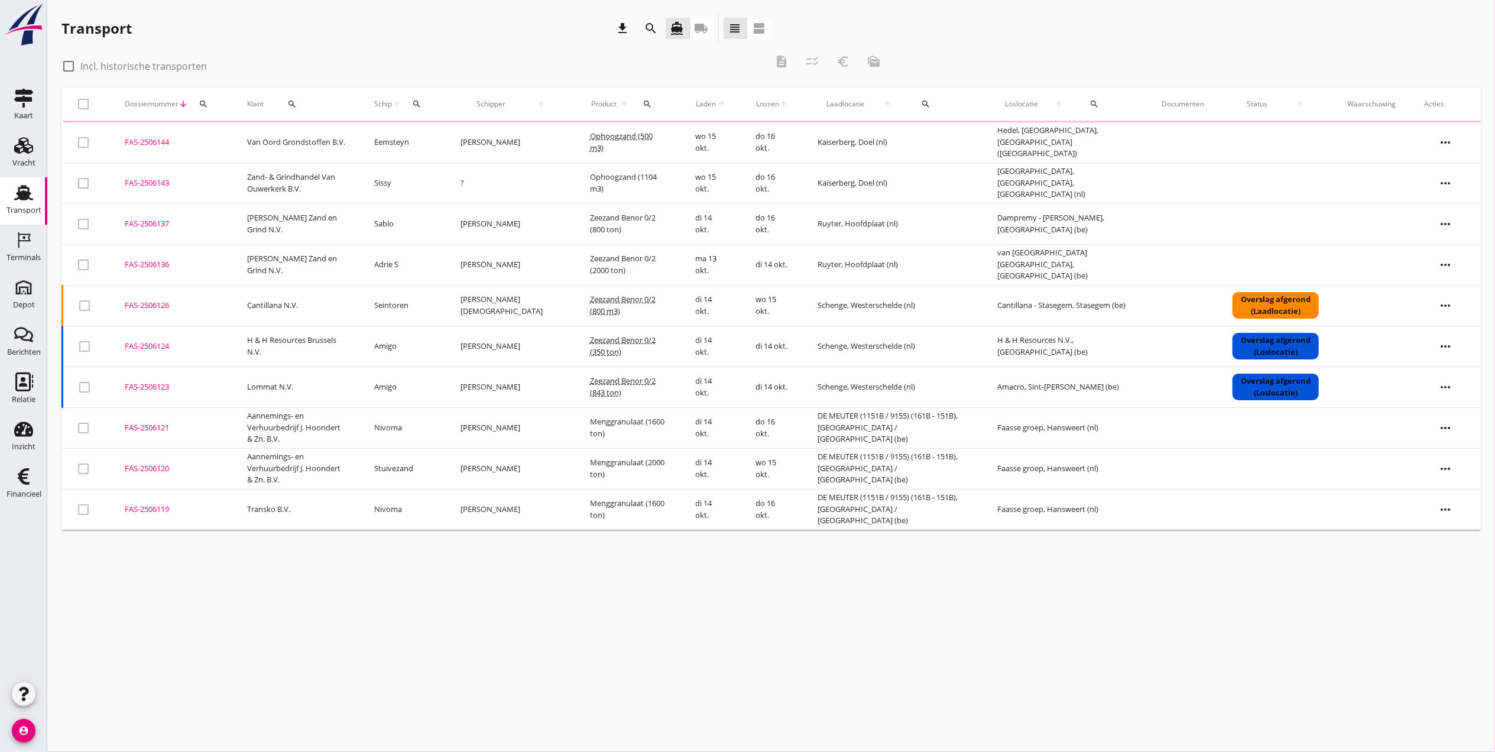
click at [9, 196] on div "Transport" at bounding box center [23, 192] width 28 height 19
click at [202, 98] on button "search" at bounding box center [203, 103] width 21 height 21
click at [223, 140] on input "Zoeken op dossiernummer..." at bounding box center [258, 138] width 123 height 19
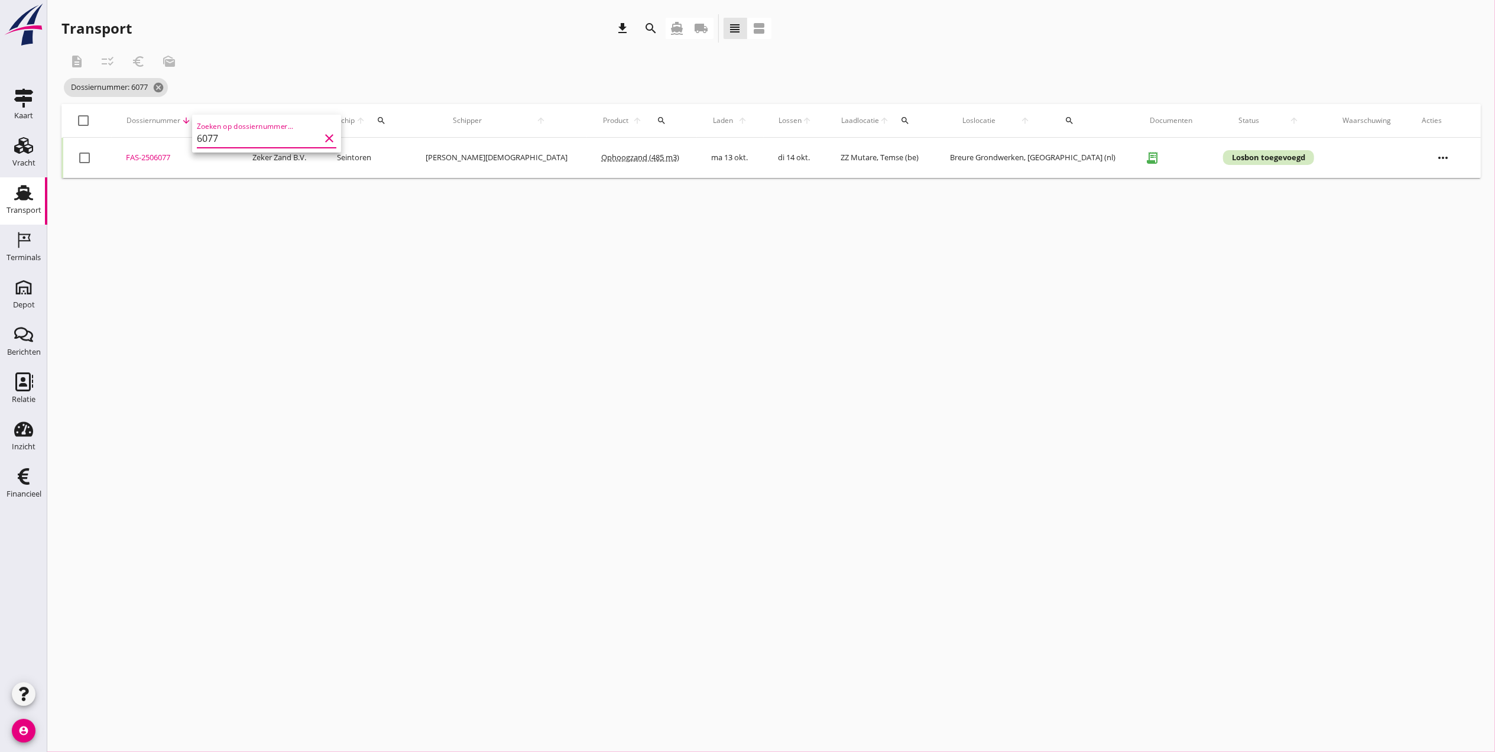
type input "6077"
click at [495, 241] on div "cancel You are impersonating another user. Transport download search directions…" at bounding box center [771, 376] width 1448 height 752
click at [1436, 164] on icon "more_horiz" at bounding box center [1442, 157] width 33 height 33
click at [1454, 284] on div "Schip wijzigen" at bounding box center [1438, 278] width 85 height 14
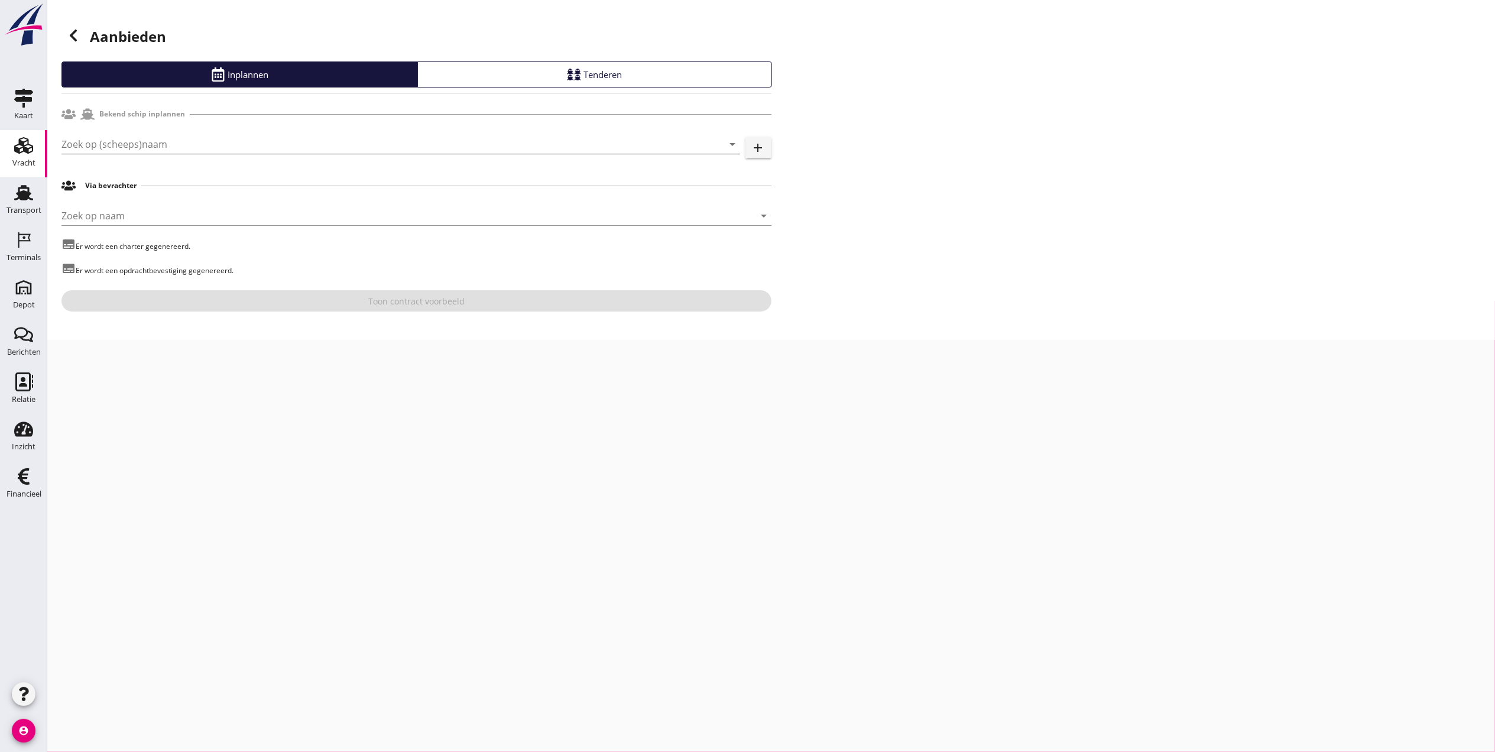
click at [272, 140] on input "Zoek op (scheeps)naam" at bounding box center [383, 144] width 645 height 19
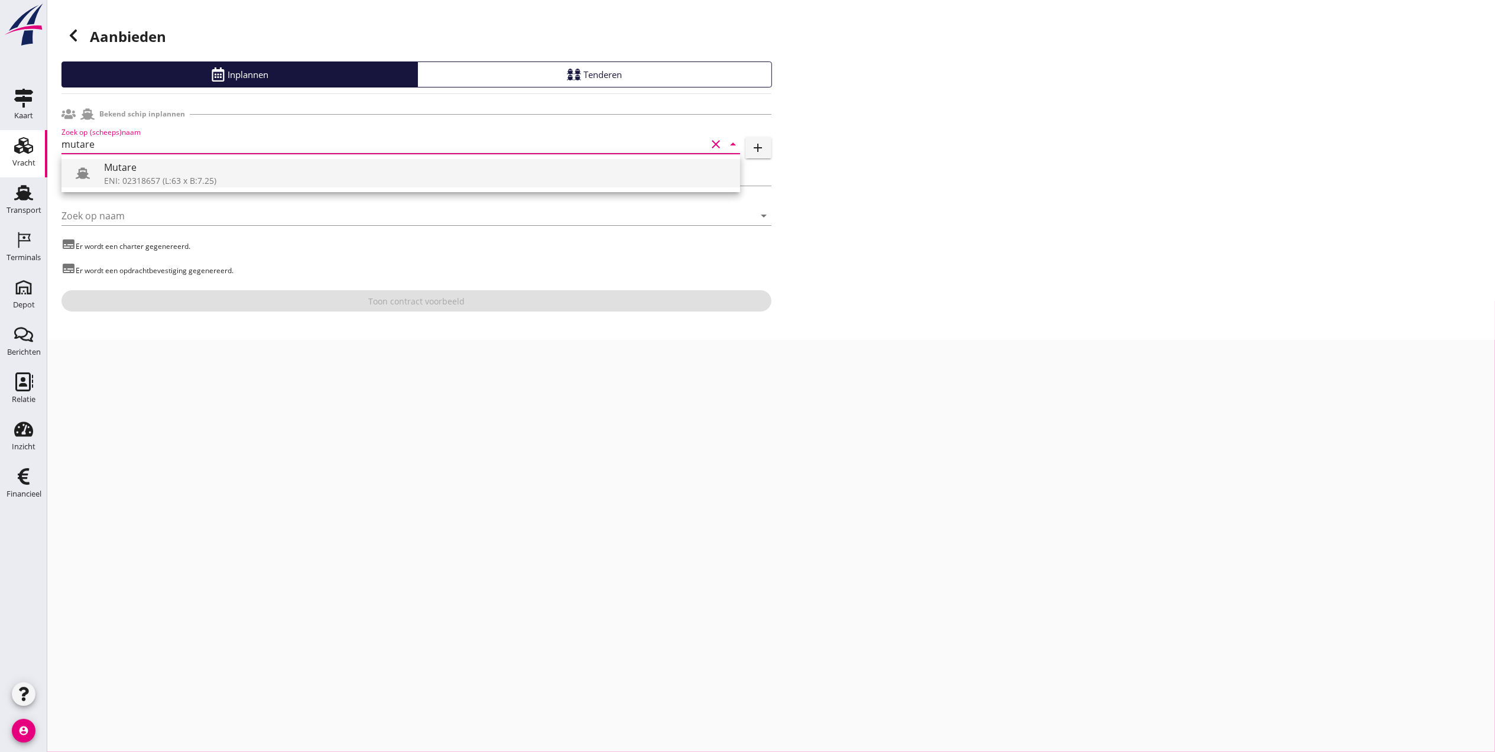
click at [254, 173] on div "Mutare" at bounding box center [417, 167] width 627 height 14
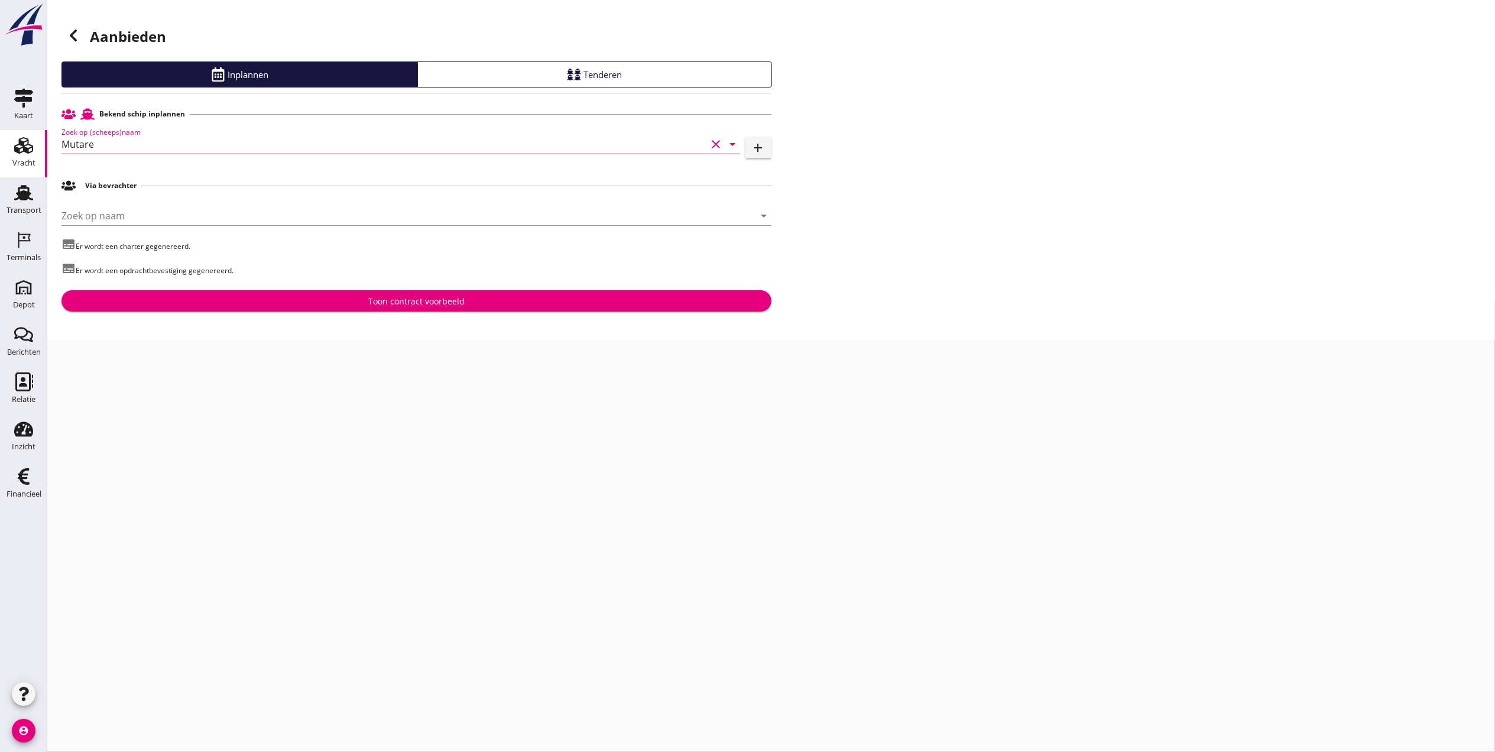
type input "Mutare"
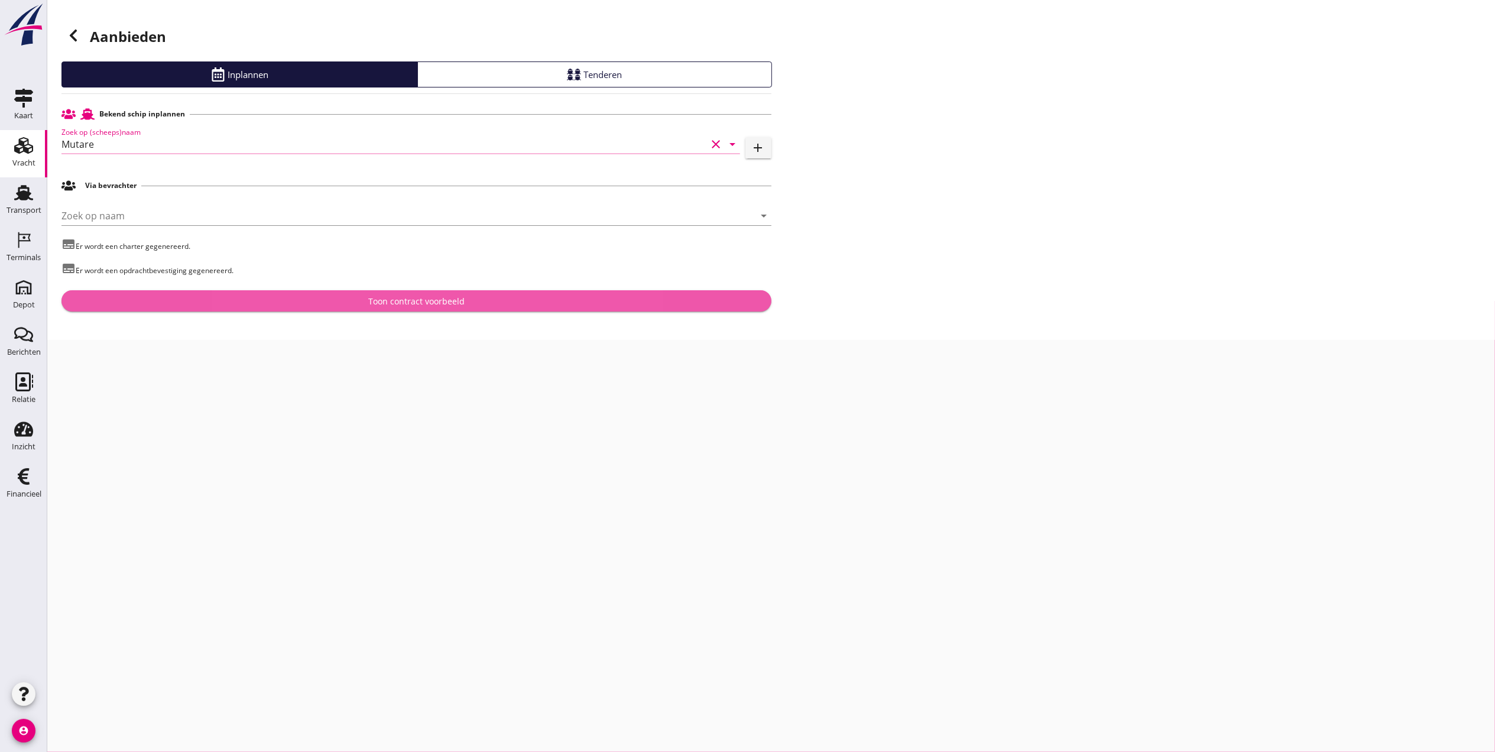
click at [331, 298] on div "Toon contract voorbeeld" at bounding box center [416, 301] width 691 height 12
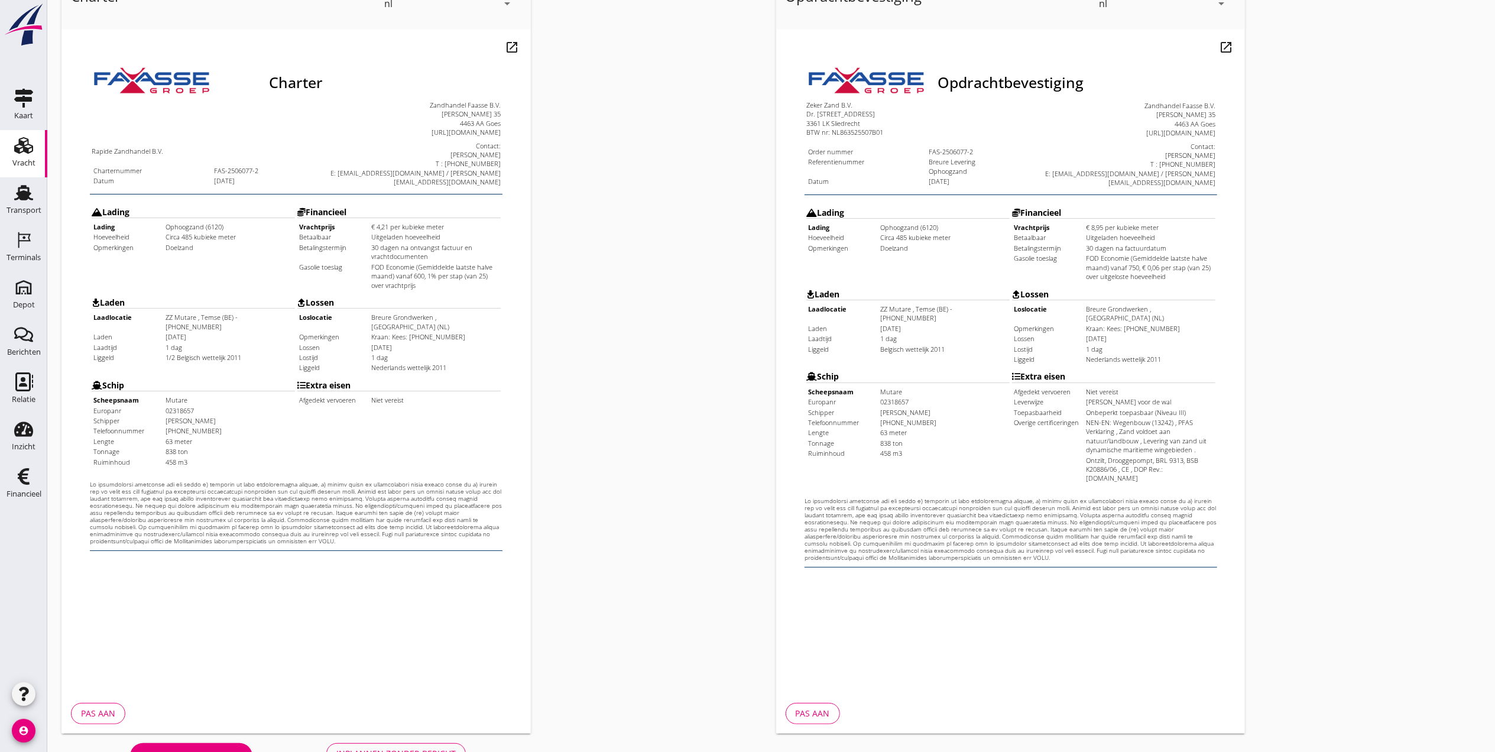
scroll to position [123, 0]
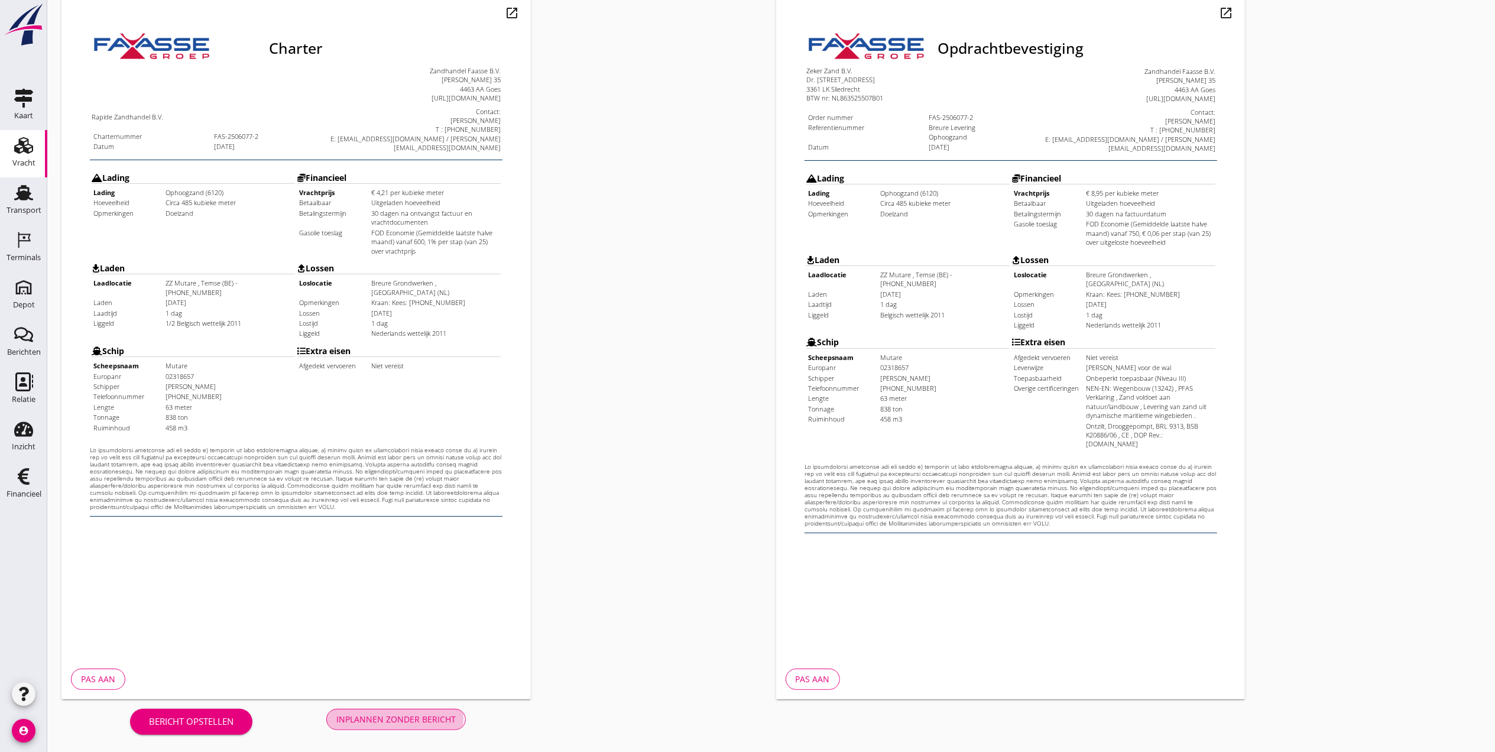
click at [423, 721] on div "Inplannen zonder bericht" at bounding box center [395, 719] width 119 height 12
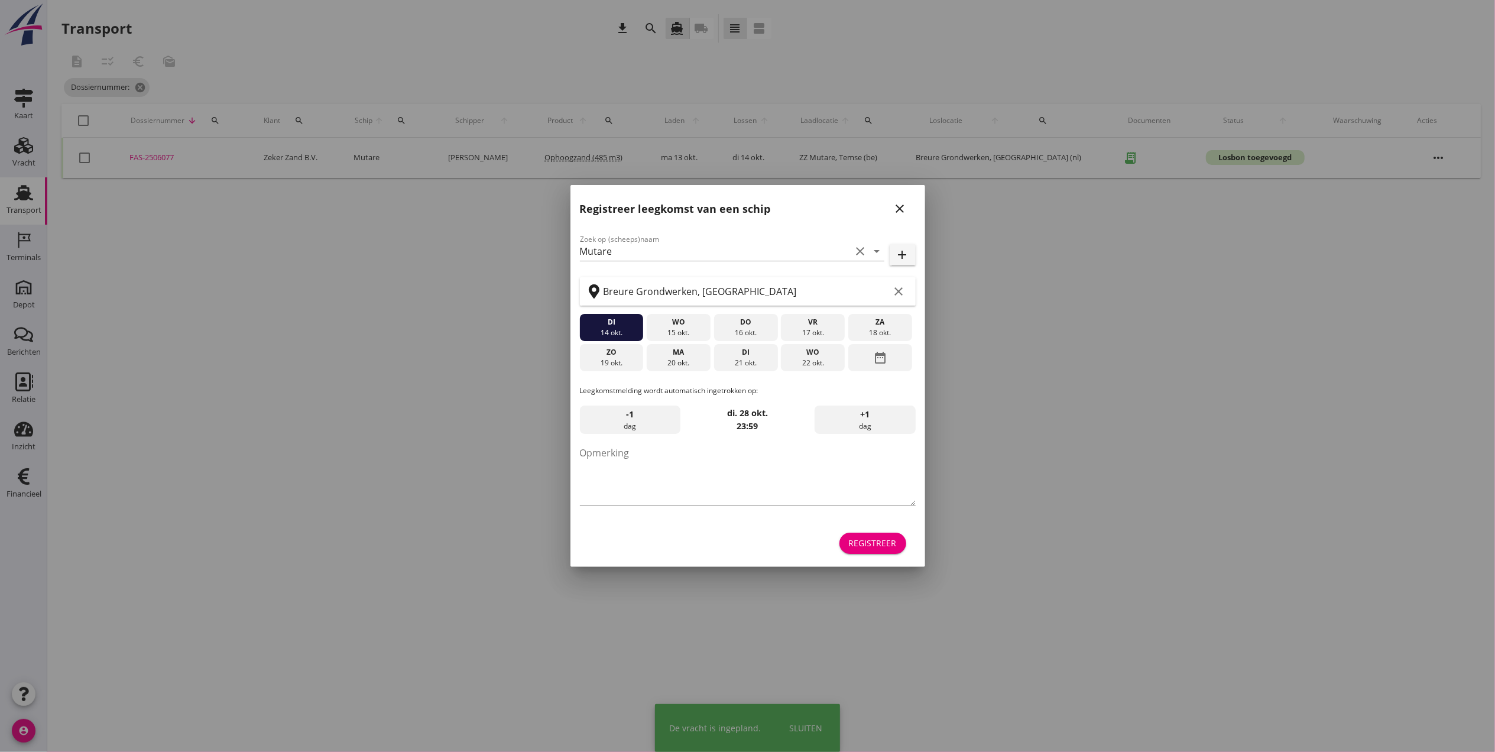
click at [158, 153] on div at bounding box center [747, 376] width 1495 height 752
click at [897, 210] on icon "close" at bounding box center [900, 209] width 14 height 14
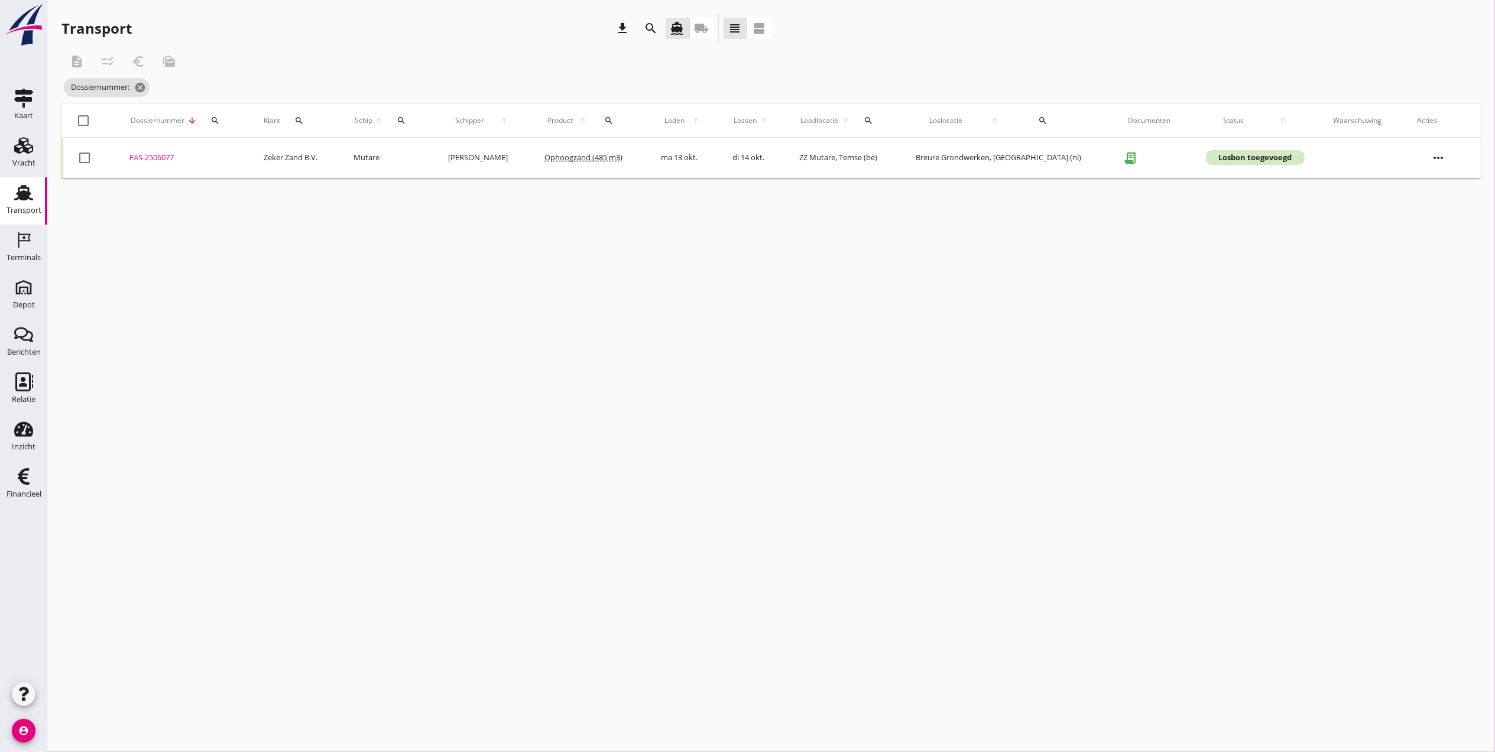
click at [153, 154] on div "FAS-2506077" at bounding box center [182, 158] width 106 height 12
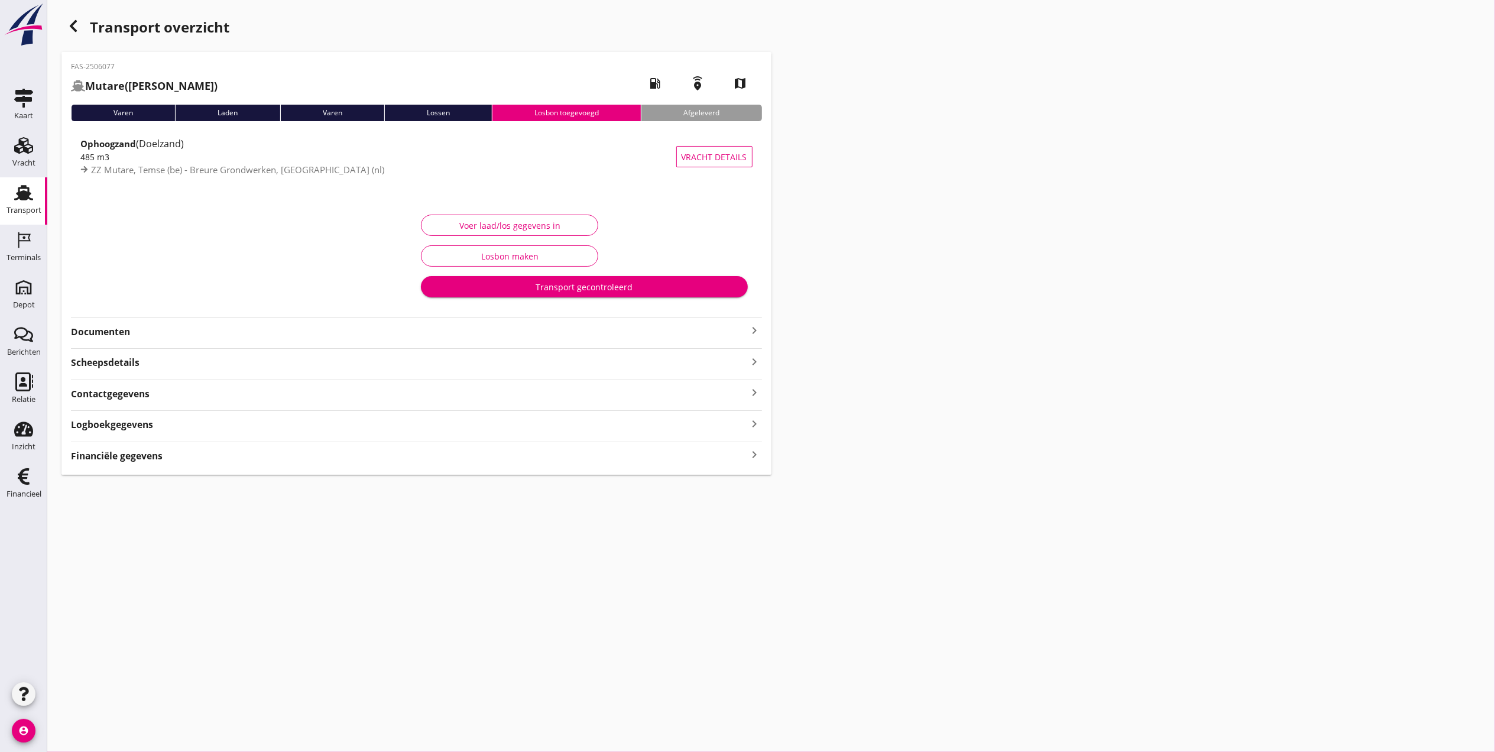
drag, startPoint x: 241, startPoint y: 332, endPoint x: 244, endPoint y: 325, distance: 7.7
click at [241, 332] on strong "Documenten" at bounding box center [409, 332] width 677 height 14
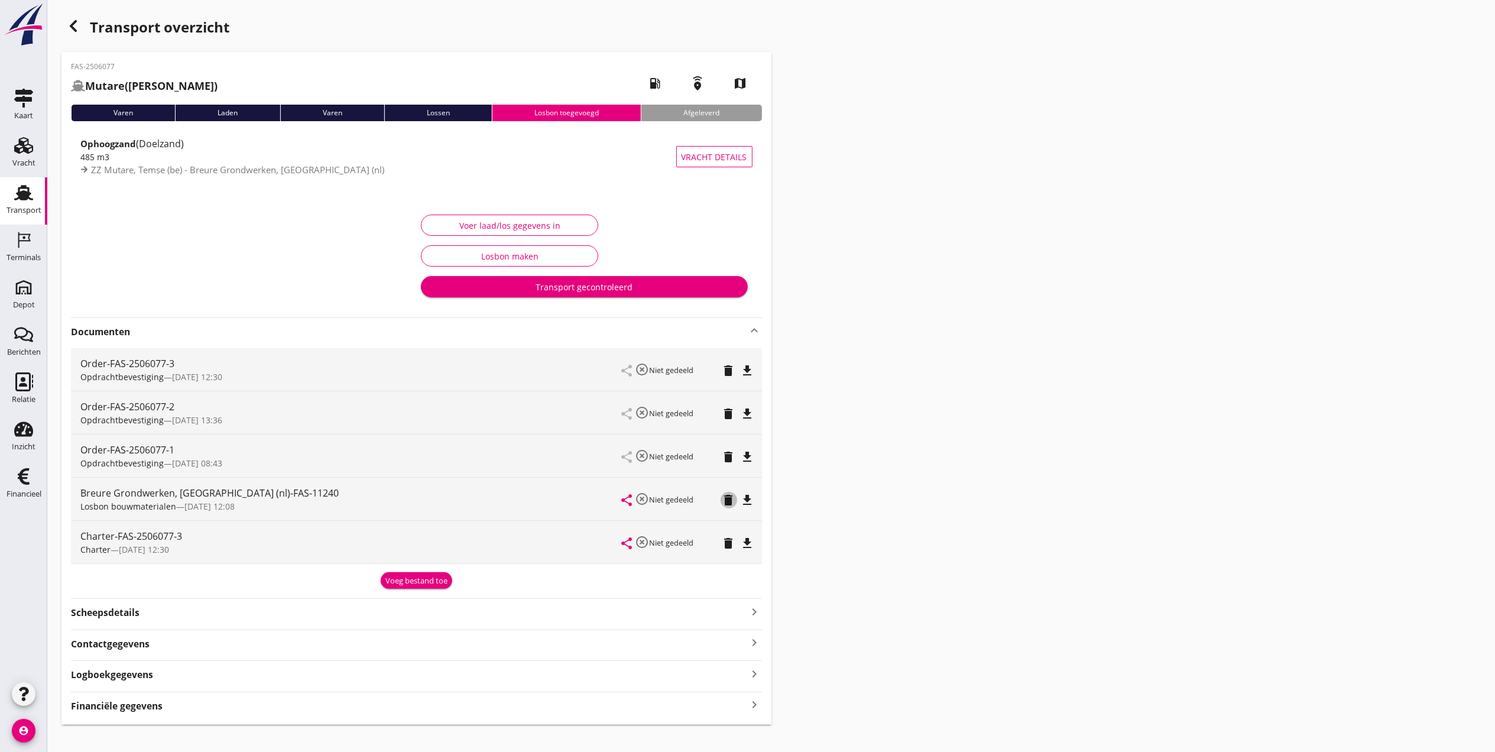
click at [724, 501] on icon "delete" at bounding box center [729, 500] width 14 height 14
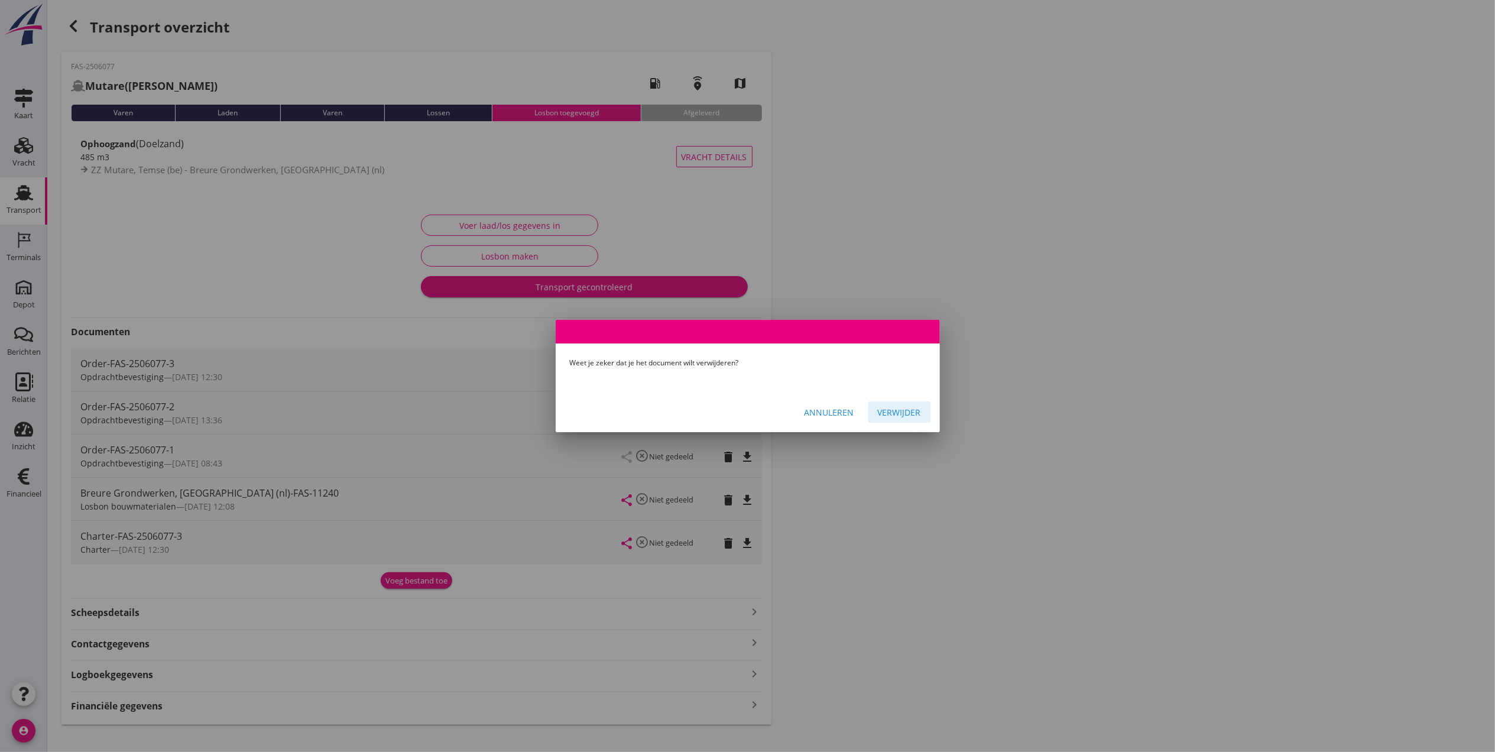
click at [892, 410] on div "Verwijder" at bounding box center [899, 412] width 43 height 12
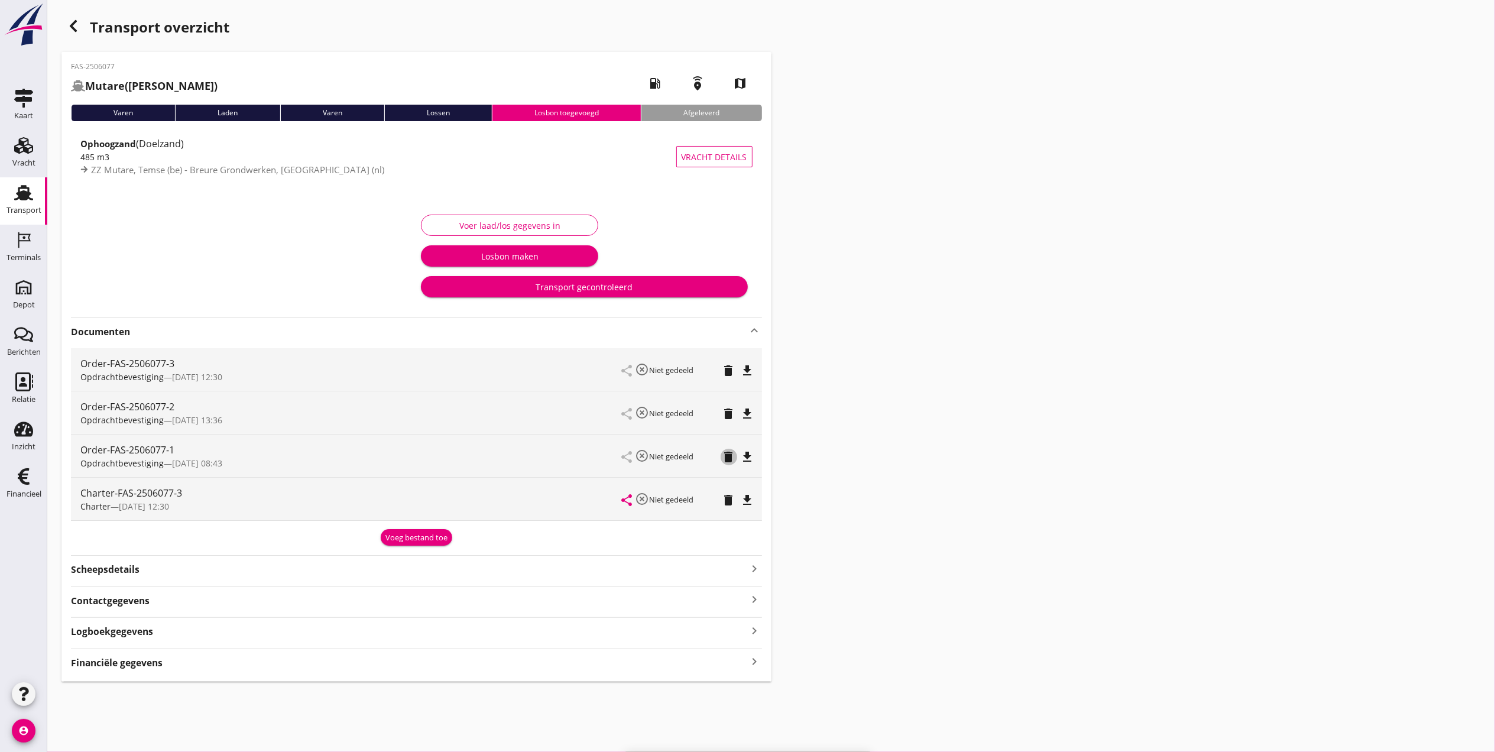
click at [726, 455] on icon "delete" at bounding box center [729, 457] width 14 height 14
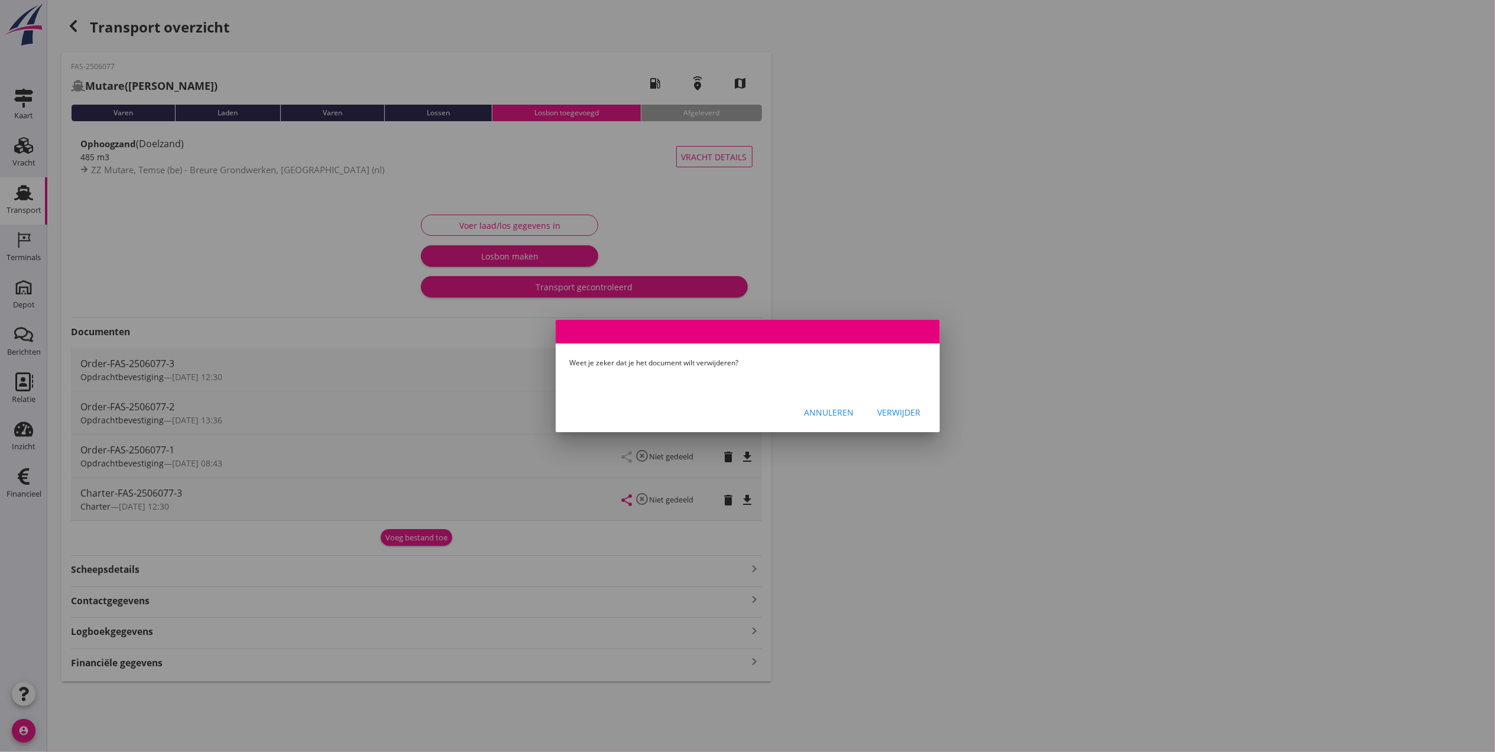
click at [897, 414] on div "Verwijder" at bounding box center [899, 412] width 43 height 12
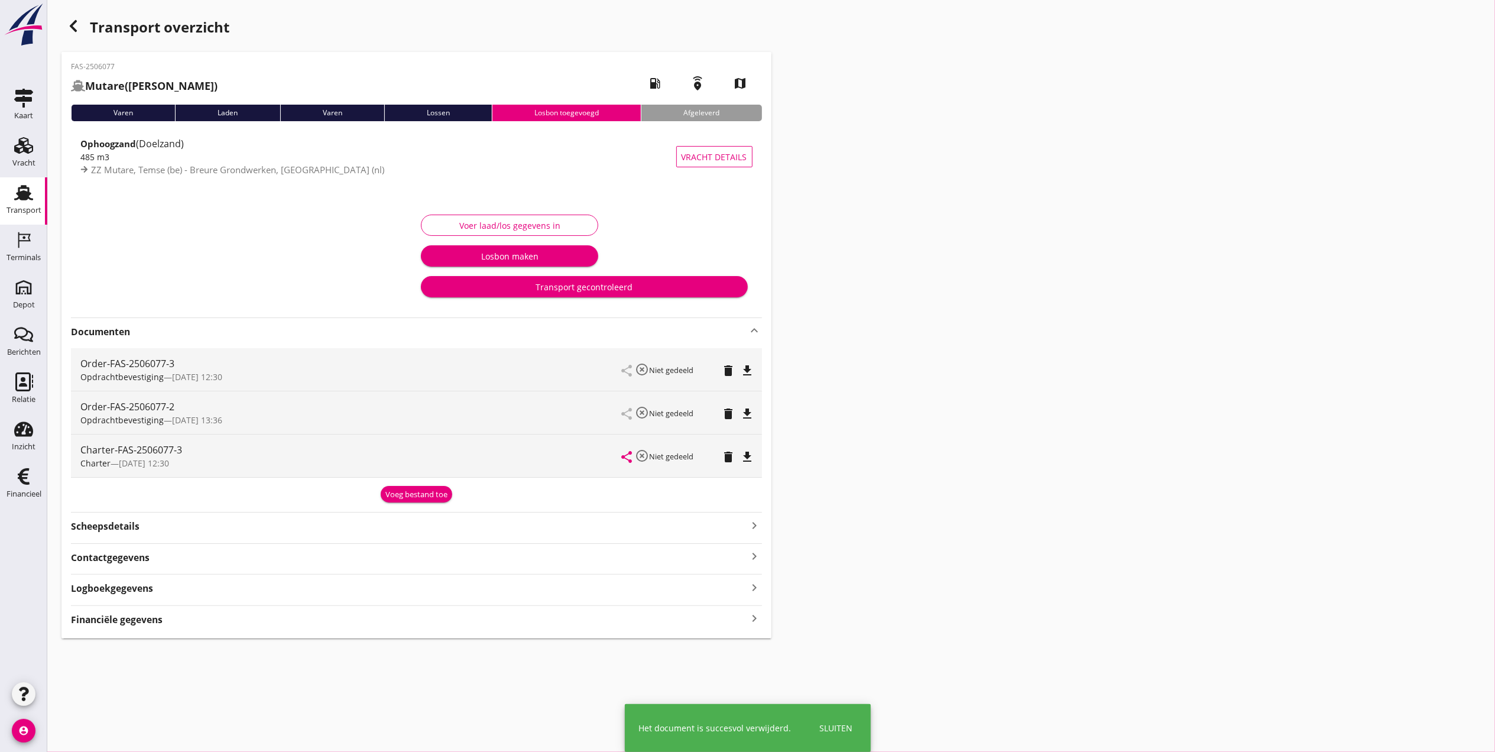
click at [722, 410] on icon "delete" at bounding box center [729, 414] width 14 height 14
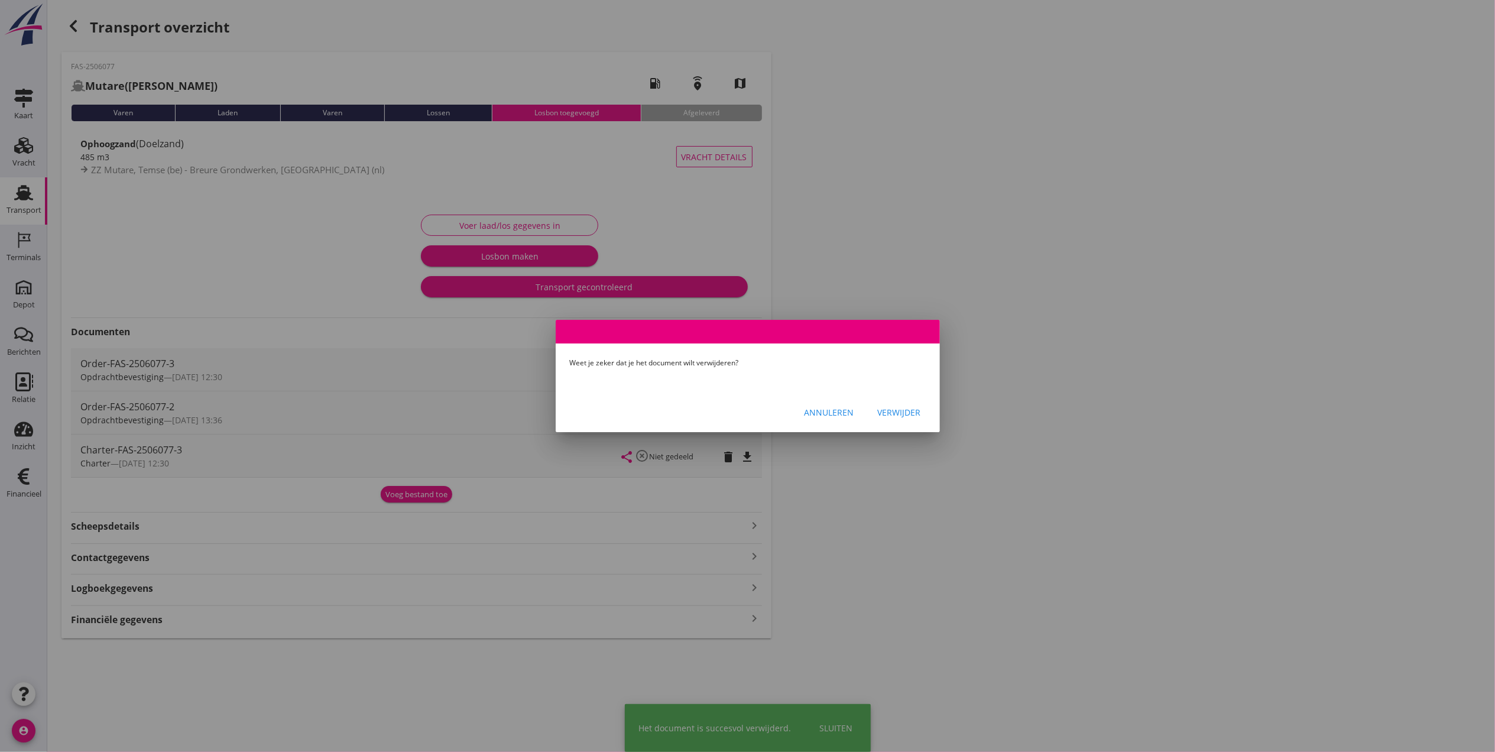
click at [909, 410] on div "Verwijder" at bounding box center [899, 412] width 43 height 12
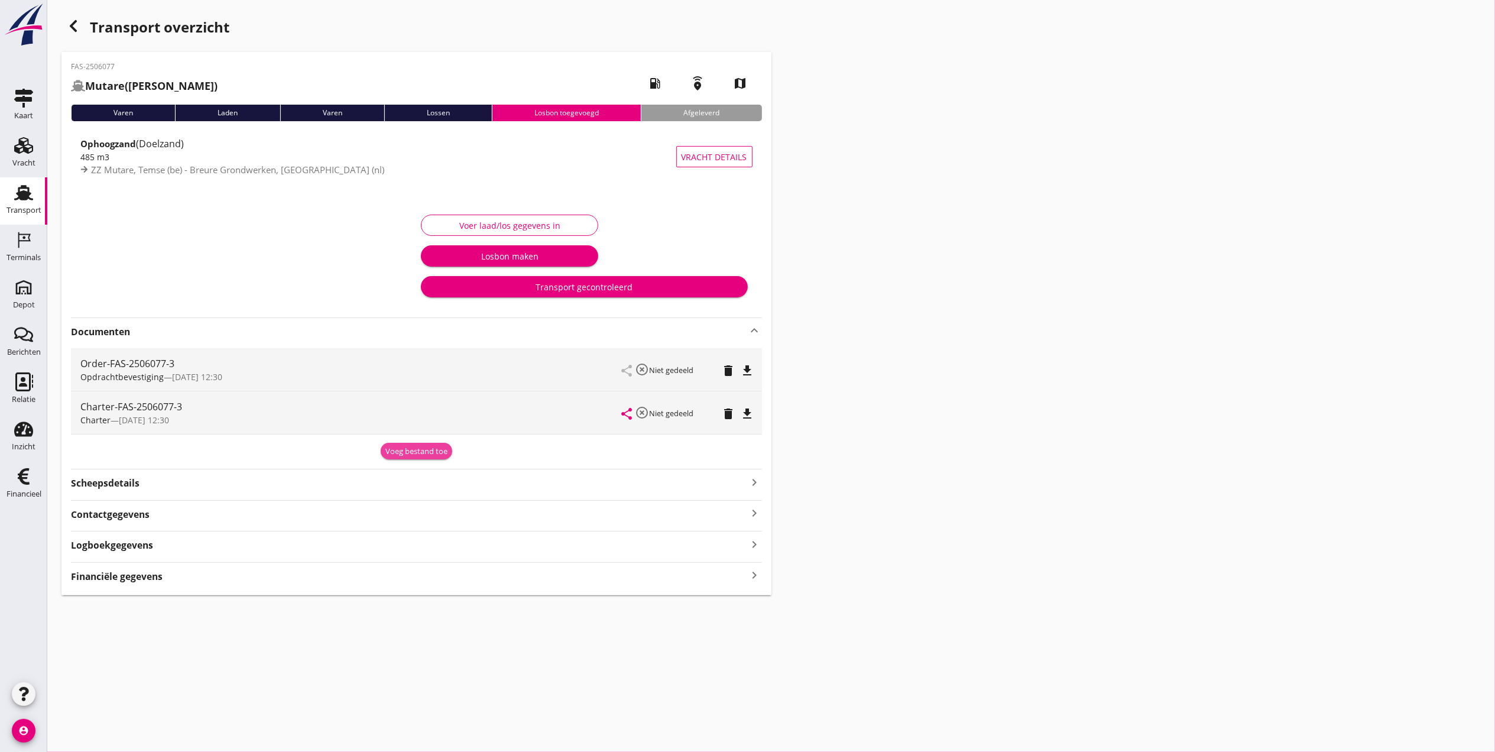
click at [434, 452] on div "Voeg bestand toe" at bounding box center [416, 452] width 62 height 12
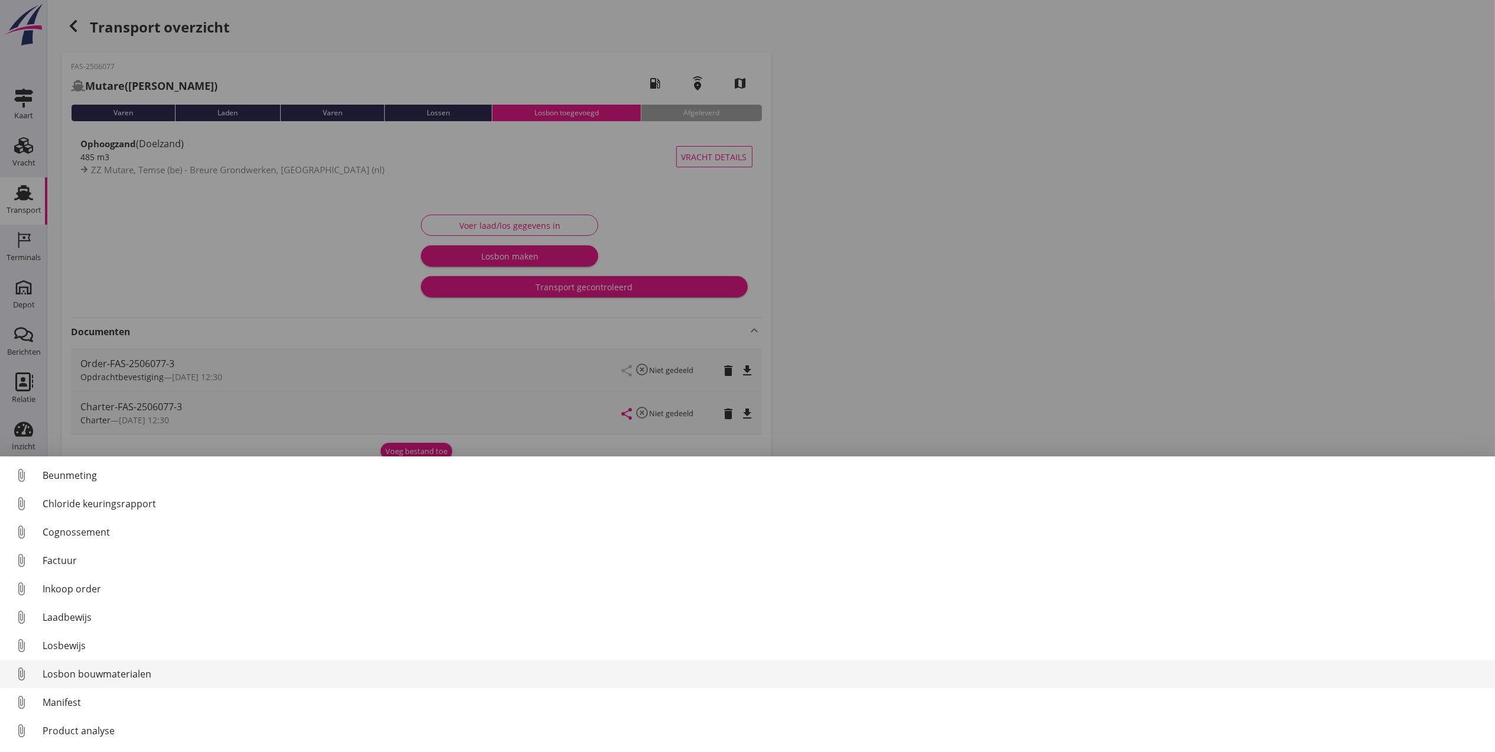
click at [128, 668] on div "Losbon bouwmaterialen" at bounding box center [764, 674] width 1443 height 14
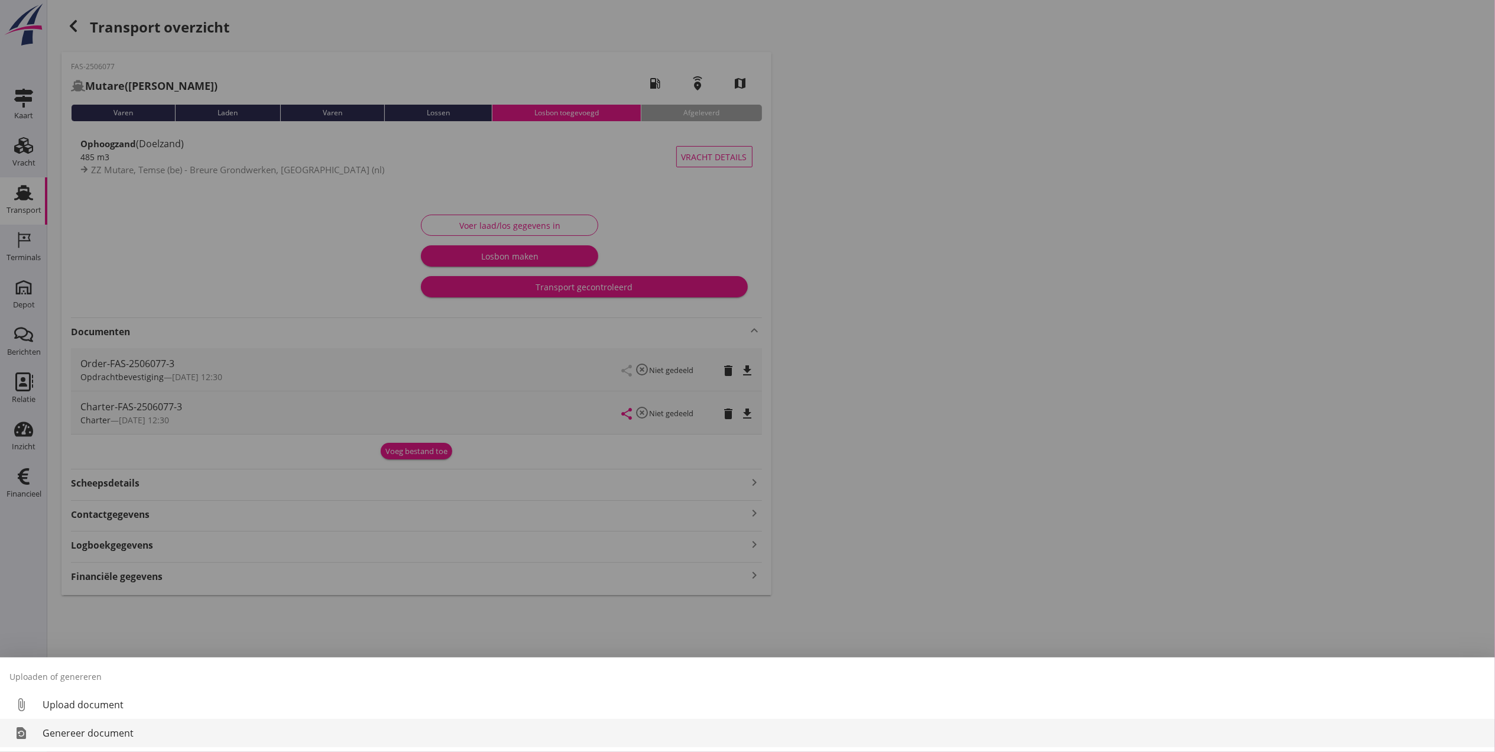
click at [98, 731] on div "Genereer document" at bounding box center [764, 733] width 1443 height 14
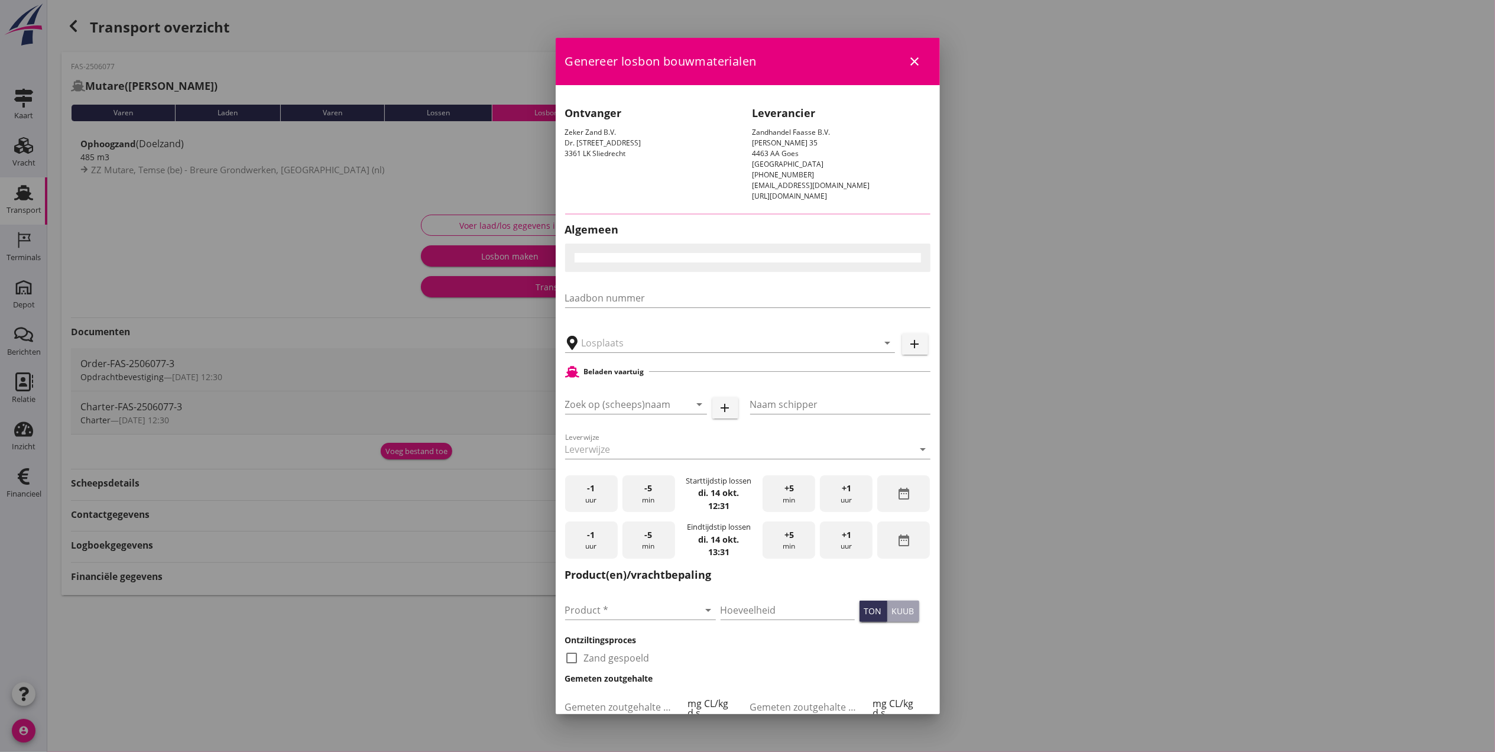
type input "Breure Grondwerken, [GEOGRAPHIC_DATA]"
checkbox input "true"
type input "Mutare"
type input "[PERSON_NAME]"
type input "Ophoogzand (6120)"
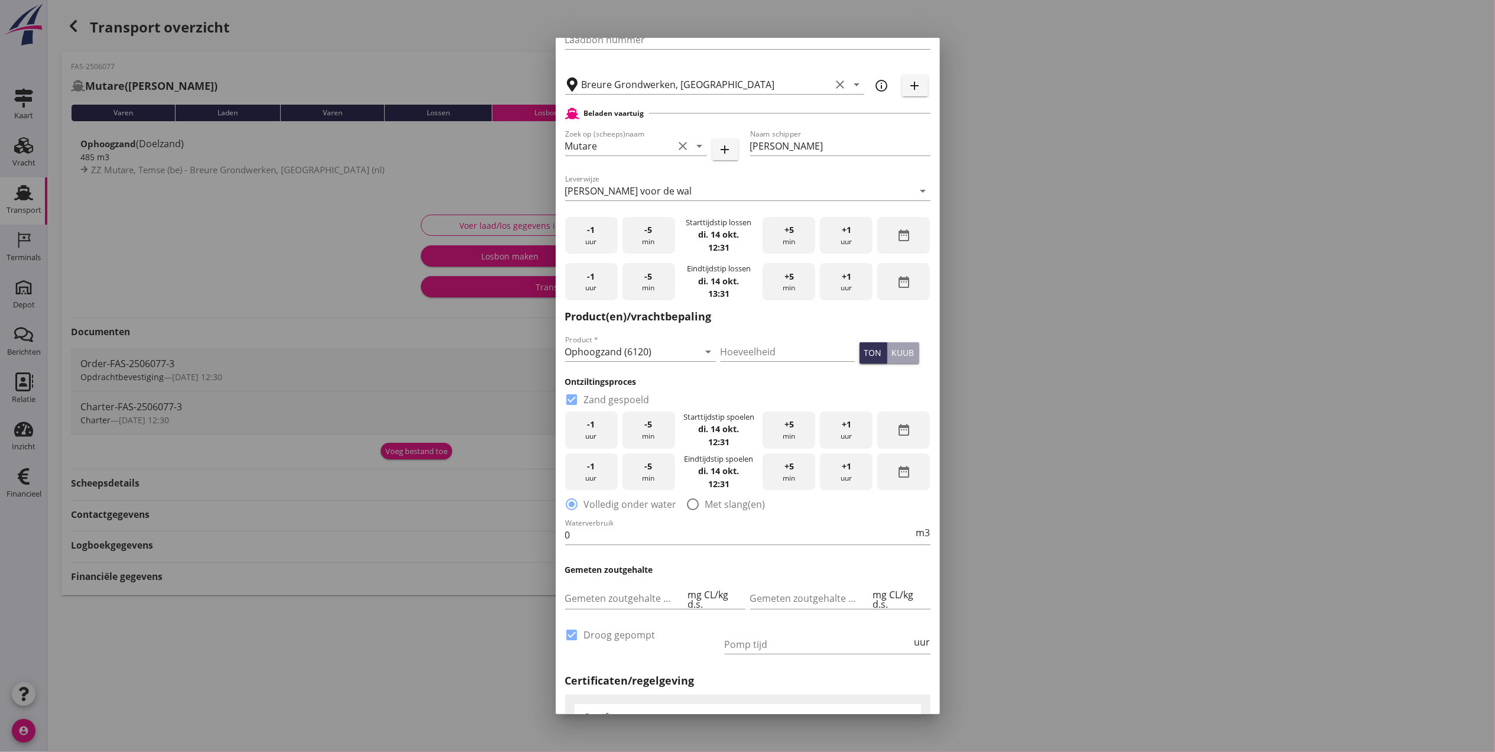
scroll to position [246, 0]
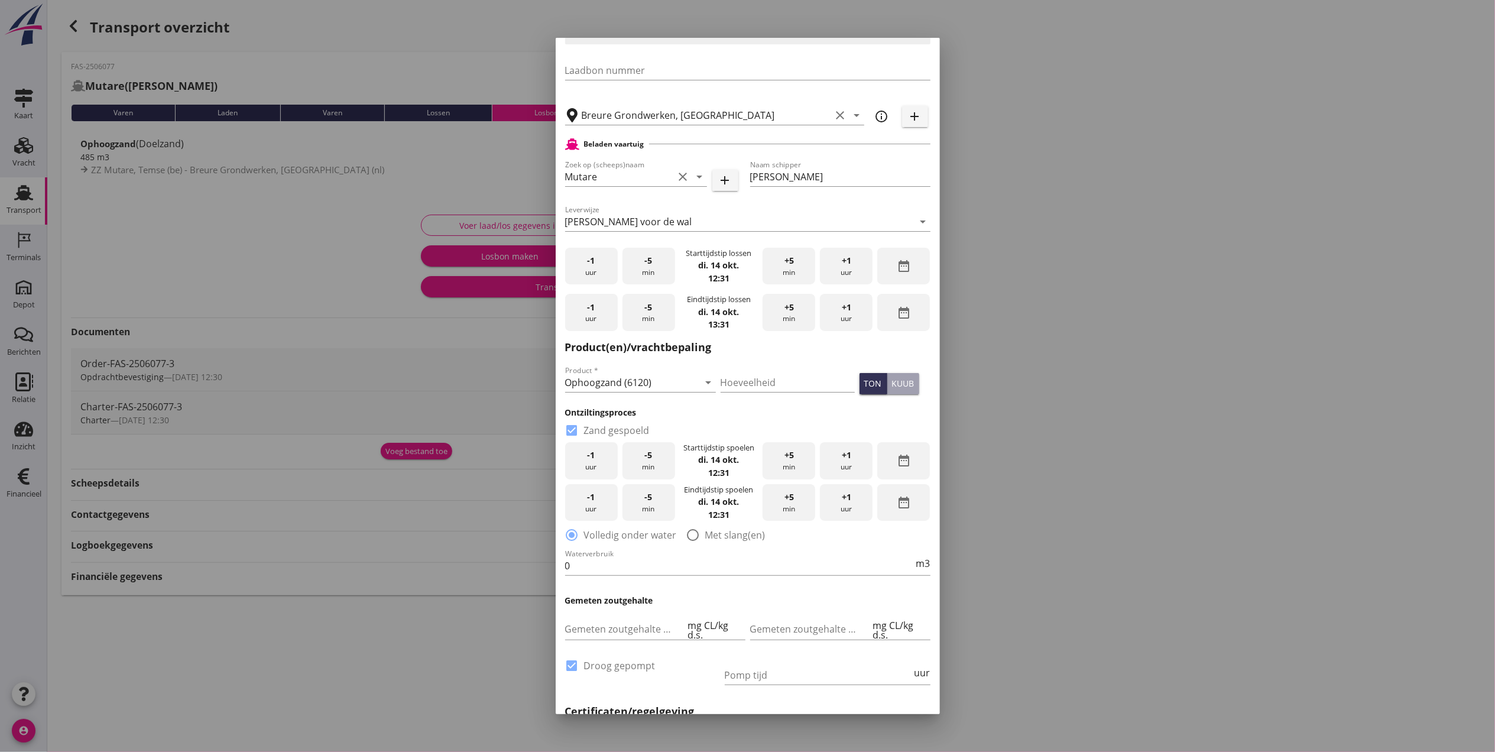
click at [892, 381] on div "kuub" at bounding box center [903, 383] width 22 height 12
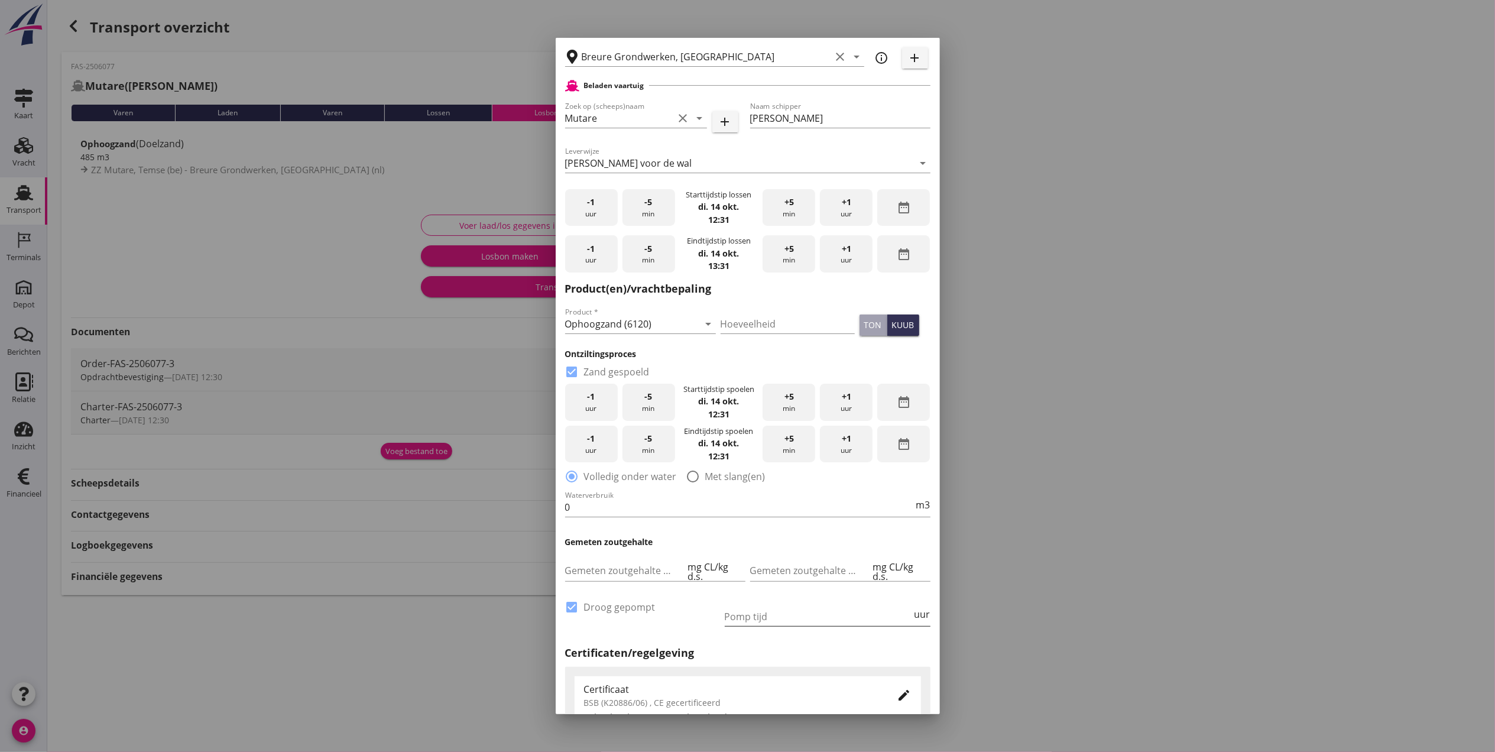
scroll to position [482, 0]
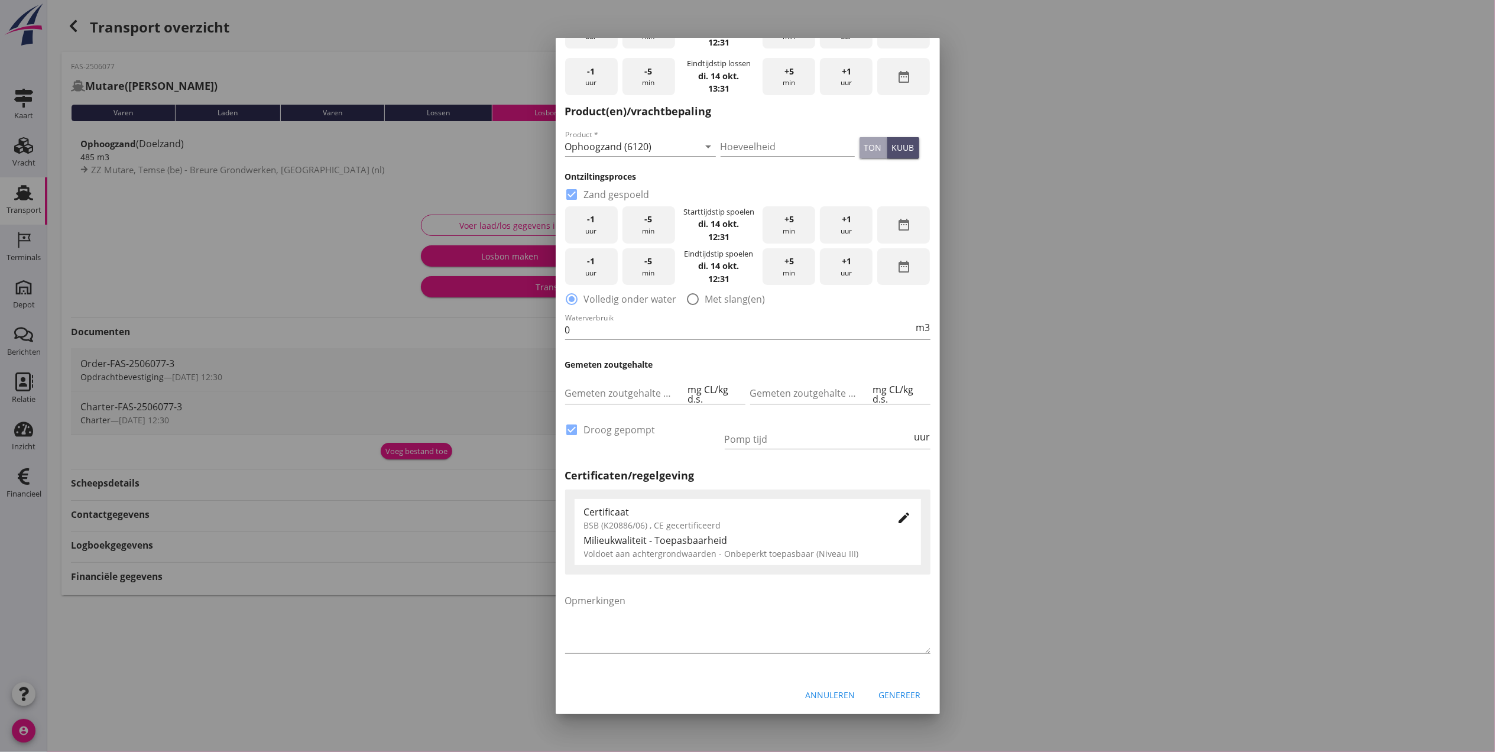
click at [892, 143] on div "kuub" at bounding box center [903, 147] width 22 height 12
click at [571, 197] on div at bounding box center [572, 194] width 20 height 20
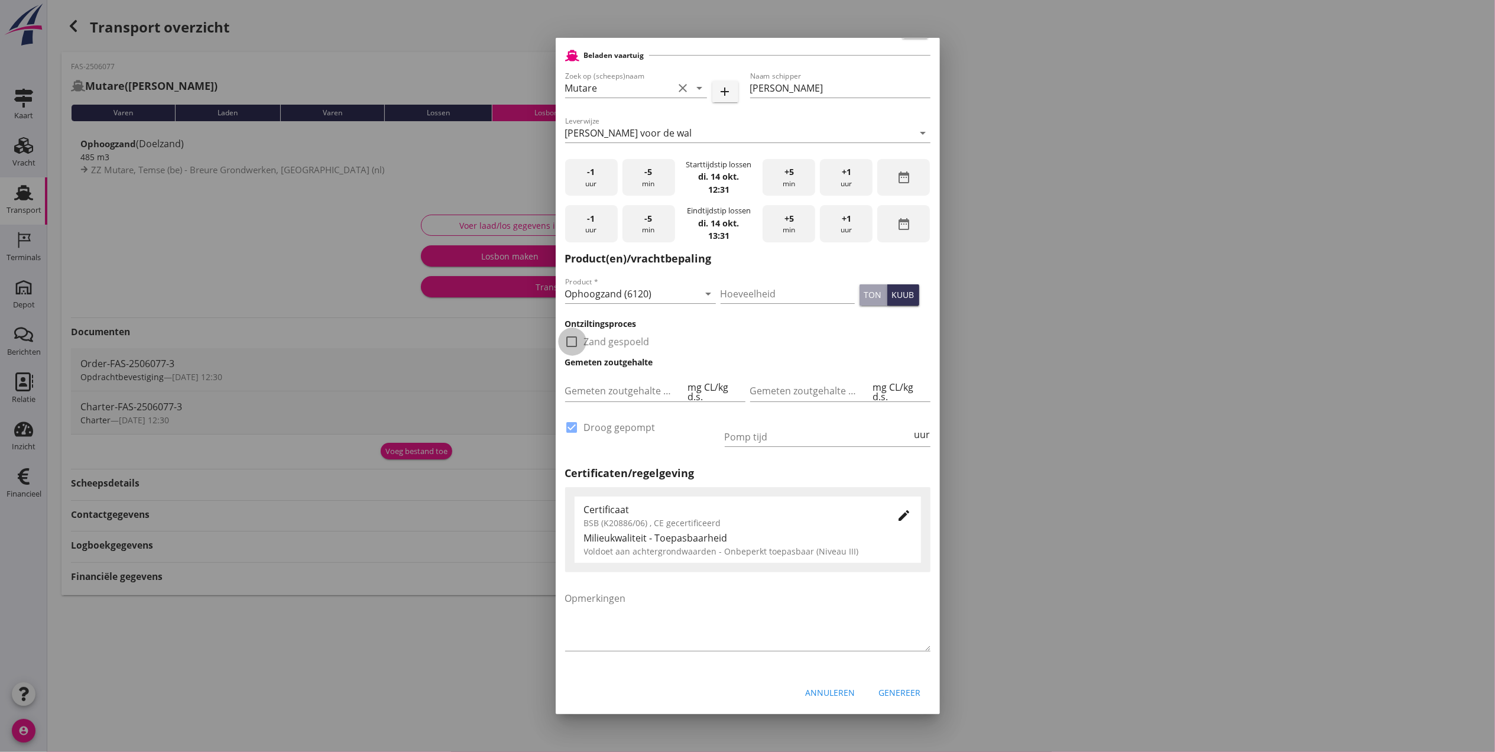
checkbox input "false"
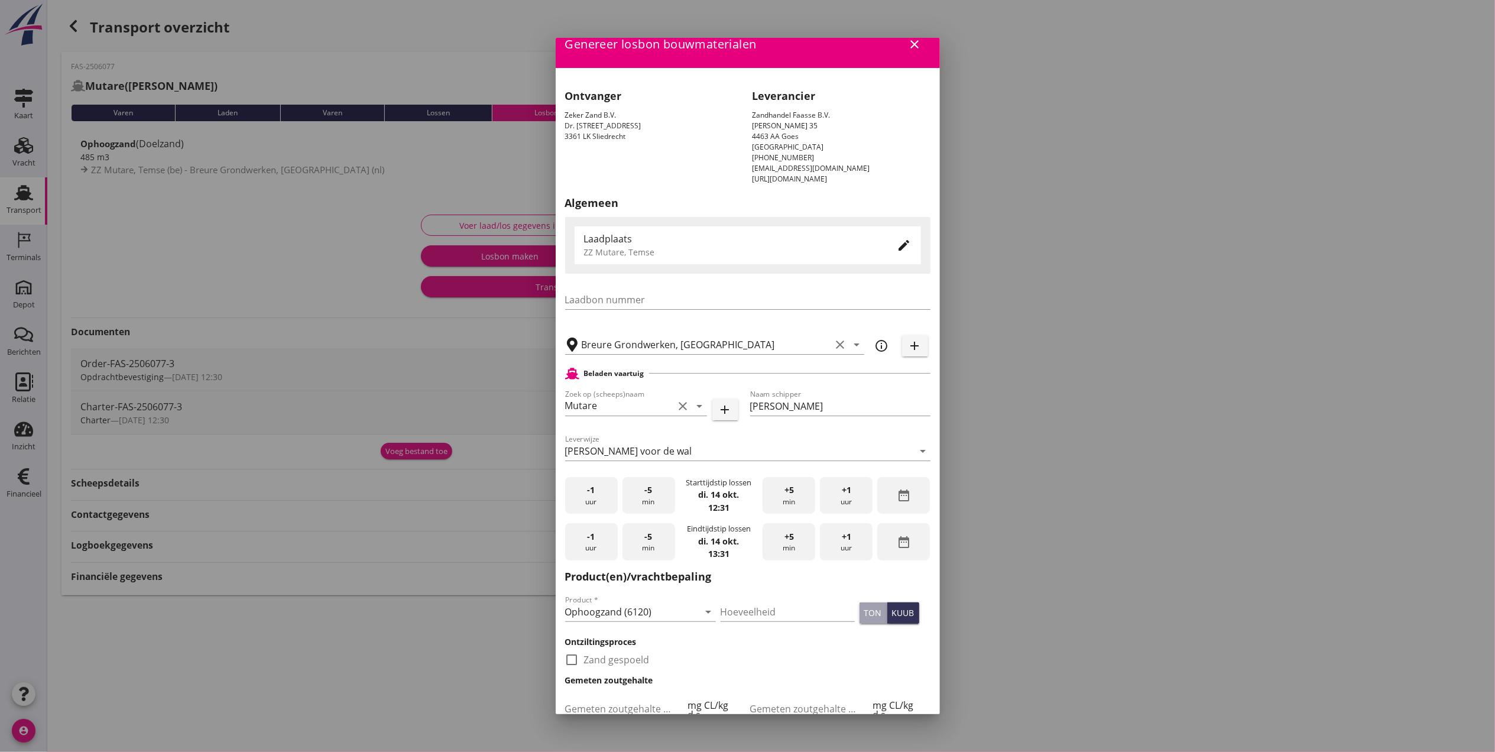
scroll to position [332, 0]
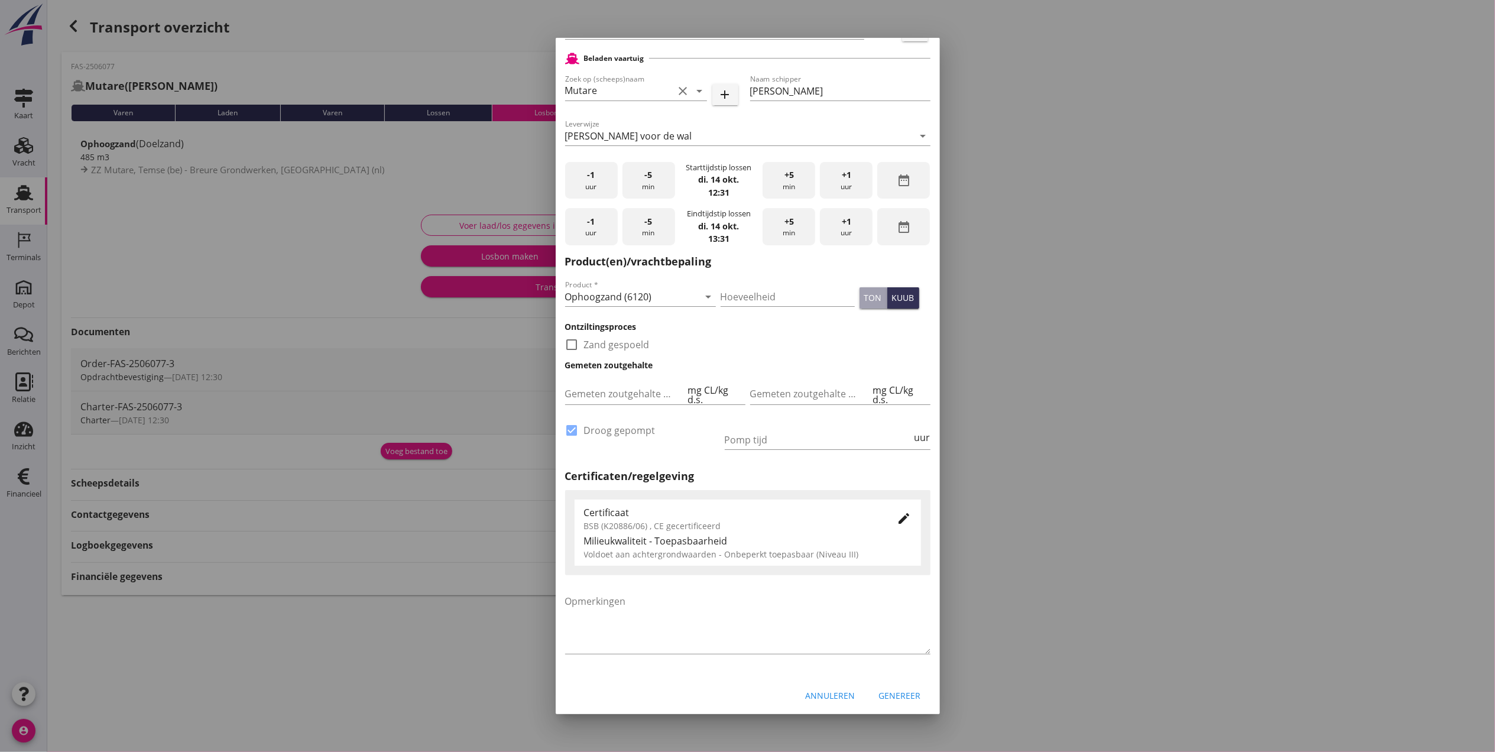
click at [885, 692] on div "Genereer" at bounding box center [900, 695] width 42 height 12
